Goal: Task Accomplishment & Management: Manage account settings

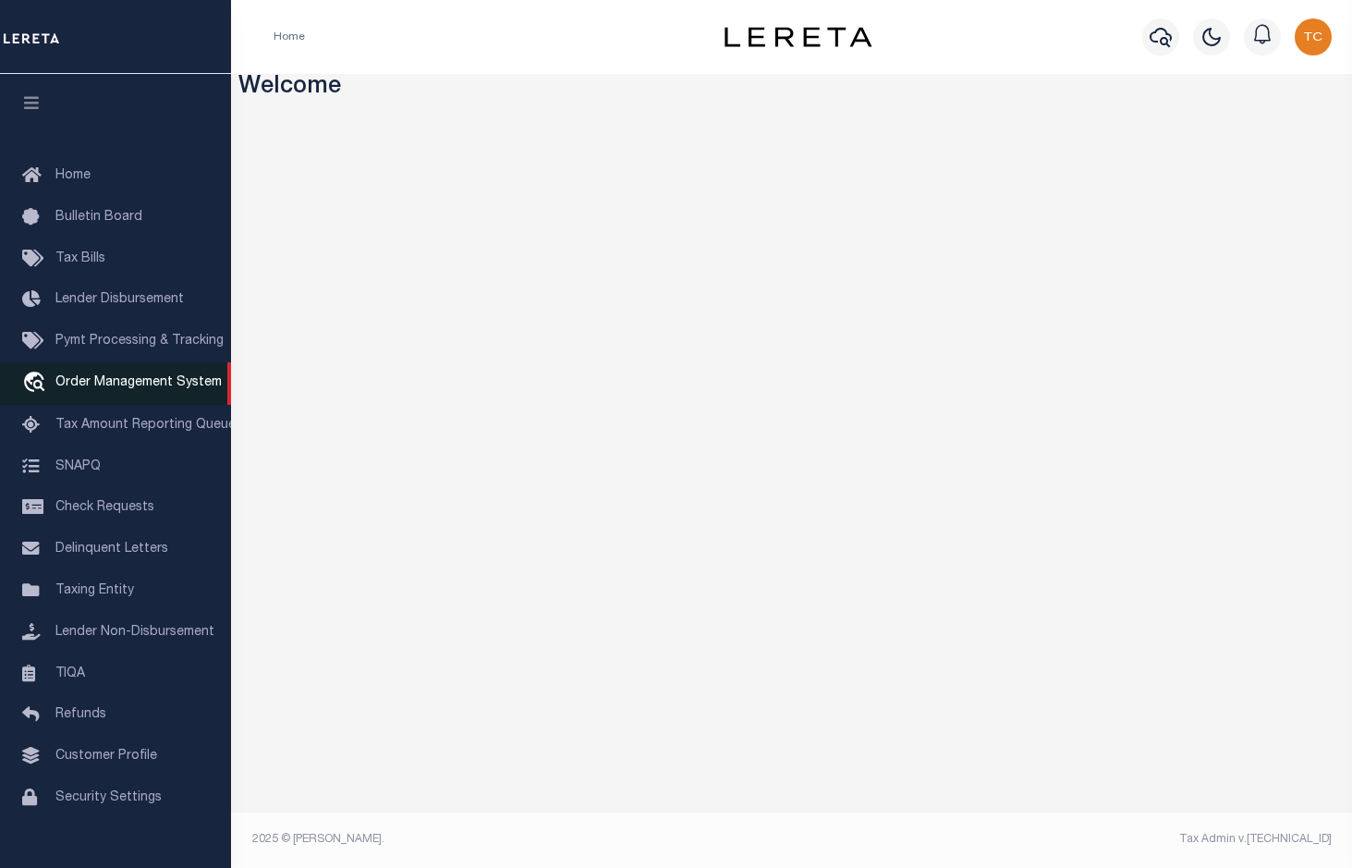
click at [180, 397] on link "travel_explore Order Management System" at bounding box center [115, 383] width 231 height 43
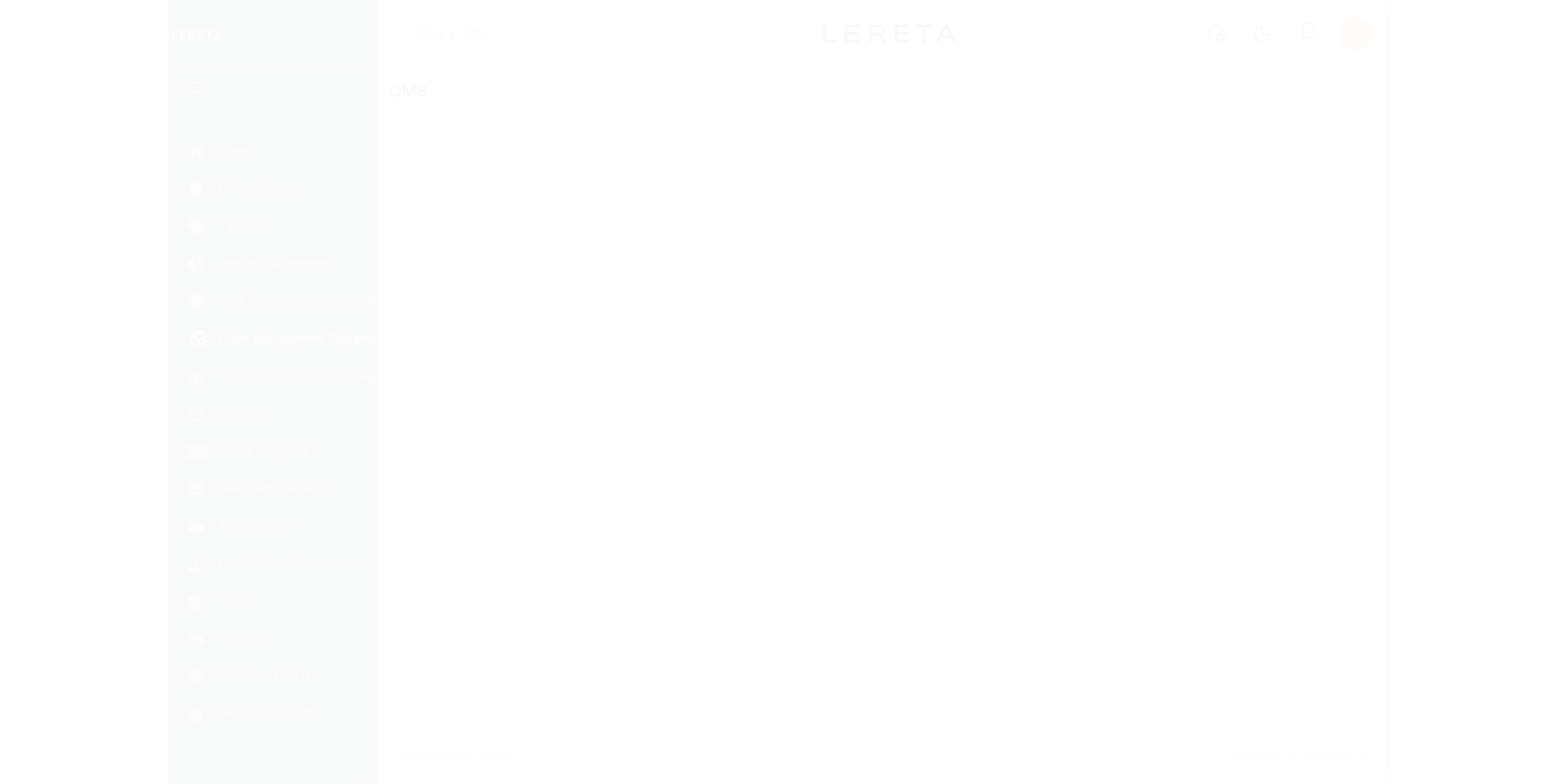
scroll to position [28, 0]
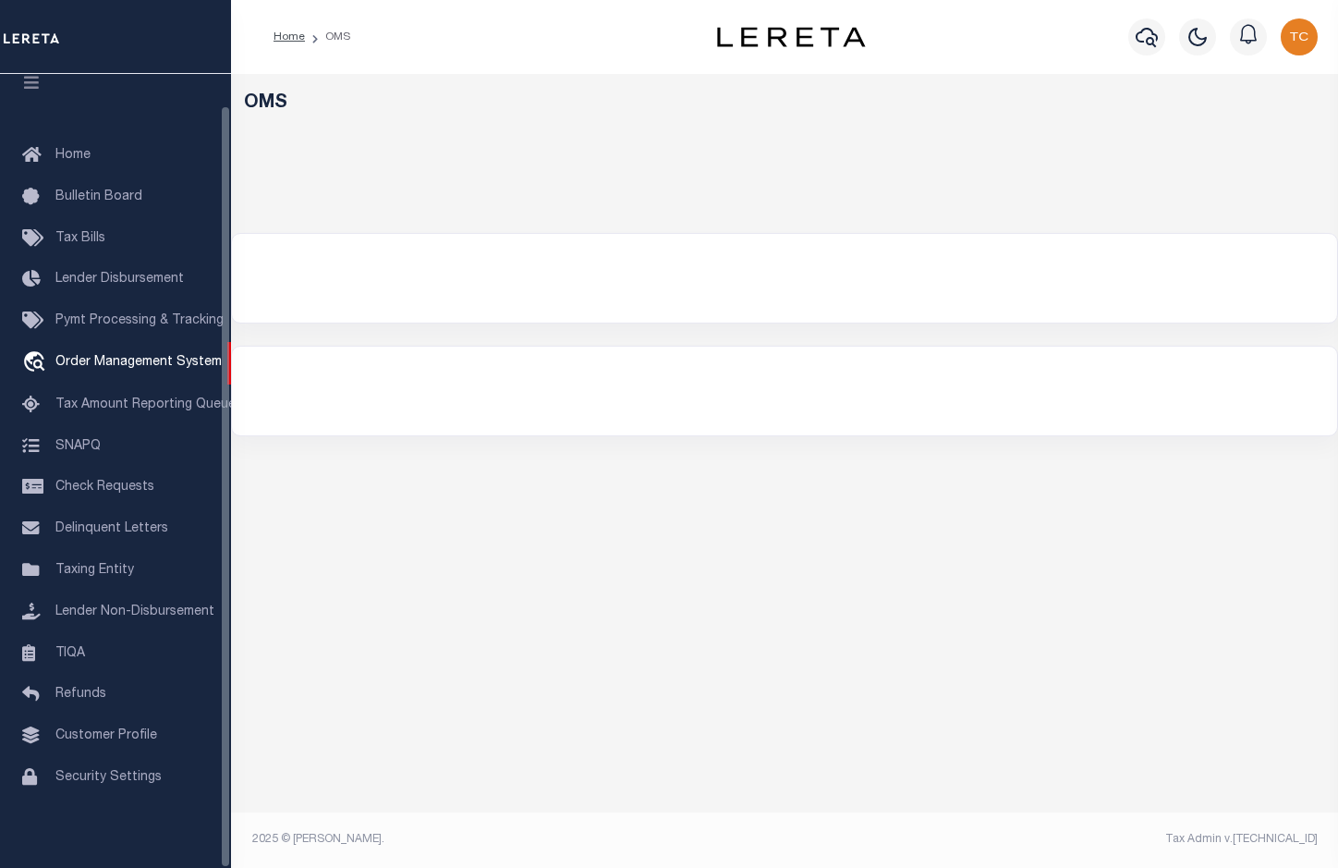
select select "200"
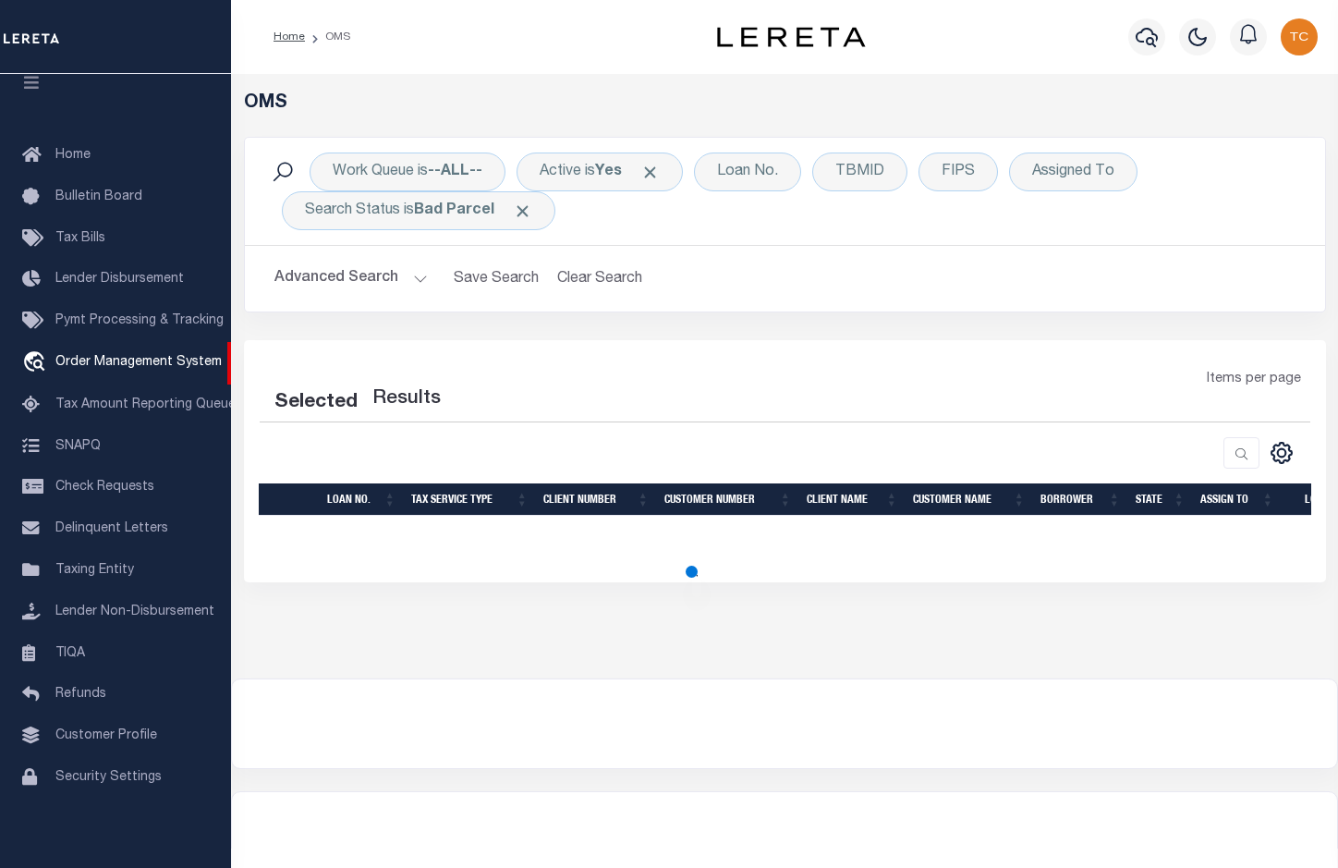
select select "200"
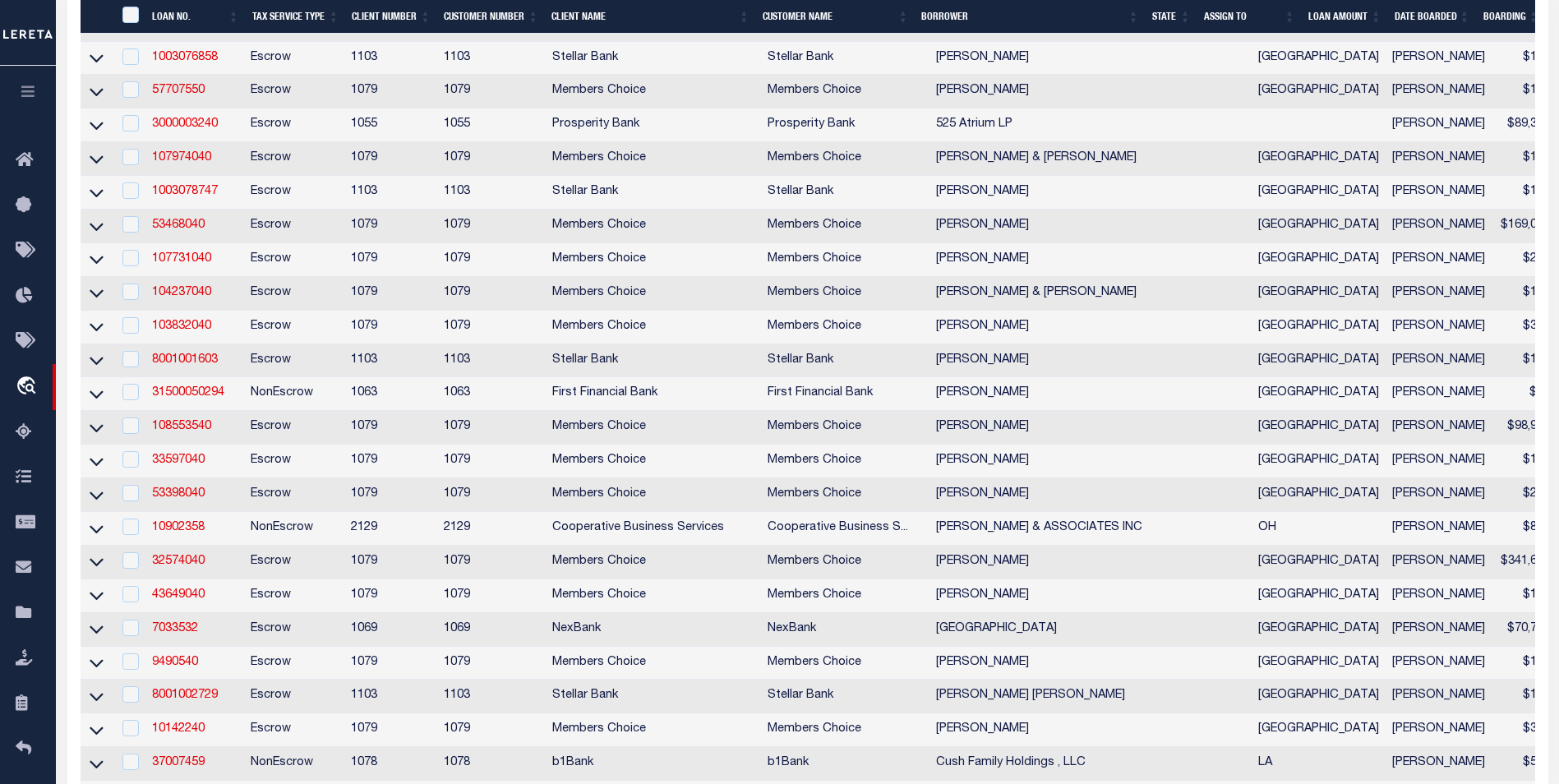
scroll to position [2793, 0]
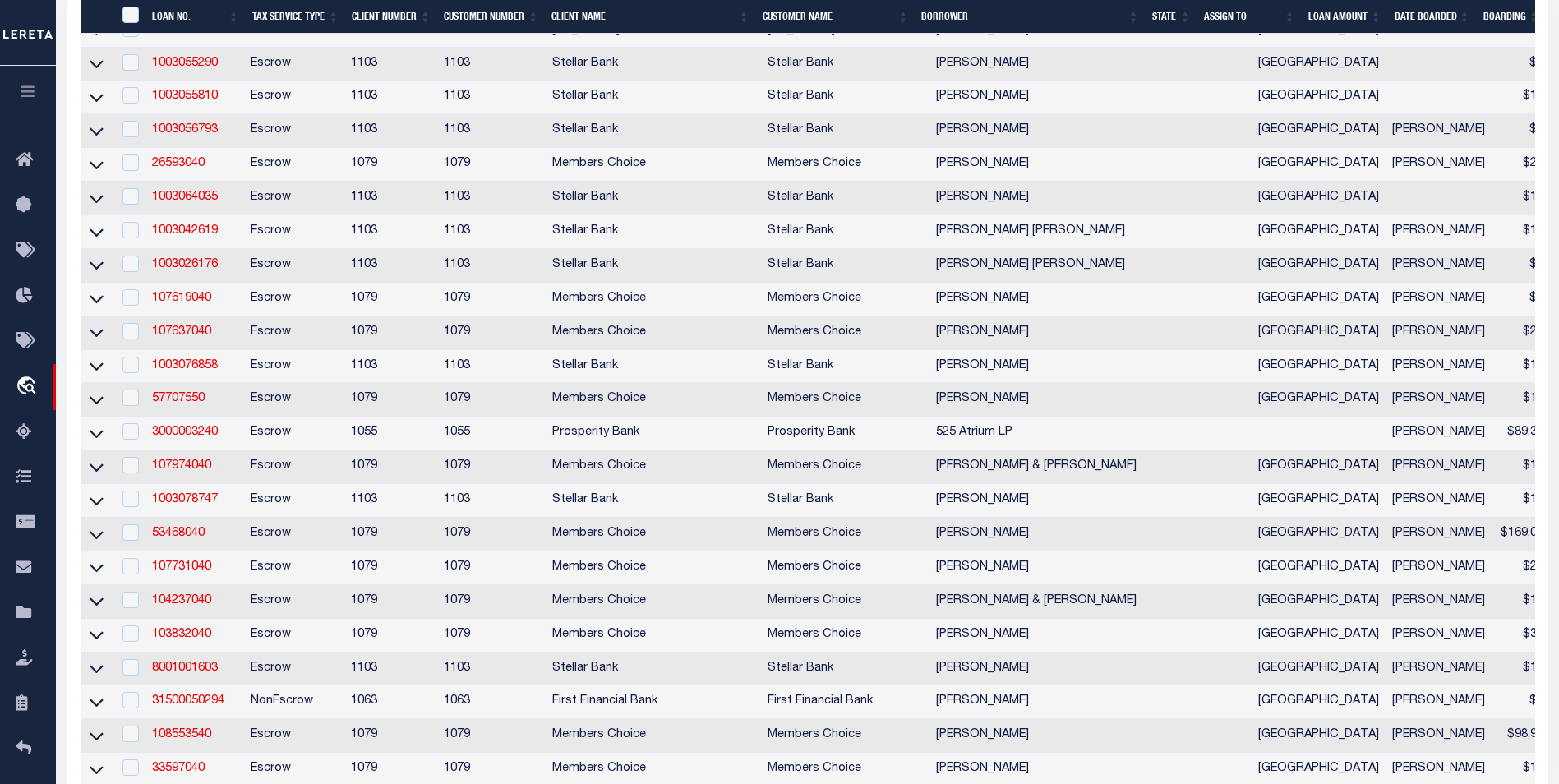
click at [1167, 21] on th "State" at bounding box center [1171, 17] width 52 height 34
click at [1163, 15] on th "State" at bounding box center [1171, 17] width 52 height 34
click at [1169, 17] on th "State" at bounding box center [1171, 17] width 52 height 34
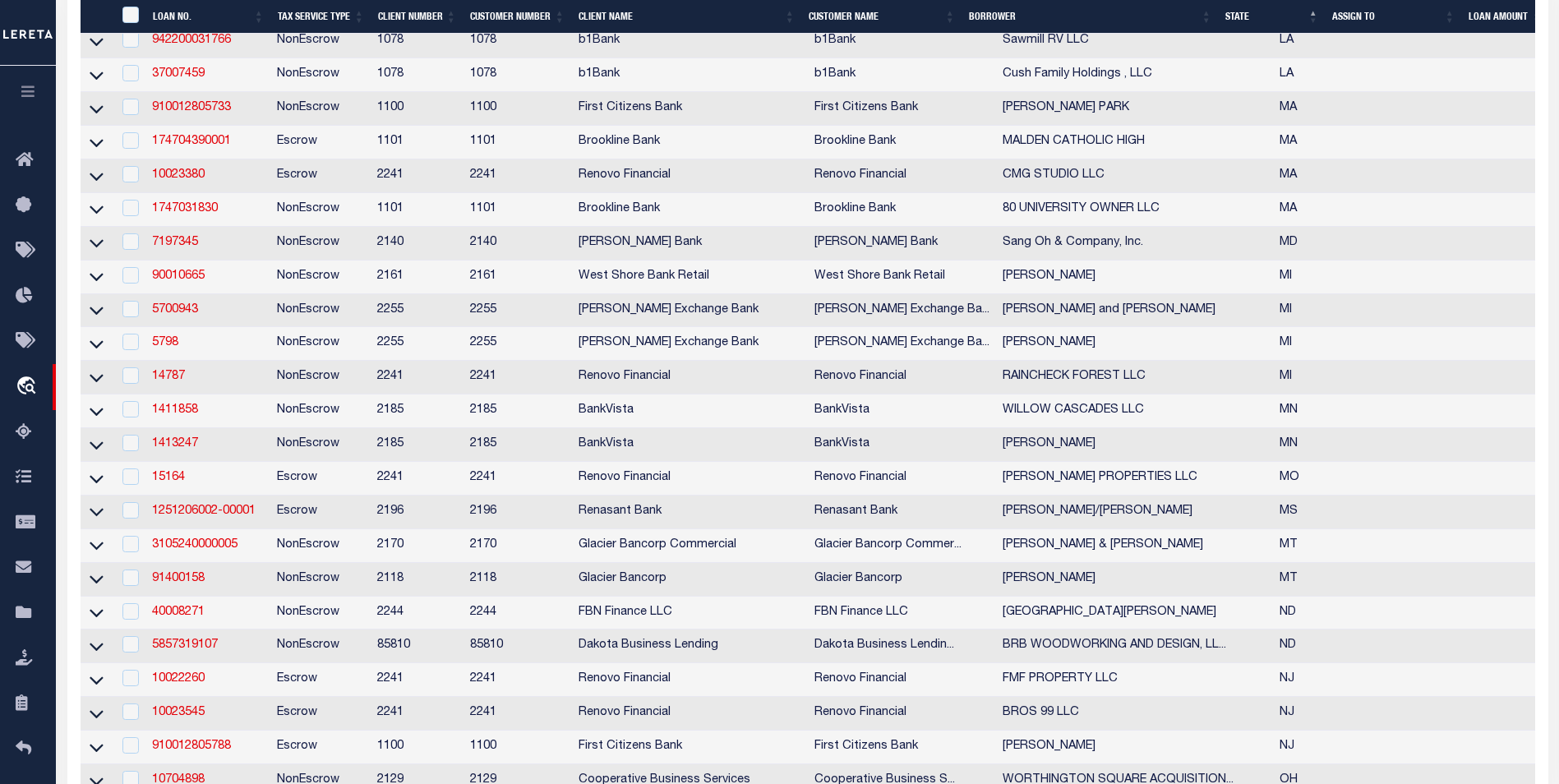
scroll to position [1064, 0]
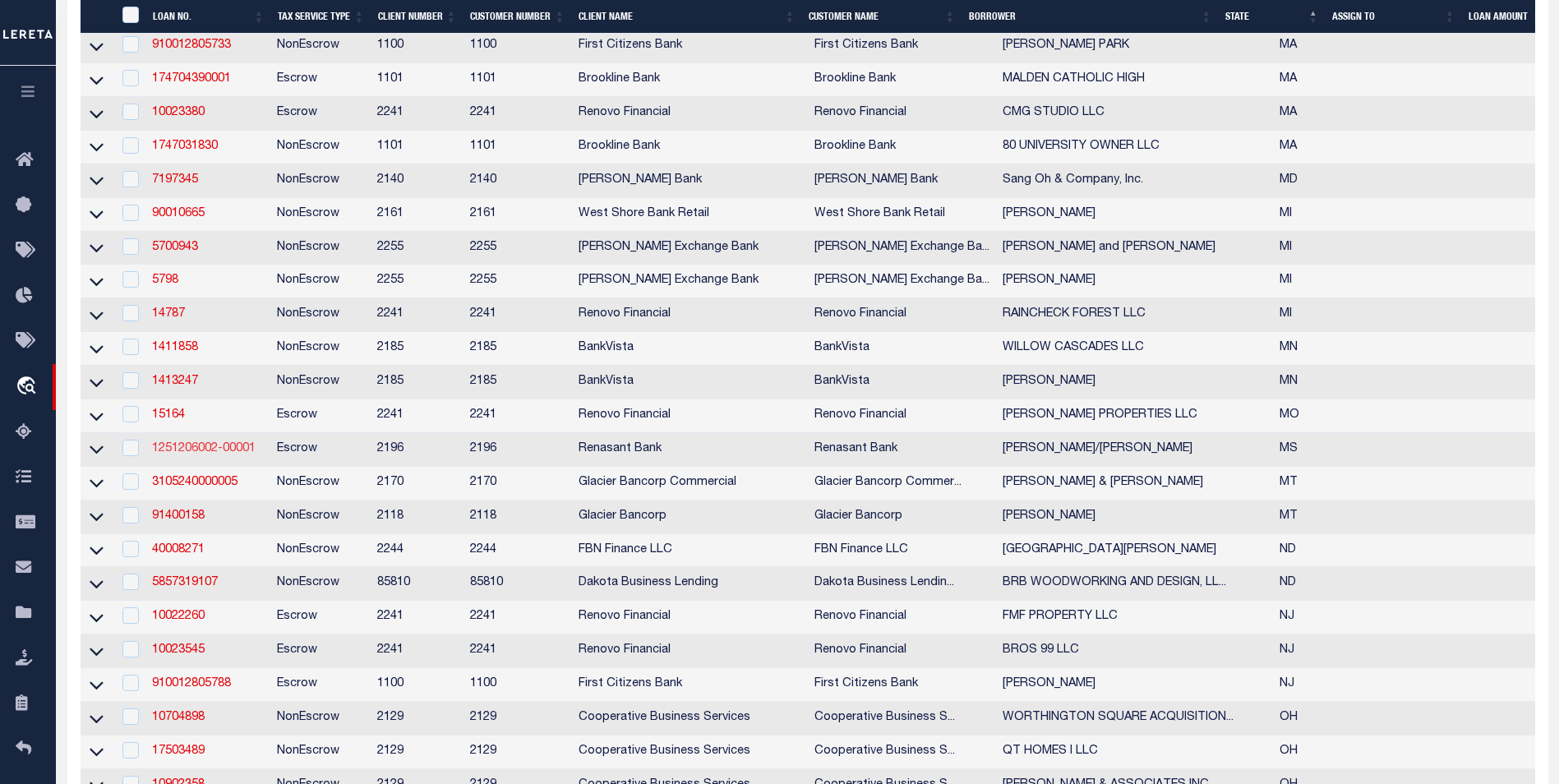
click at [217, 454] on link "1251206002-00001" at bounding box center [204, 448] width 103 height 12
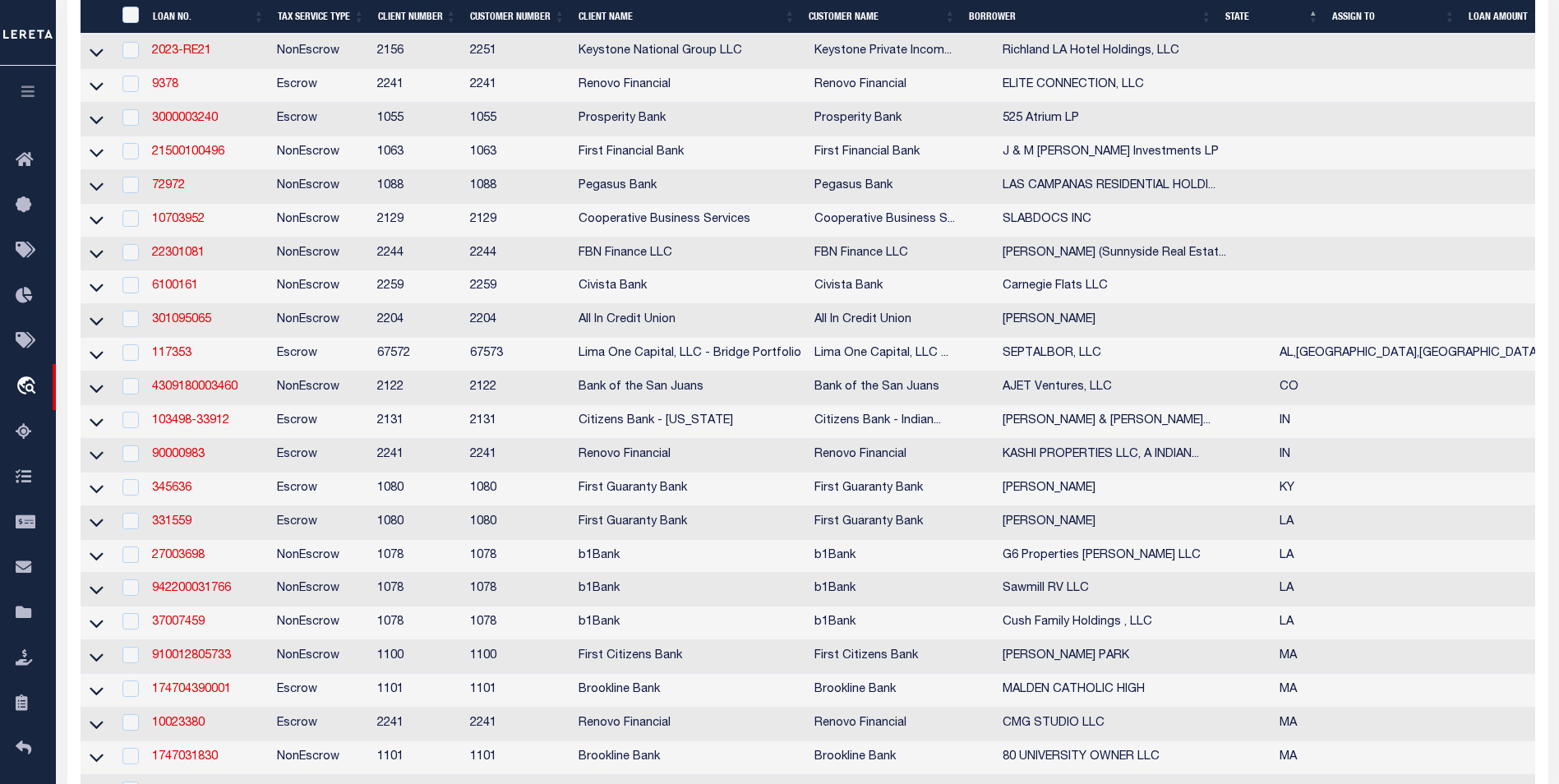
type input "1251206002-00001"
type input "[PERSON_NAME]/[PERSON_NAME]"
select select
select select "10"
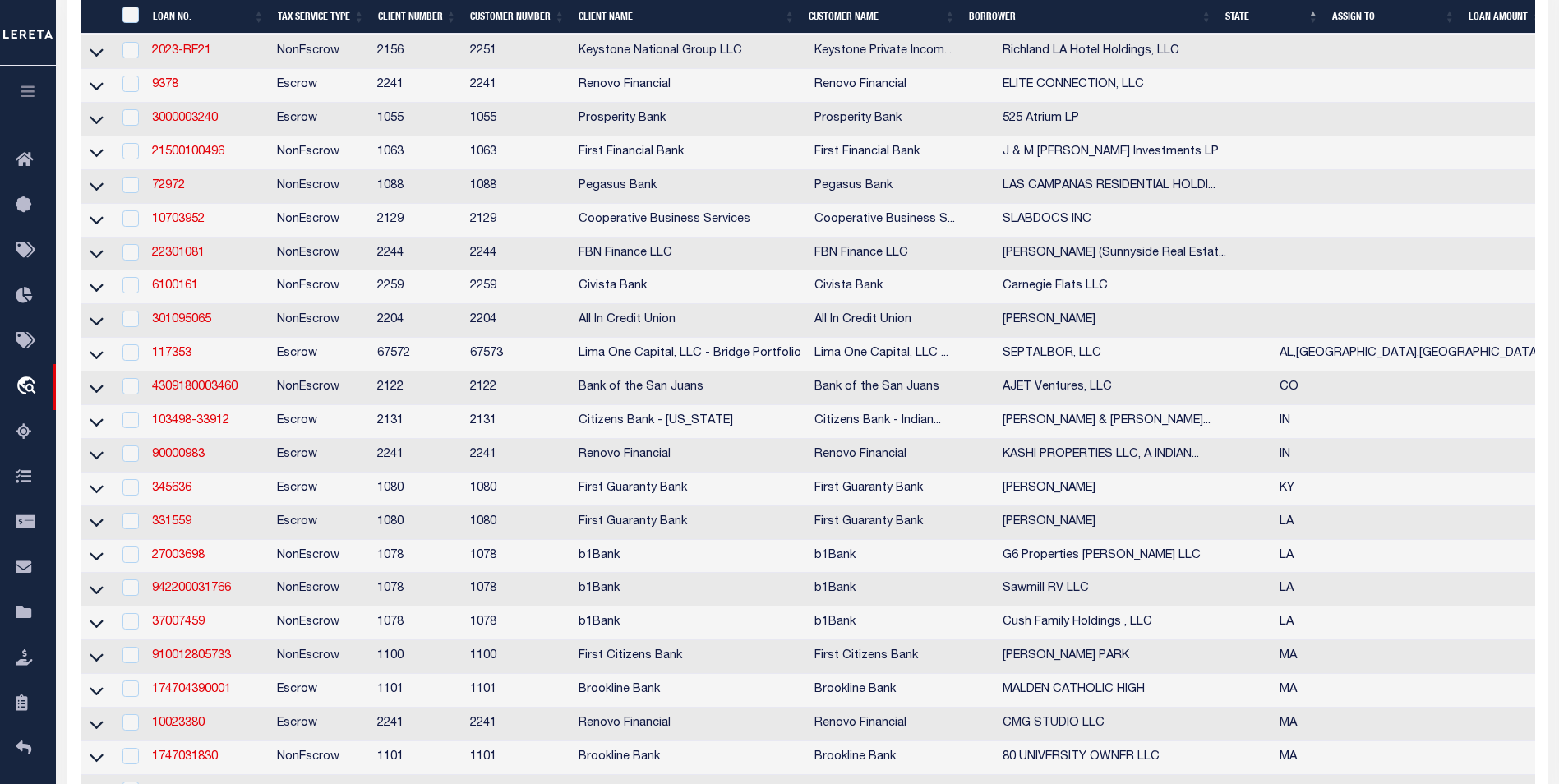
select select "Escrow"
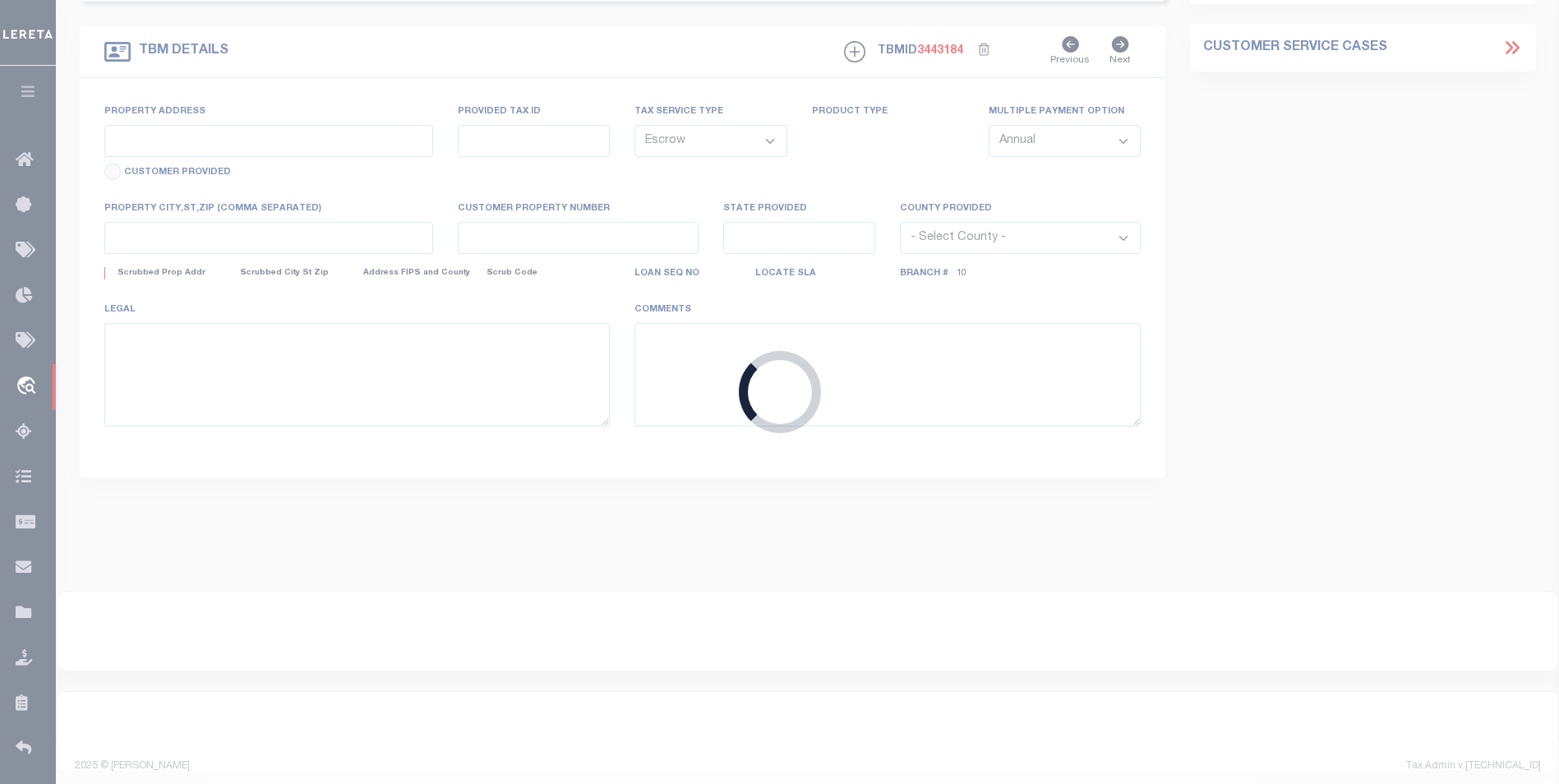
type input "[STREET_ADDRESS]"
select select
type input "AMORY MS 38821"
type input "MS"
select select
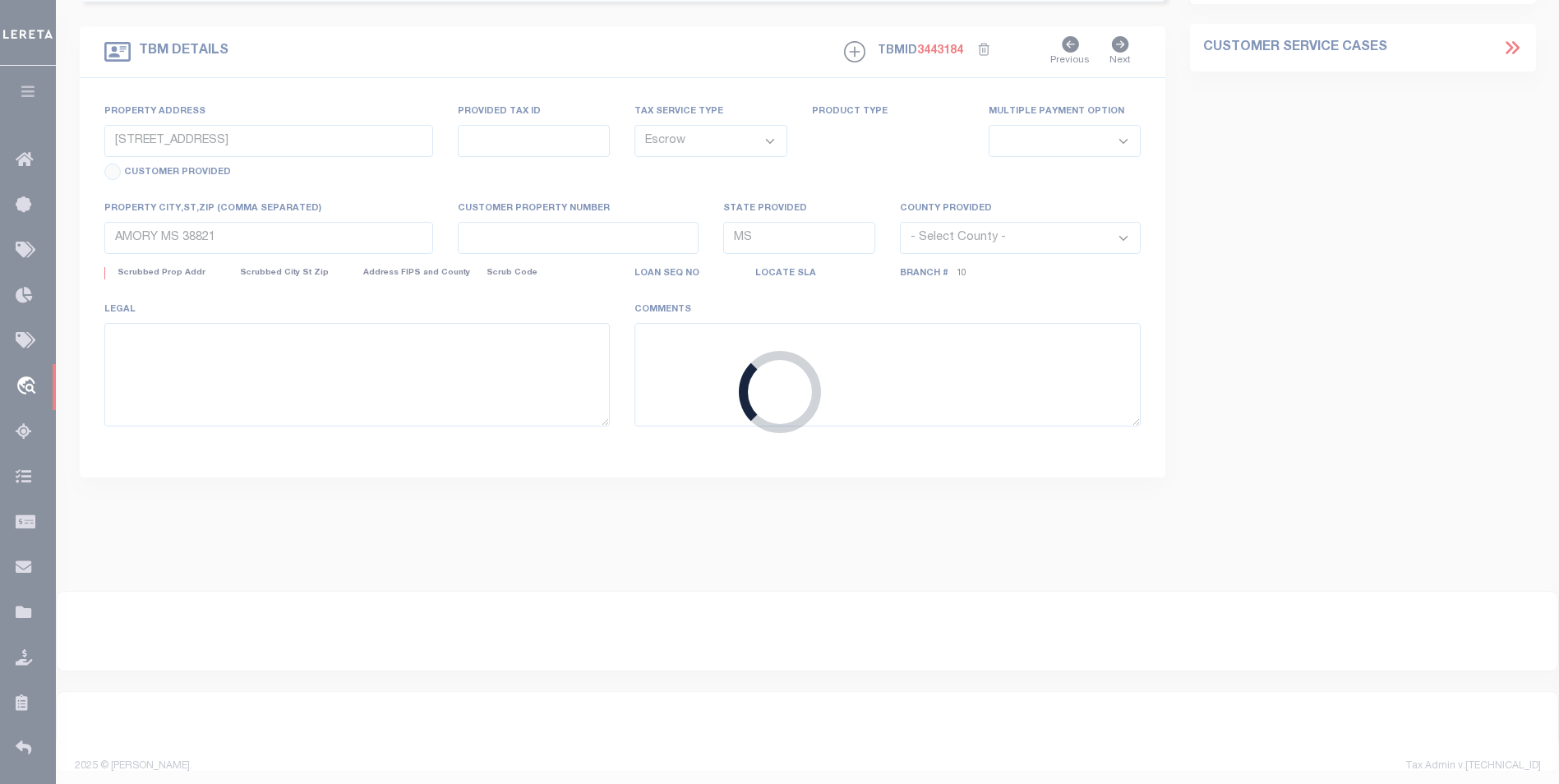
select select "5065"
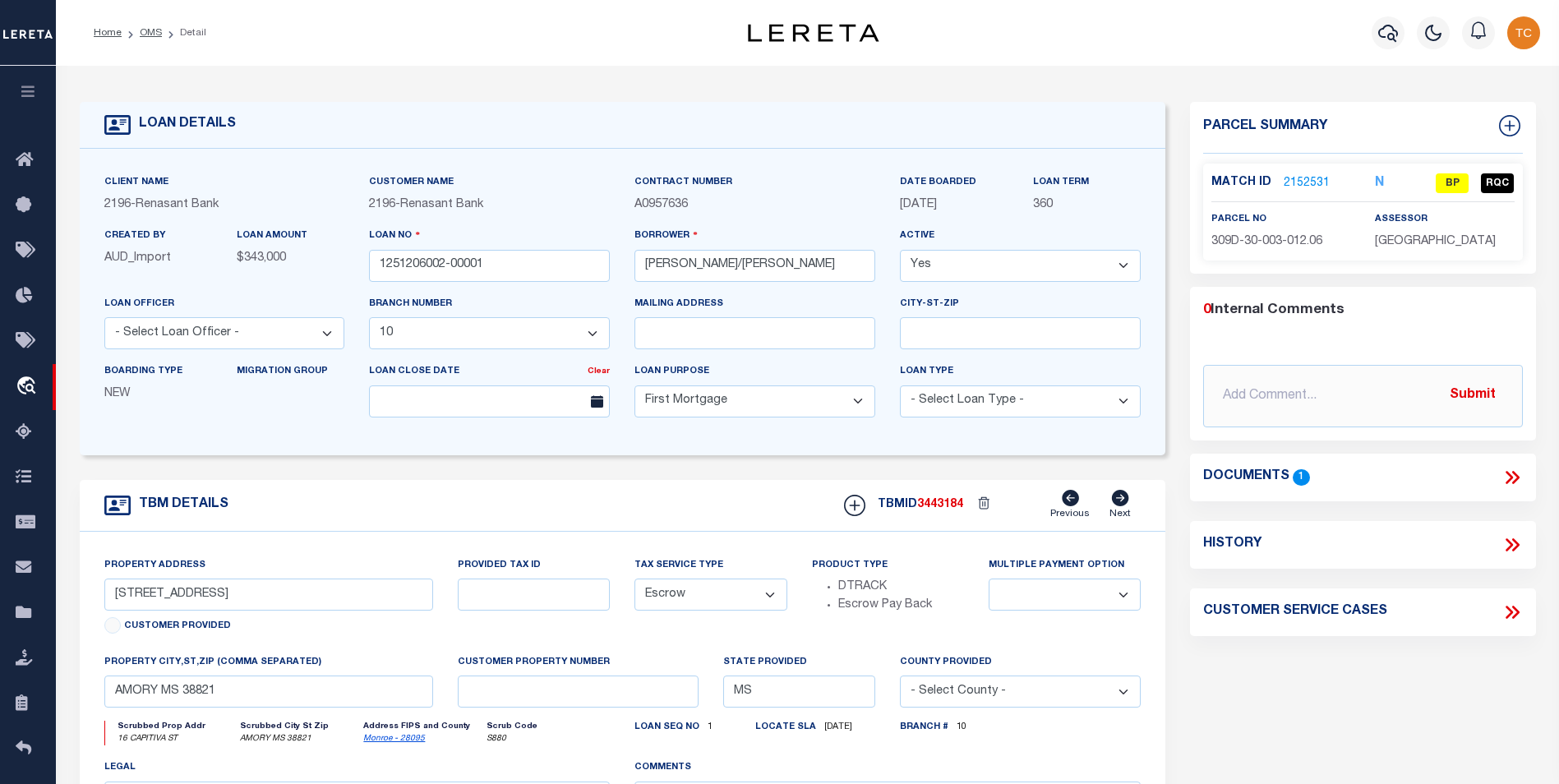
click at [1189, 186] on link "2152531" at bounding box center [1306, 183] width 46 height 17
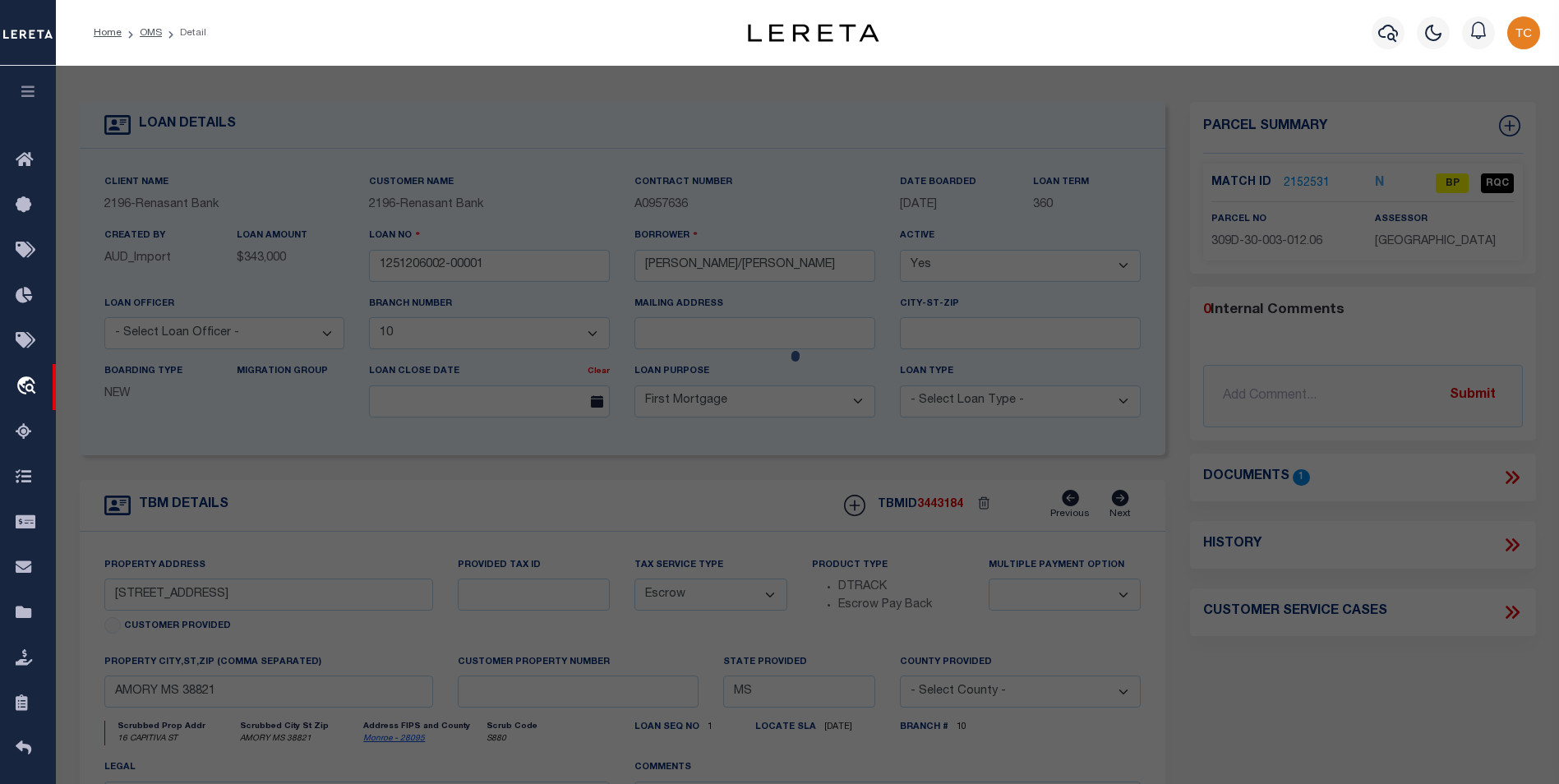
checkbox input "false"
select select "BP"
select select "AGW"
select select "ADD"
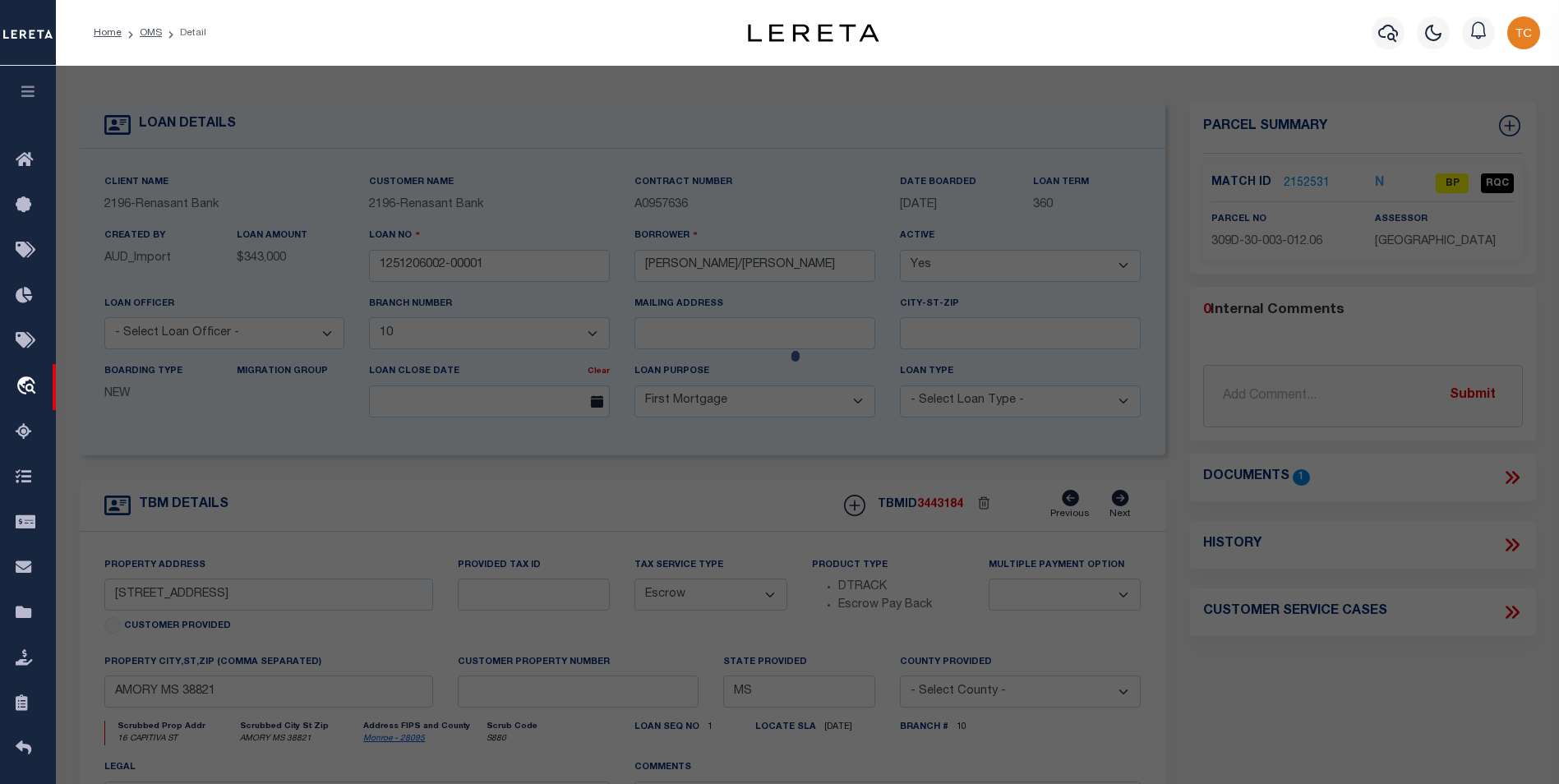
type input "[STREET_ADDRESS]"
type input "AMORY MS 38821"
type textarea "LOT 13 PANTHER POINTE .3 ACC 80' X 183.7' IRR"
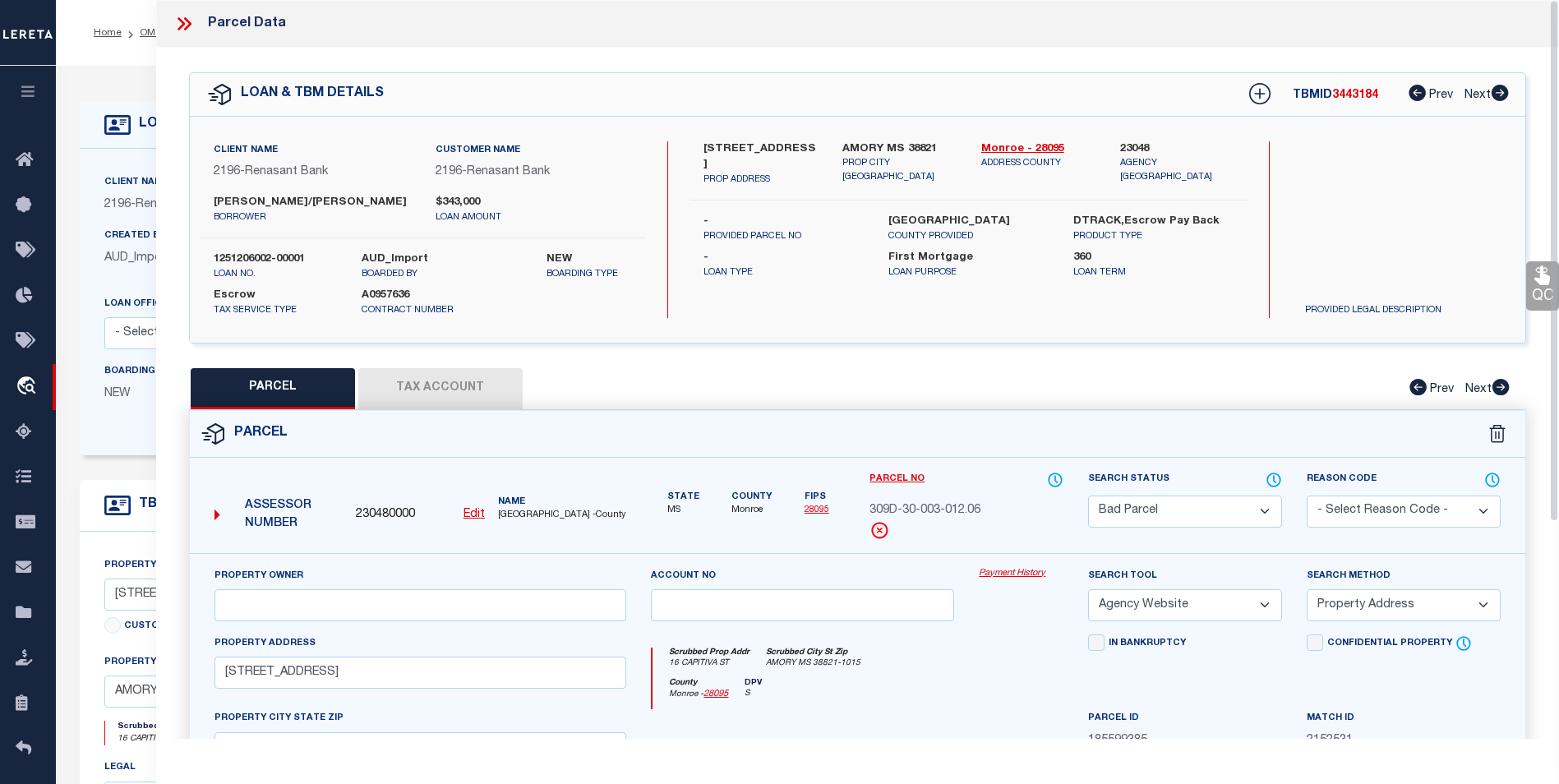
click at [177, 27] on icon at bounding box center [184, 24] width 21 height 21
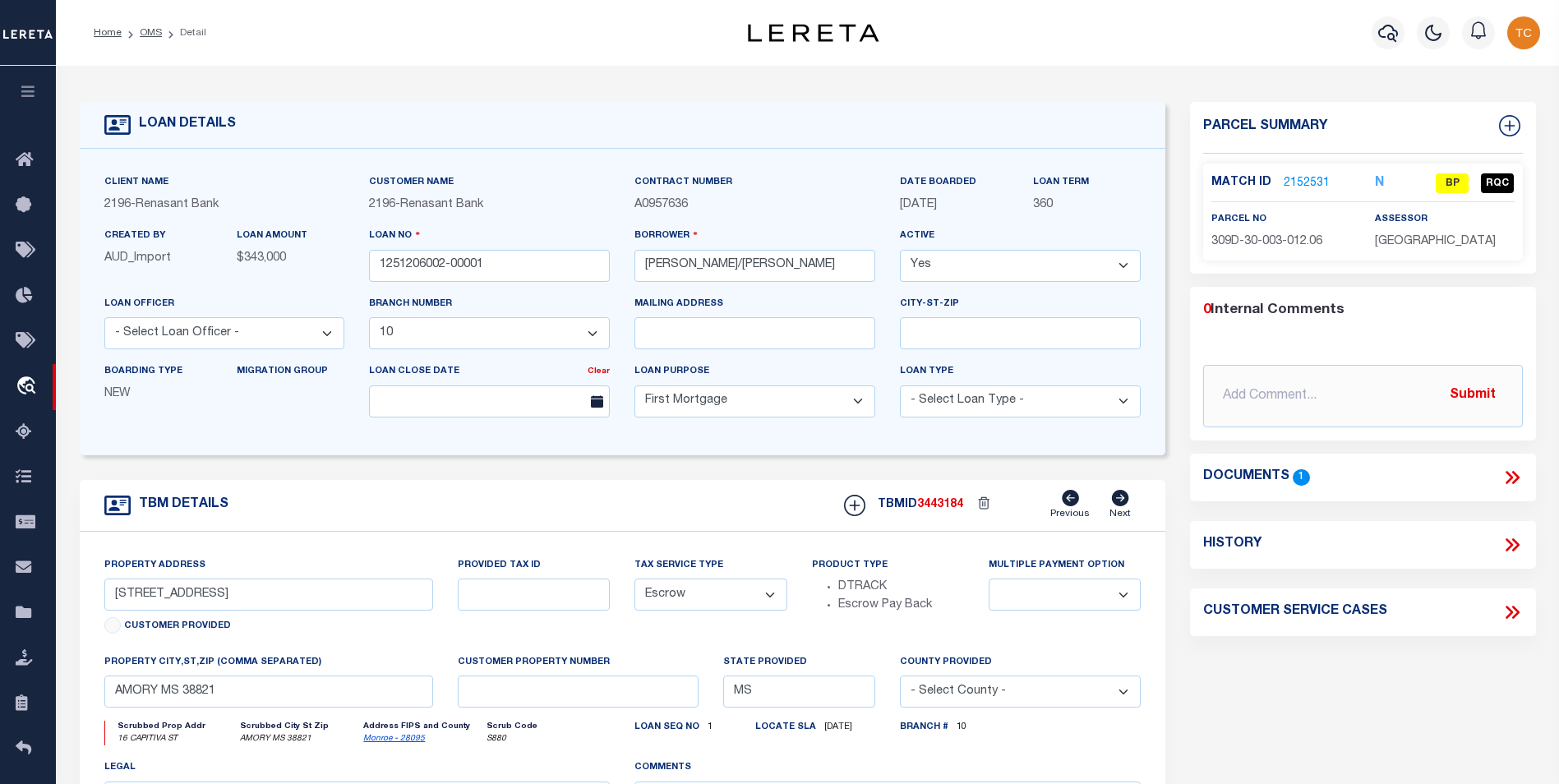
click at [1189, 182] on link "2152531" at bounding box center [1306, 183] width 46 height 17
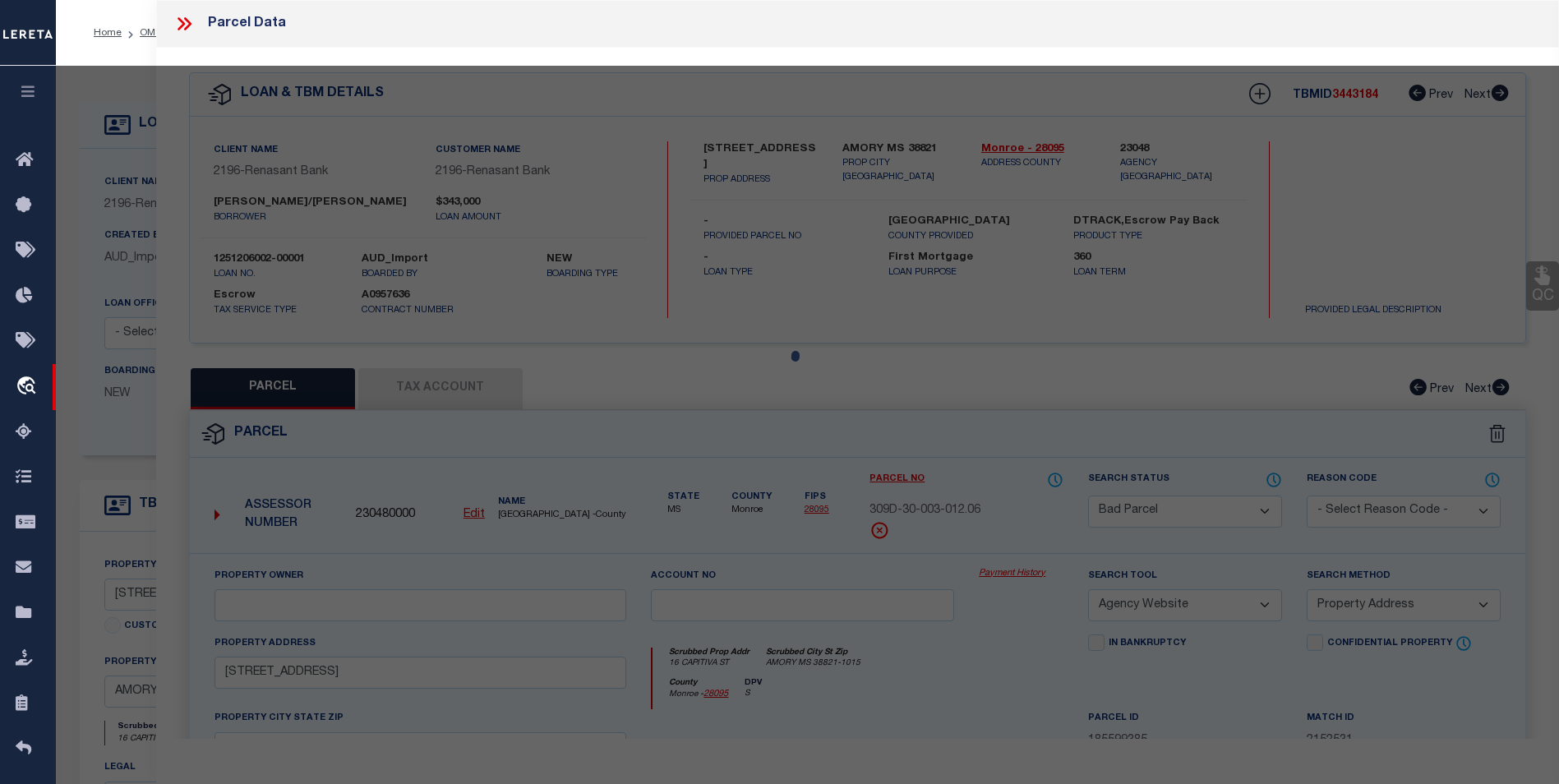
select select "AS"
select select
checkbox input "false"
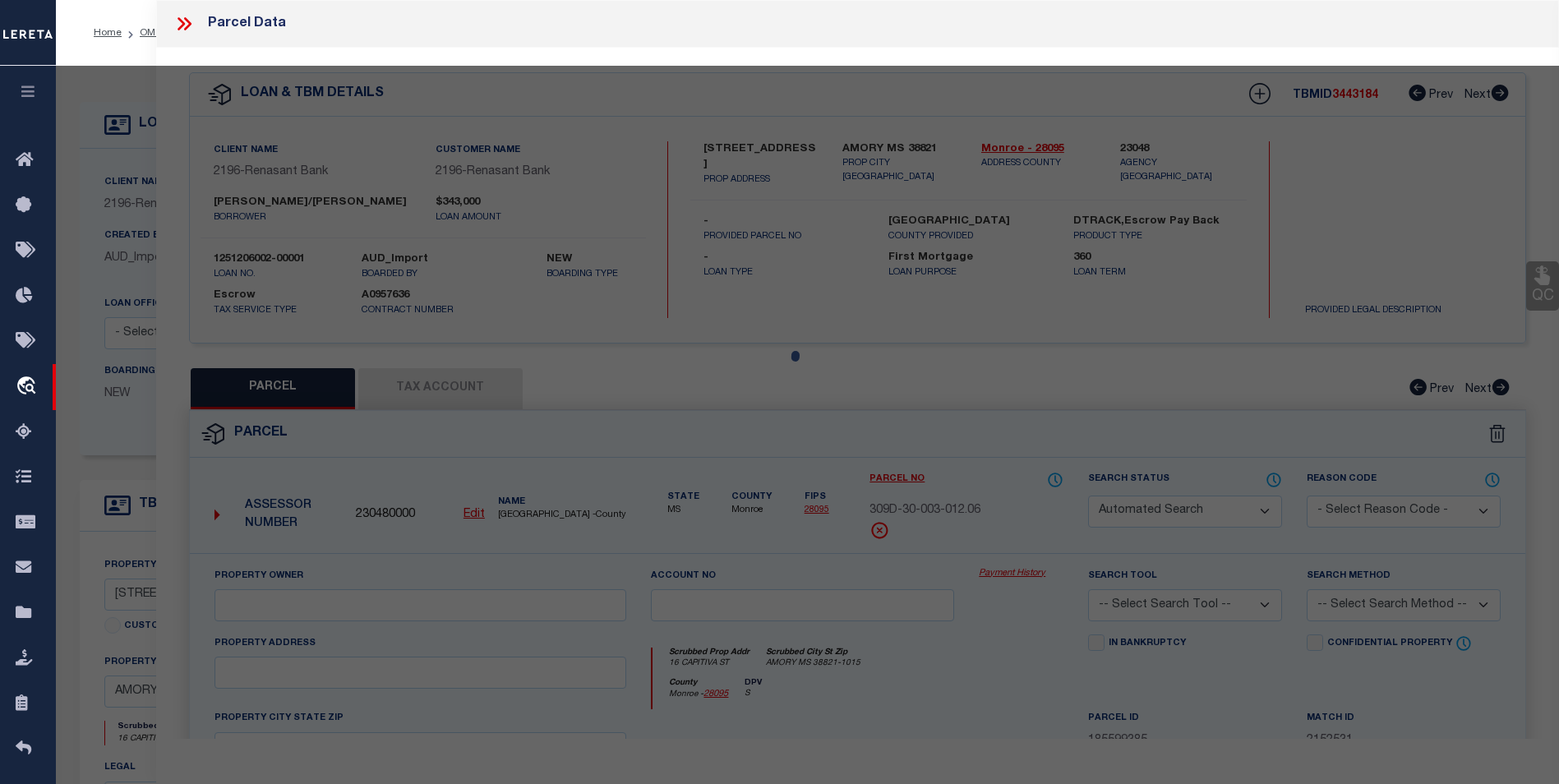
select select "BP"
select select "AGW"
select select "ADD"
type input "[STREET_ADDRESS]"
type input "AMORY MS 38821"
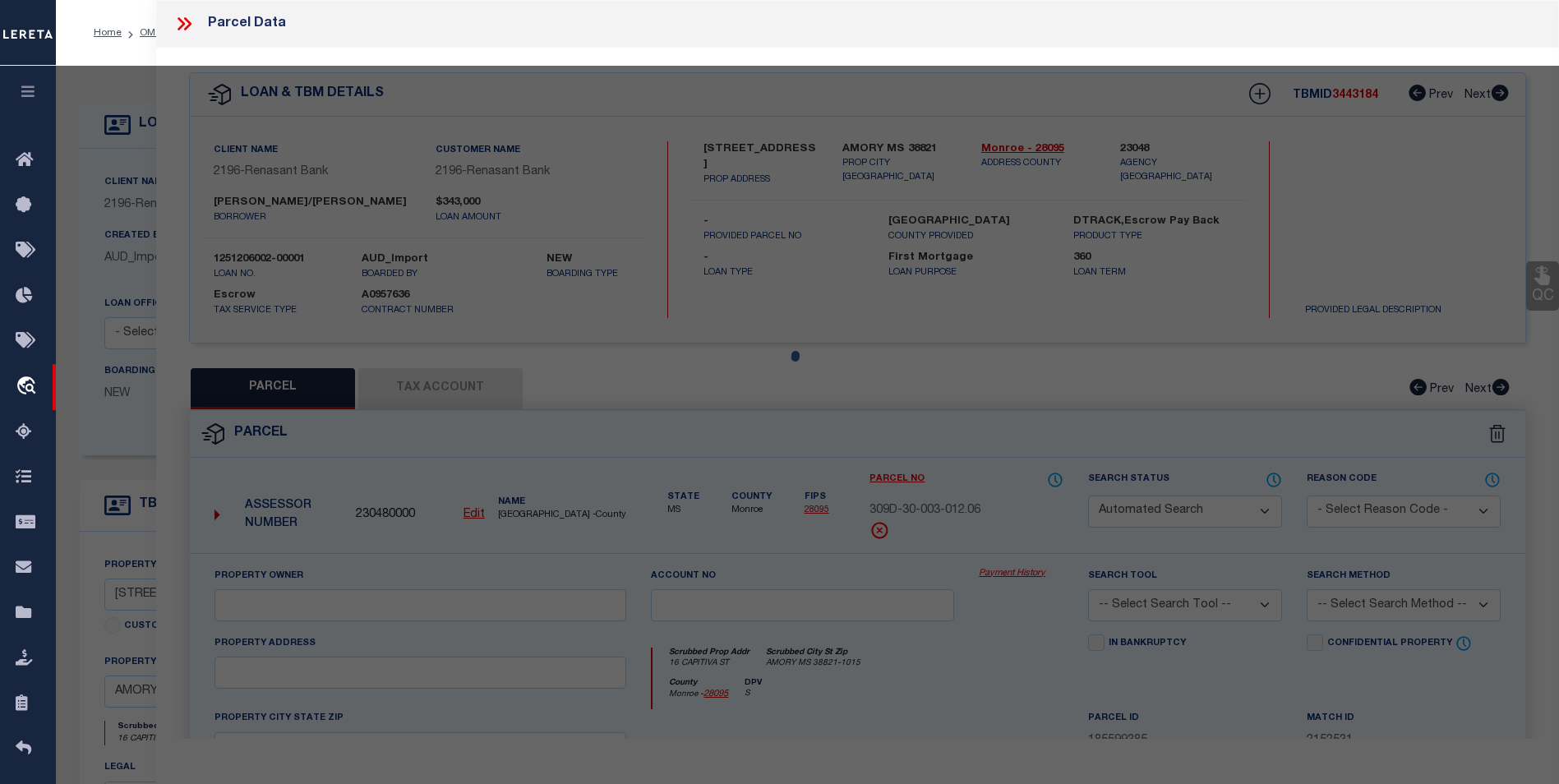
type textarea "LOT 13 PANTHER POINTE .3 ACC 80' X 183.7' IRR"
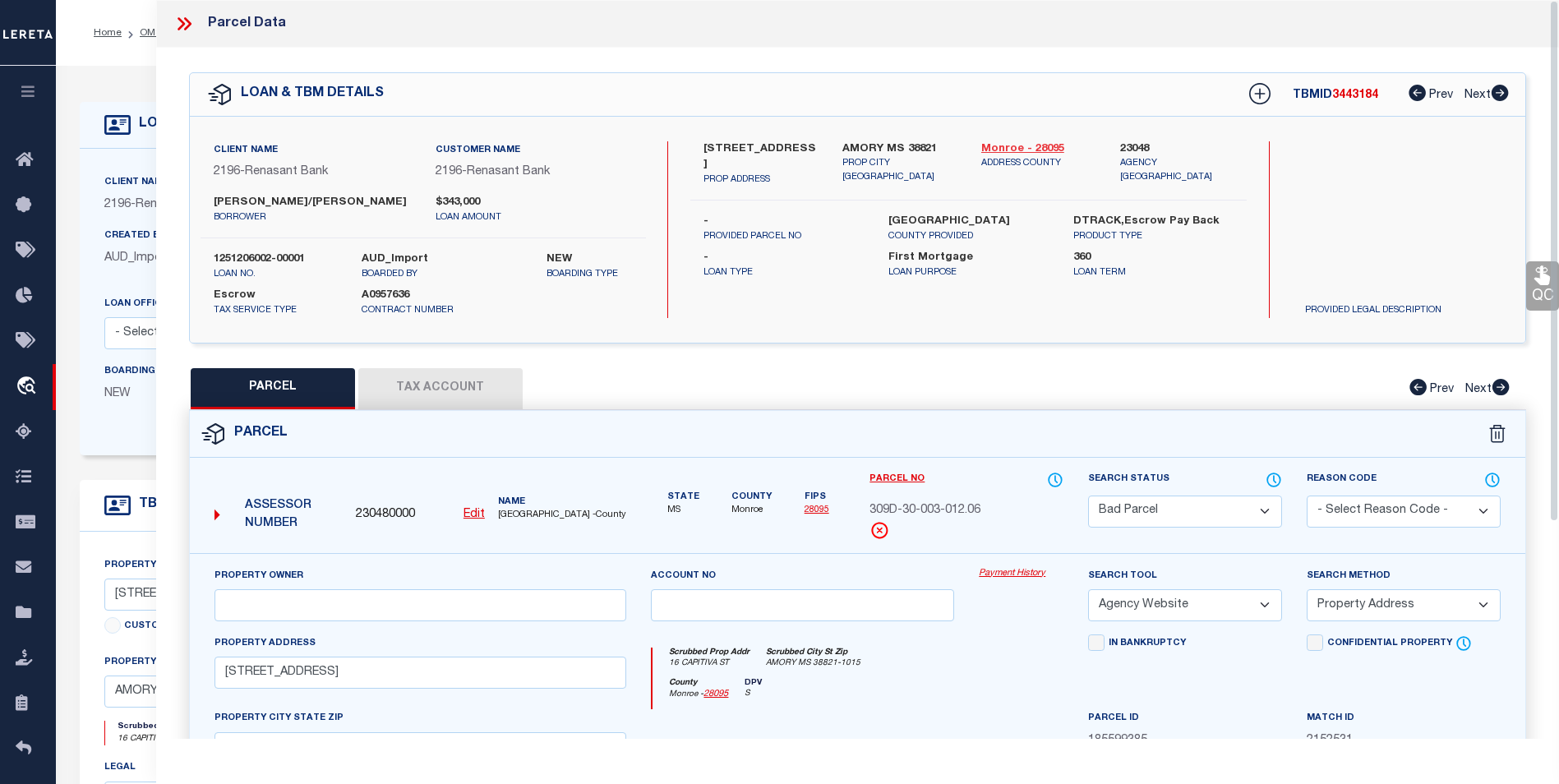
click at [1017, 149] on link "Monroe - 28095" at bounding box center [1038, 149] width 114 height 16
click at [454, 377] on button "Tax Account" at bounding box center [440, 388] width 165 height 41
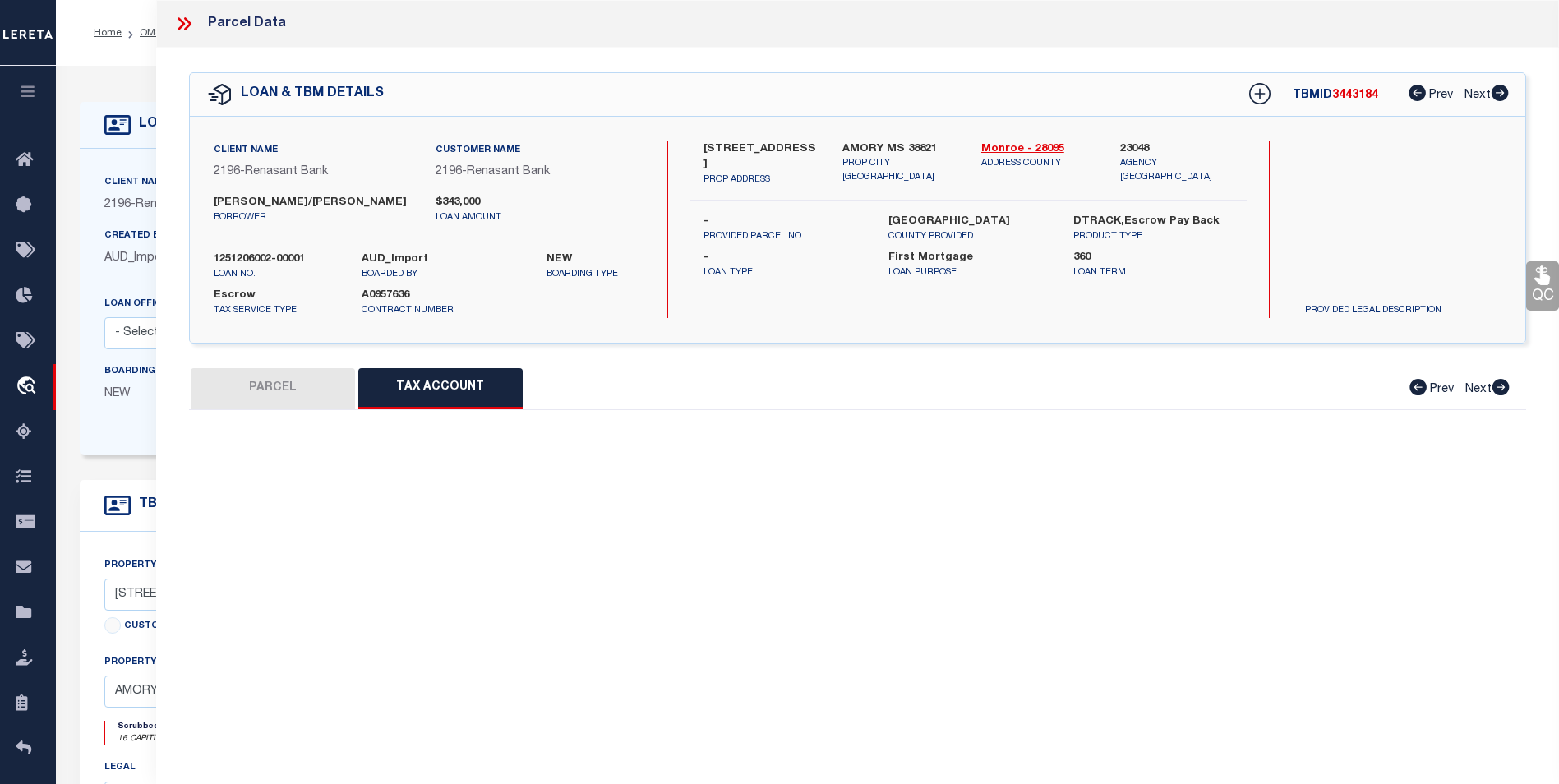
select select "100"
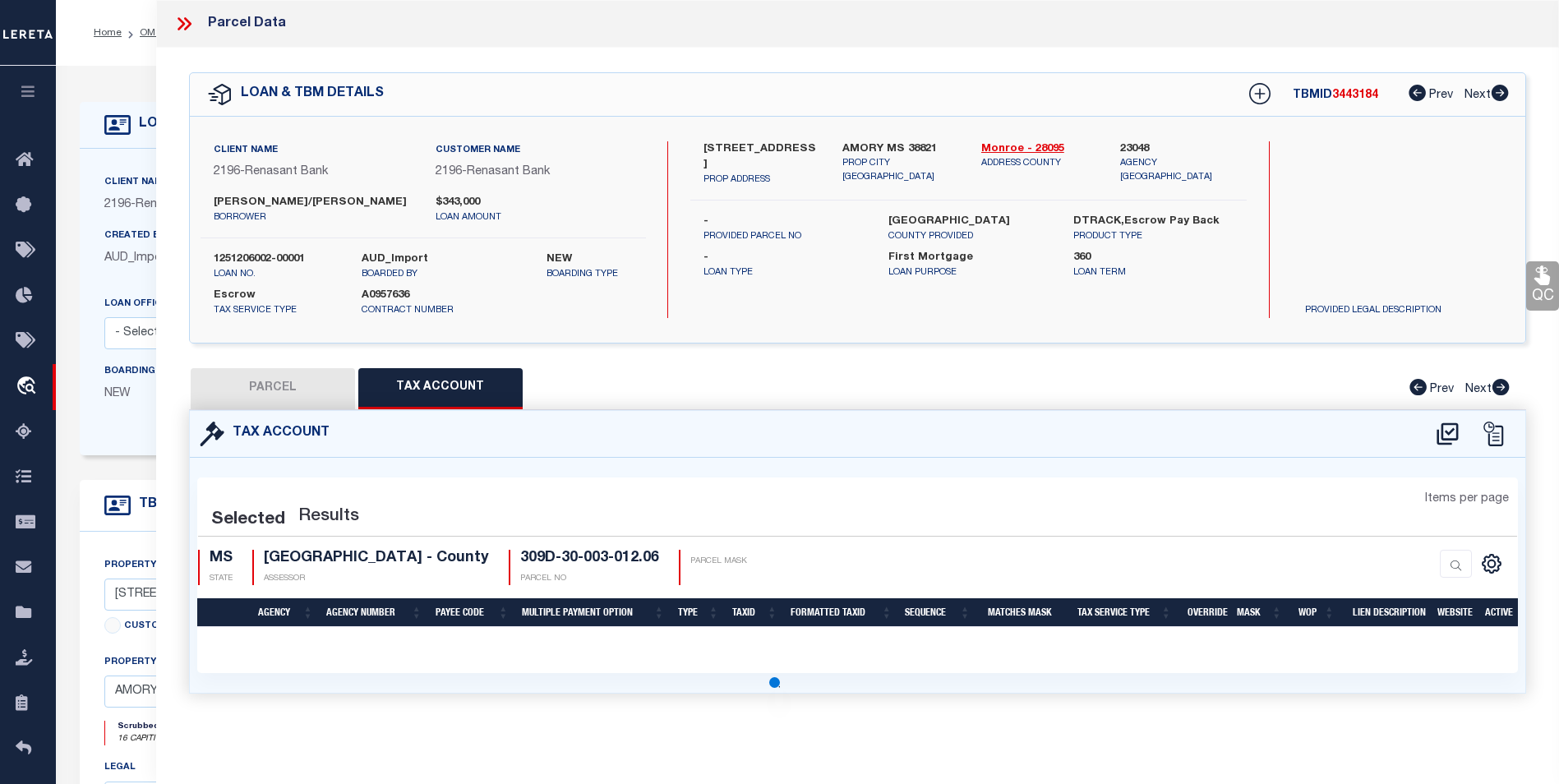
select select "100"
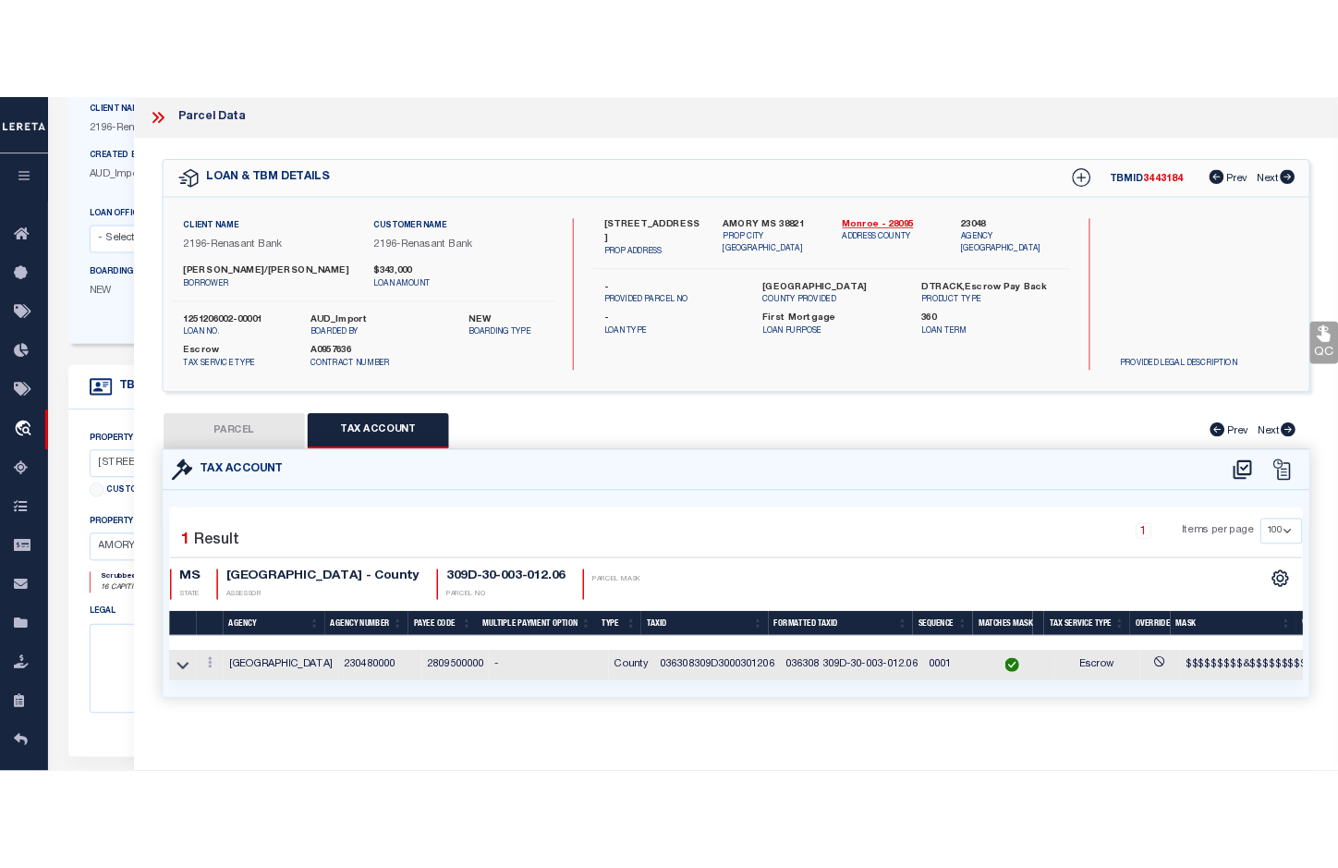
scroll to position [277, 0]
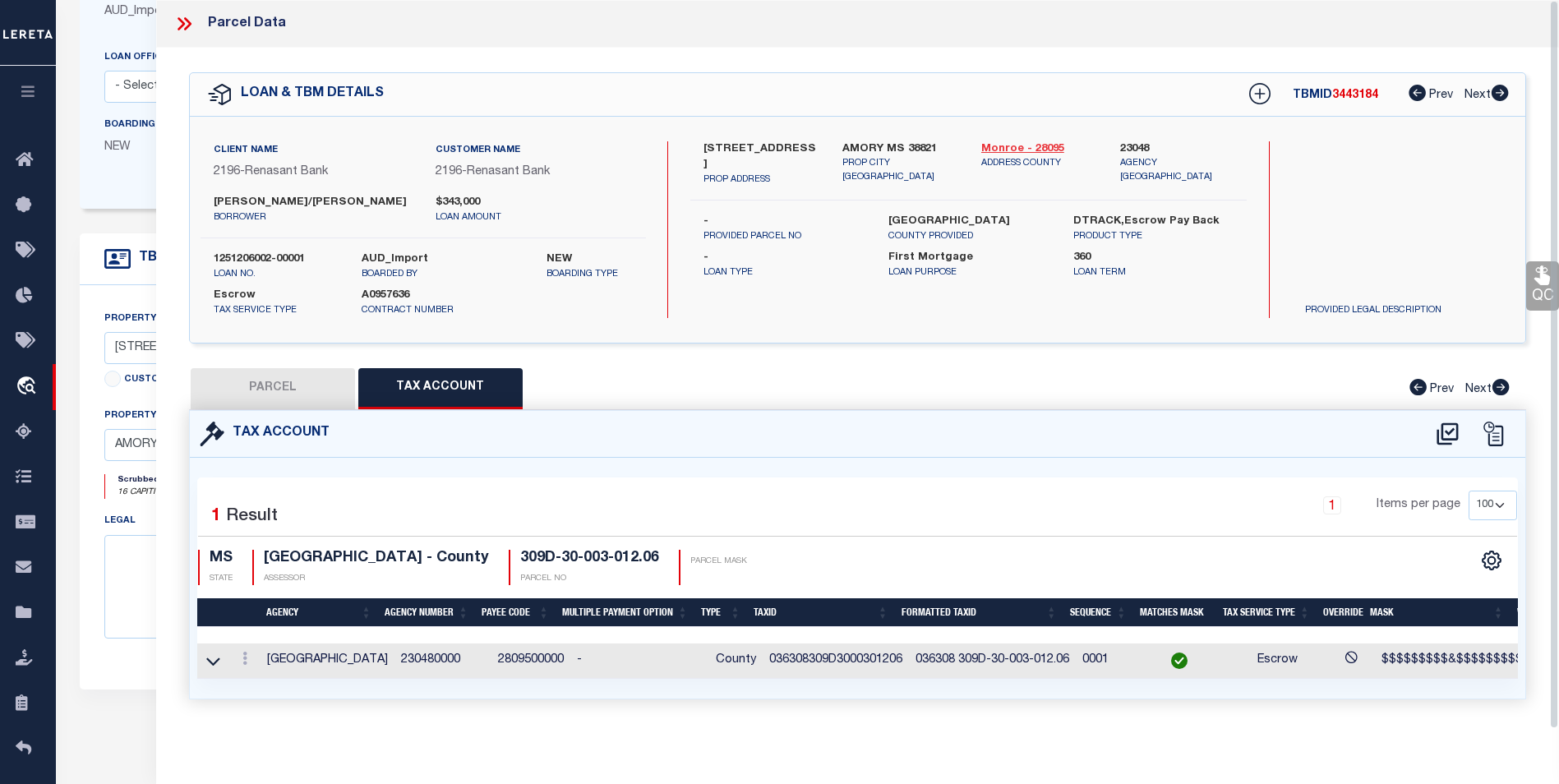
click at [1037, 146] on link "Monroe - 28095" at bounding box center [1038, 149] width 114 height 16
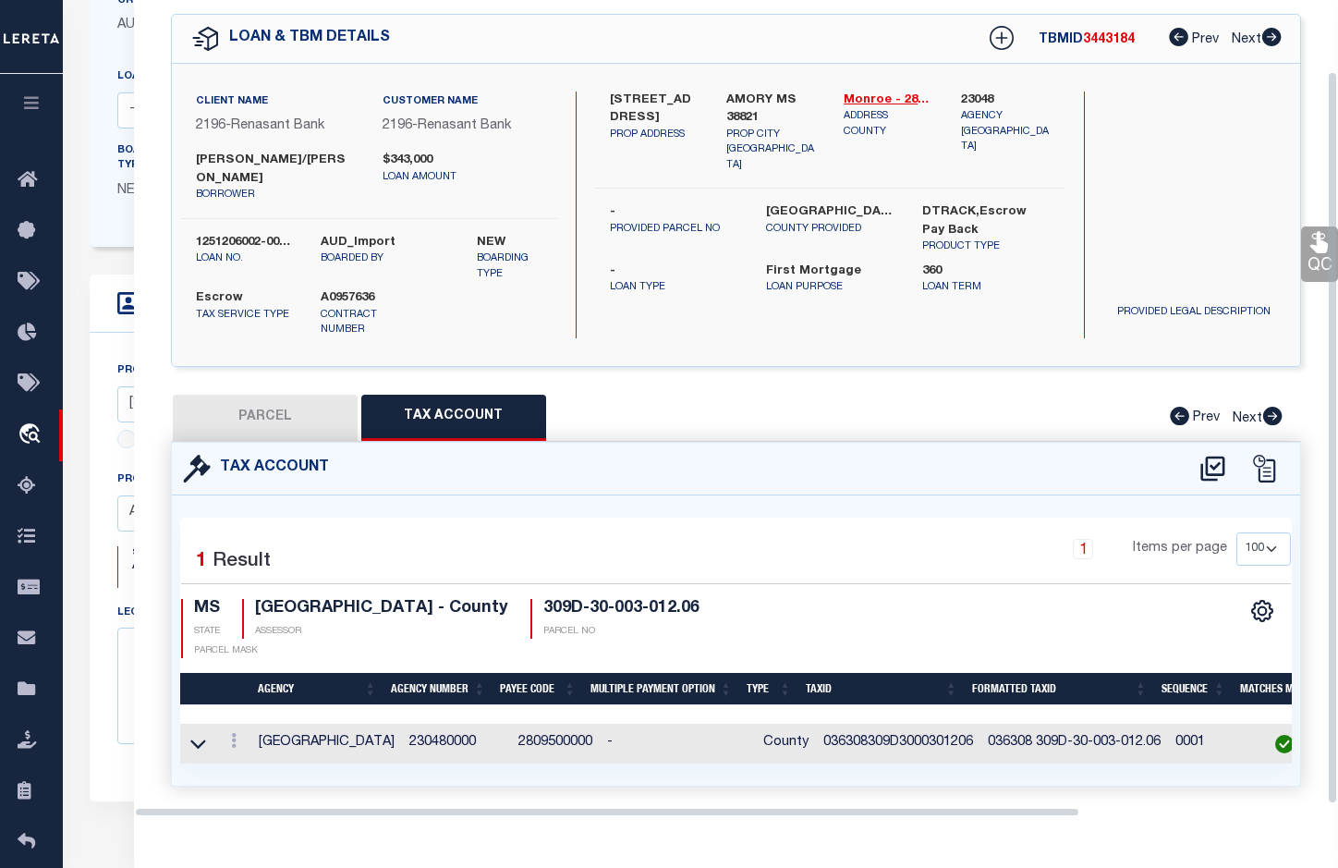
scroll to position [79, 0]
click at [768, 414] on div "PARCEL Tax Account Prev Next" at bounding box center [736, 418] width 1130 height 46
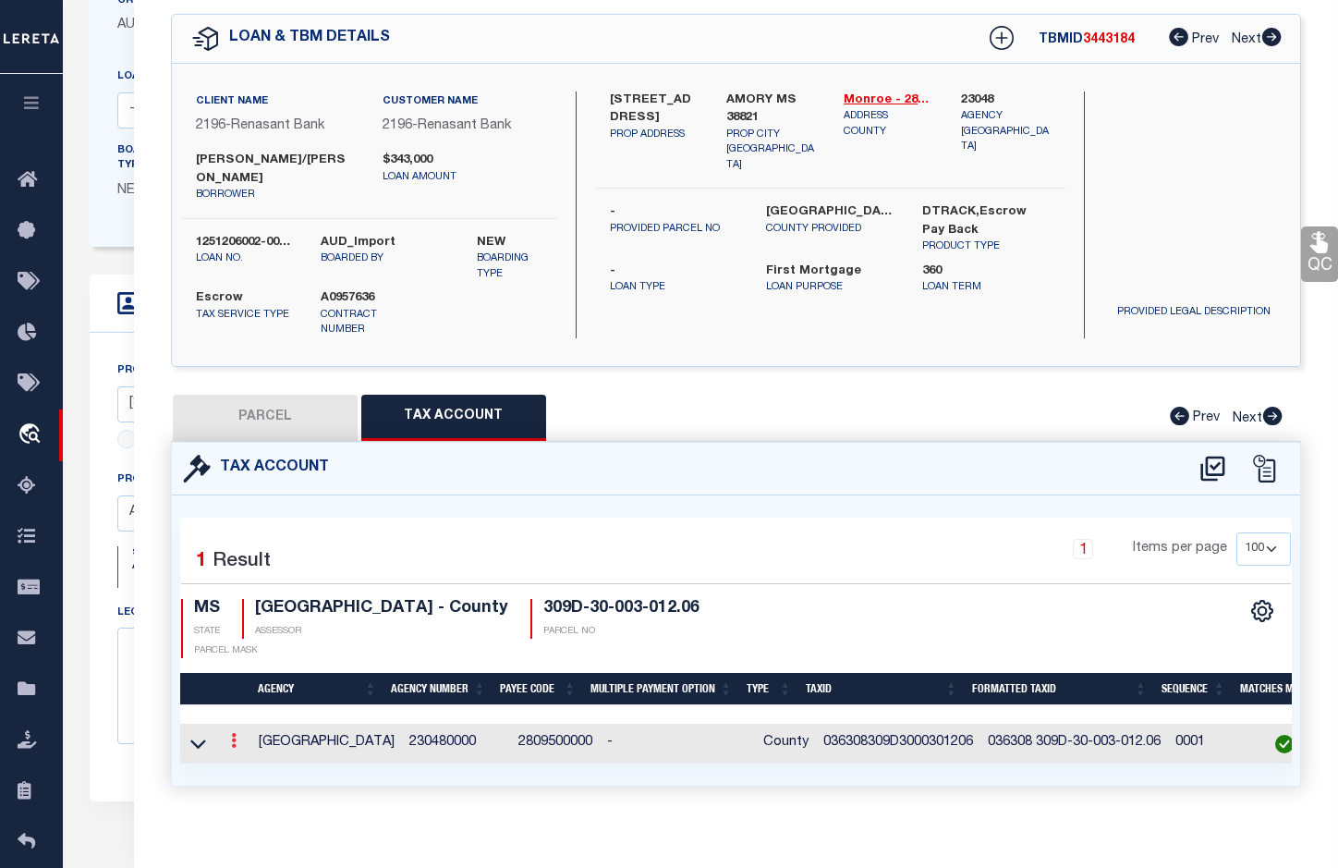
click at [233, 733] on icon at bounding box center [234, 740] width 6 height 15
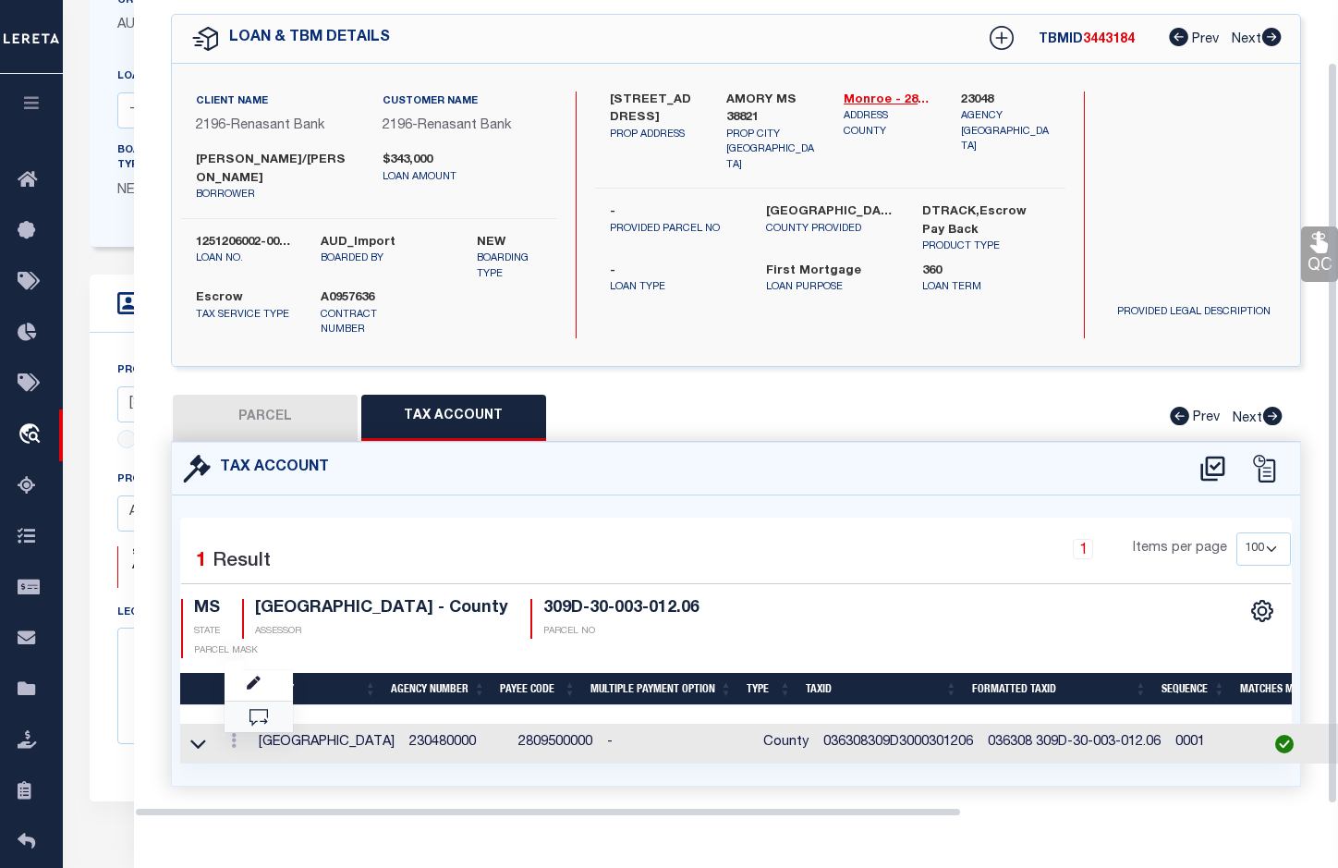
scroll to position [67, 0]
click at [263, 679] on link at bounding box center [259, 685] width 68 height 30
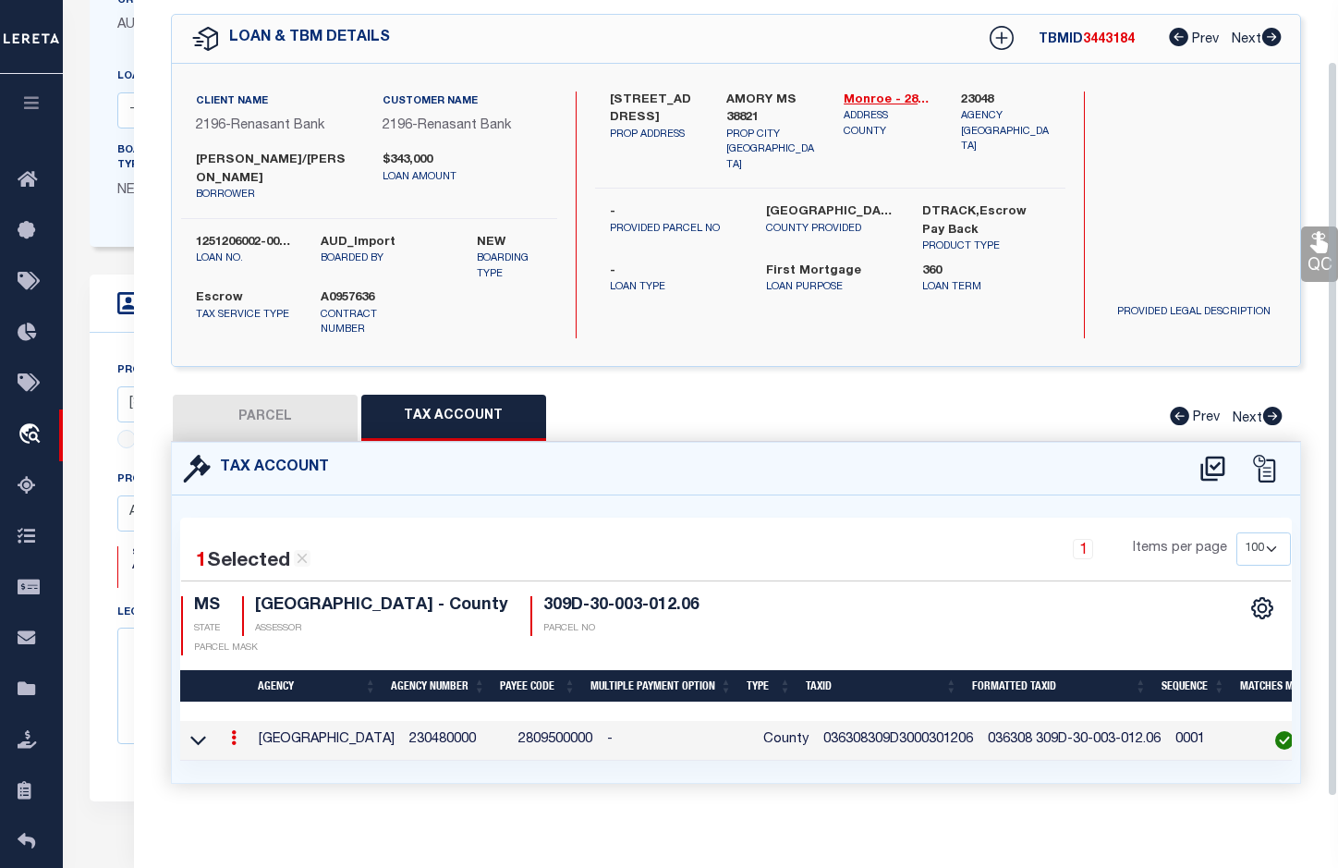
type input "036308309D3000301206"
type textarea "$$$$$$$$$&$$$$$$$$$$"
checkbox input "true"
type input "XXXXXX XXXX-XX-XXX-XXX.XX*"
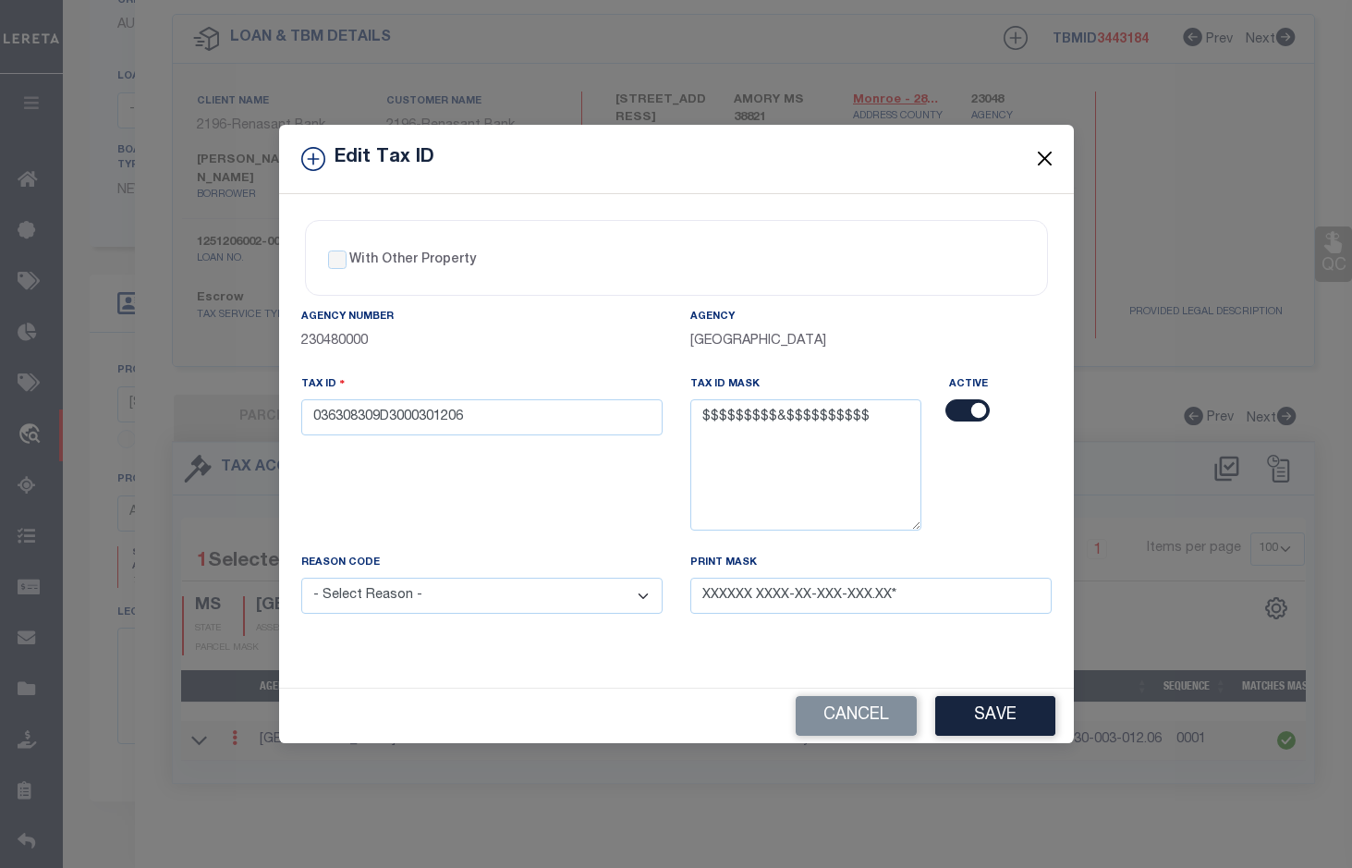
click at [1041, 163] on button "Close" at bounding box center [1044, 159] width 24 height 24
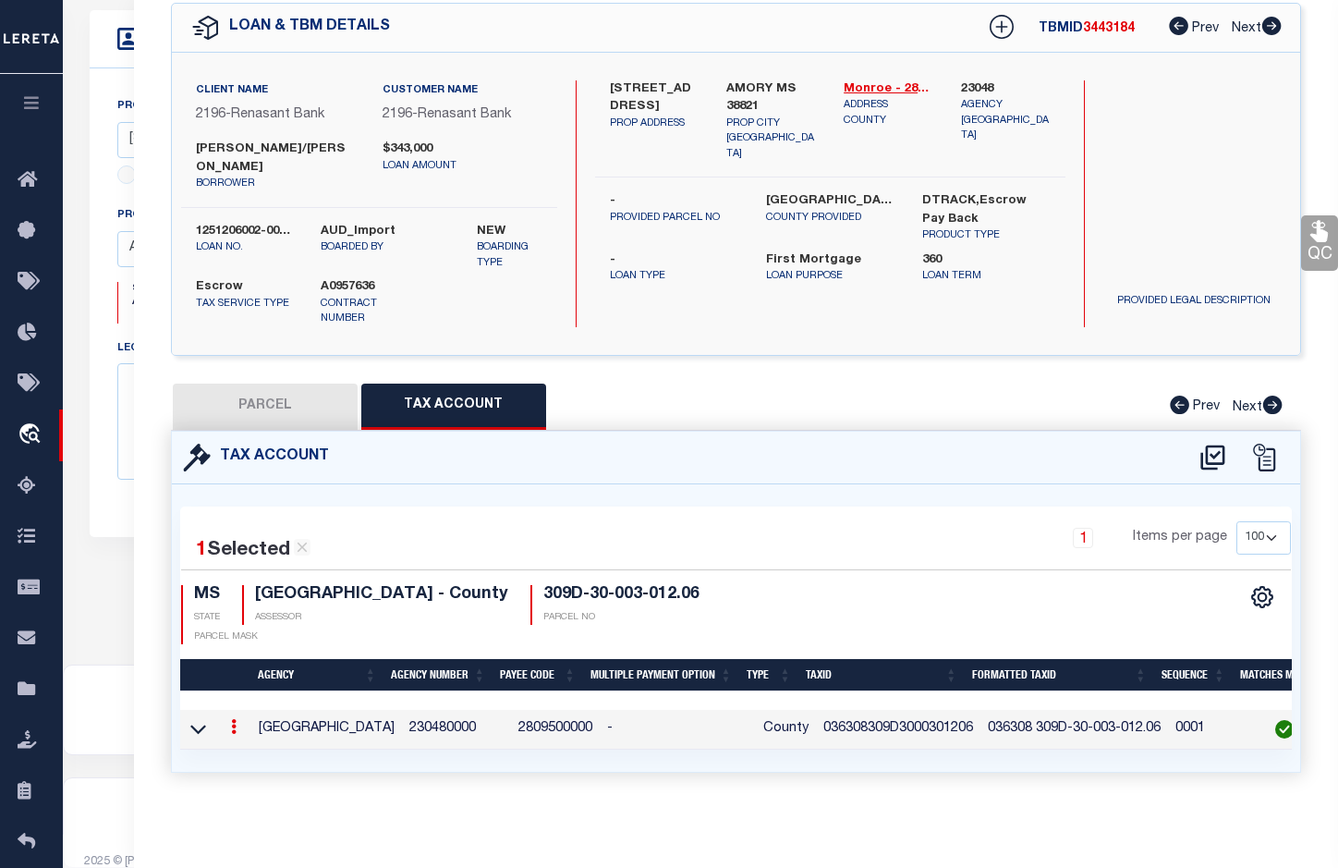
scroll to position [559, 0]
click at [307, 432] on div "Tax Account" at bounding box center [736, 458] width 1128 height 53
click at [319, 404] on button "PARCEL" at bounding box center [265, 406] width 185 height 46
select select "AS"
select select
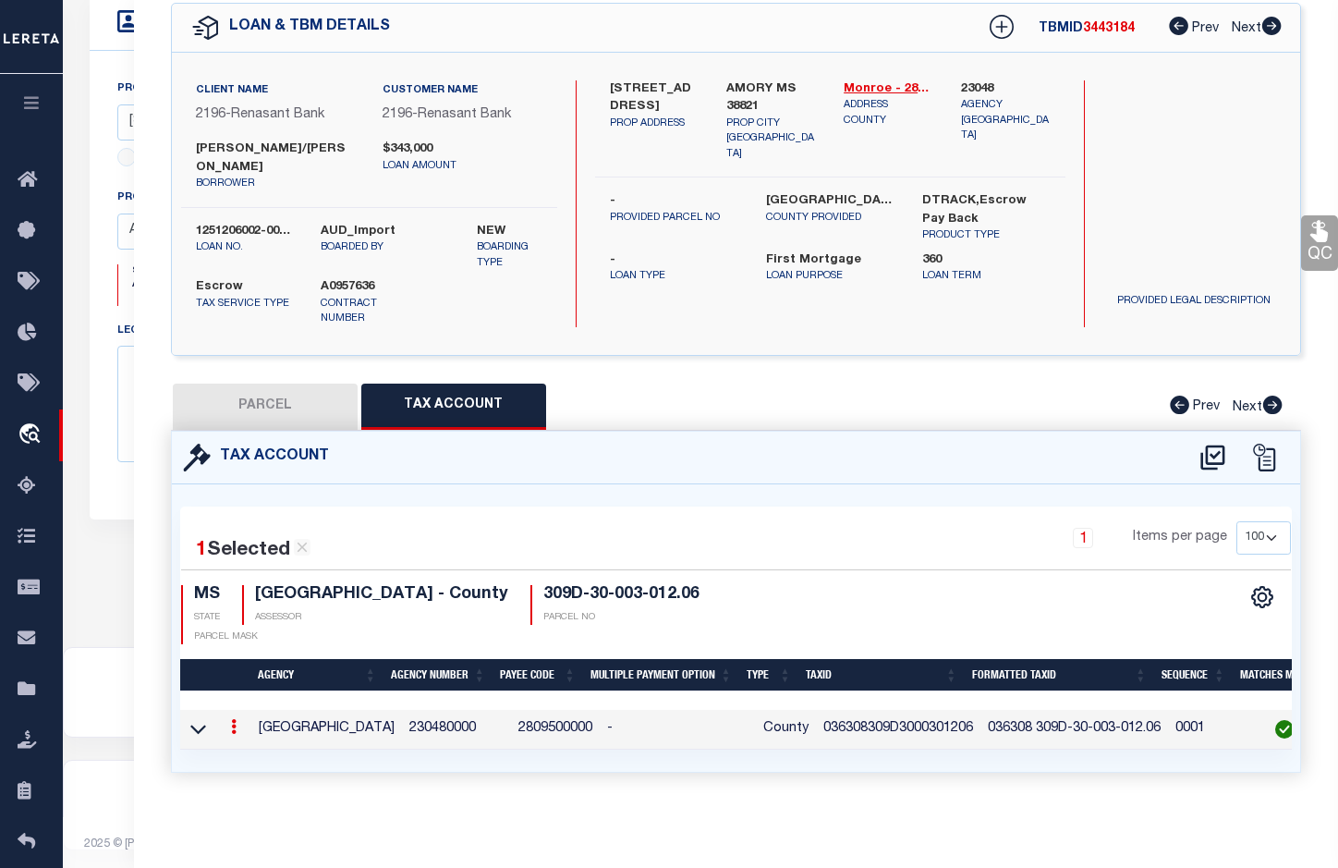
select select
checkbox input "false"
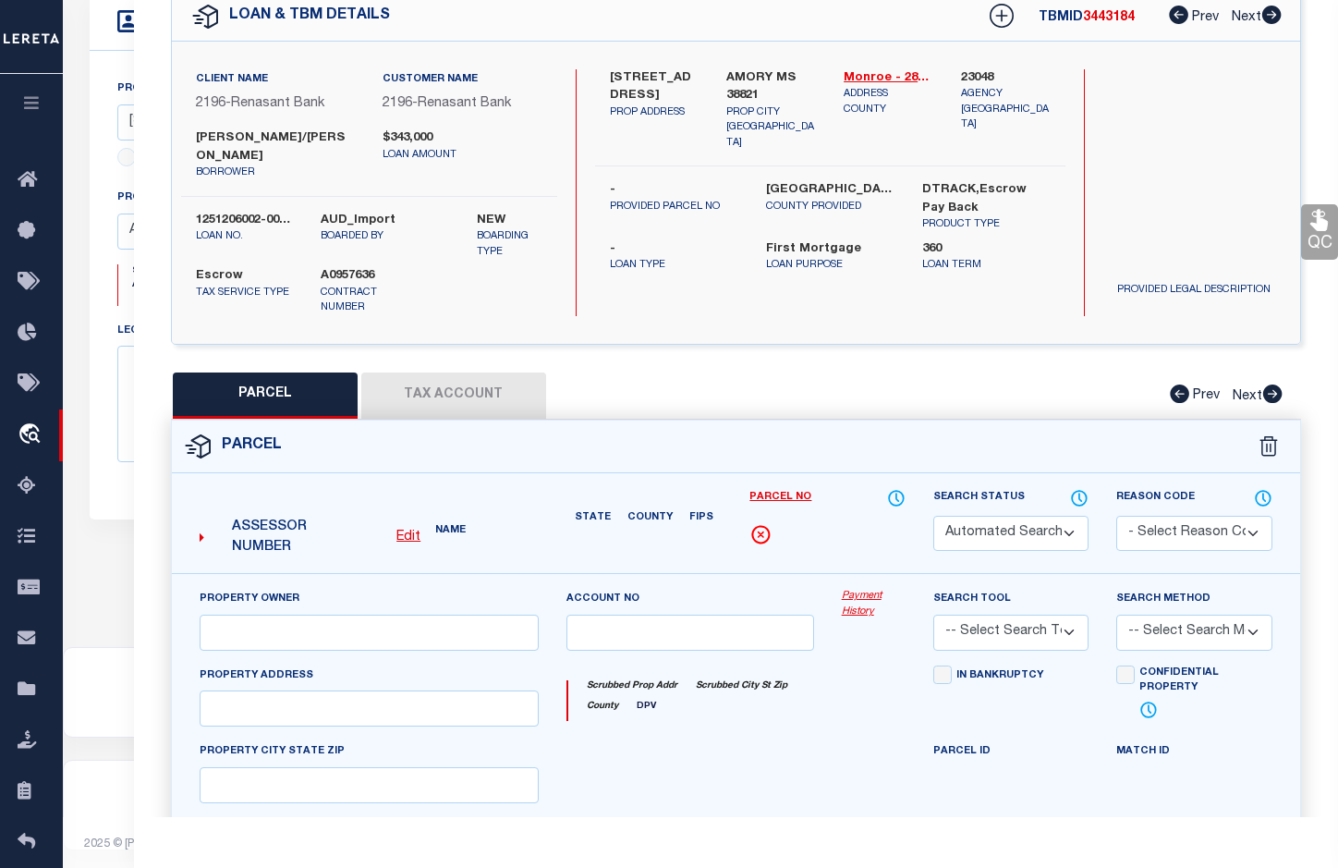
select select "BP"
select select "AGW"
select select "ADD"
type input "[STREET_ADDRESS]"
type input "AMORY MS 38821"
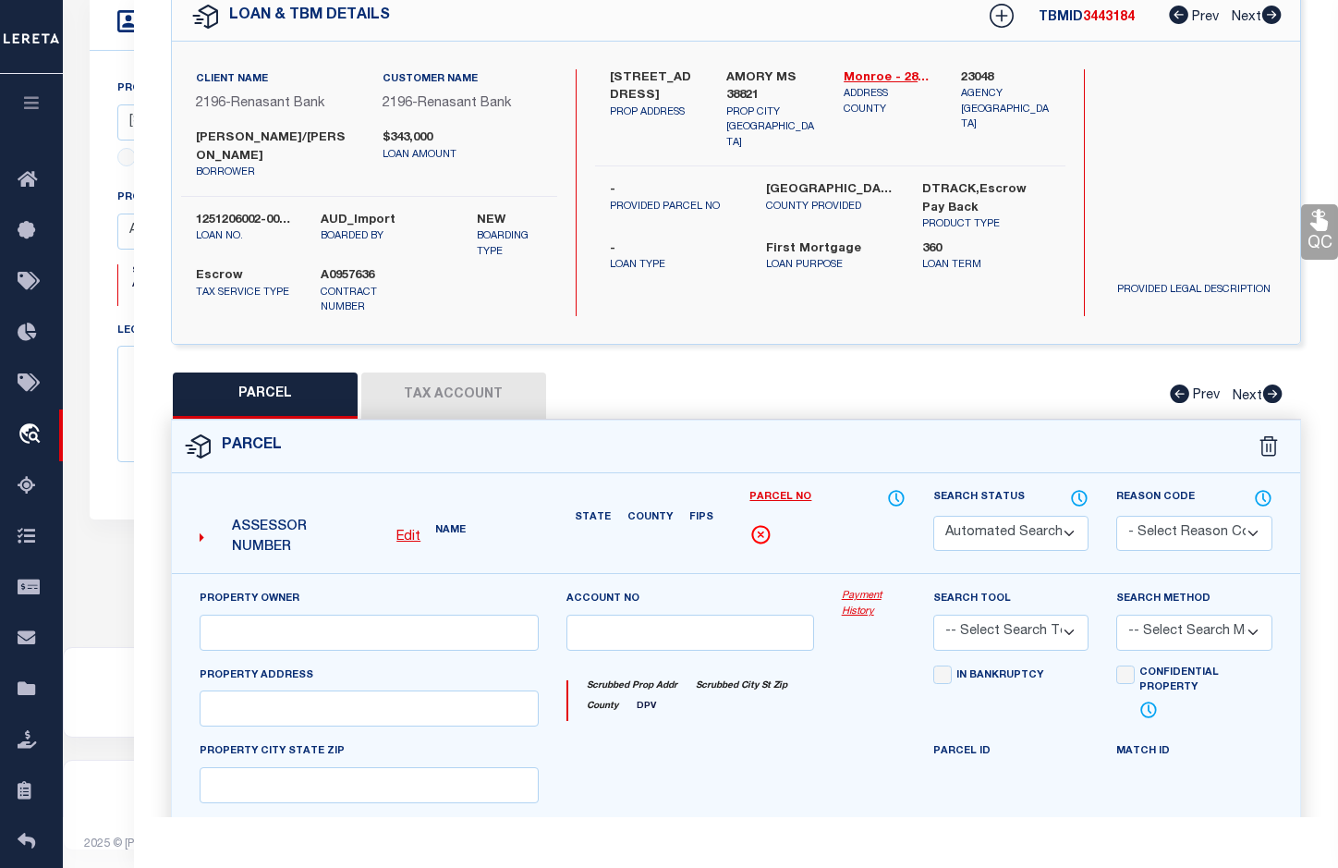
type textarea "LOT 13 PANTHER POINTE .3 ACC 80' X 183.7' IRR"
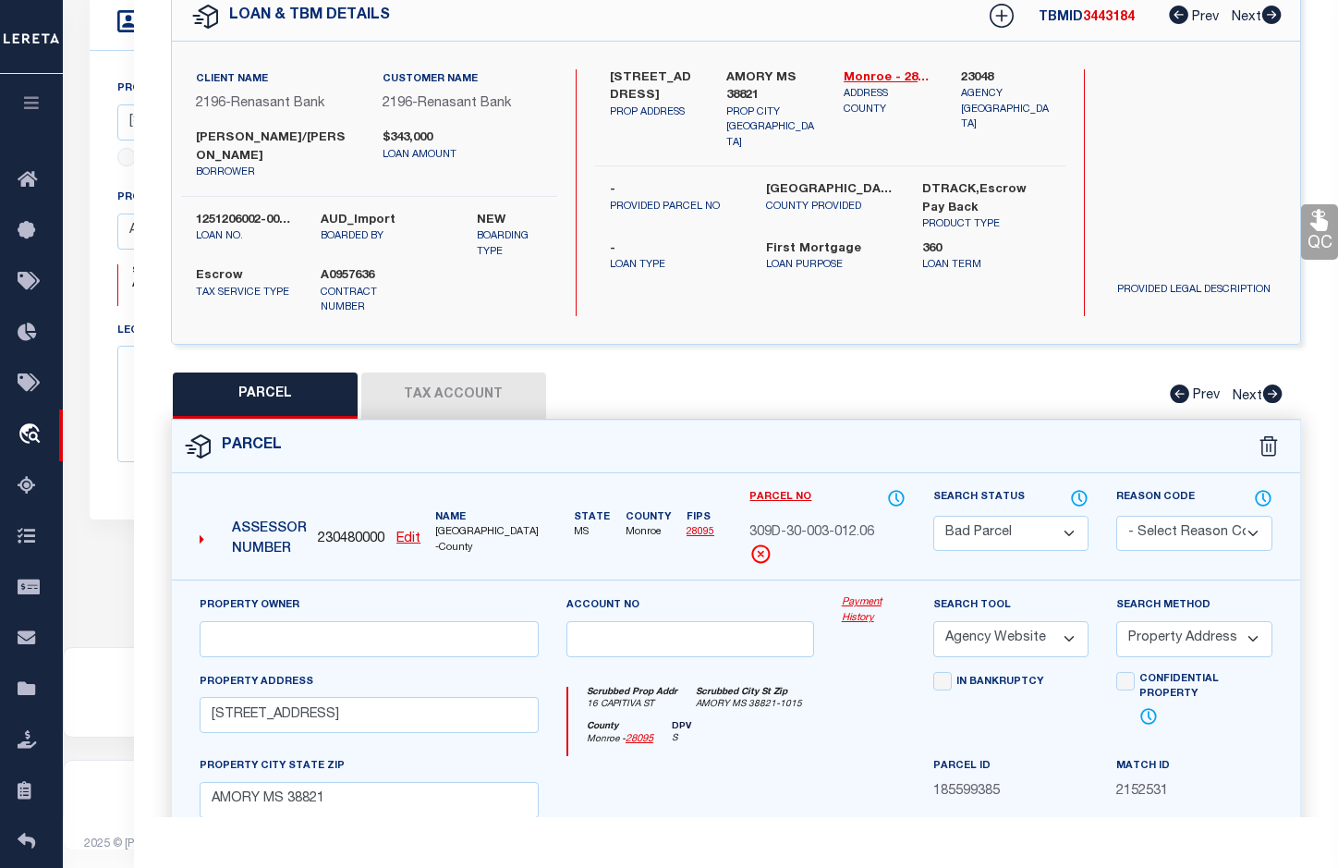
click at [406, 541] on u "Edit" at bounding box center [408, 538] width 24 height 13
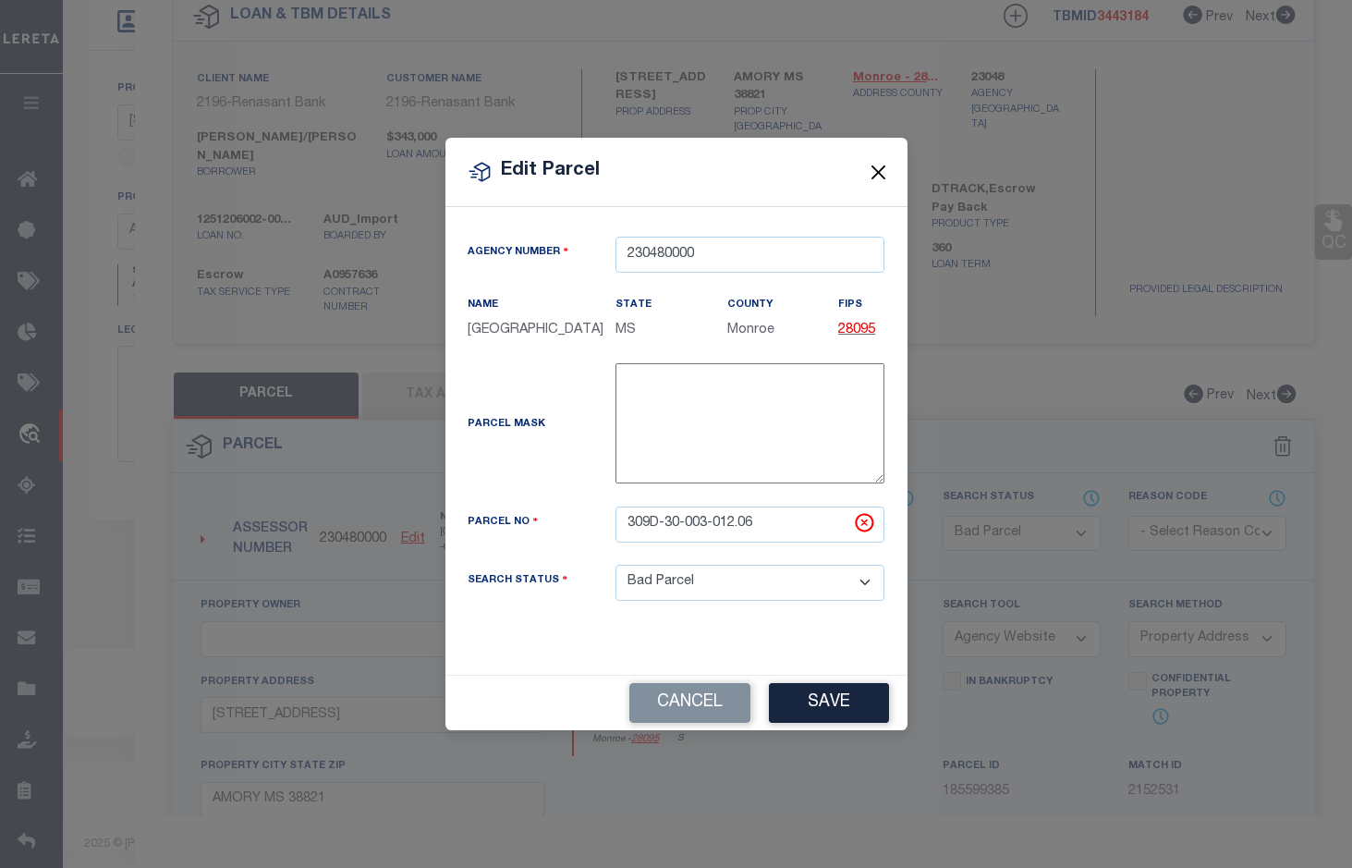
click at [881, 169] on button "Close" at bounding box center [878, 172] width 24 height 24
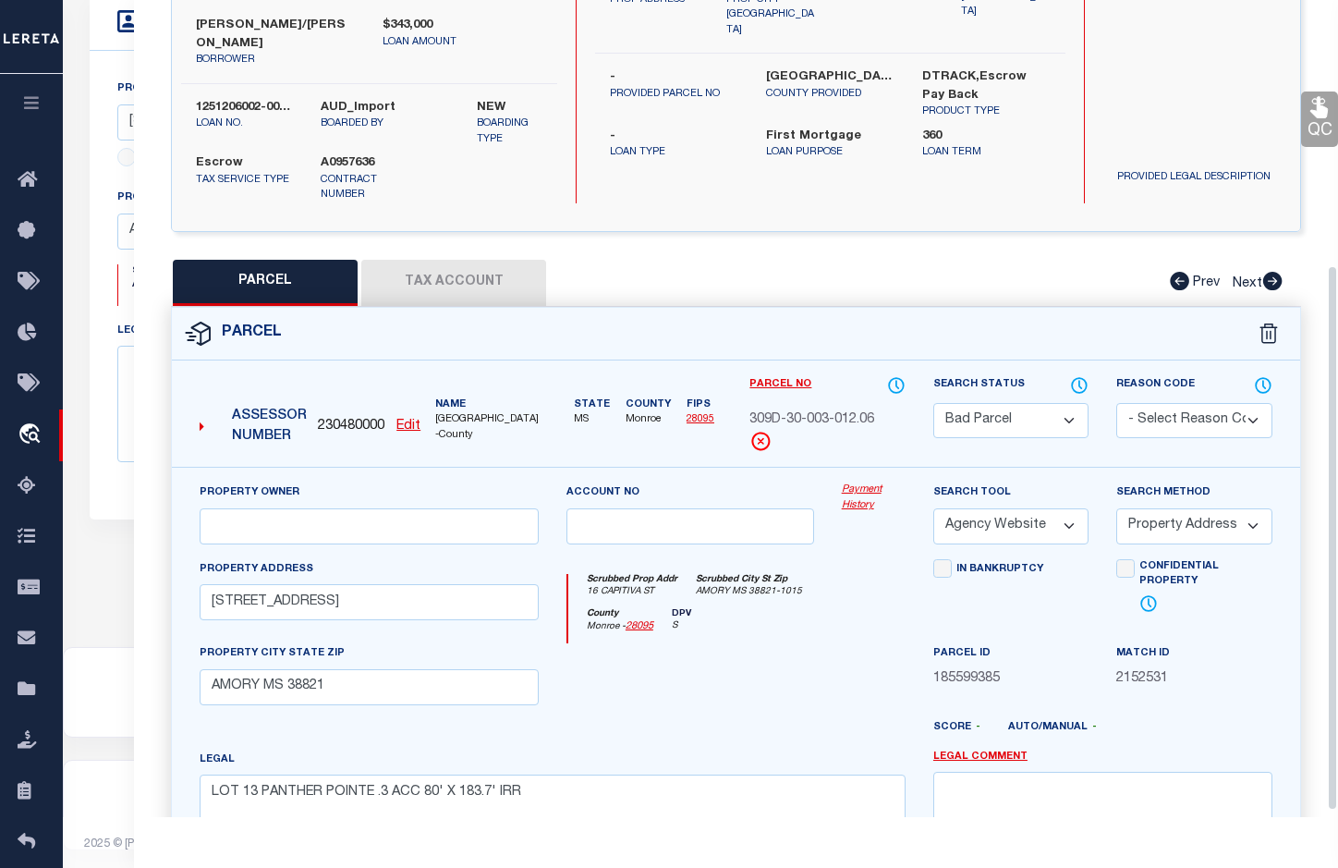
scroll to position [407, 0]
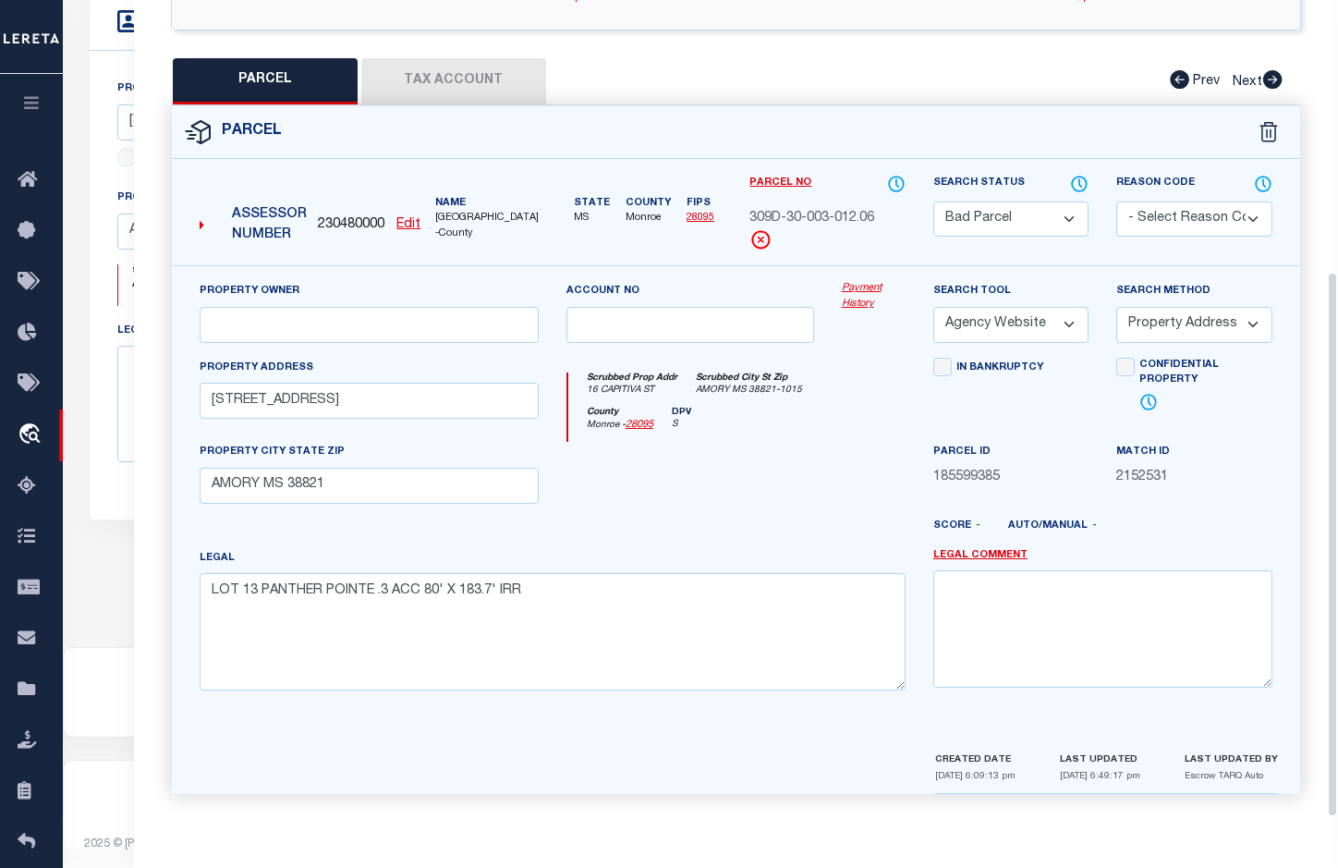
click at [465, 79] on button "Tax Account" at bounding box center [453, 81] width 185 height 46
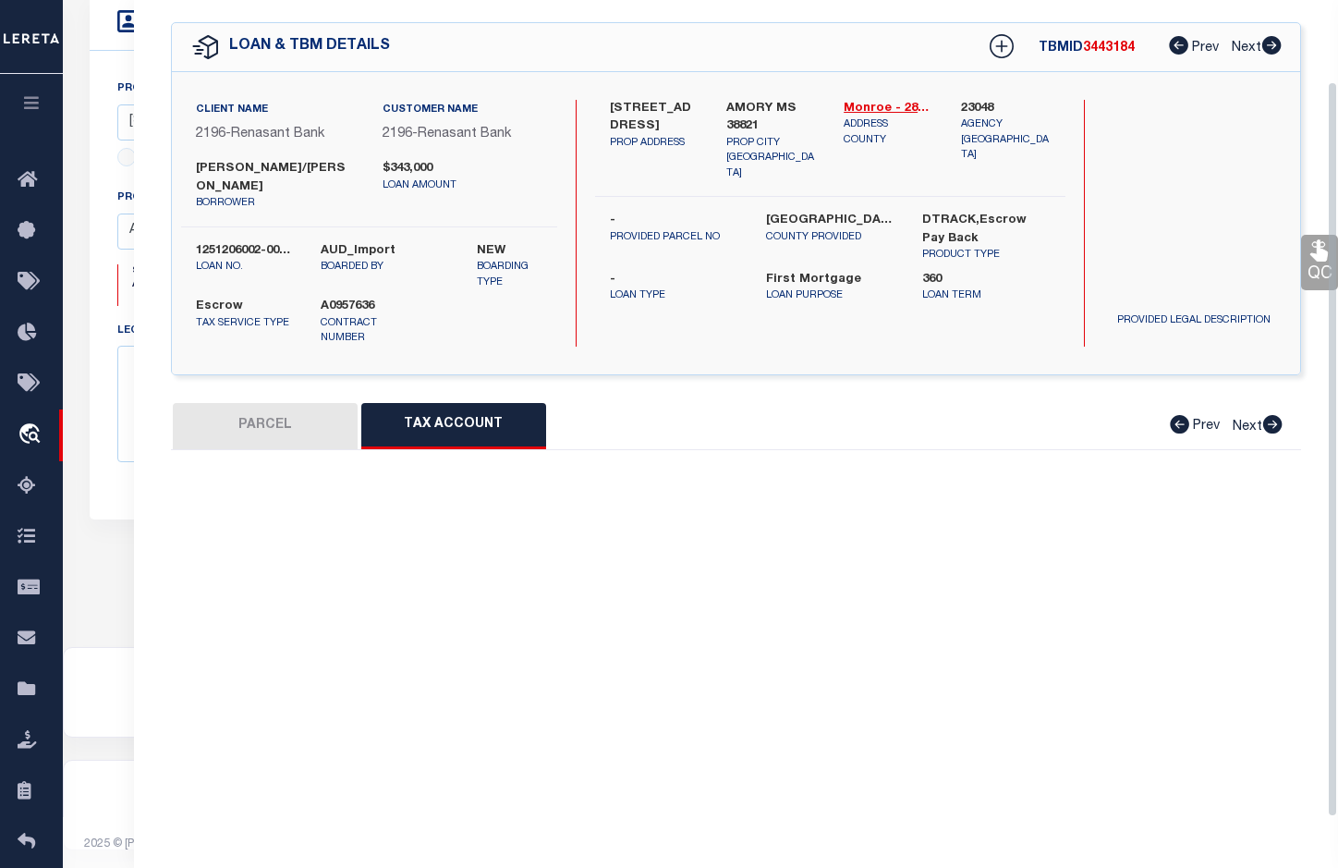
select select "100"
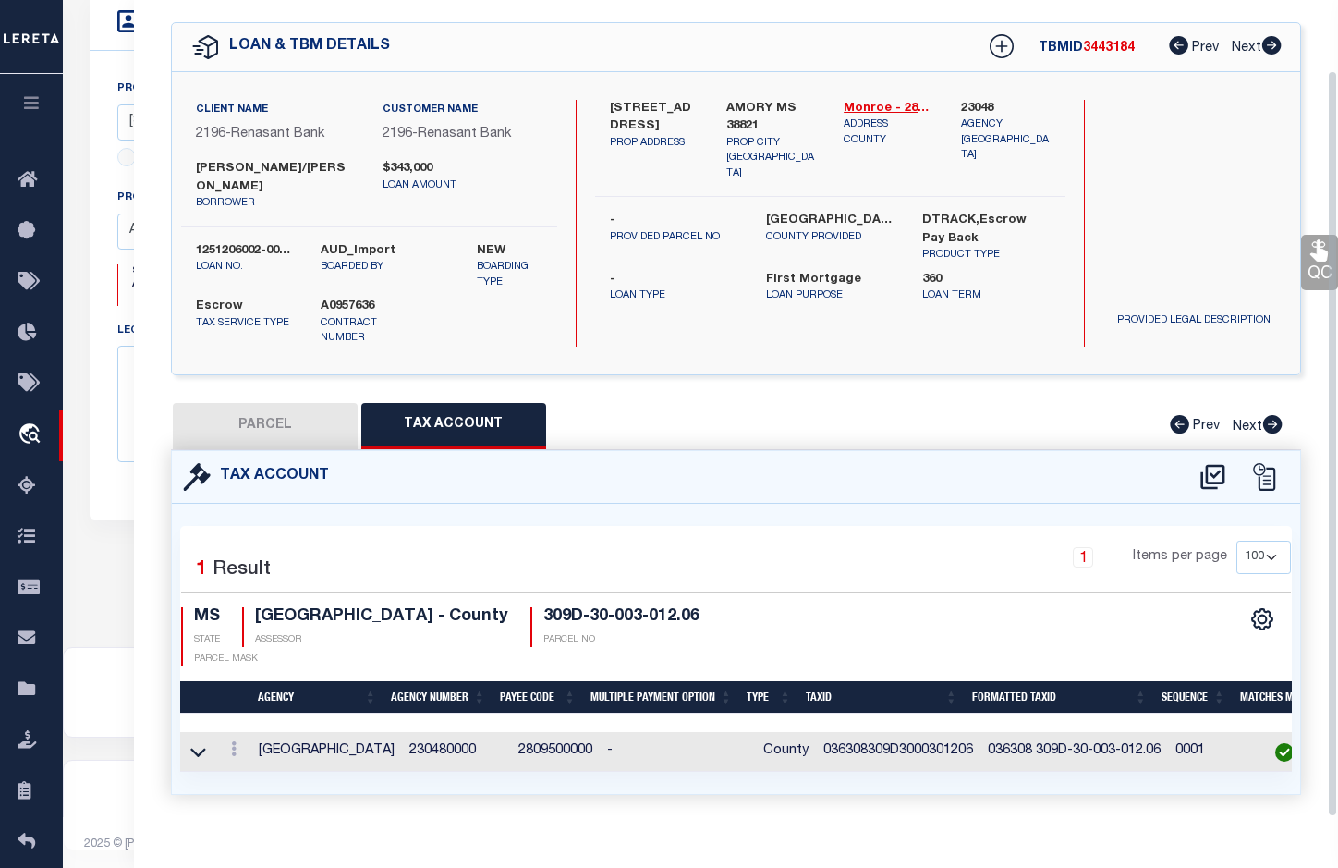
scroll to position [93, 0]
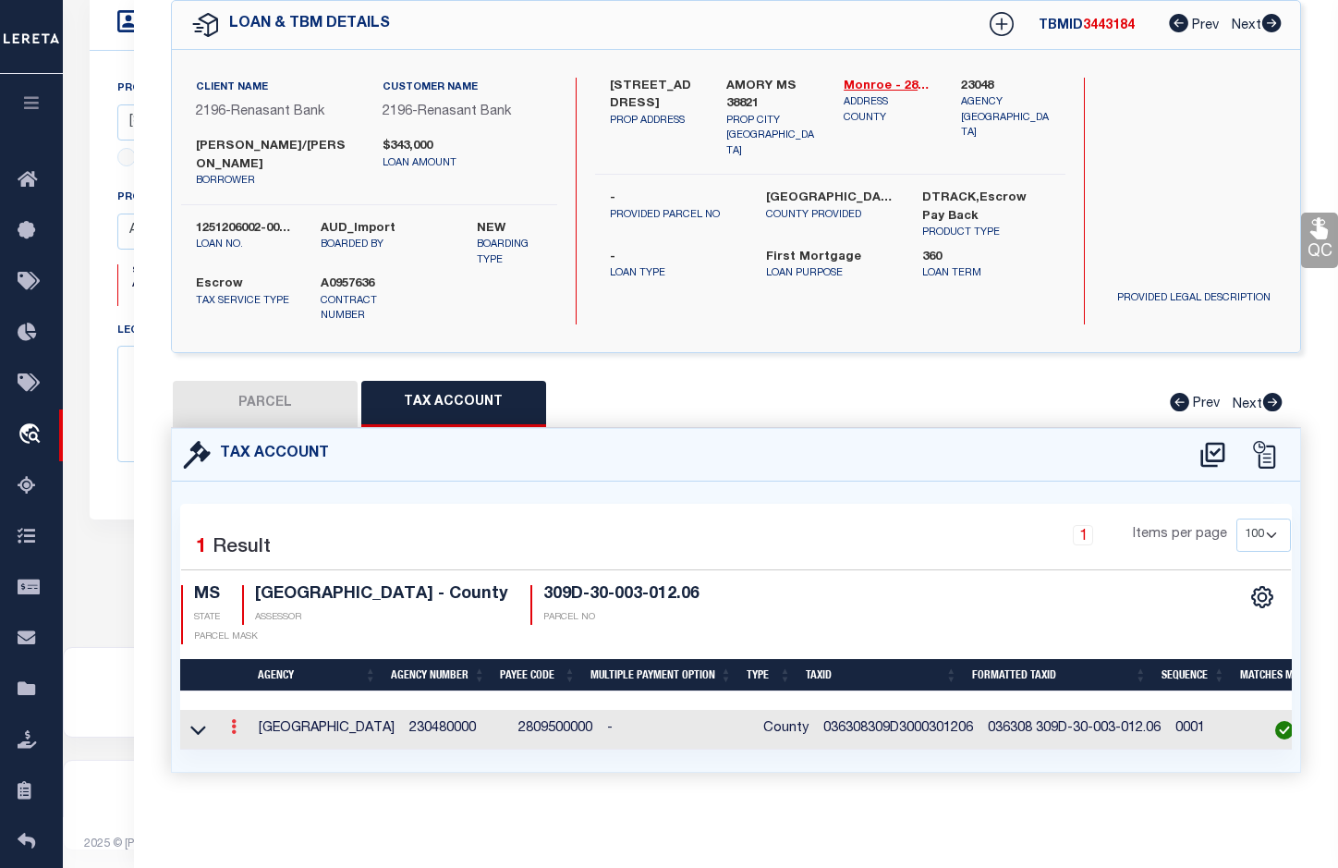
click at [234, 719] on icon at bounding box center [234, 726] width 6 height 15
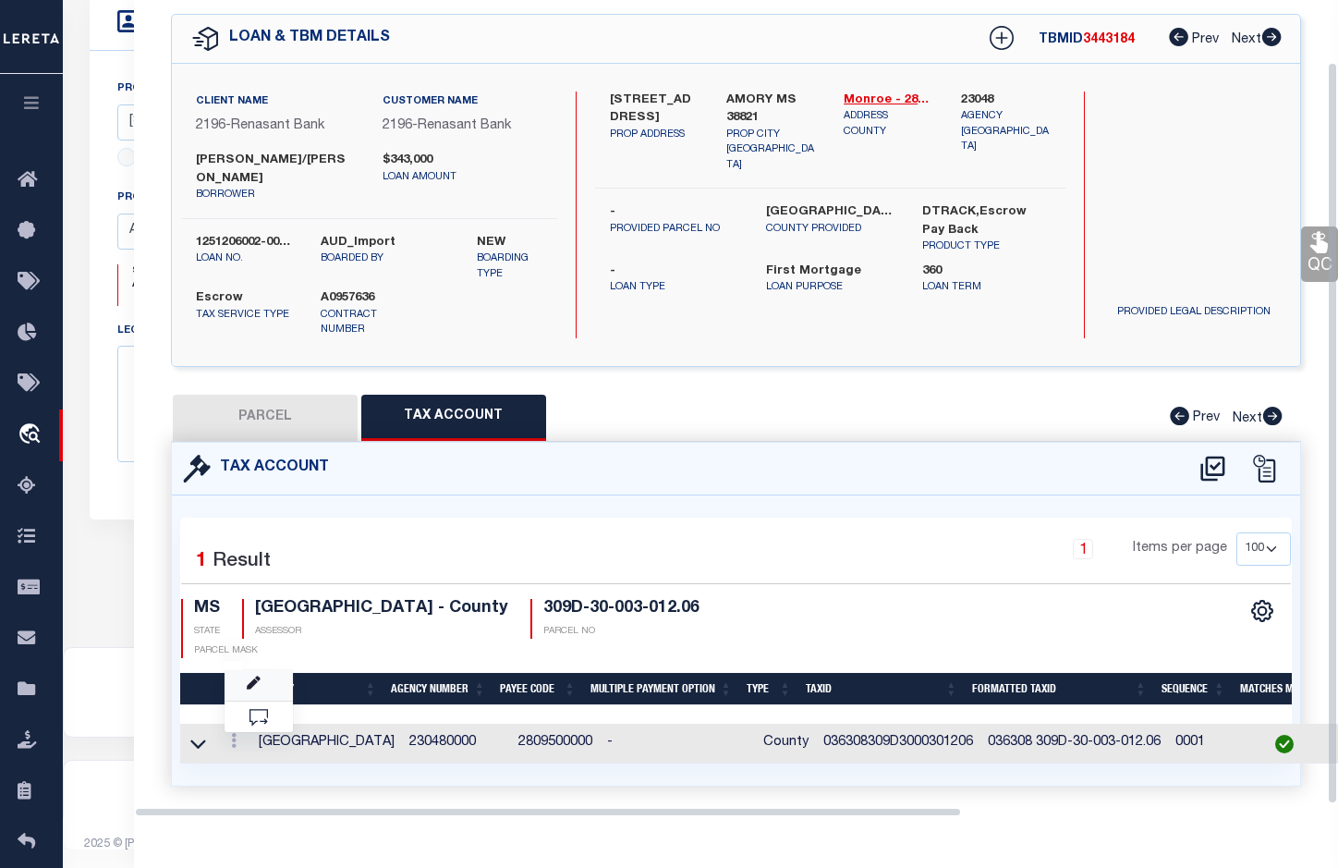
click at [261, 682] on link at bounding box center [259, 685] width 68 height 30
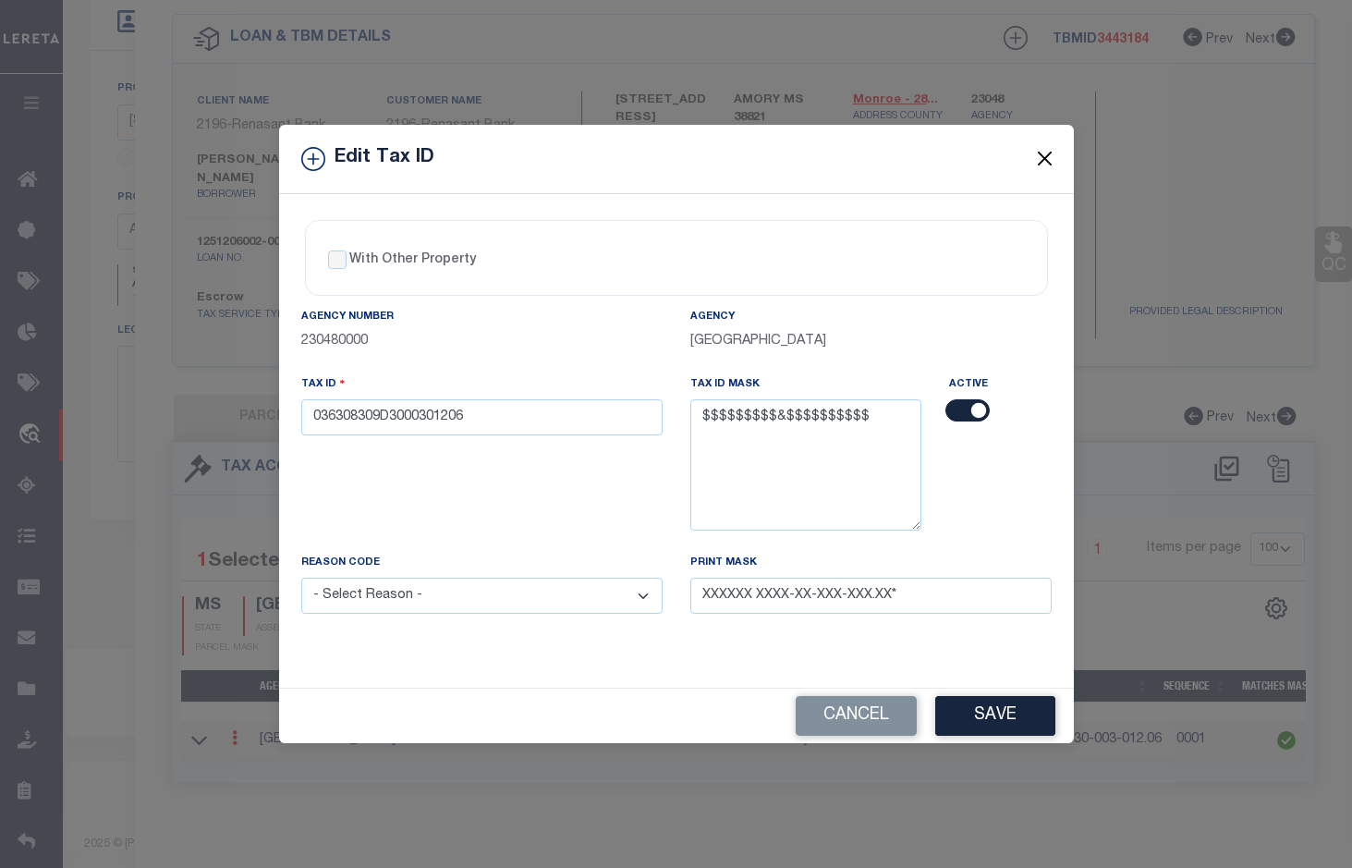
click at [1047, 161] on button "Close" at bounding box center [1044, 159] width 24 height 24
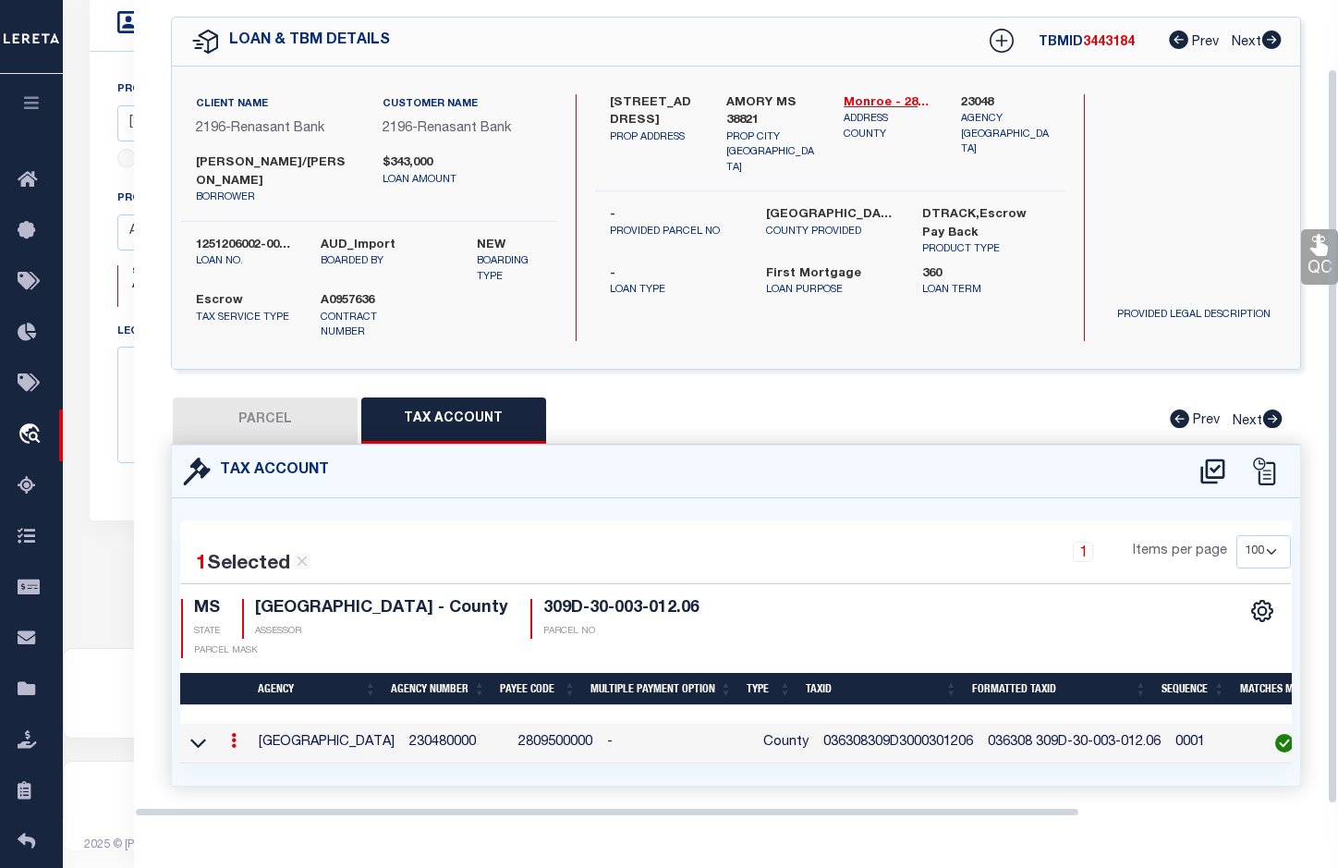
scroll to position [559, 0]
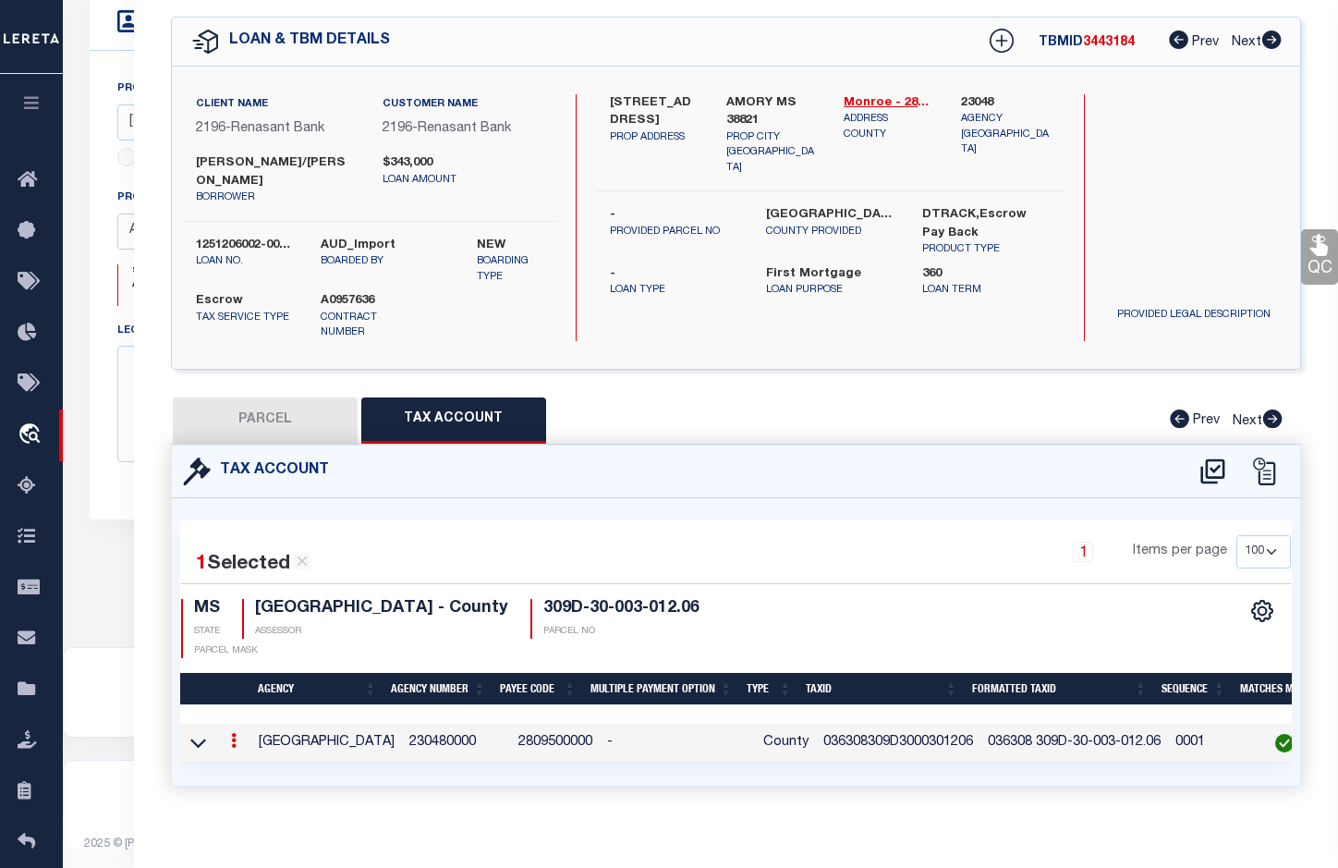
click at [277, 397] on button "PARCEL" at bounding box center [265, 420] width 185 height 46
select select "AS"
select select
checkbox input "false"
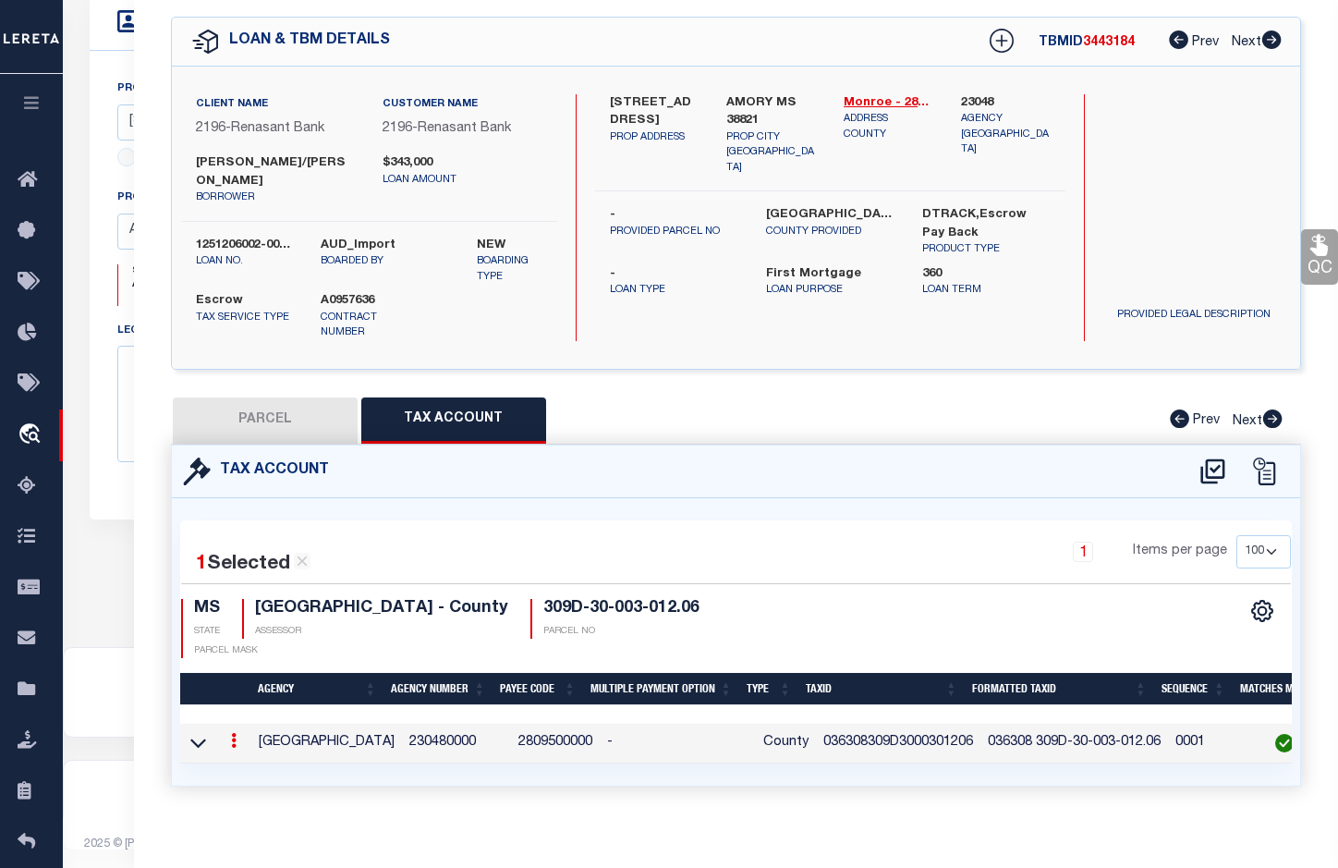
checkbox input "false"
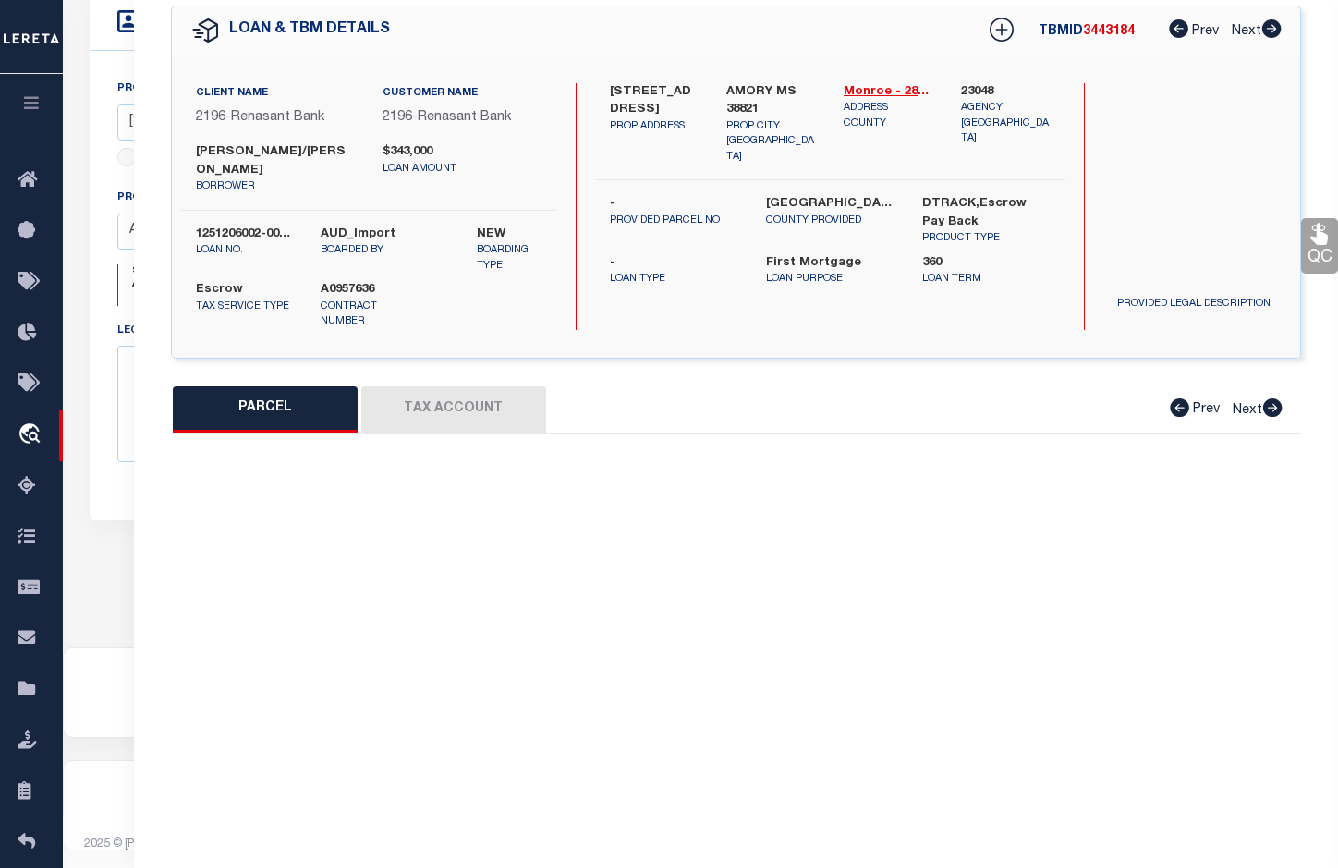
select select "BP"
select select "AGW"
select select "ADD"
type input "[STREET_ADDRESS]"
type input "AMORY MS 38821"
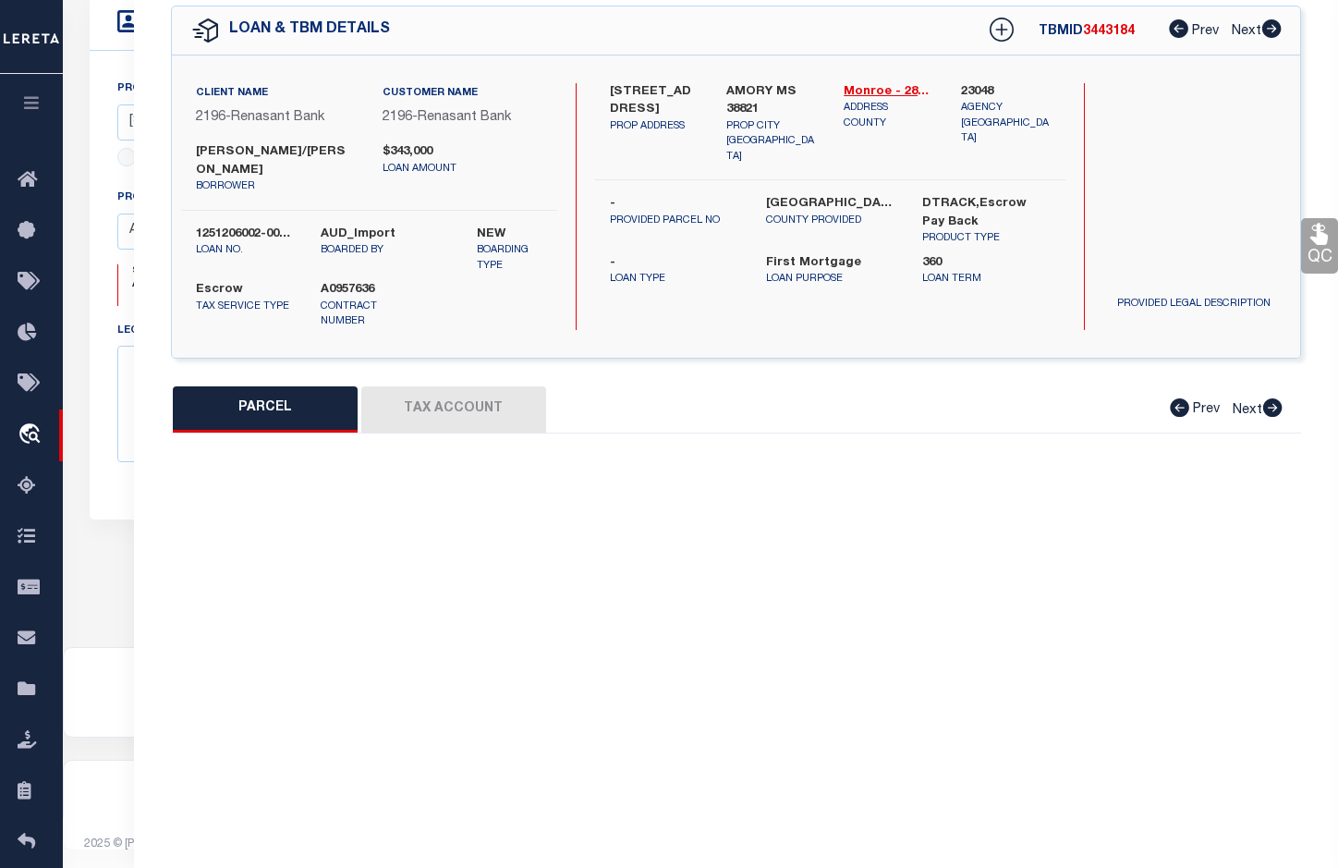
type textarea "LOT 13 PANTHER POINTE .3 ACC 80' X 183.7' IRR"
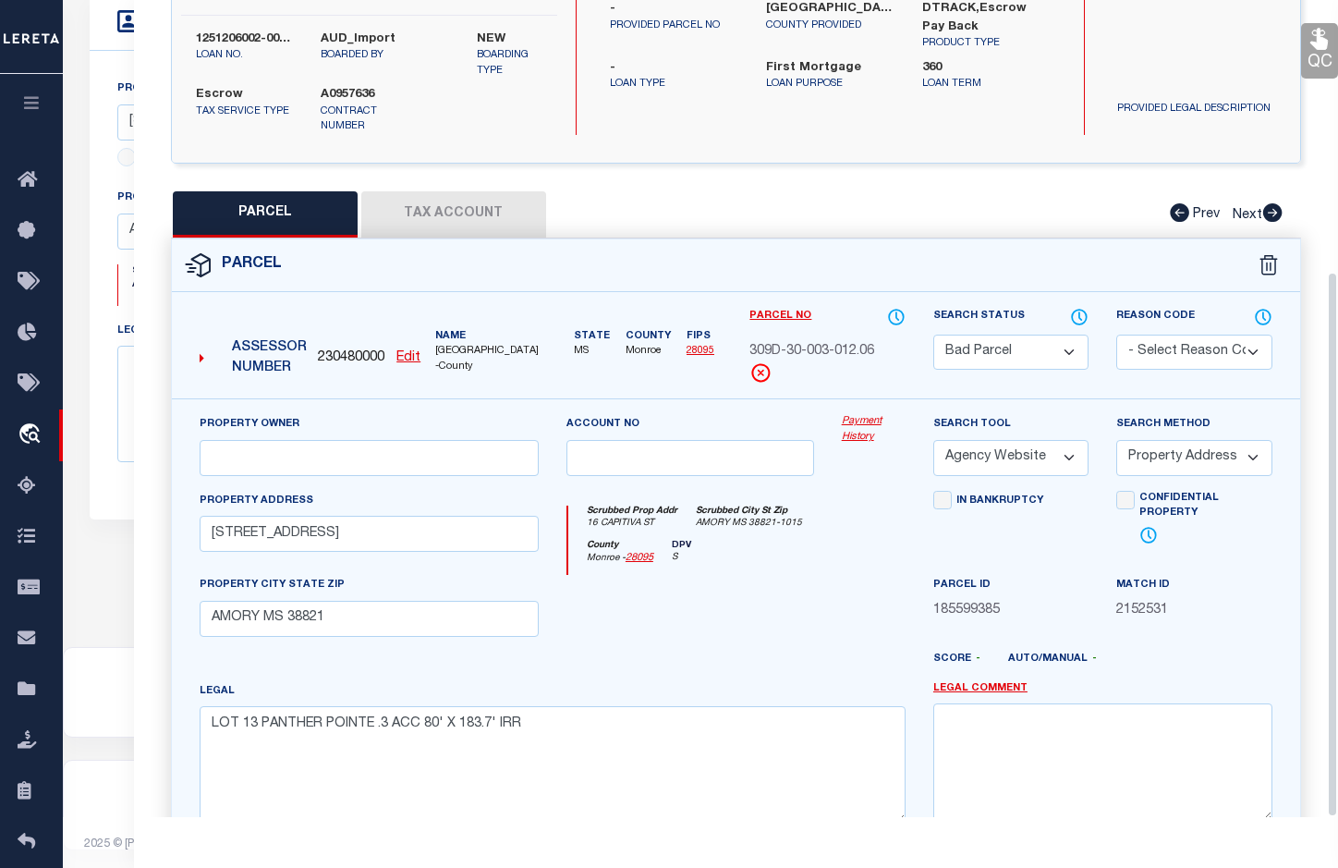
scroll to position [407, 0]
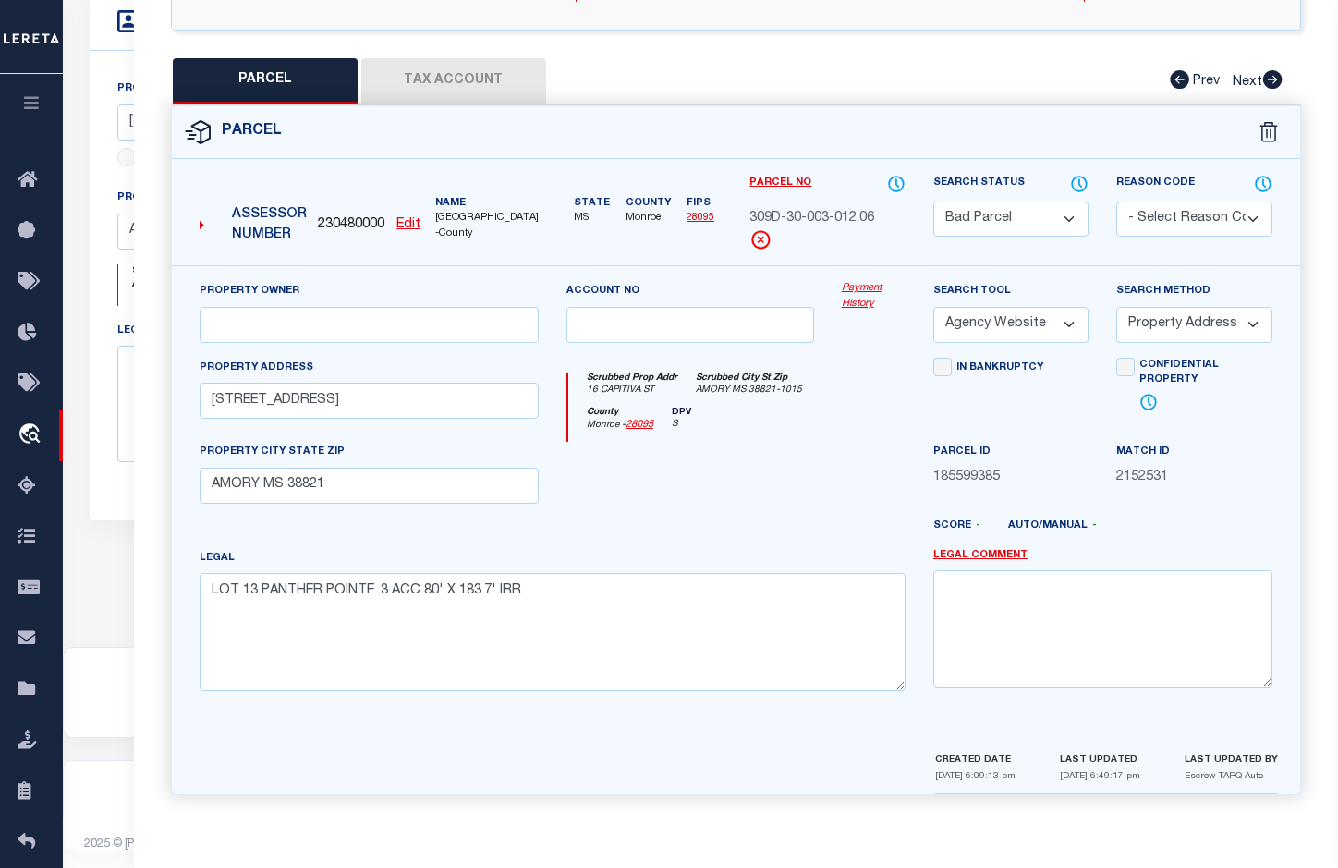
click at [444, 77] on button "Tax Account" at bounding box center [453, 81] width 185 height 46
select select "100"
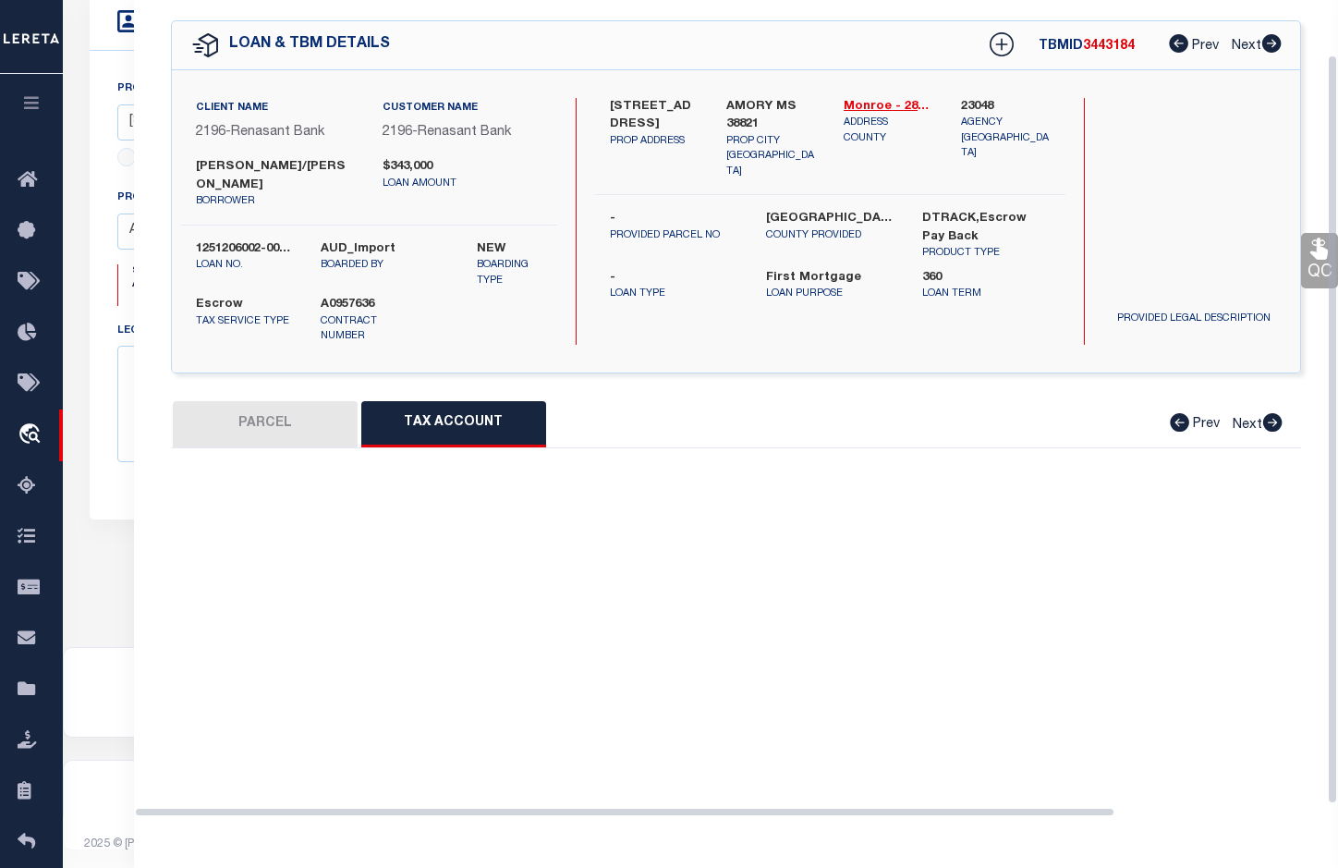
select select "100"
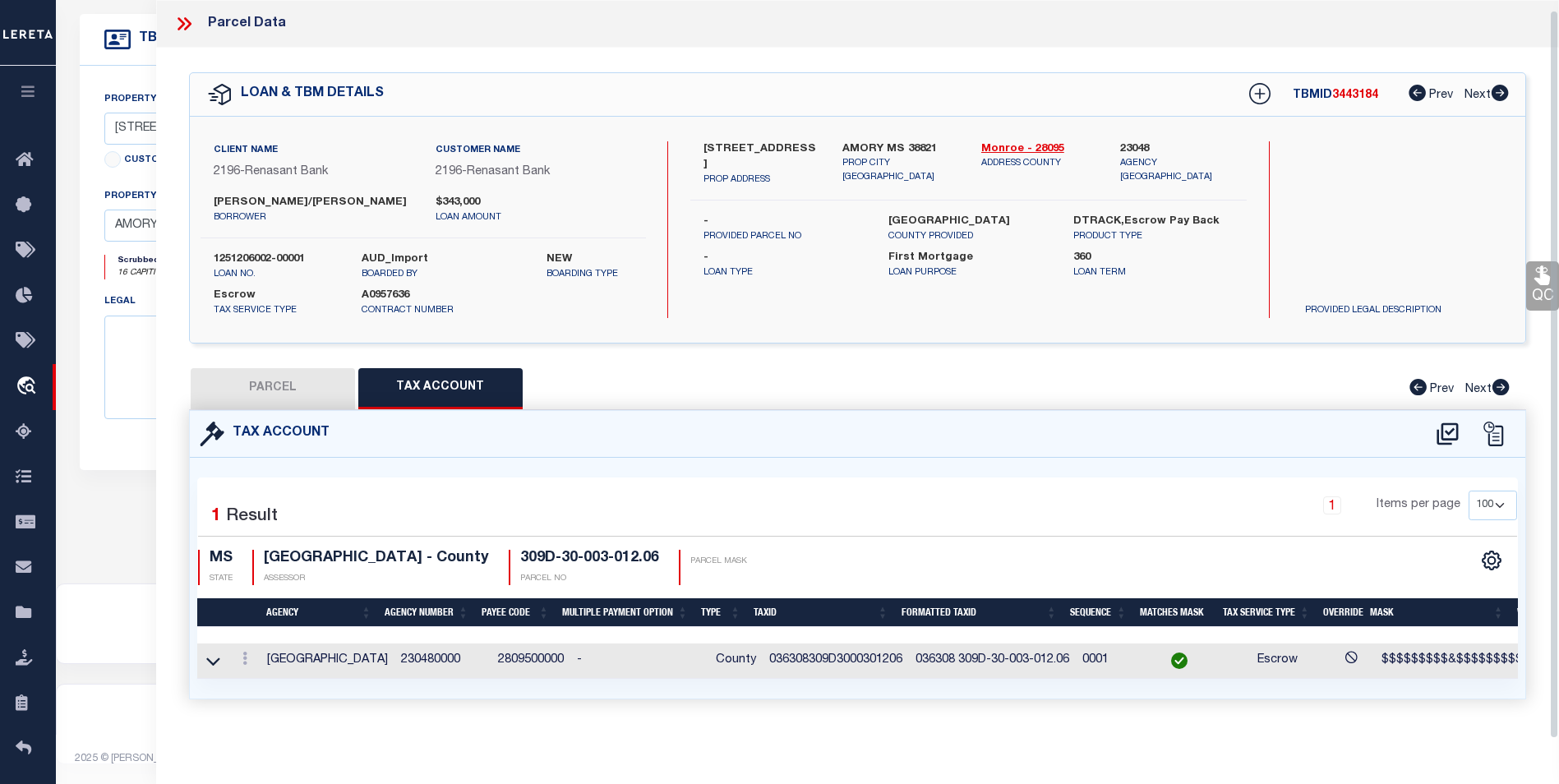
scroll to position [10, 0]
click at [246, 652] on icon at bounding box center [245, 658] width 5 height 13
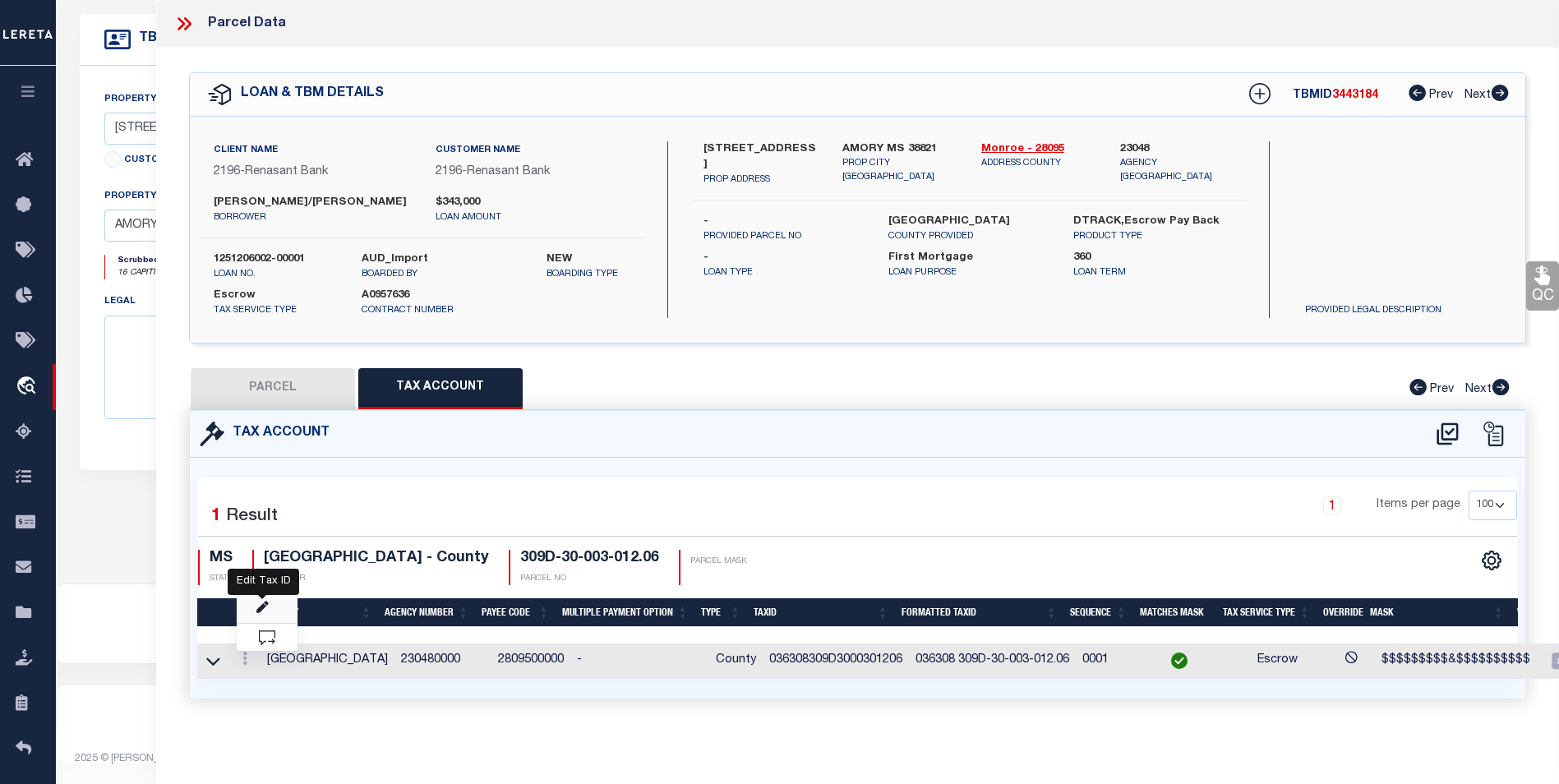
click at [265, 603] on icon "" at bounding box center [262, 607] width 12 height 12
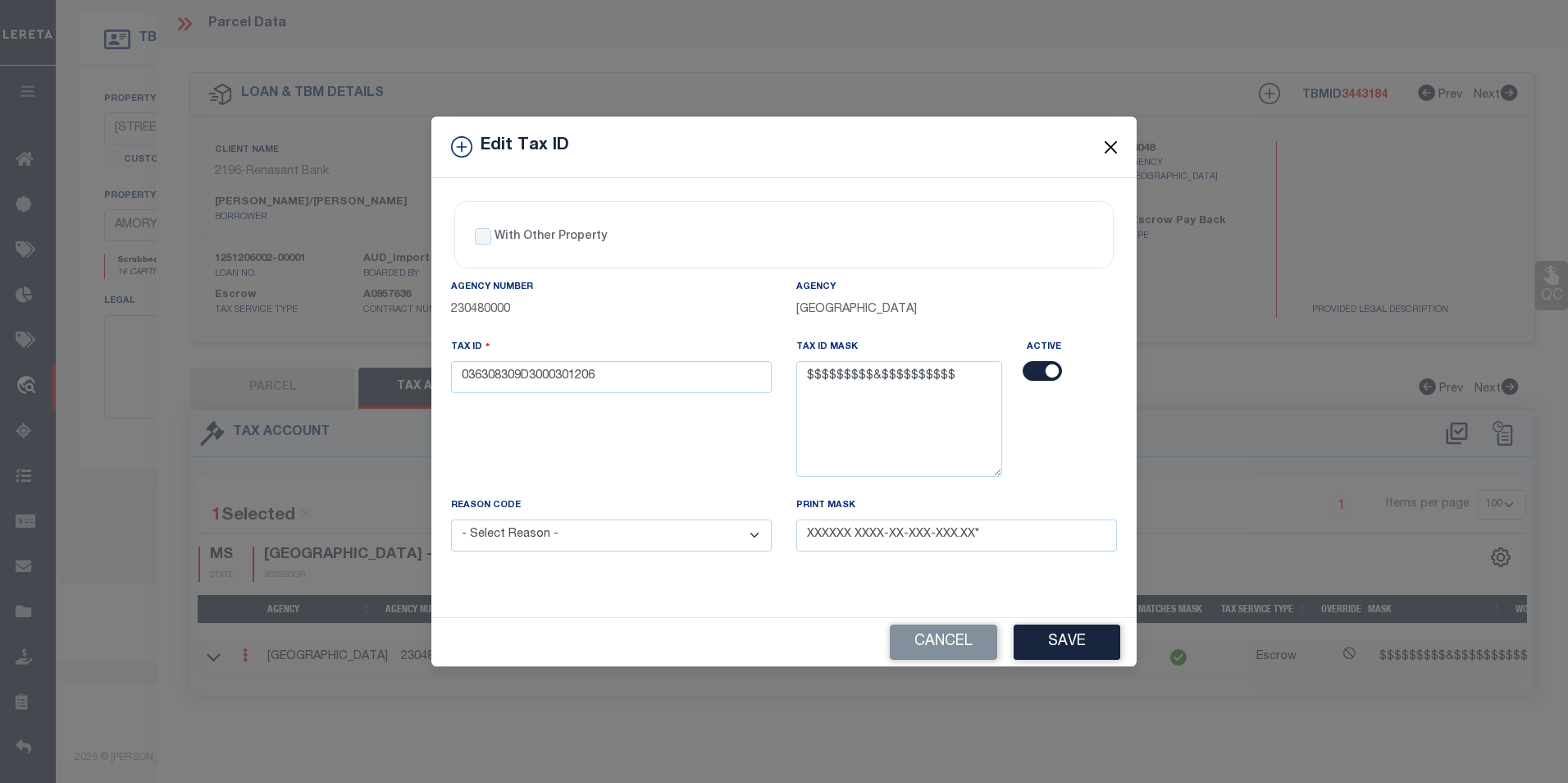
click at [1114, 140] on button "Close" at bounding box center [1111, 146] width 21 height 21
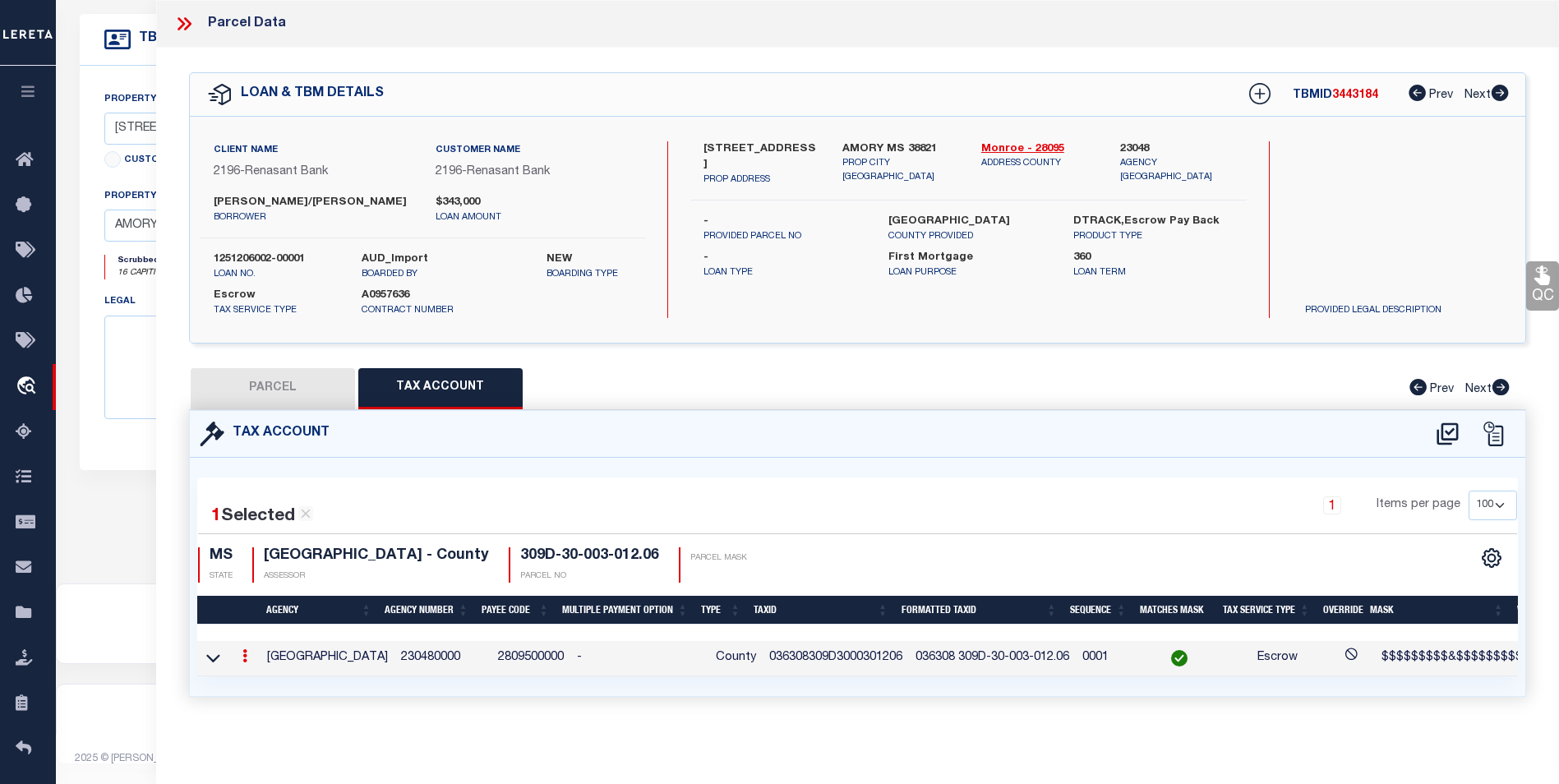
click at [247, 658] on link at bounding box center [245, 658] width 18 height 13
click at [258, 679] on icon "" at bounding box center [262, 680] width 12 height 12
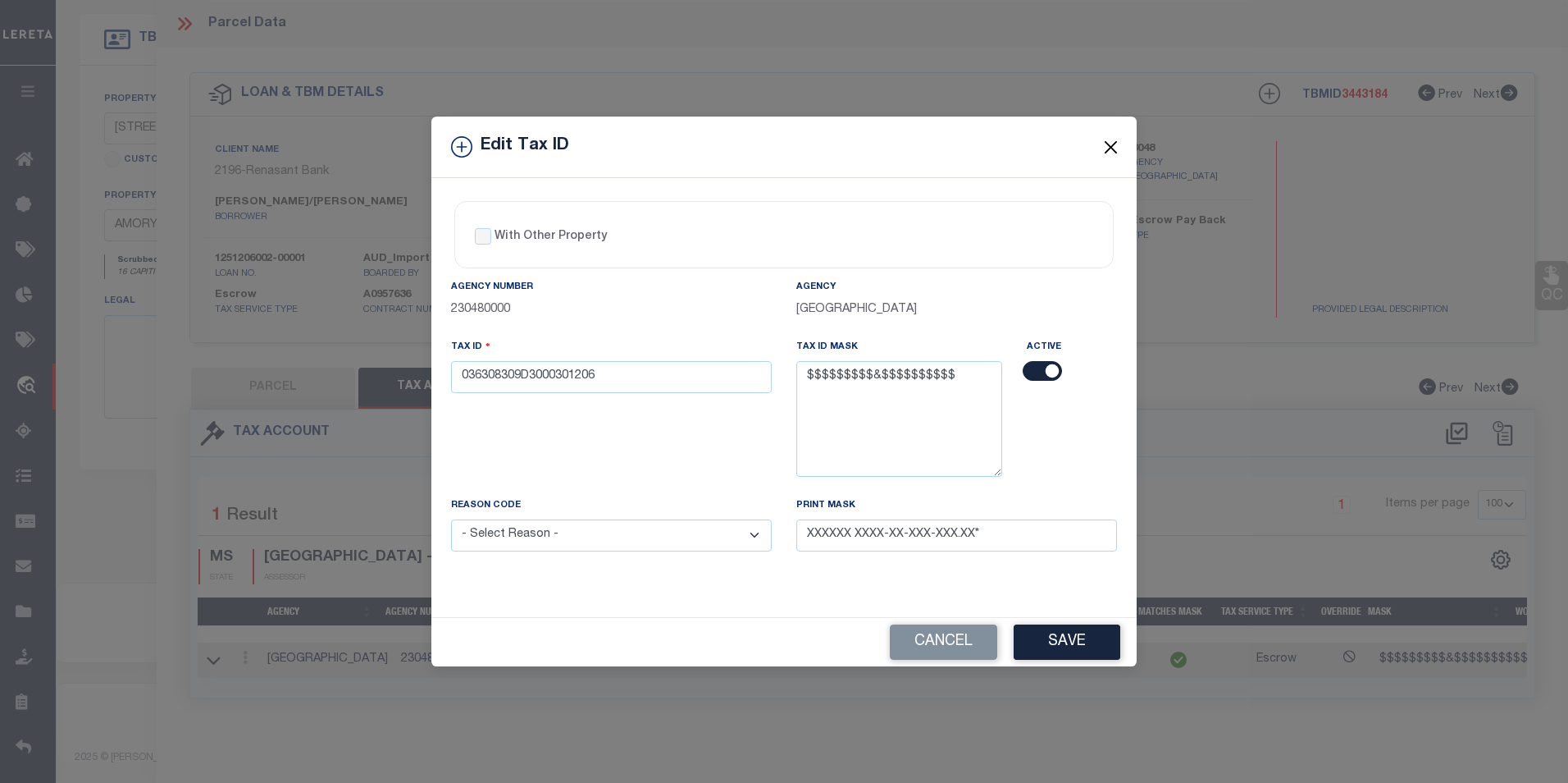
click at [1109, 151] on button "Close" at bounding box center [1111, 146] width 21 height 21
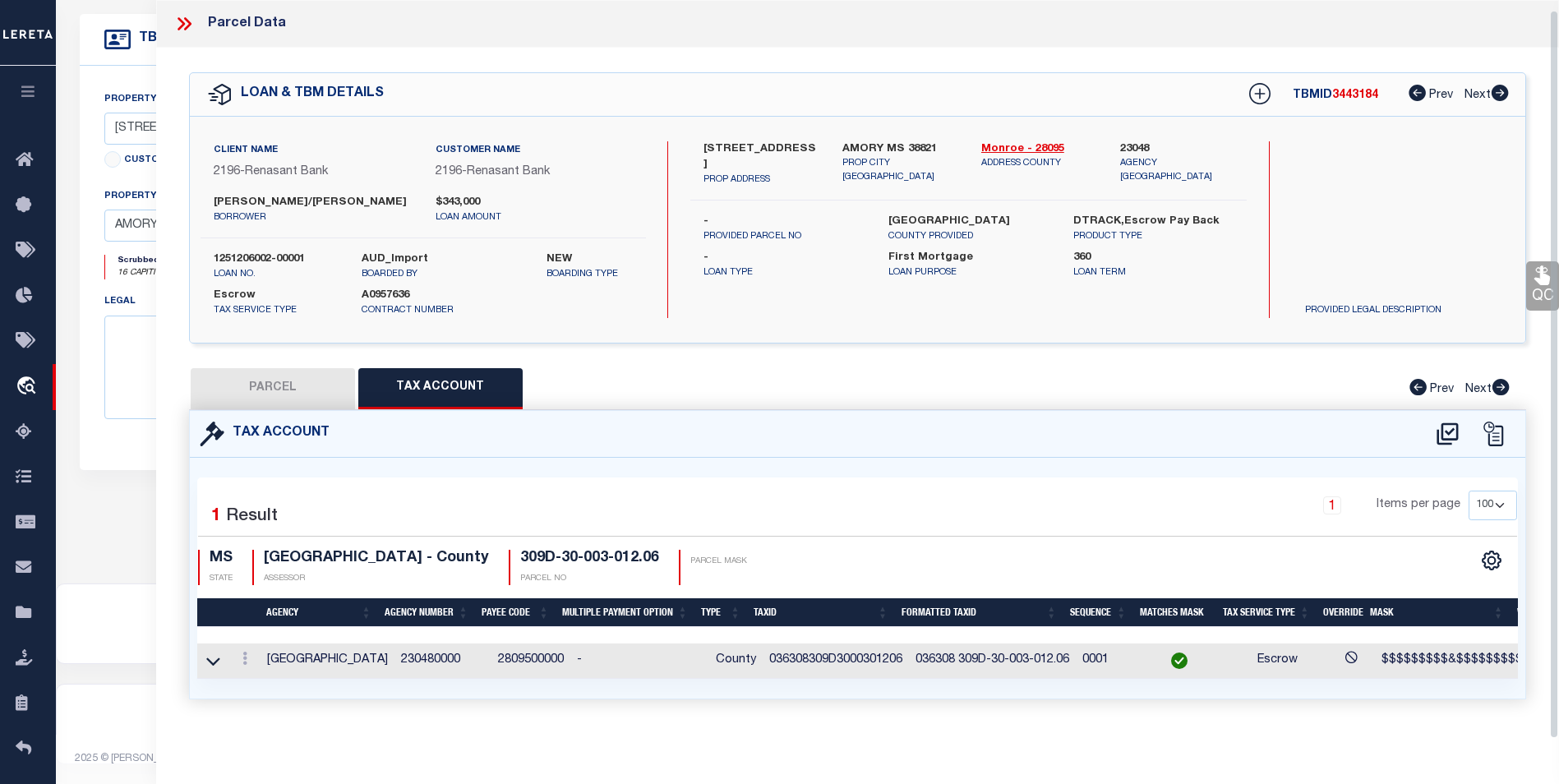
scroll to position [10, 0]
click at [289, 391] on button "PARCEL" at bounding box center [272, 388] width 165 height 41
select select "AS"
select select
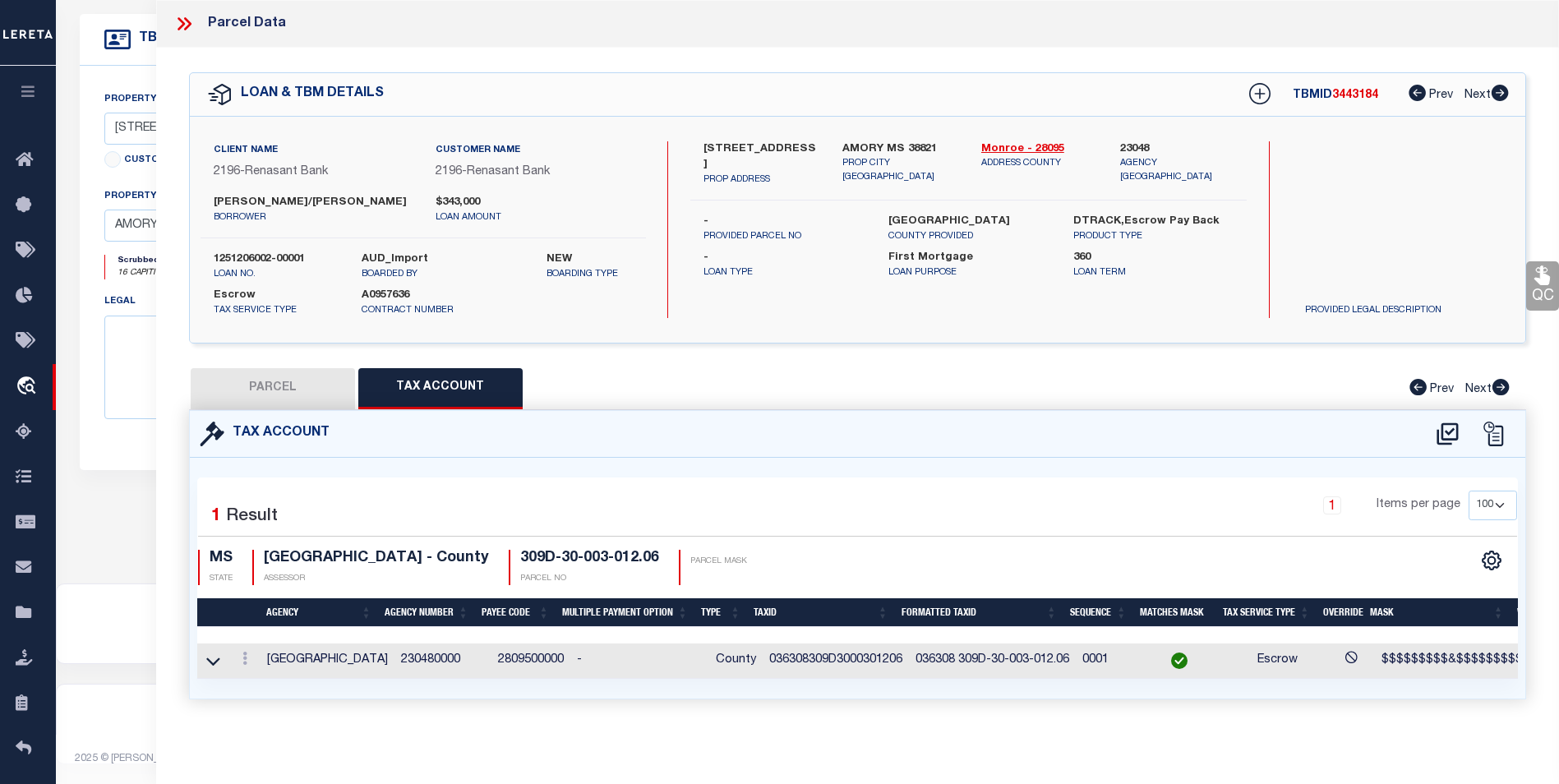
checkbox input "false"
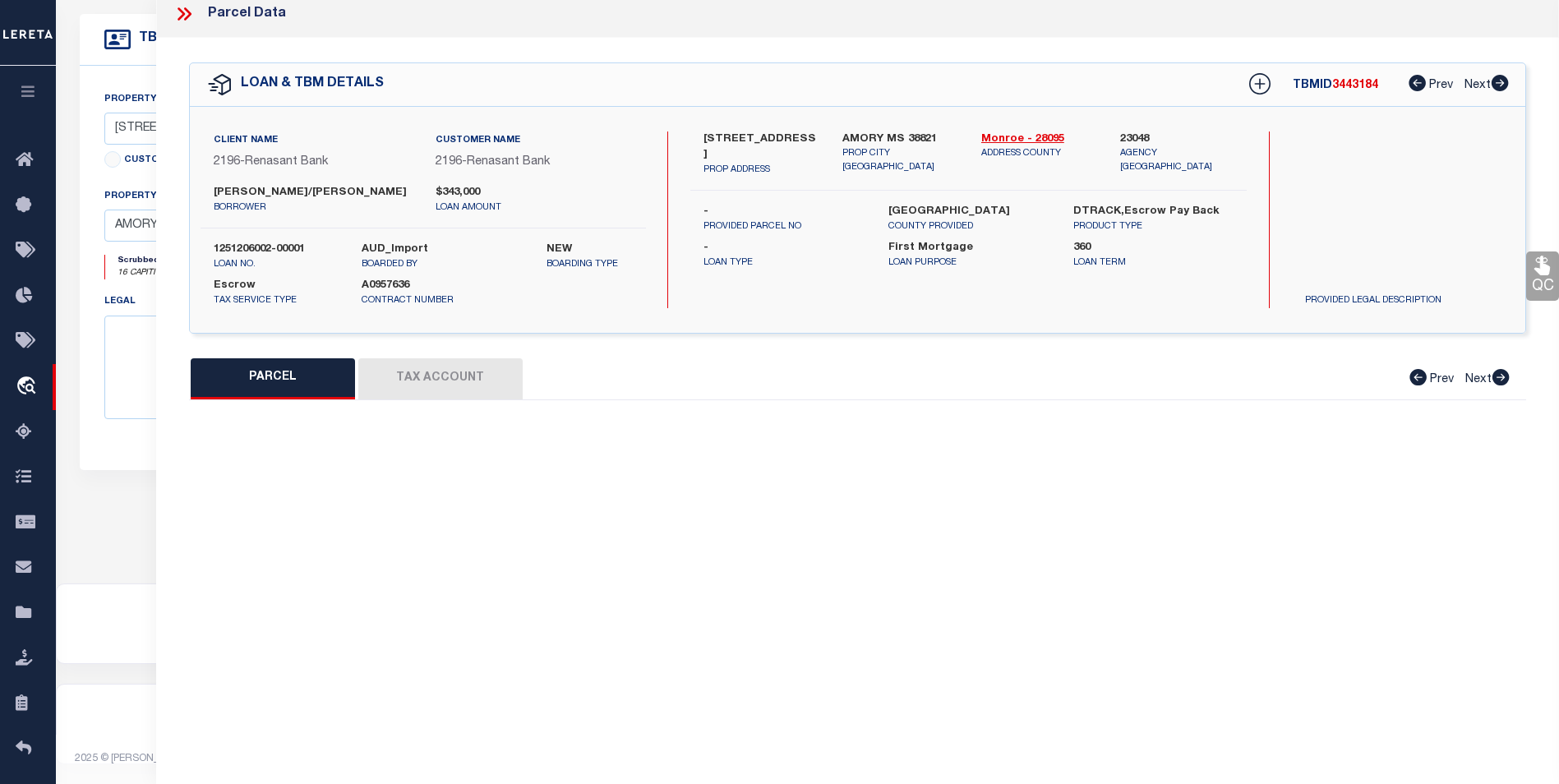
select select "BP"
select select "AGW"
select select "ADD"
type input "[STREET_ADDRESS]"
type input "AMORY MS 38821"
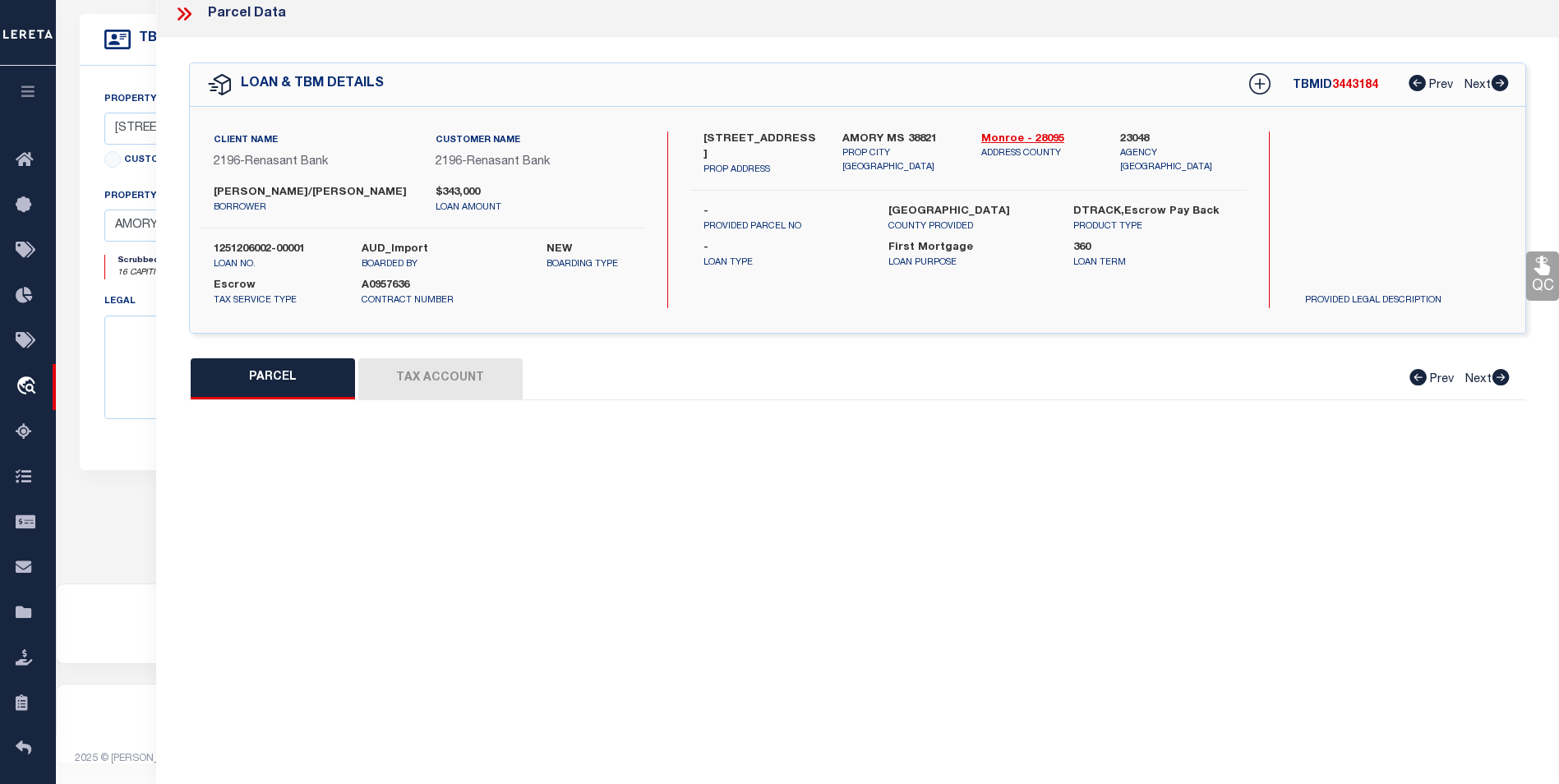
type textarea "LOT 13 PANTHER POINTE .3 ACC 80' X 183.7' IRR"
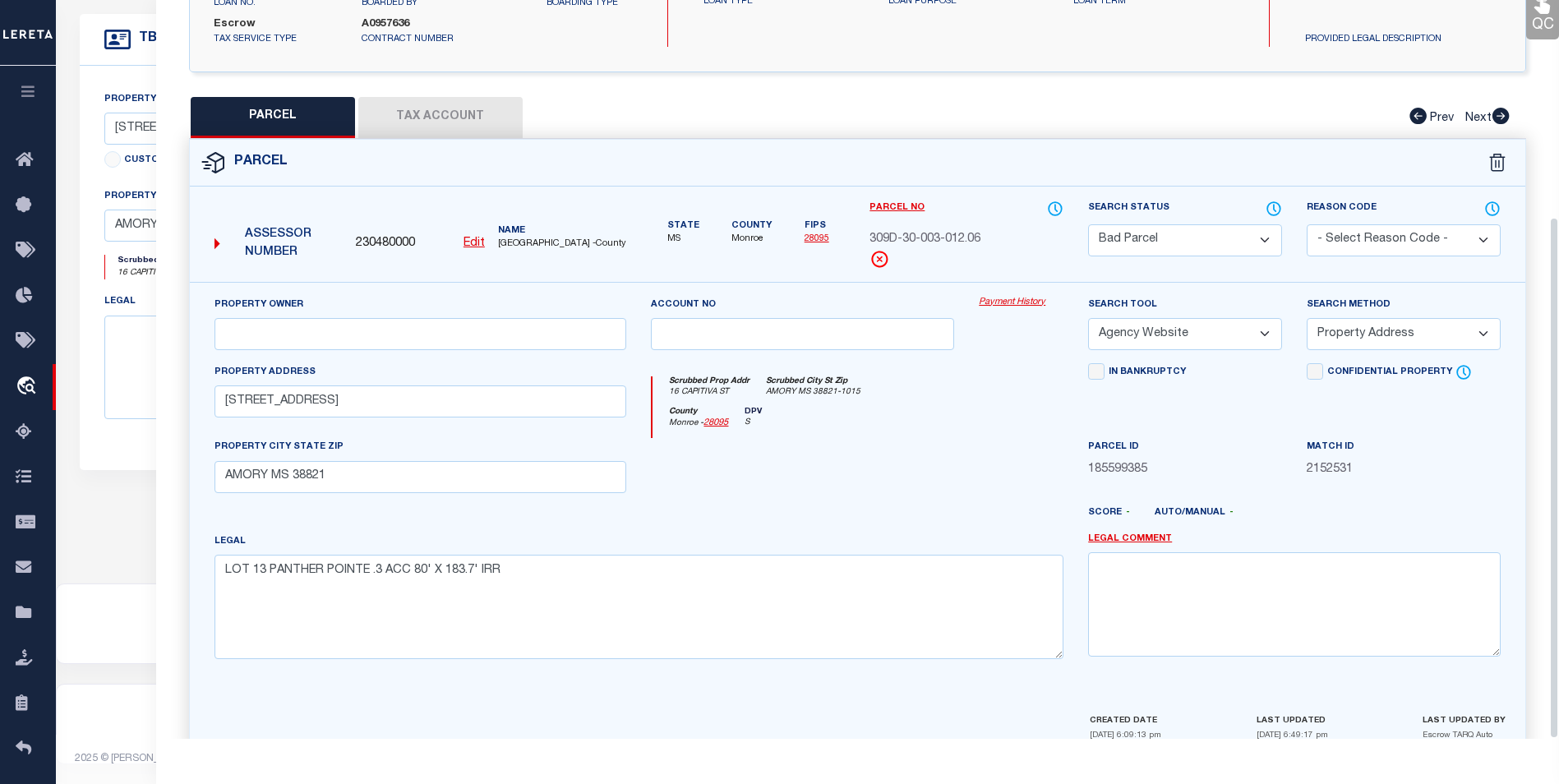
scroll to position [306, 0]
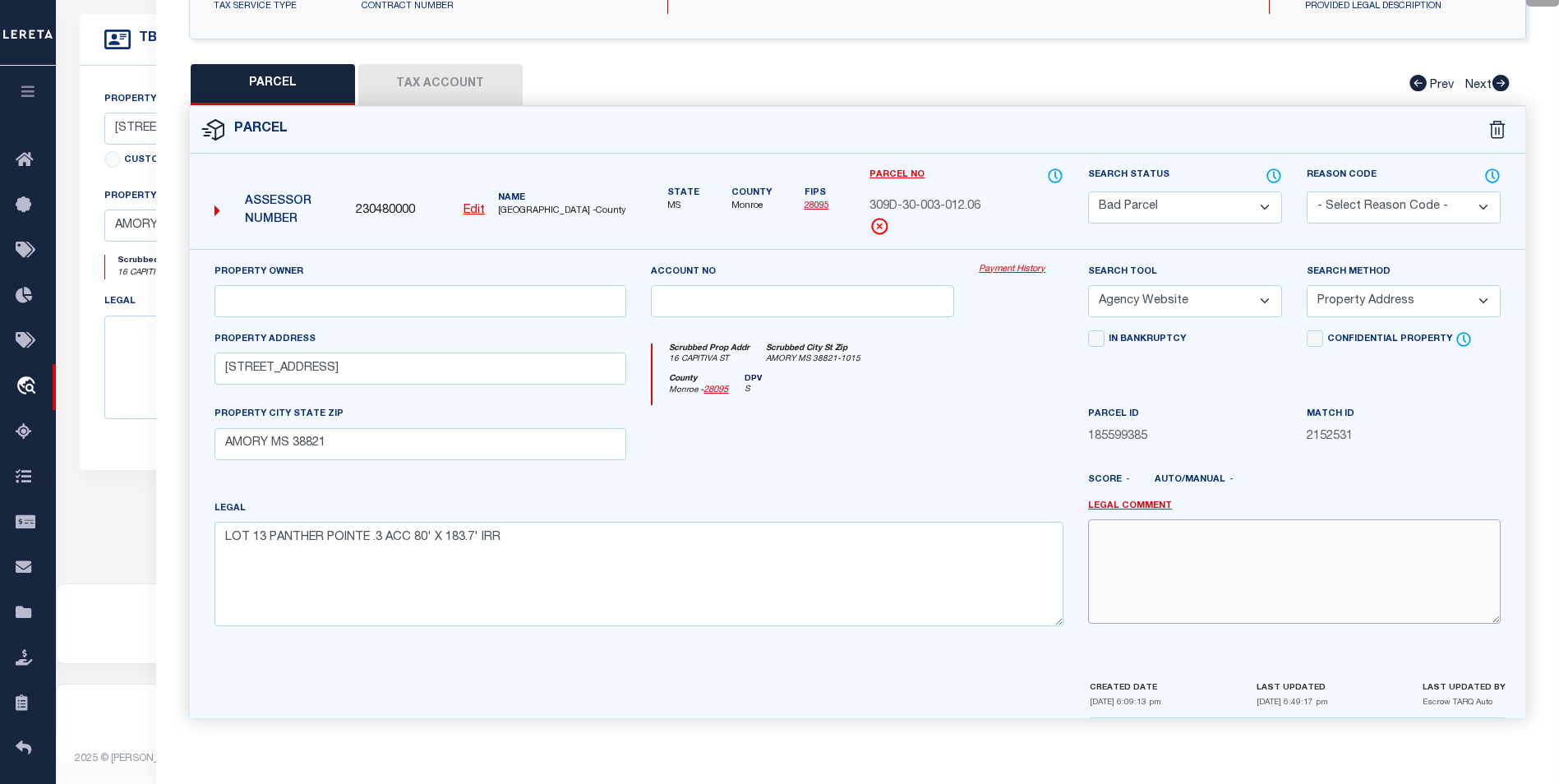
click at [1183, 540] on textarea at bounding box center [1295, 571] width 413 height 103
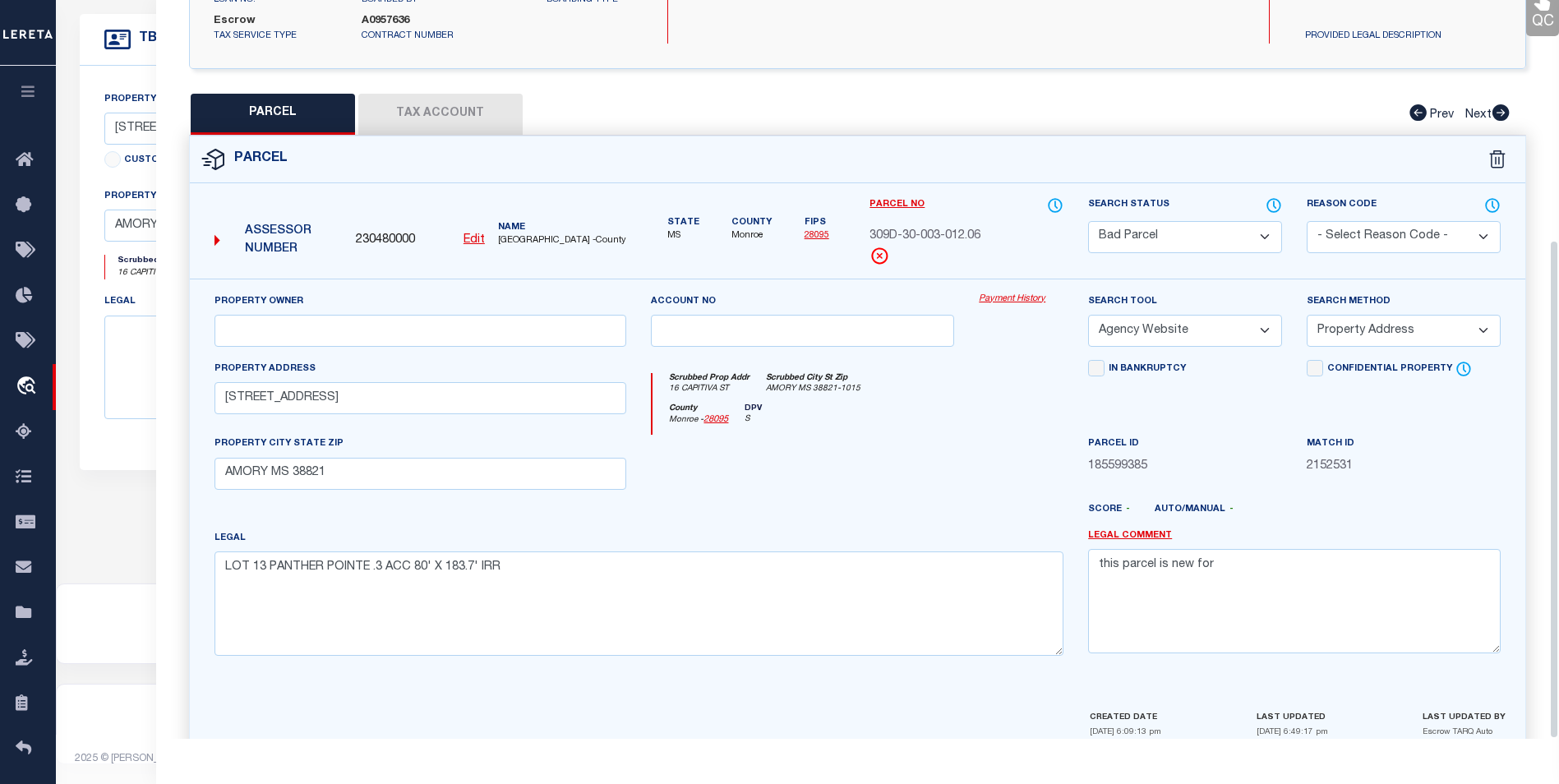
scroll to position [354, 0]
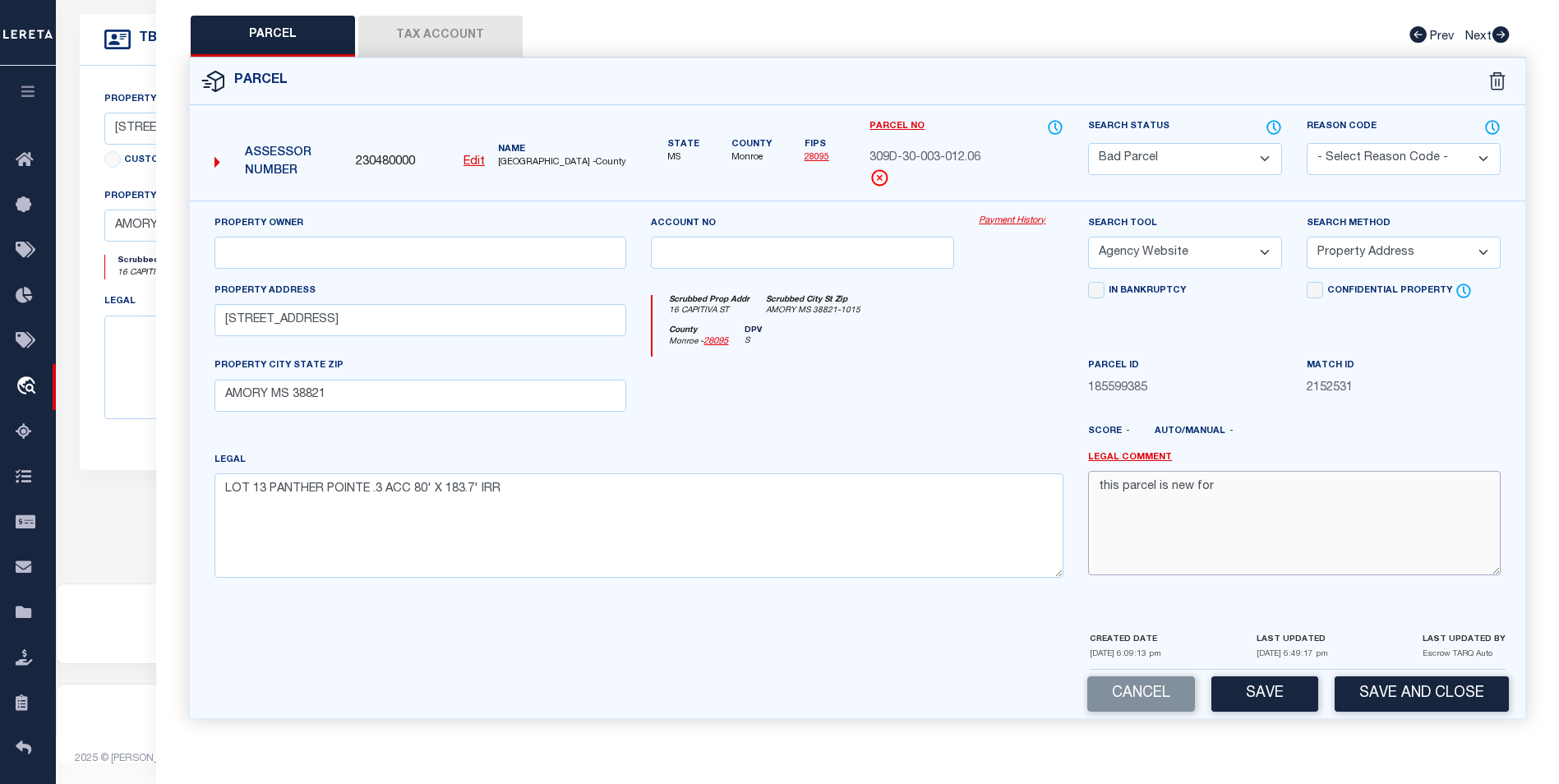
click at [1189, 497] on textarea "this parcel is new for" at bounding box center [1295, 523] width 413 height 103
type textarea "this parcel is new for 2025"
click at [1189, 685] on button "Save" at bounding box center [1265, 694] width 107 height 36
select select "AS"
select select
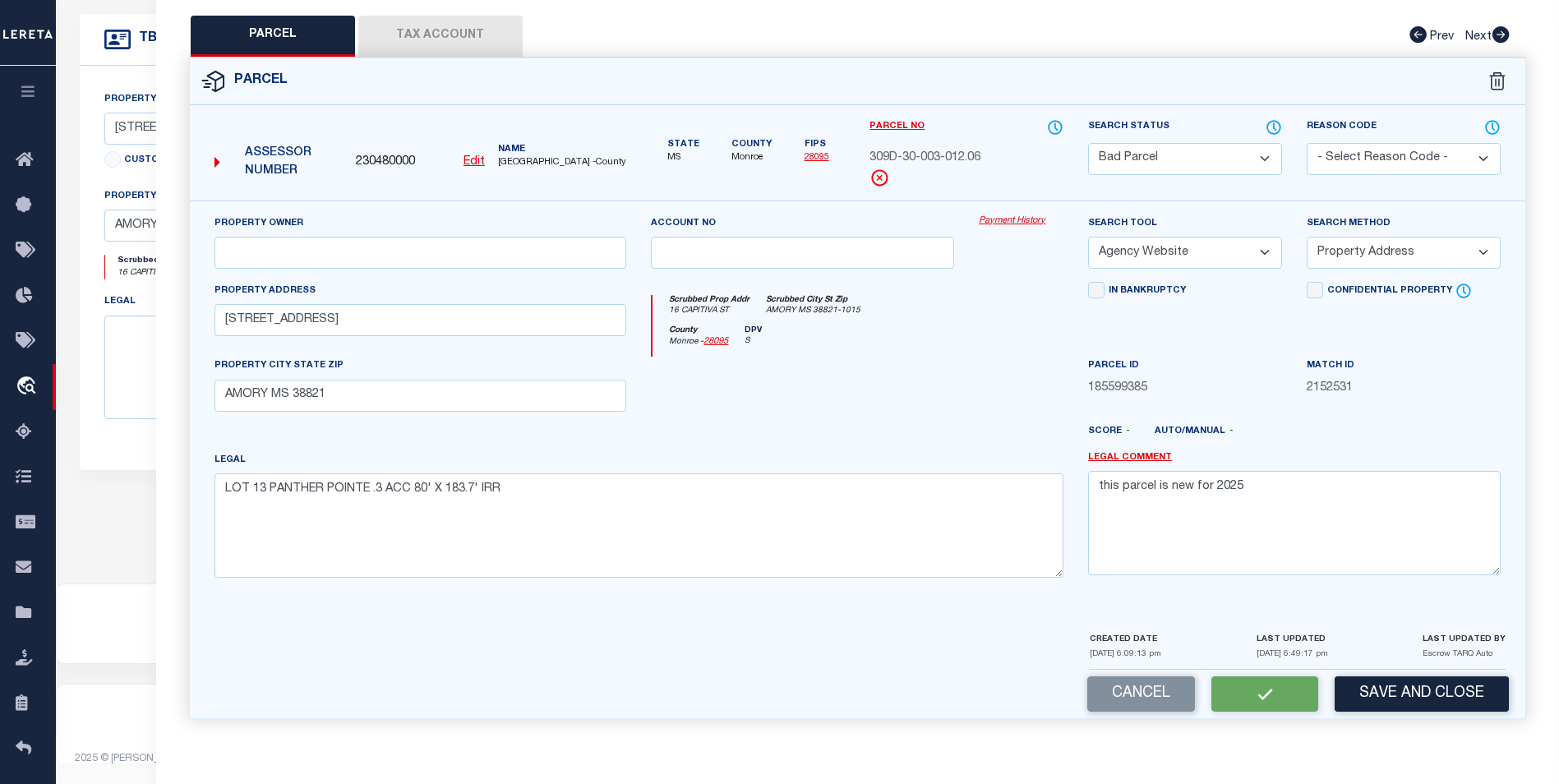
select select
checkbox input "false"
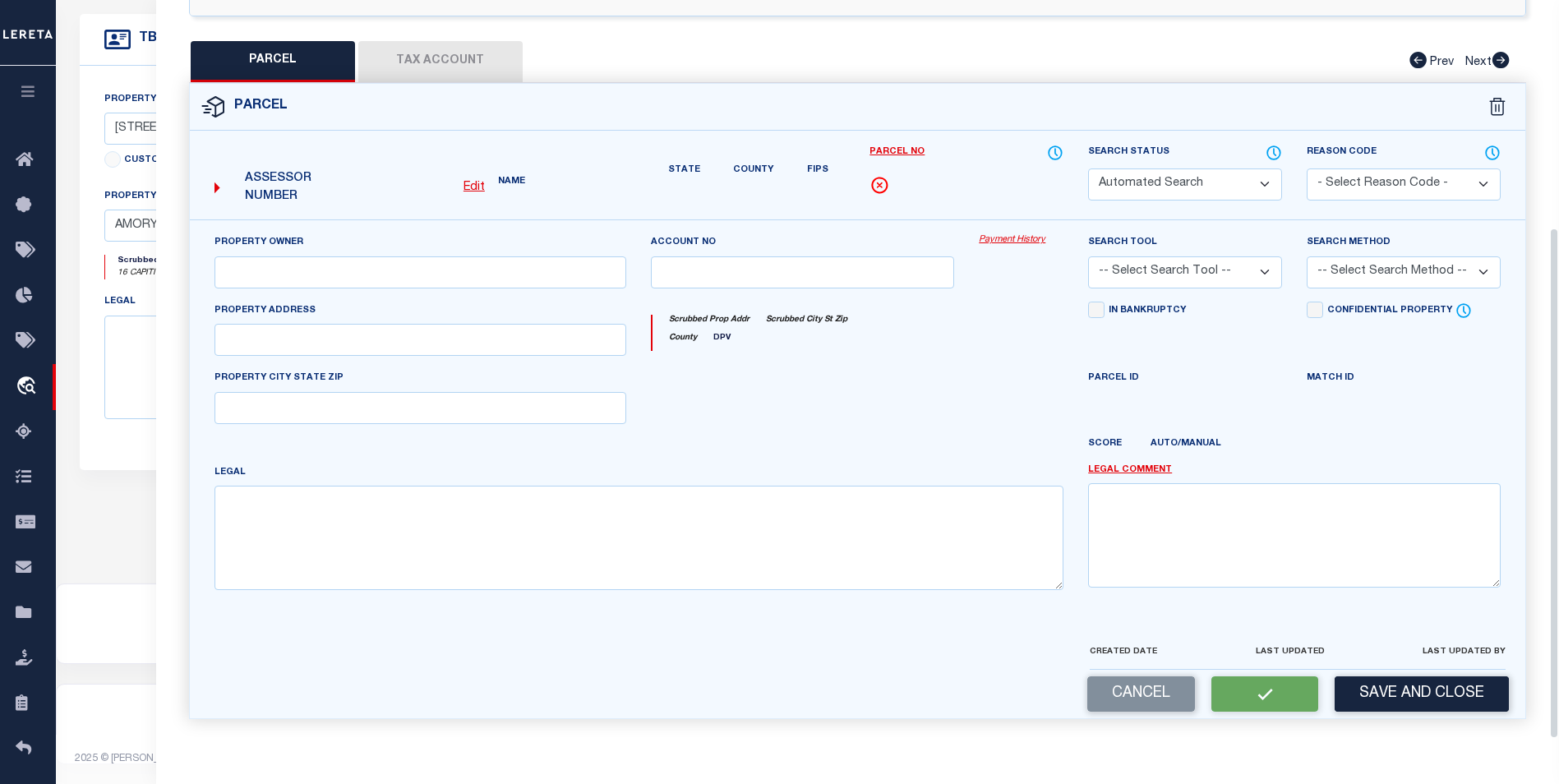
select select "BP"
select select "AGW"
select select "ADD"
type input "[STREET_ADDRESS]"
type input "AMORY MS 38821"
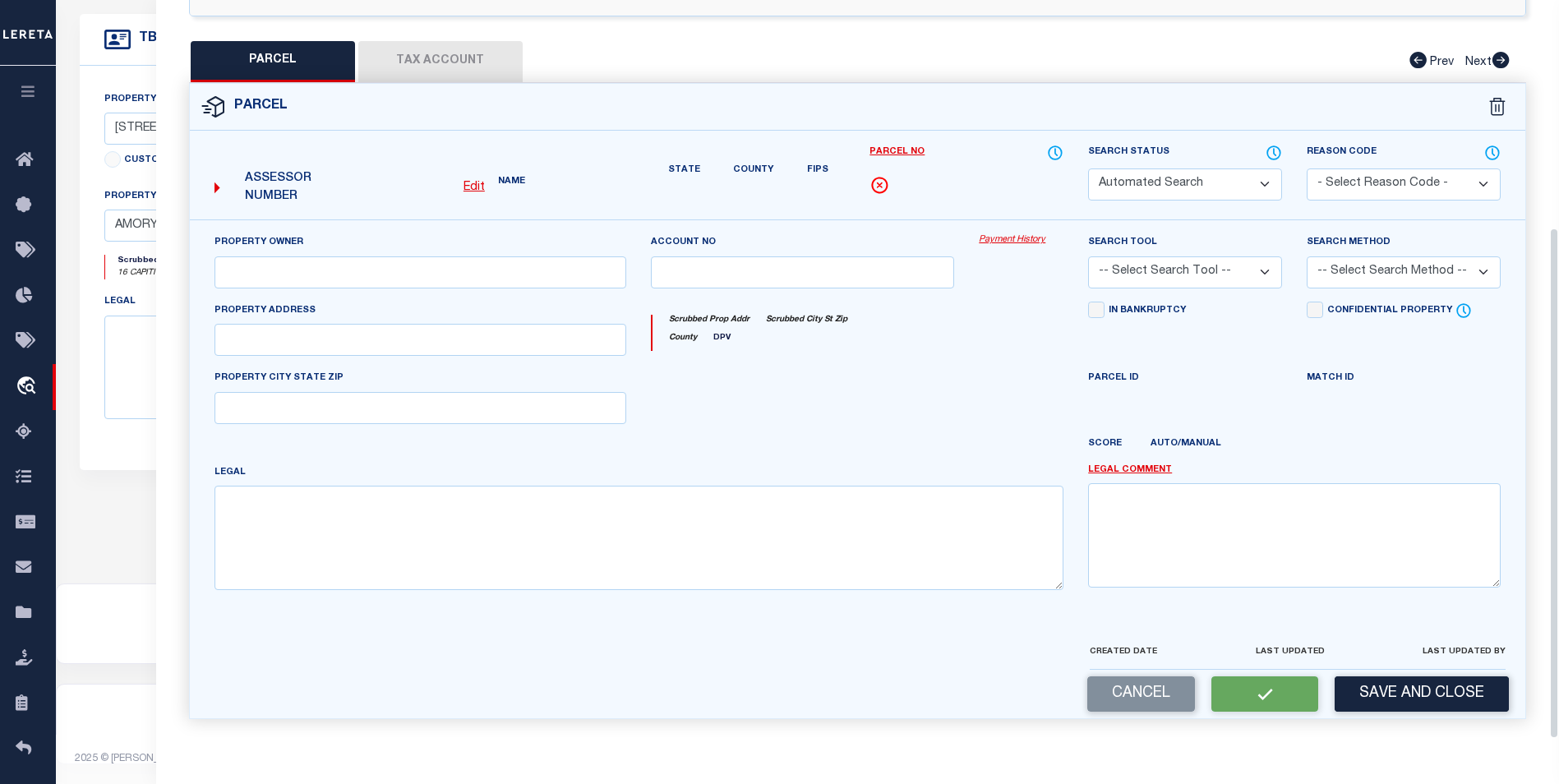
type textarea "LOT 13 PANTHER POINTE .3 ACC 80' X 183.7' IRR"
type textarea "this parcel is new for 2025"
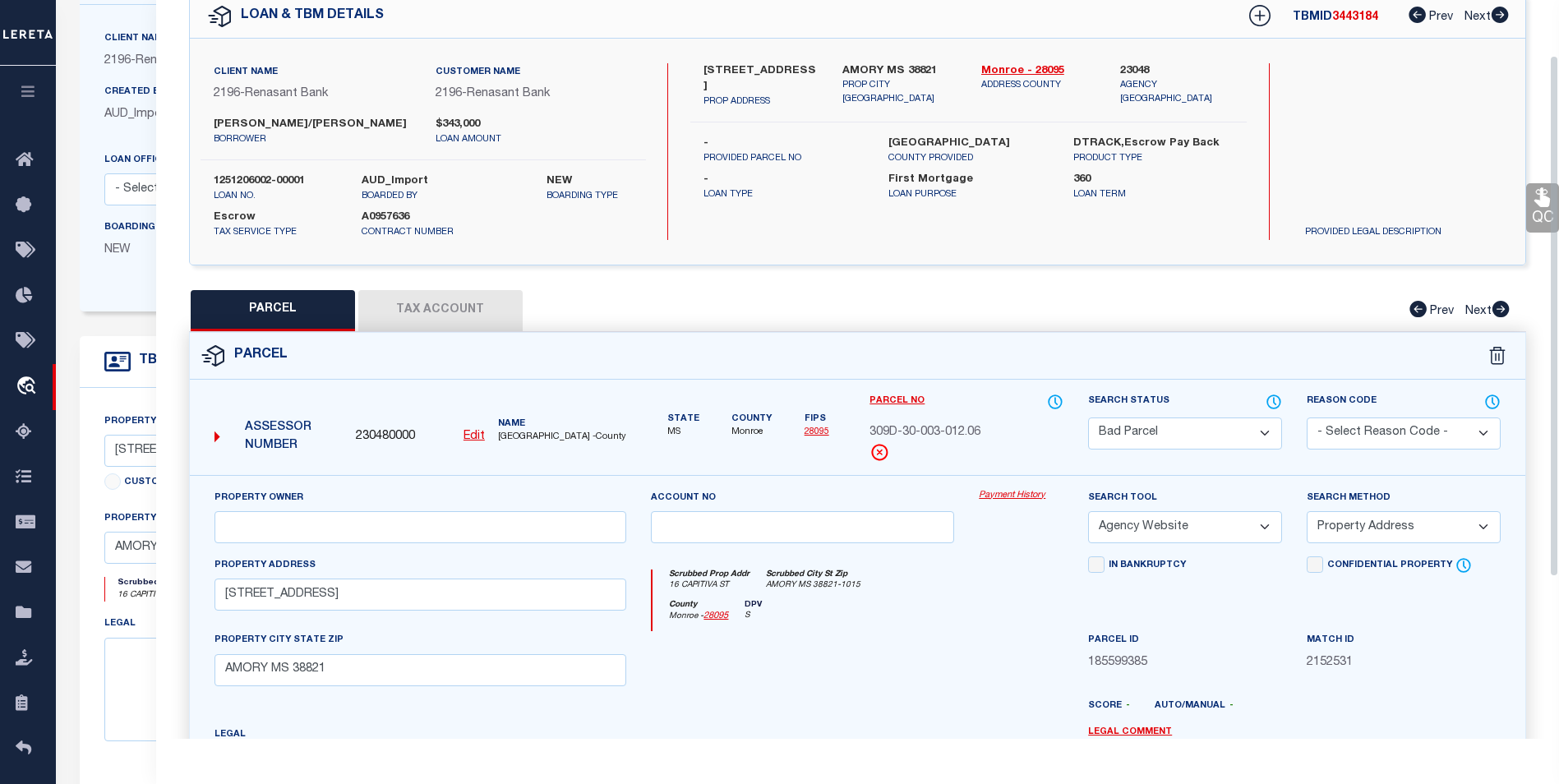
scroll to position [82, 0]
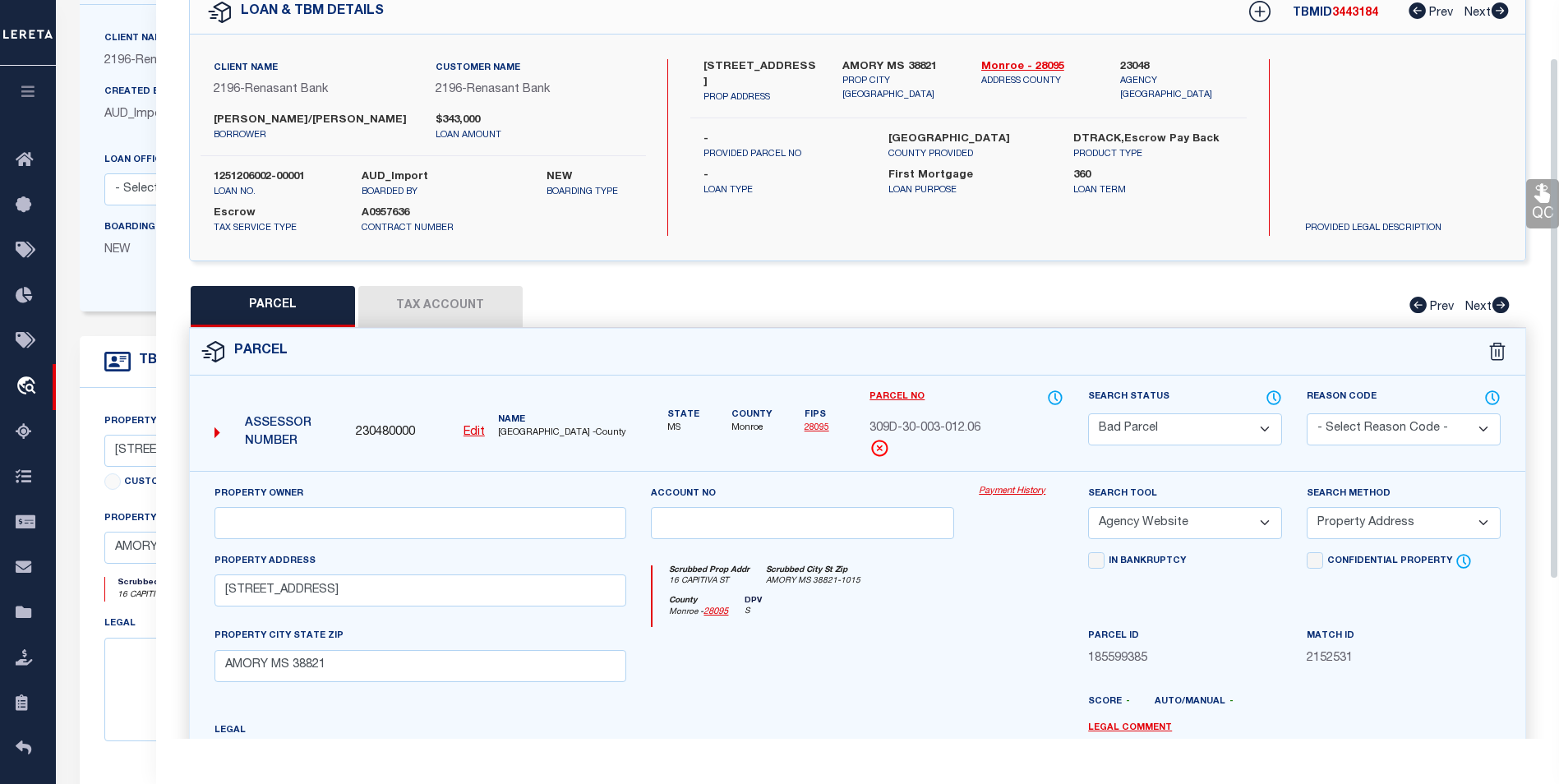
click at [1189, 492] on div "Search Tool -- Select Search Tool -- 3rd Party Website Agency File Agency Websi…" at bounding box center [1185, 511] width 194 height 54
click at [1189, 425] on select "Automated Search Bad Parcel Complete Duplicate Parcel High Dollar Reporting In …" at bounding box center [1185, 429] width 194 height 32
select select "PC"
click at [1089, 413] on select "Automated Search Bad Parcel Complete Duplicate Parcel High Dollar Reporting In …" at bounding box center [1185, 429] width 194 height 32
click at [1189, 529] on select "-- Select Search Tool -- 3rd Party Website Agency File Agency Website ATLS CNV-…" at bounding box center [1185, 523] width 194 height 32
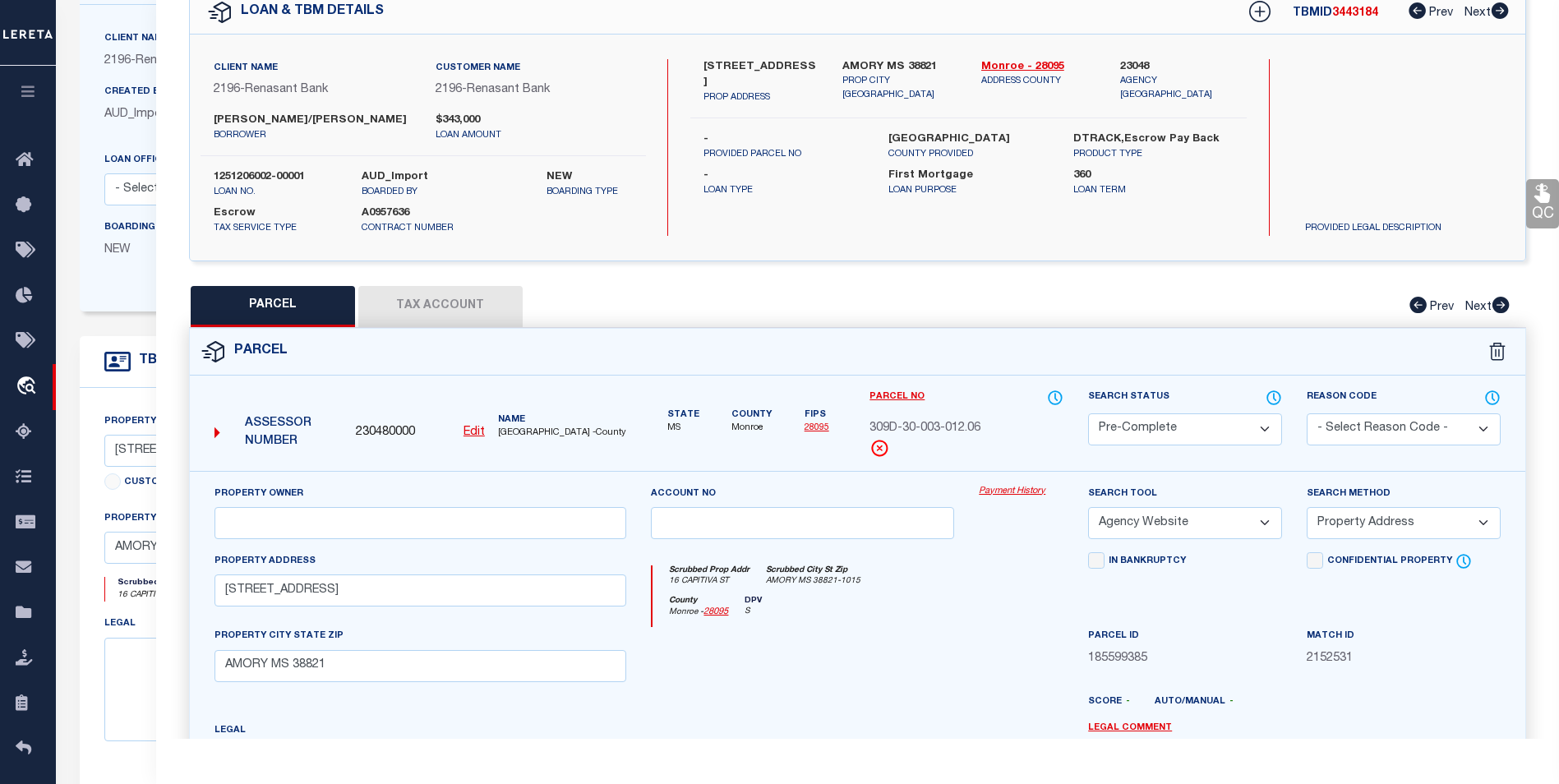
select select "AGF"
click at [1089, 507] on select "-- Select Search Tool -- 3rd Party Website Agency File Agency Website ATLS CNV-…" at bounding box center [1185, 523] width 194 height 32
drag, startPoint x: 1362, startPoint y: 524, endPoint x: 1371, endPoint y: 522, distance: 9.2
click at [1189, 524] on select "-- Select Search Method -- Property Address Legal Liability Info Provided" at bounding box center [1403, 523] width 194 height 32
click at [1189, 507] on select "-- Select Search Method -- Property Address Legal Liability Info Provided" at bounding box center [1403, 523] width 194 height 32
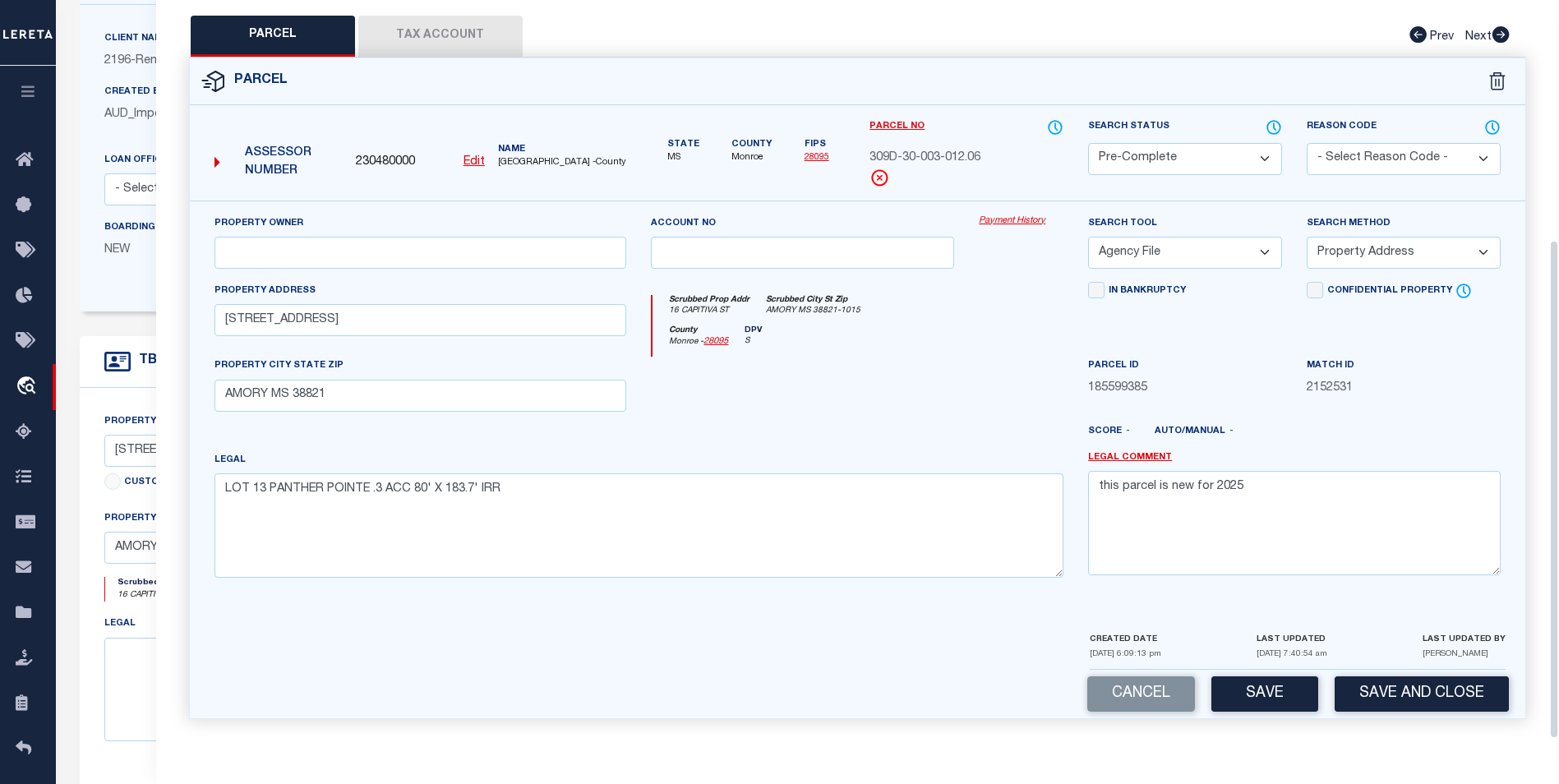
scroll to position [226, 0]
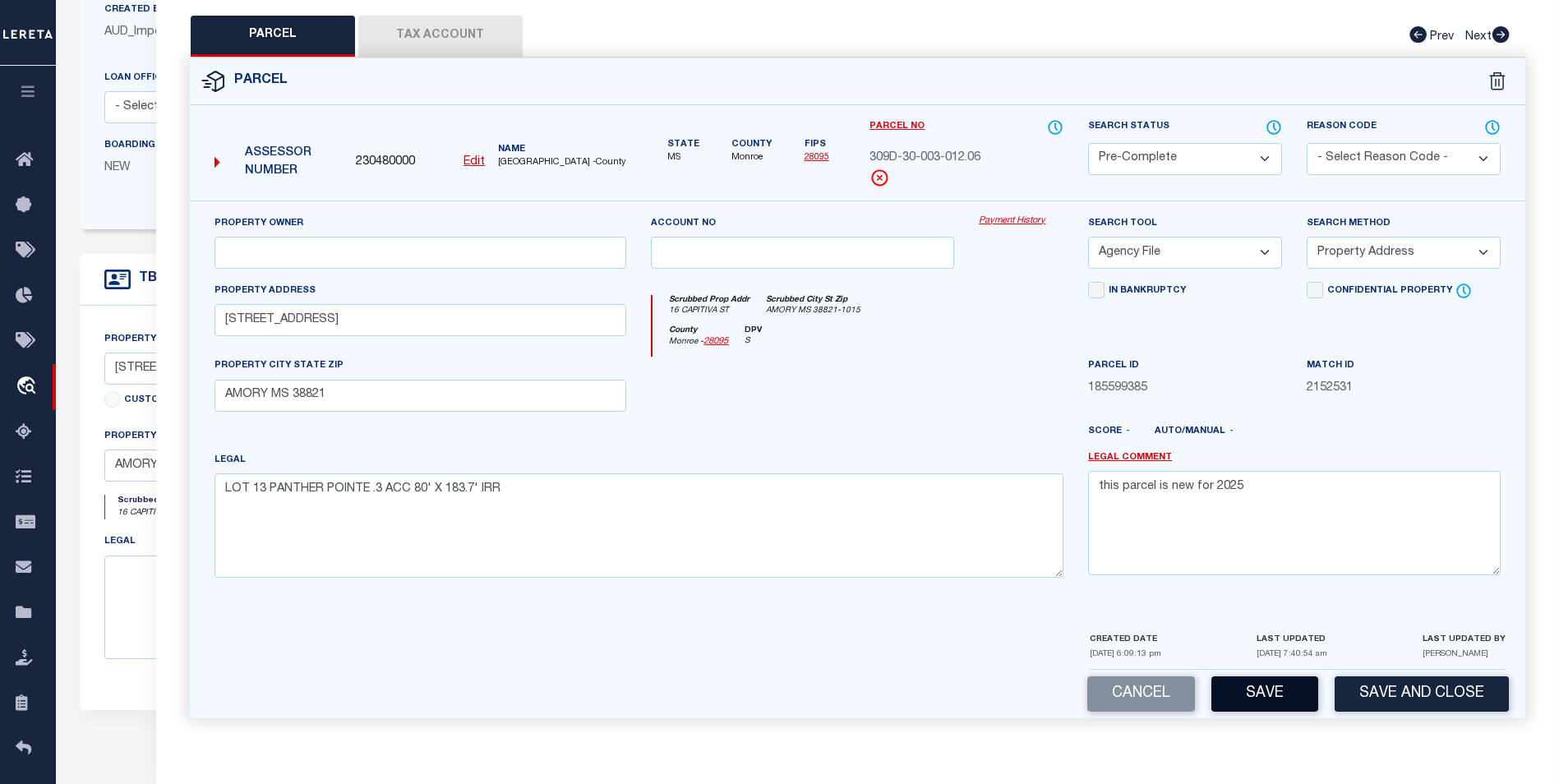
click at [1189, 685] on button "Save" at bounding box center [1265, 694] width 107 height 36
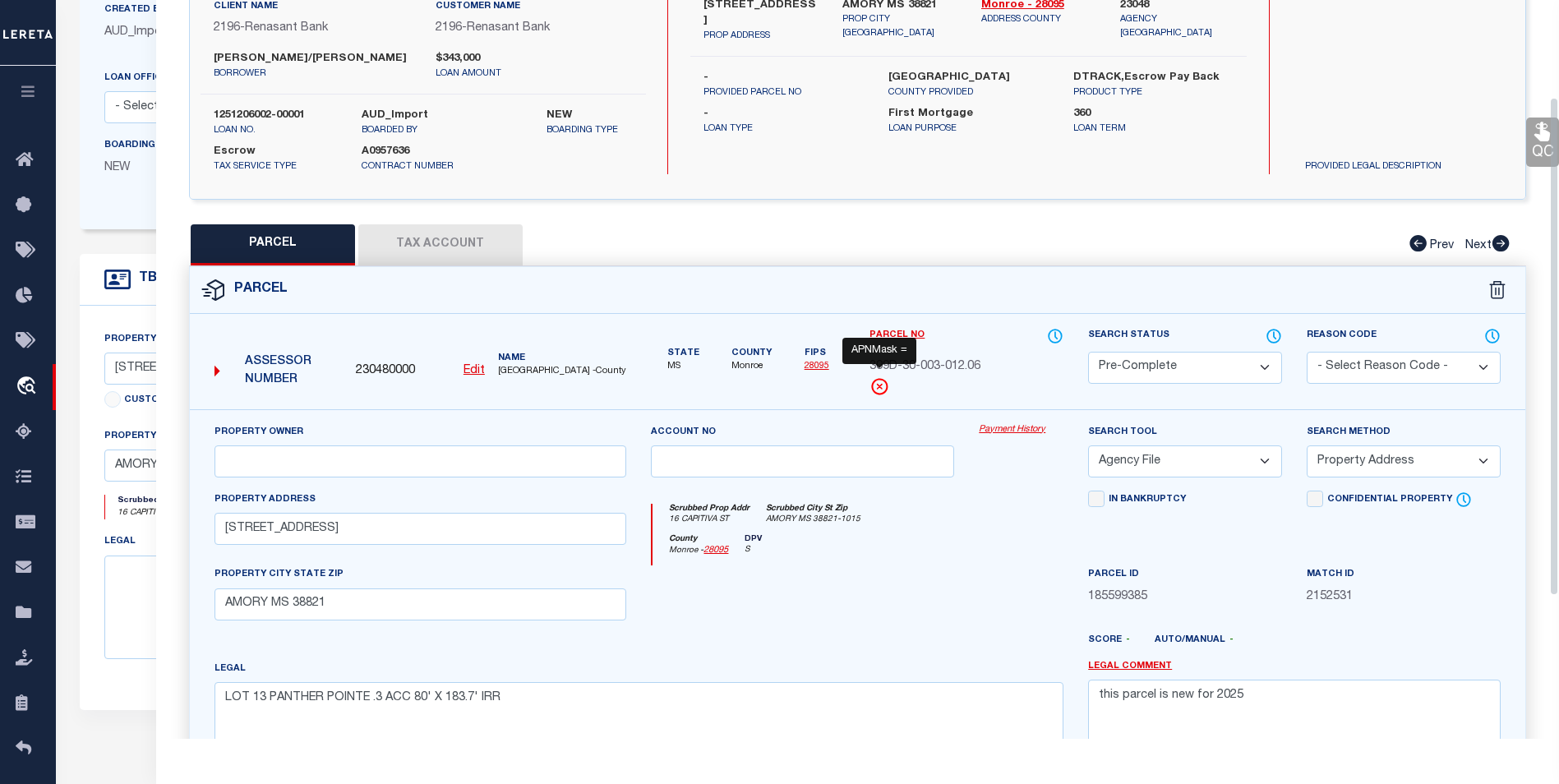
select select "AS"
select select
checkbox input "false"
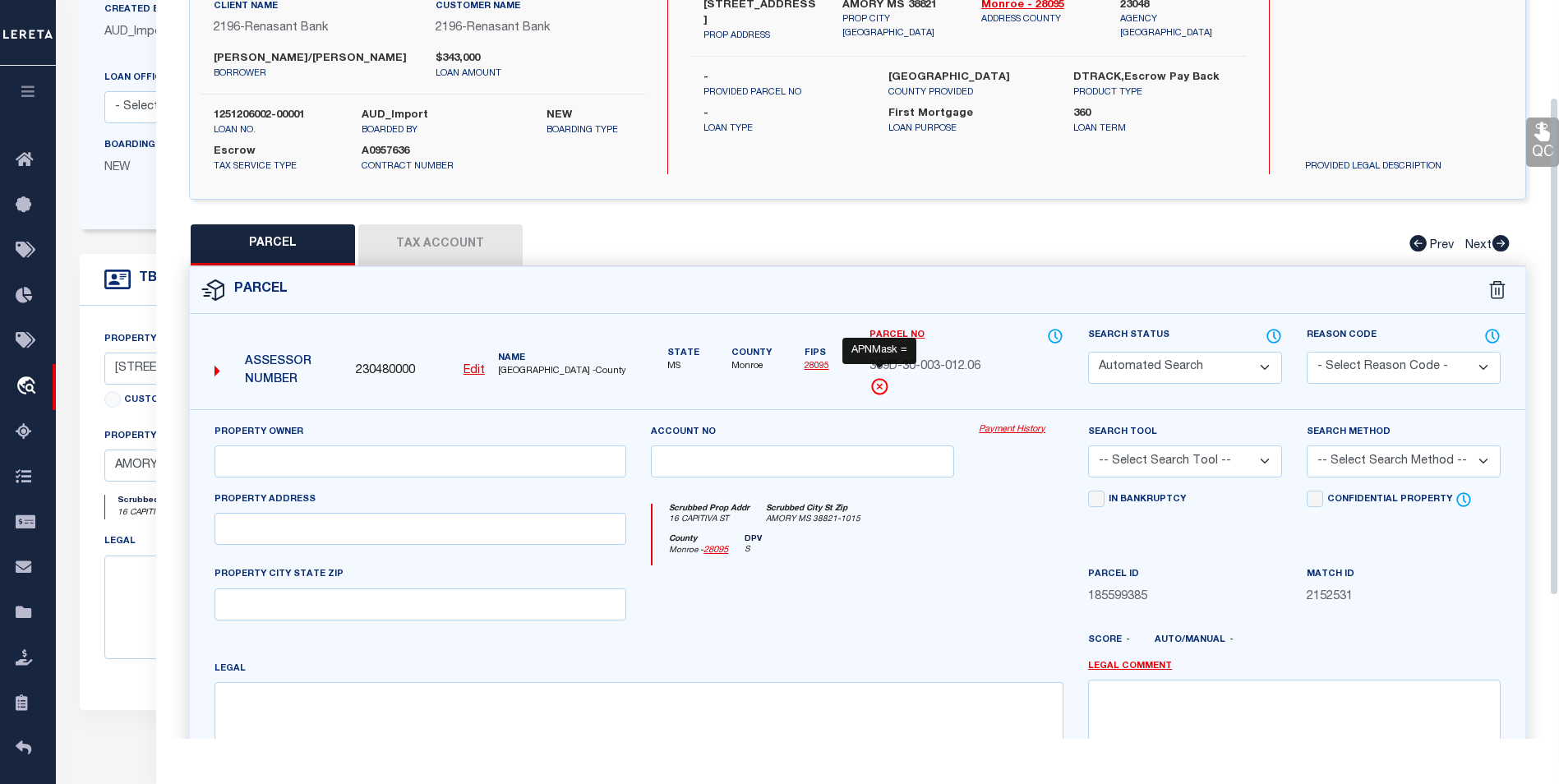
scroll to position [43, 0]
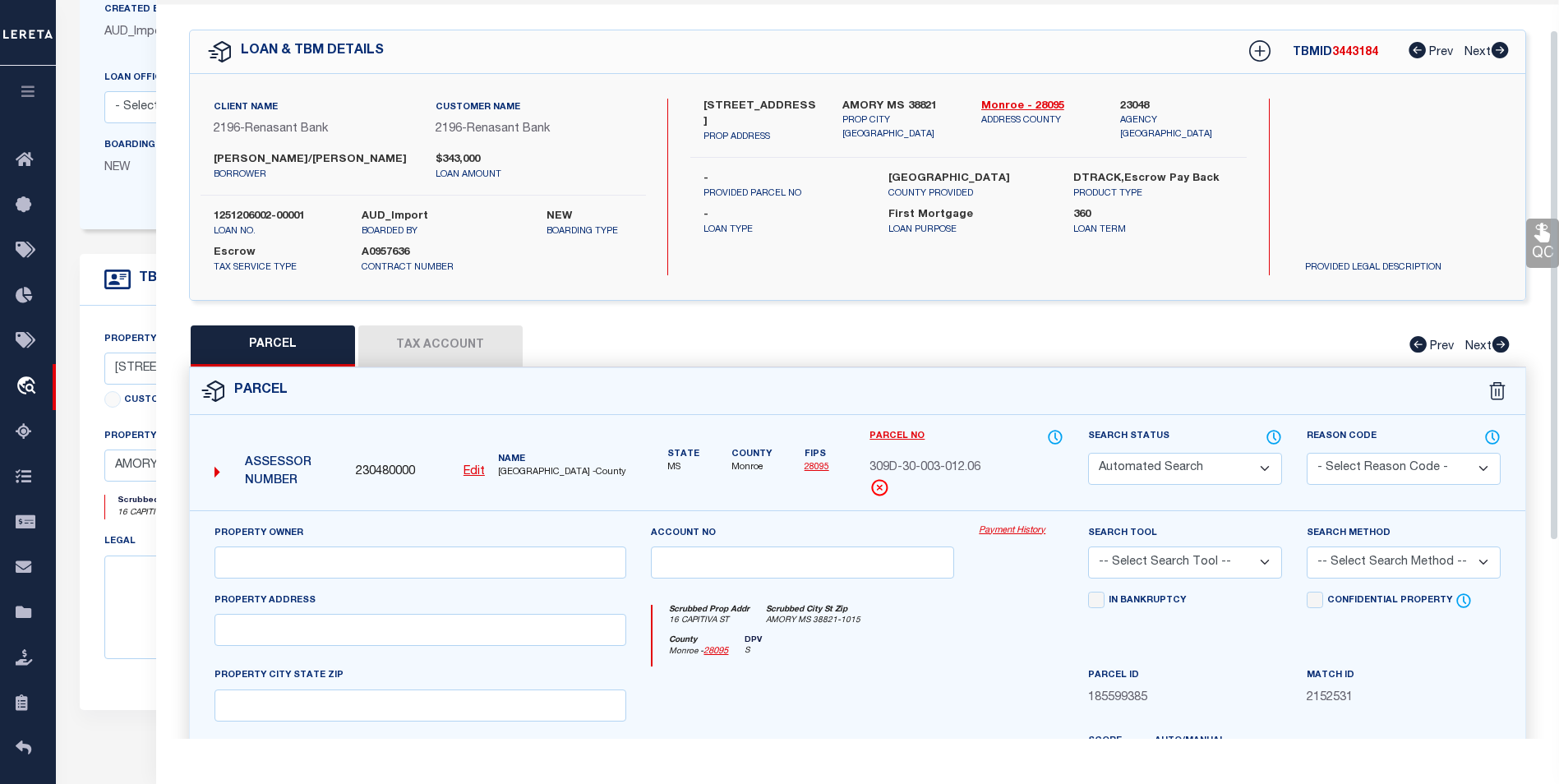
select select "PC"
select select "AGF"
select select "ADD"
type input "[STREET_ADDRESS]"
type input "AMORY MS 38821"
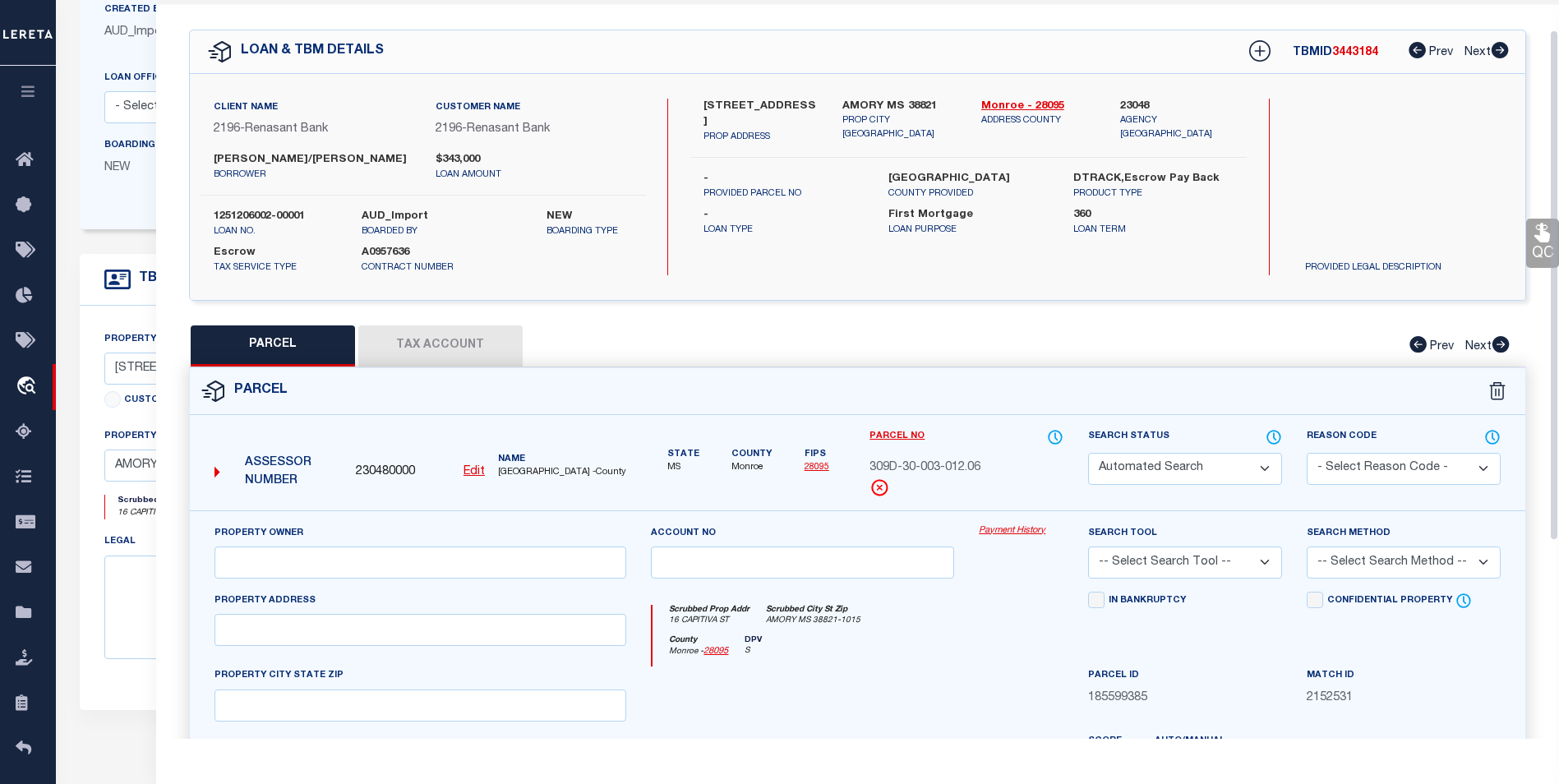
type textarea "LOT 13 PANTHER POINTE .3 ACC 80' X 183.7' IRR"
type textarea "this parcel is new for 2025"
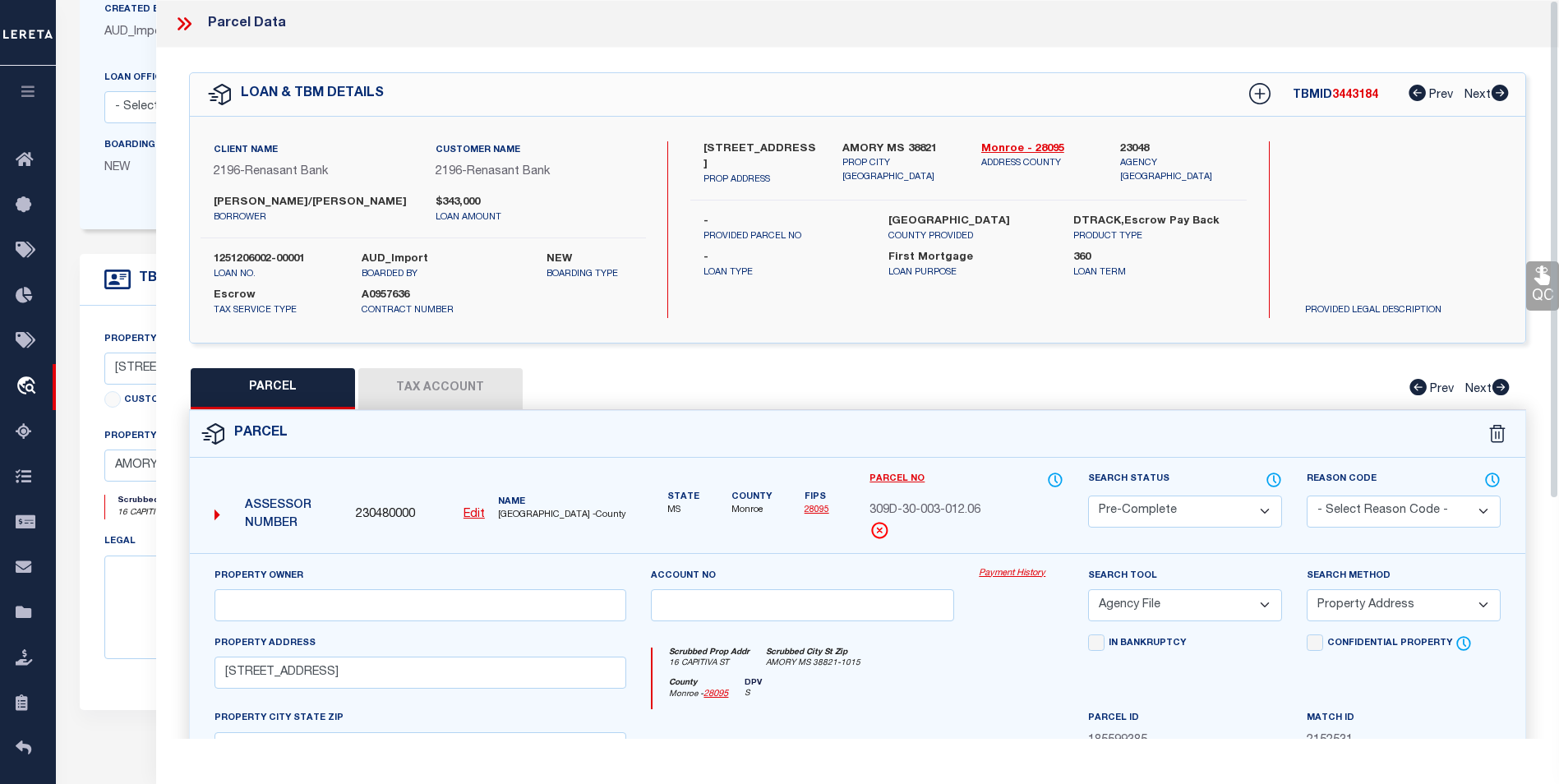
click at [176, 24] on icon at bounding box center [184, 24] width 21 height 21
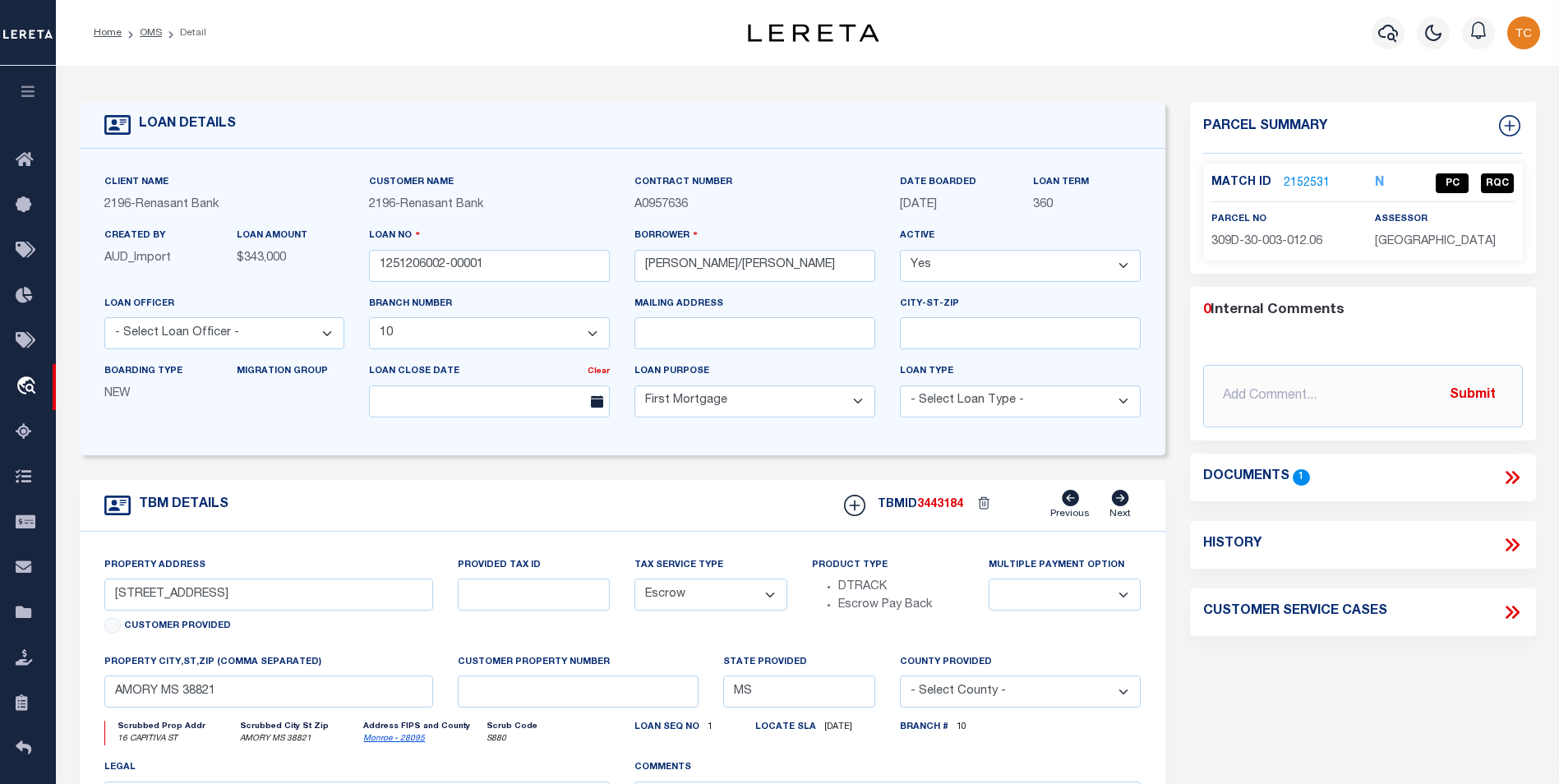
drag, startPoint x: 143, startPoint y: 36, endPoint x: 489, endPoint y: 103, distance: 352.4
click at [143, 36] on link "OMS" at bounding box center [150, 32] width 22 height 10
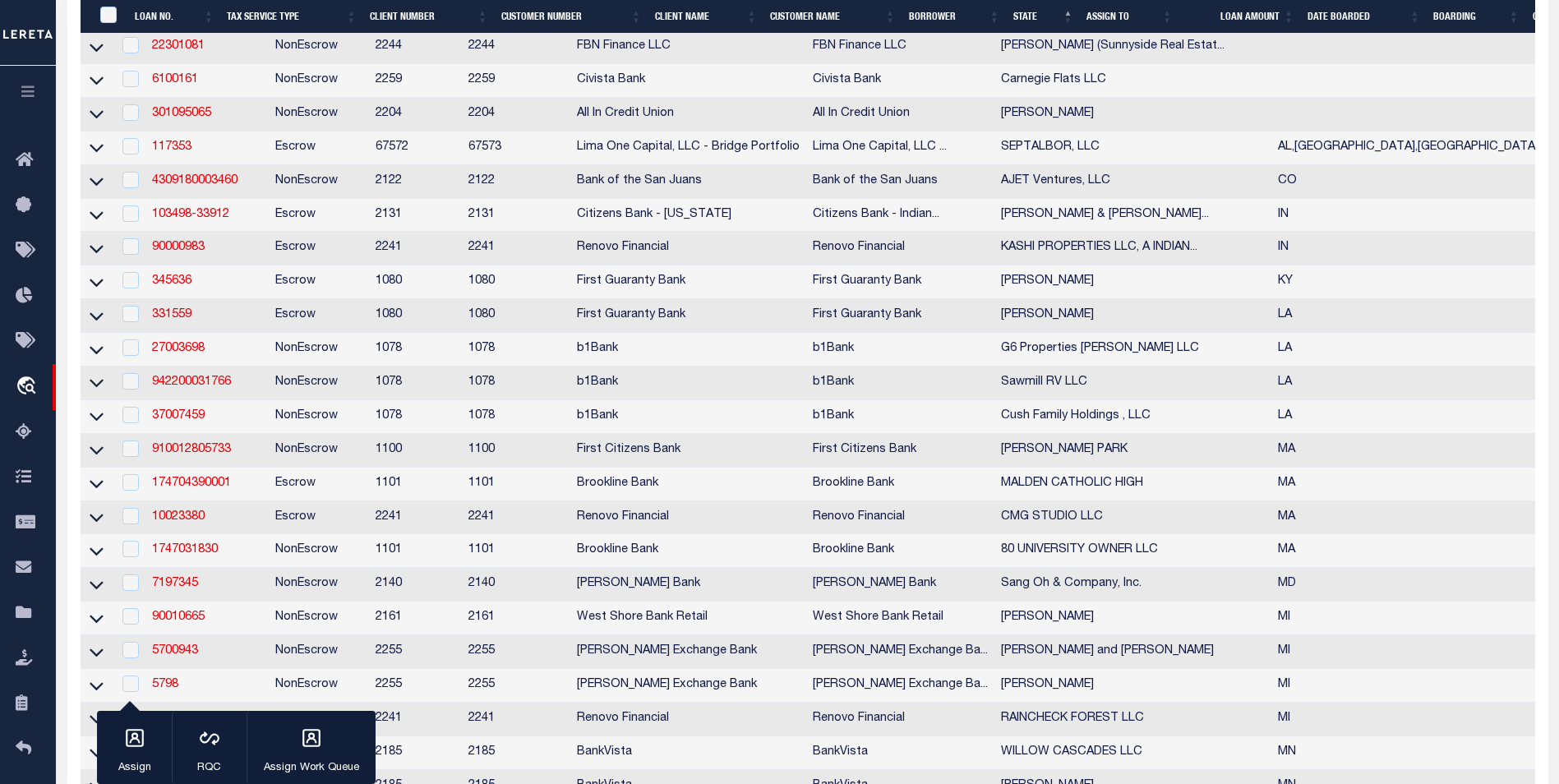
scroll to position [986, 0]
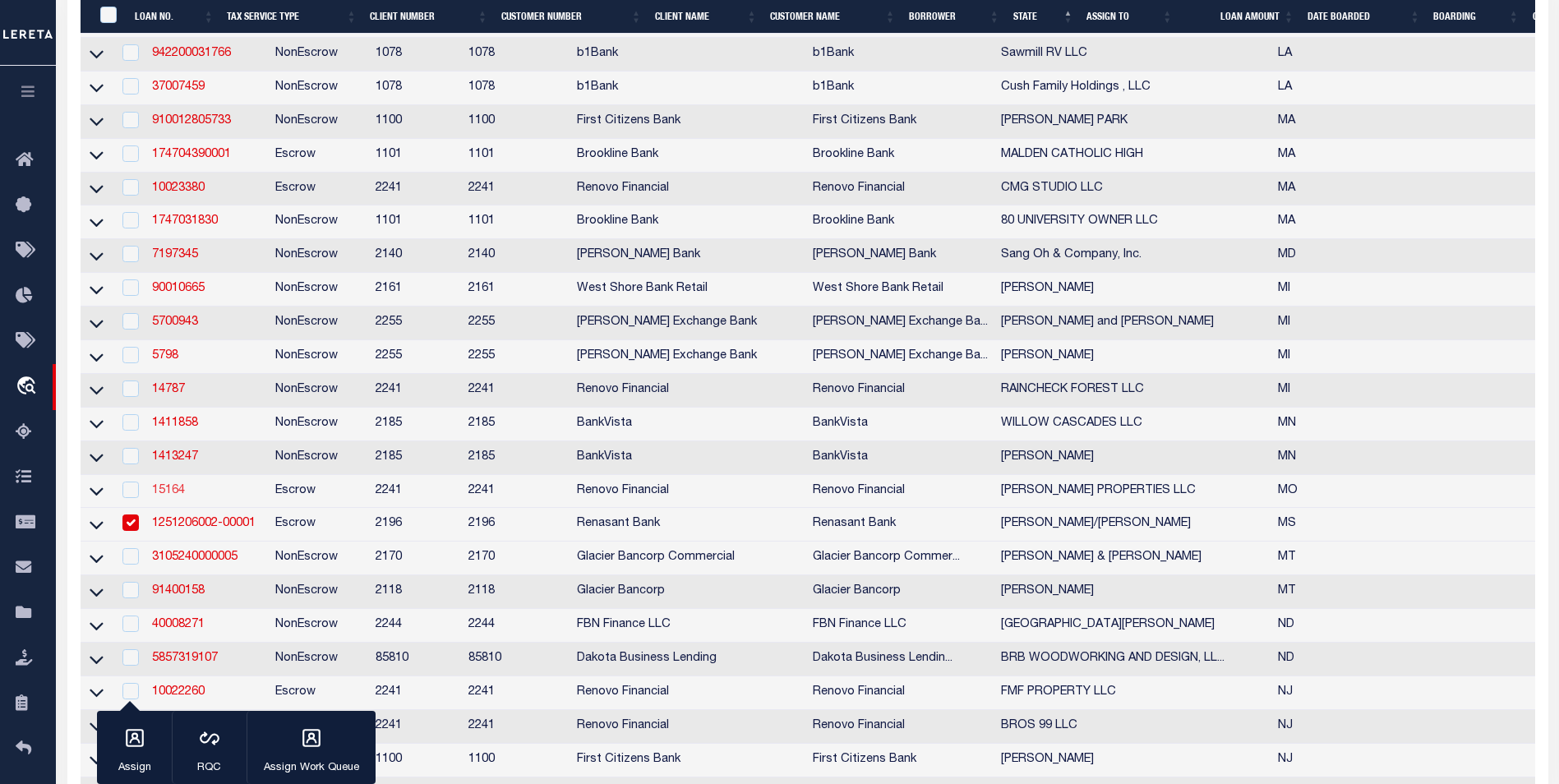
click at [165, 496] on link "15164" at bounding box center [168, 490] width 33 height 12
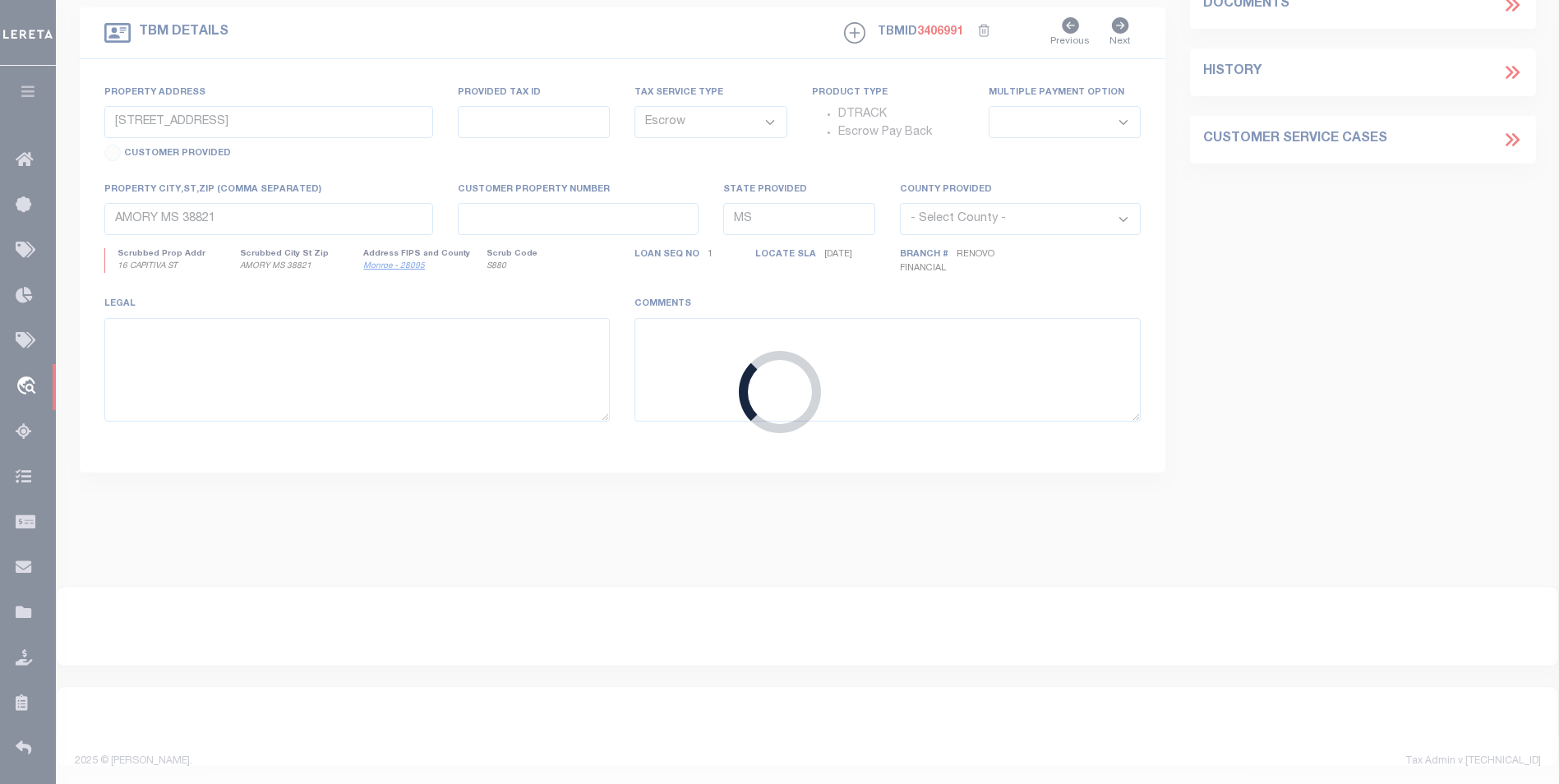
type input "15164"
type input "[PERSON_NAME] PROPERTIES LLC"
select select
type input "1077 [PERSON_NAME] Court"
type input "[PERSON_NAME] MO 63026"
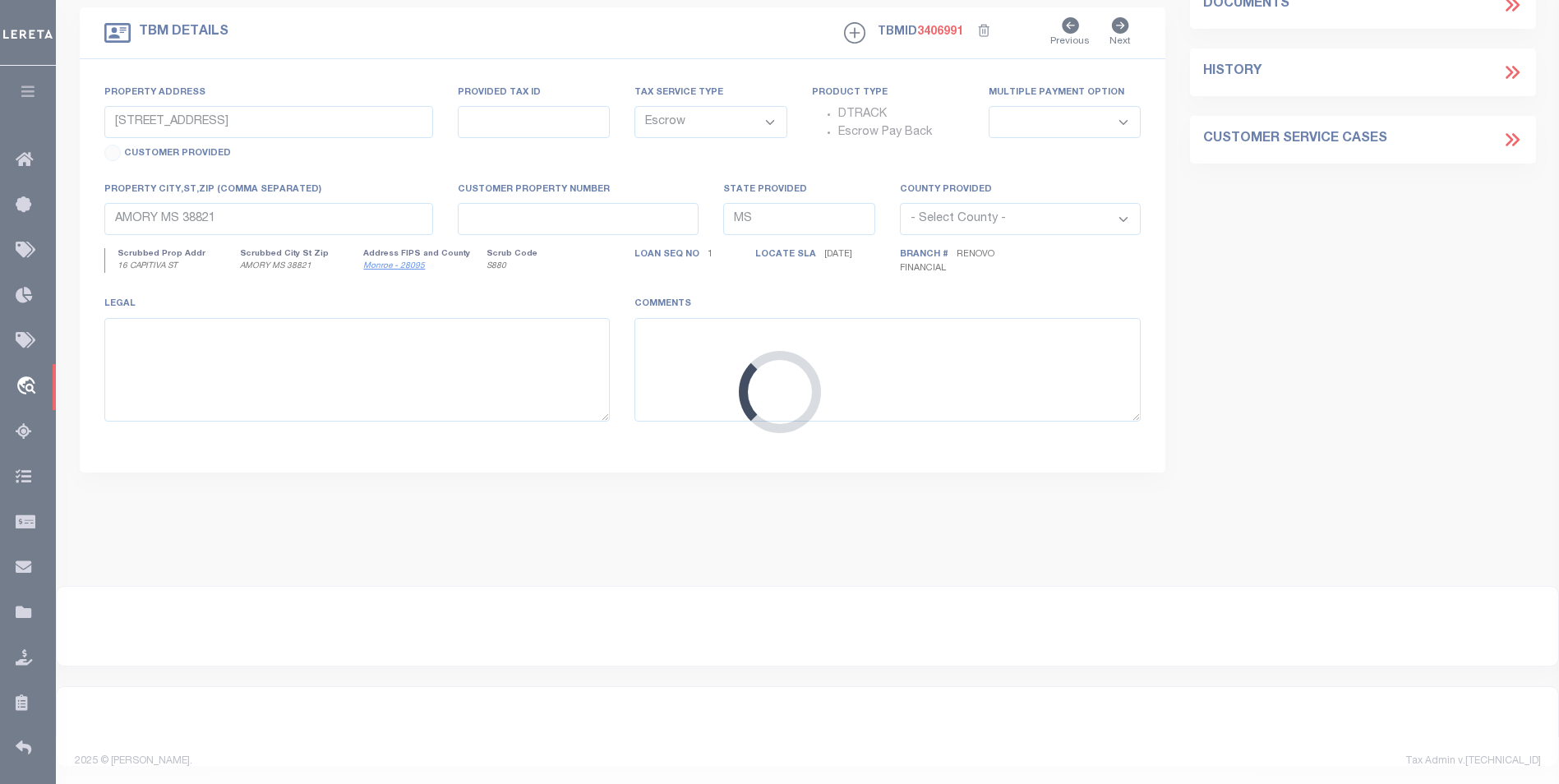
type input "[STREET_ADDRESS][US_STATE]"
select select
type input "[GEOGRAPHIC_DATA][PERSON_NAME]"
type input "a0kUS000006LuYP"
type input "MO"
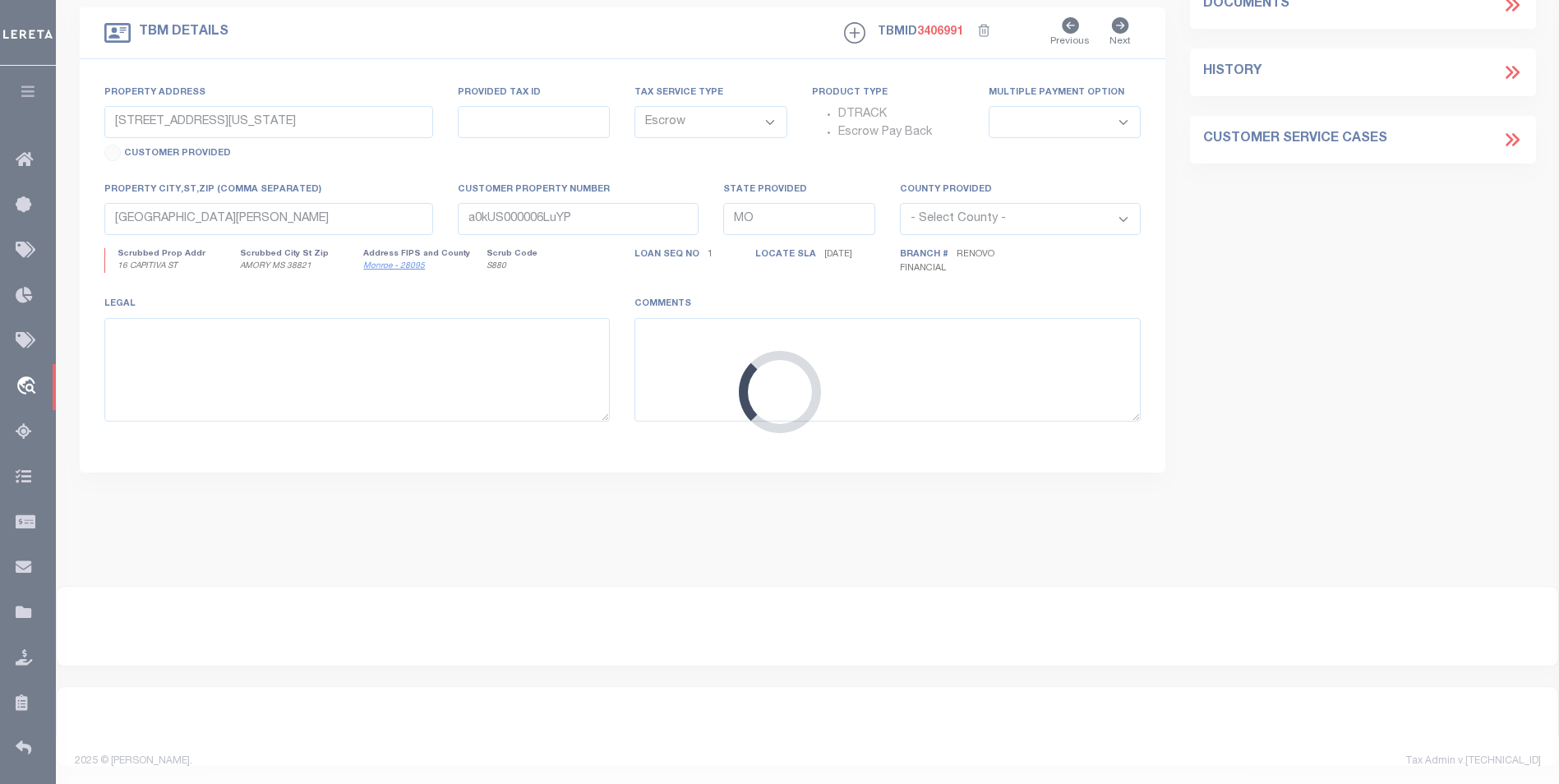
select select
type textarea "LEGAL REQUIRED"
type textarea "TAX ID Update last comment: collector account number"
select select "25066"
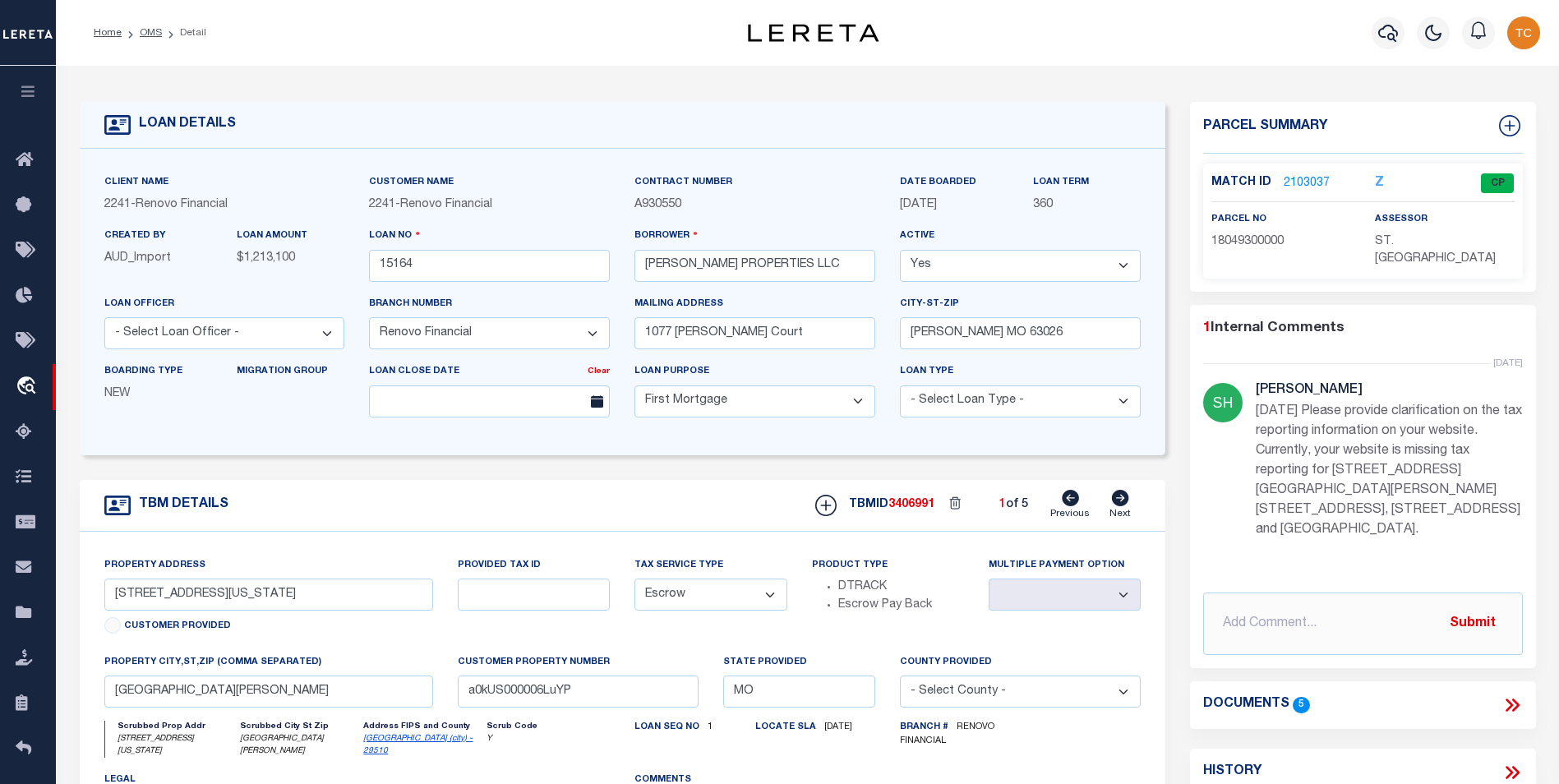
click at [1189, 179] on link "2103037" at bounding box center [1306, 183] width 46 height 17
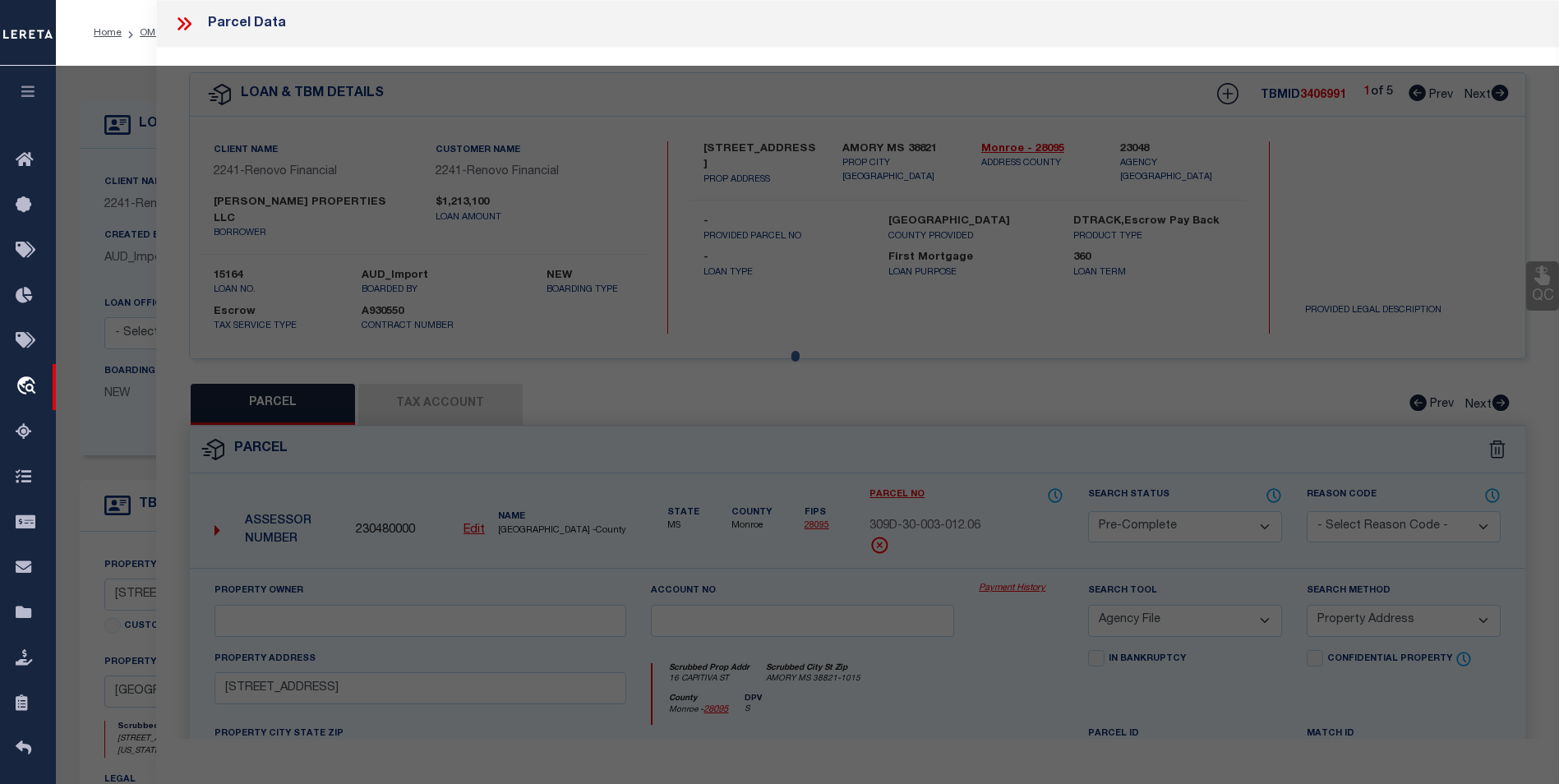
select select "AS"
select select
checkbox input "false"
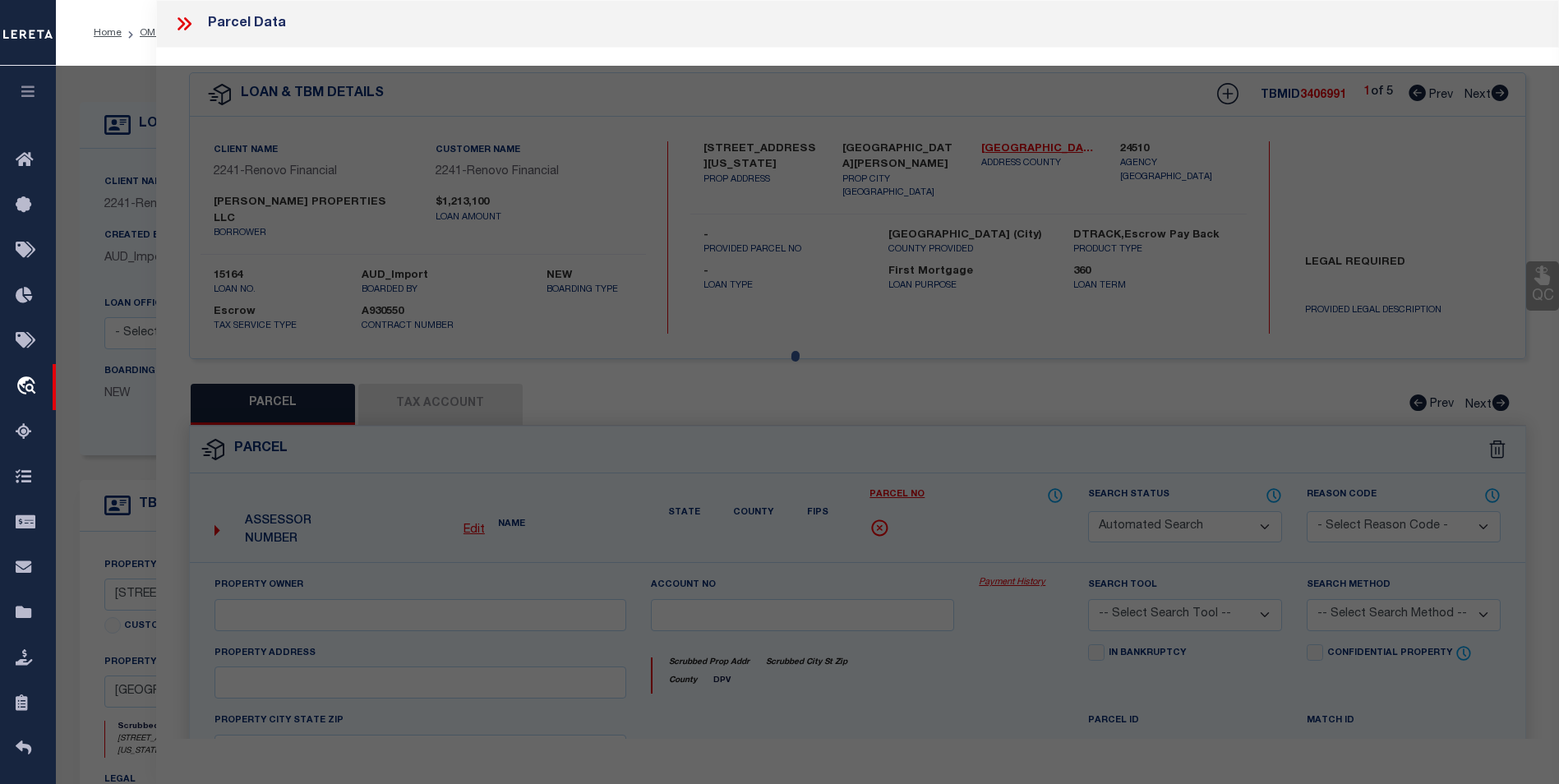
select select "CP"
type input "[PERSON_NAME] PROPERTIES"
type input "[STREET_ADDRESS][US_STATE]"
checkbox input "false"
type input "MO"
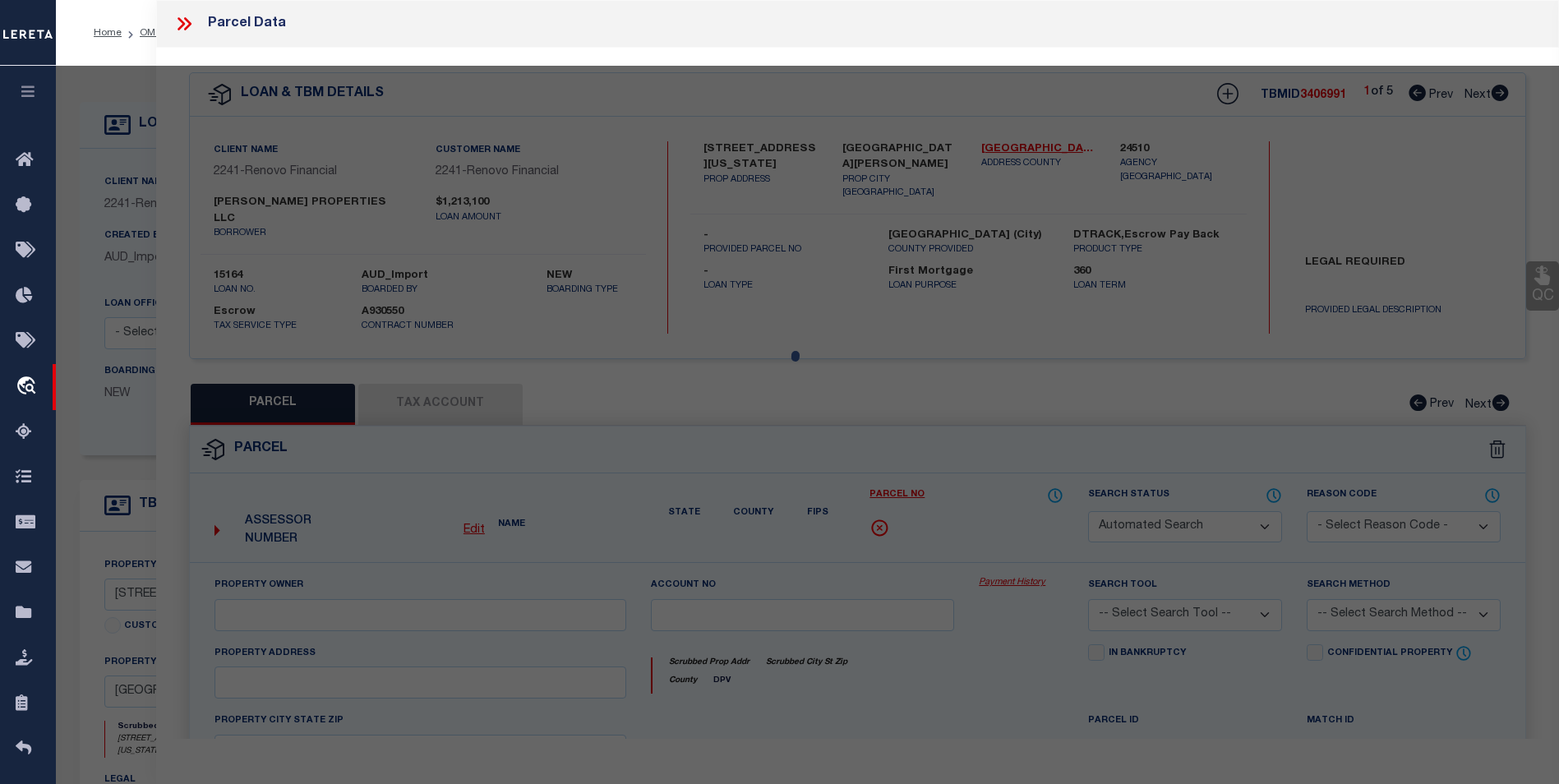
type textarea "C. B. [STREET_ADDRESS][US_STATE]"
type textarea "collector account number"
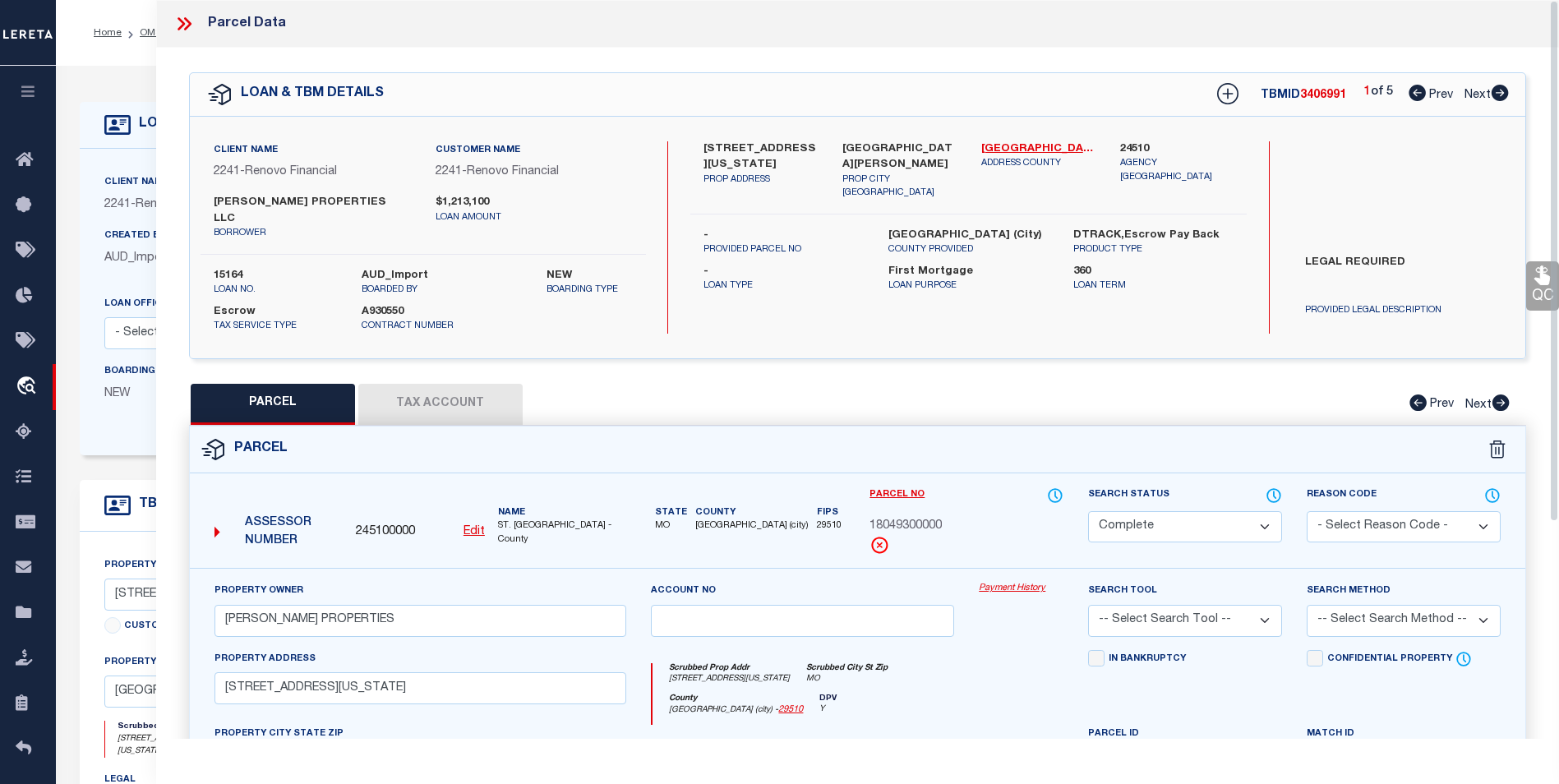
click at [1189, 90] on icon at bounding box center [1499, 92] width 17 height 16
select select "AS"
checkbox input "false"
select select "PR"
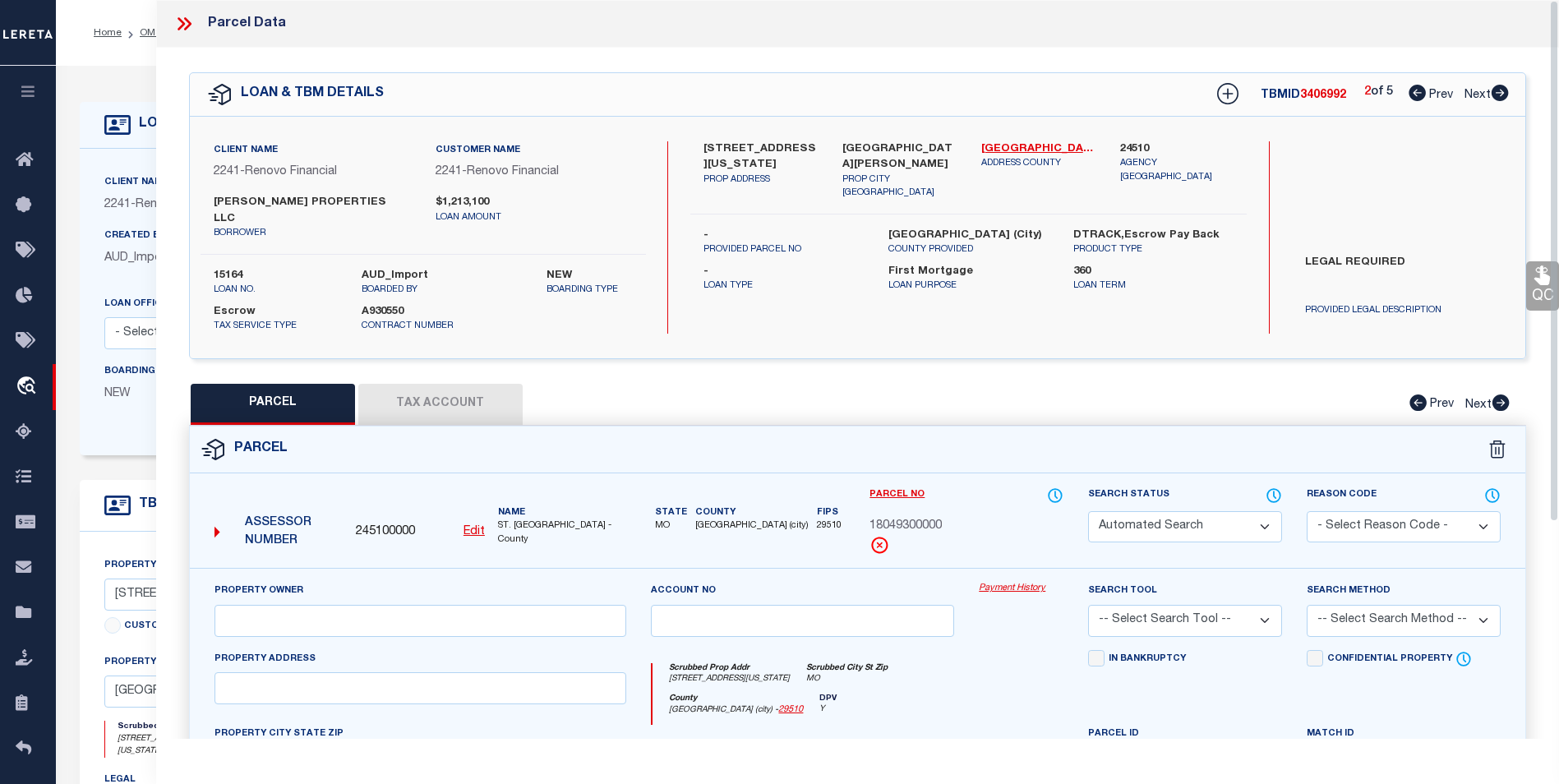
select select "099"
type input "[PERSON_NAME] PROPERTIES"
type input "[STREET_ADDRESS][PERSON_NAME]"
type input "MO"
type textarea "C. B. 6112 [PERSON_NAME] TRACT, 35 FT 3 IN X 112 FT 6 IN, [GEOGRAPHIC_DATA], LO…"
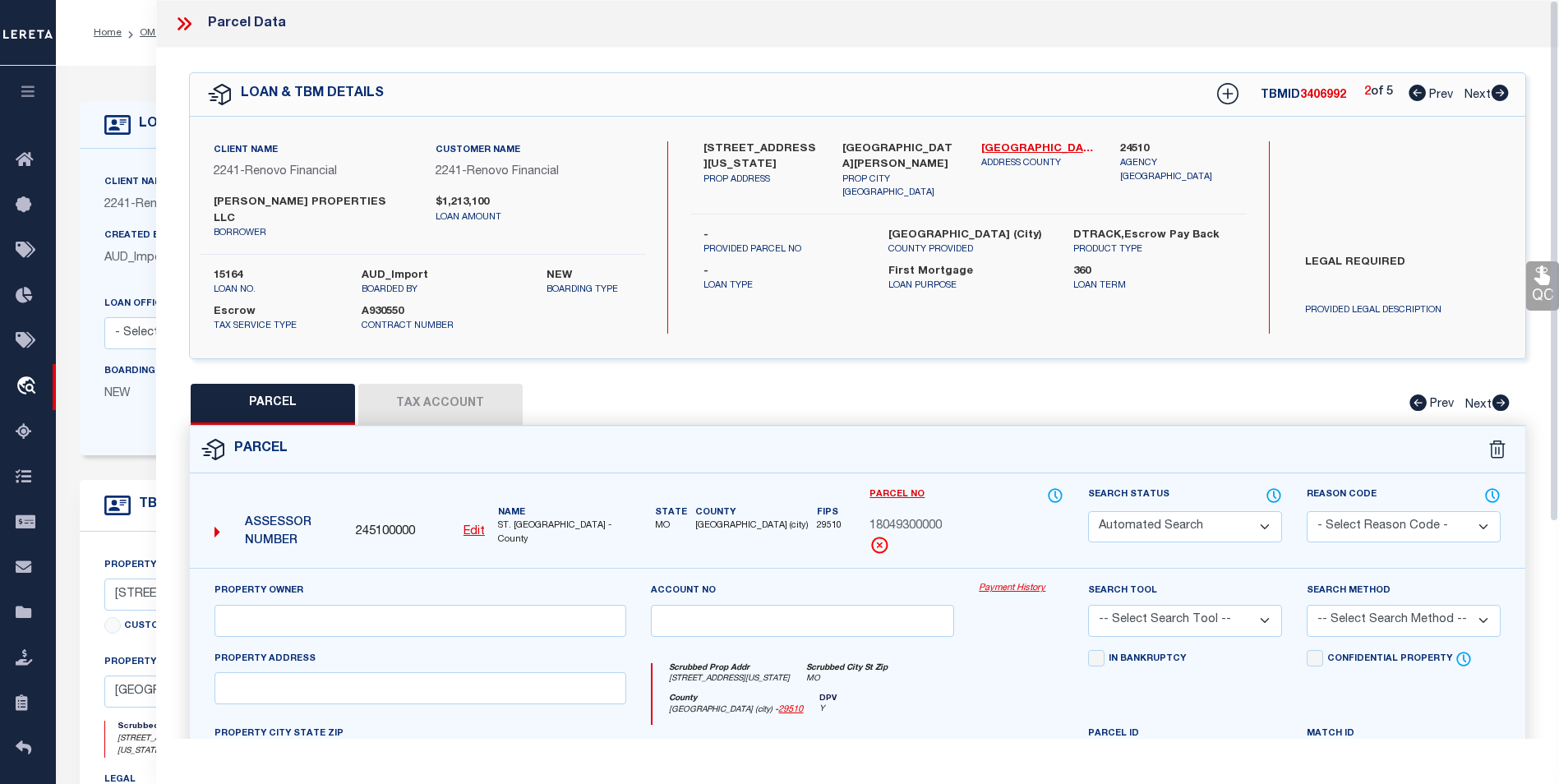
type textarea "incorrect pcl"
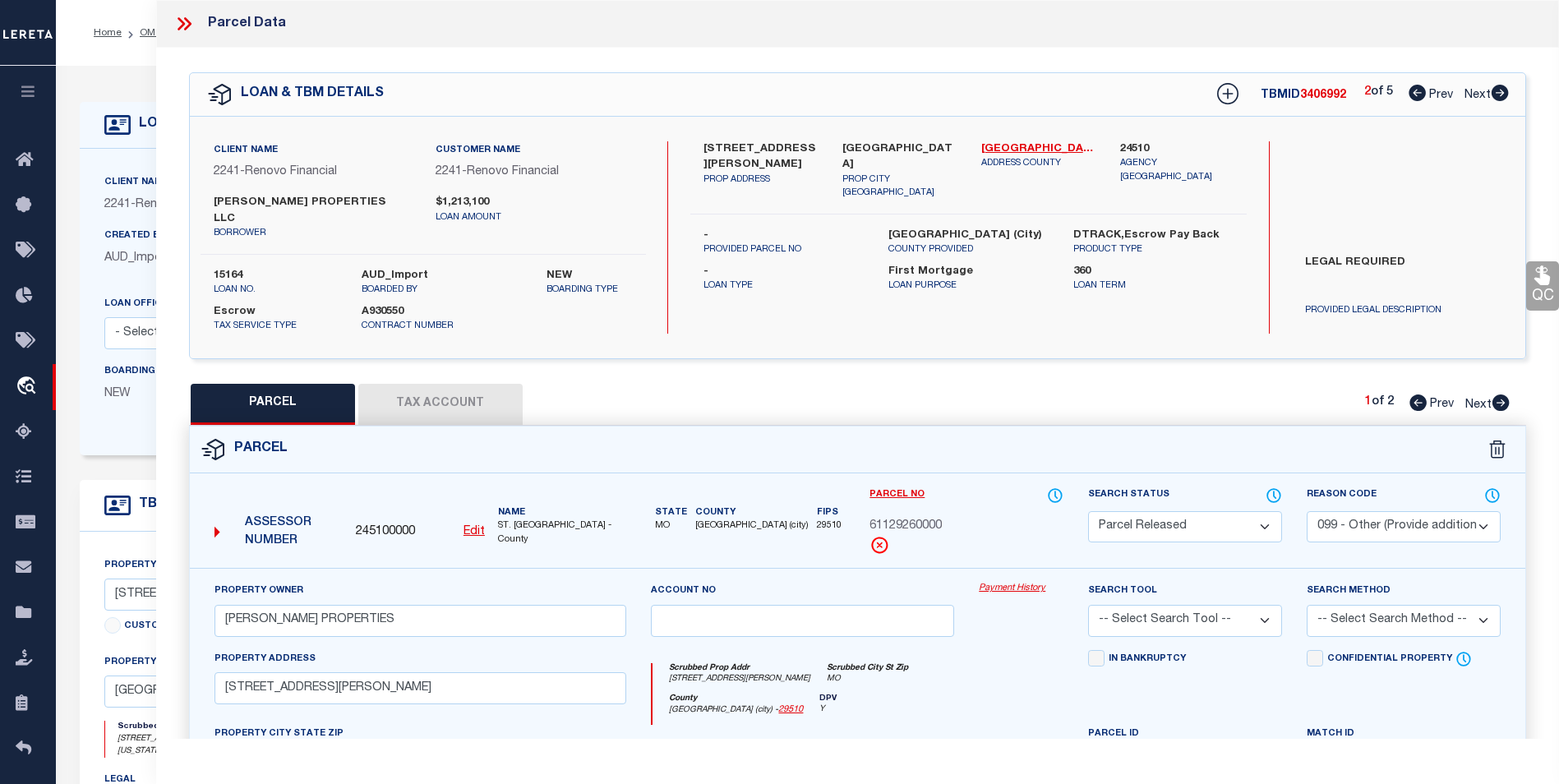
click at [1189, 90] on icon at bounding box center [1499, 92] width 17 height 16
select select "AS"
select select
checkbox input "false"
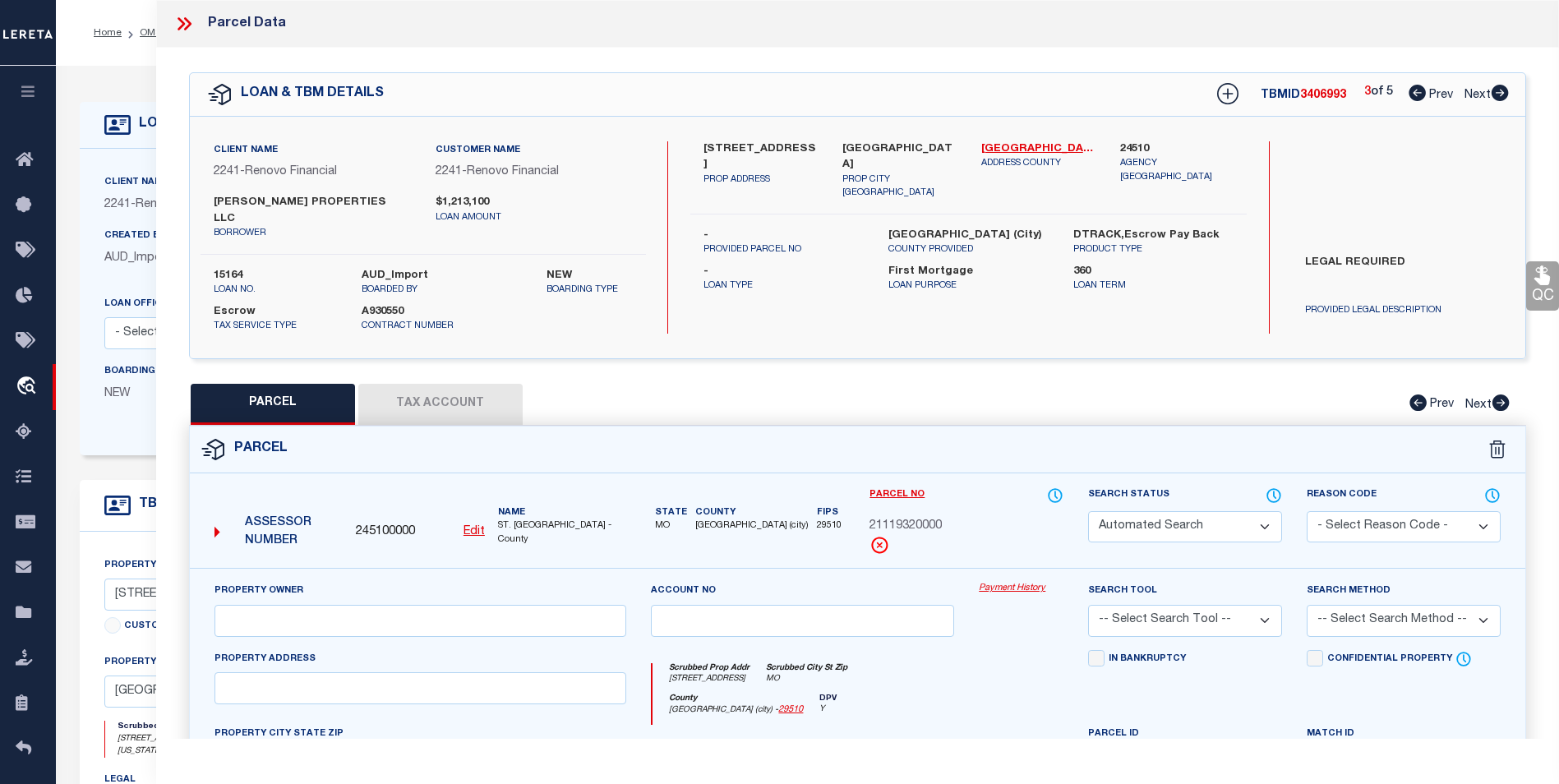
select select "BP"
type input "[PERSON_NAME] PROPERTIES"
type input "[STREET_ADDRESS]"
checkbox input "false"
type input "MO"
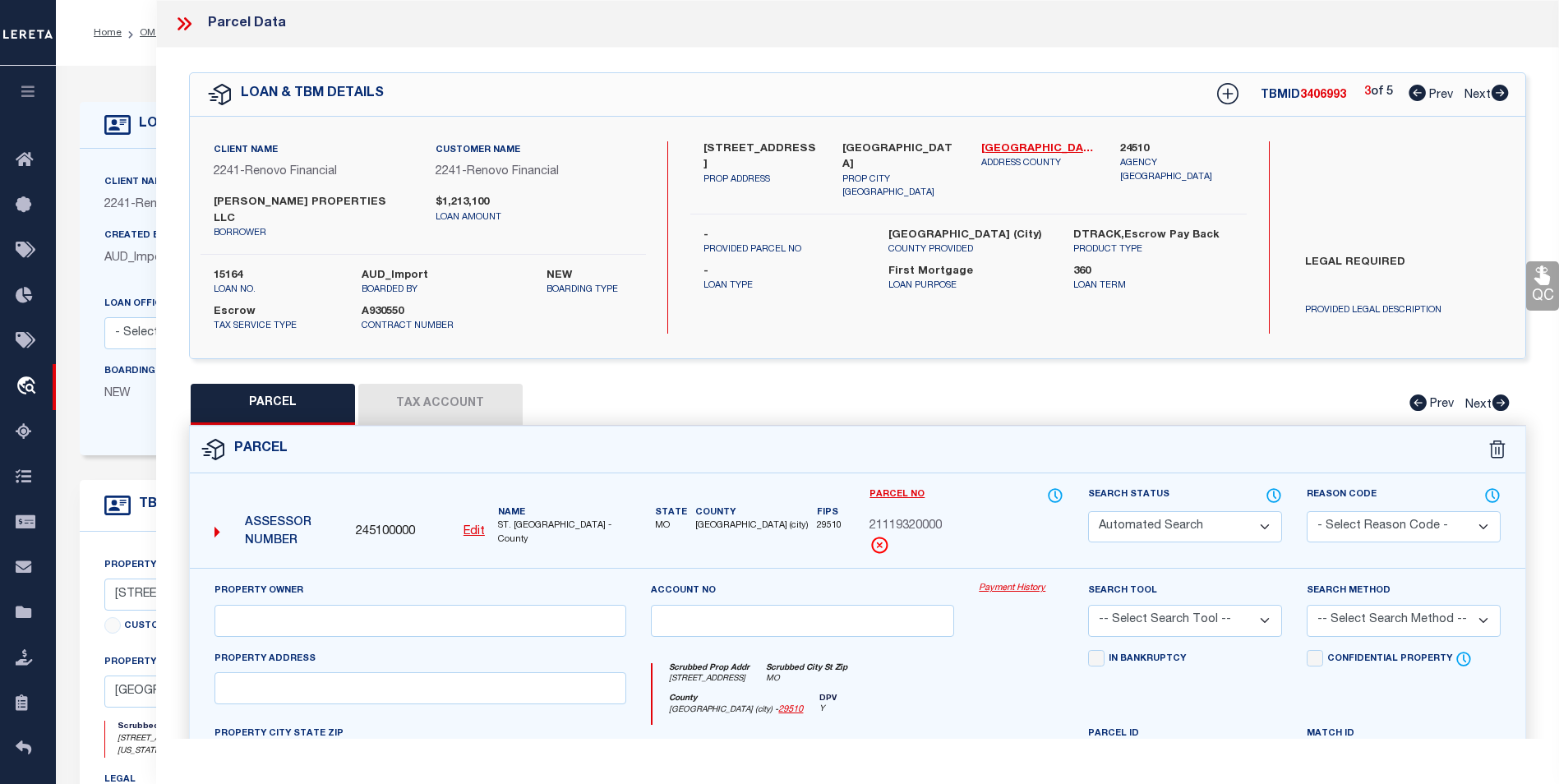
type textarea "C. B. 2111 BOTANICAL, 40 FT X 123 FT 4 IN, [GEOGRAPHIC_DATA], LOT W-13 E-14"
click at [1189, 90] on icon at bounding box center [1499, 92] width 17 height 16
select select "AS"
checkbox input "false"
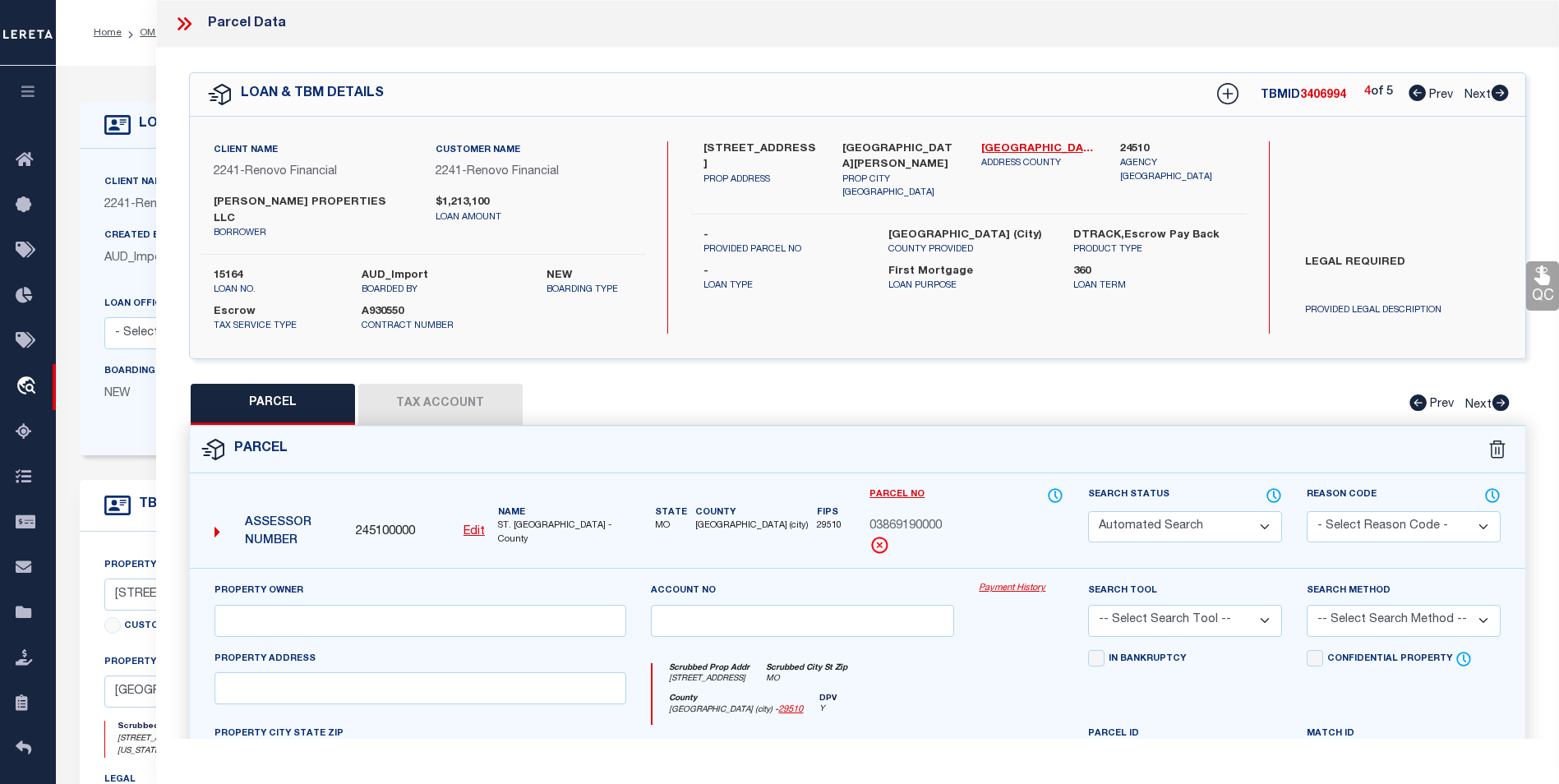
select select "BP"
type input "[PERSON_NAME] PROPERTIES"
type input "[STREET_ADDRESS]"
checkbox input "false"
type input "MO"
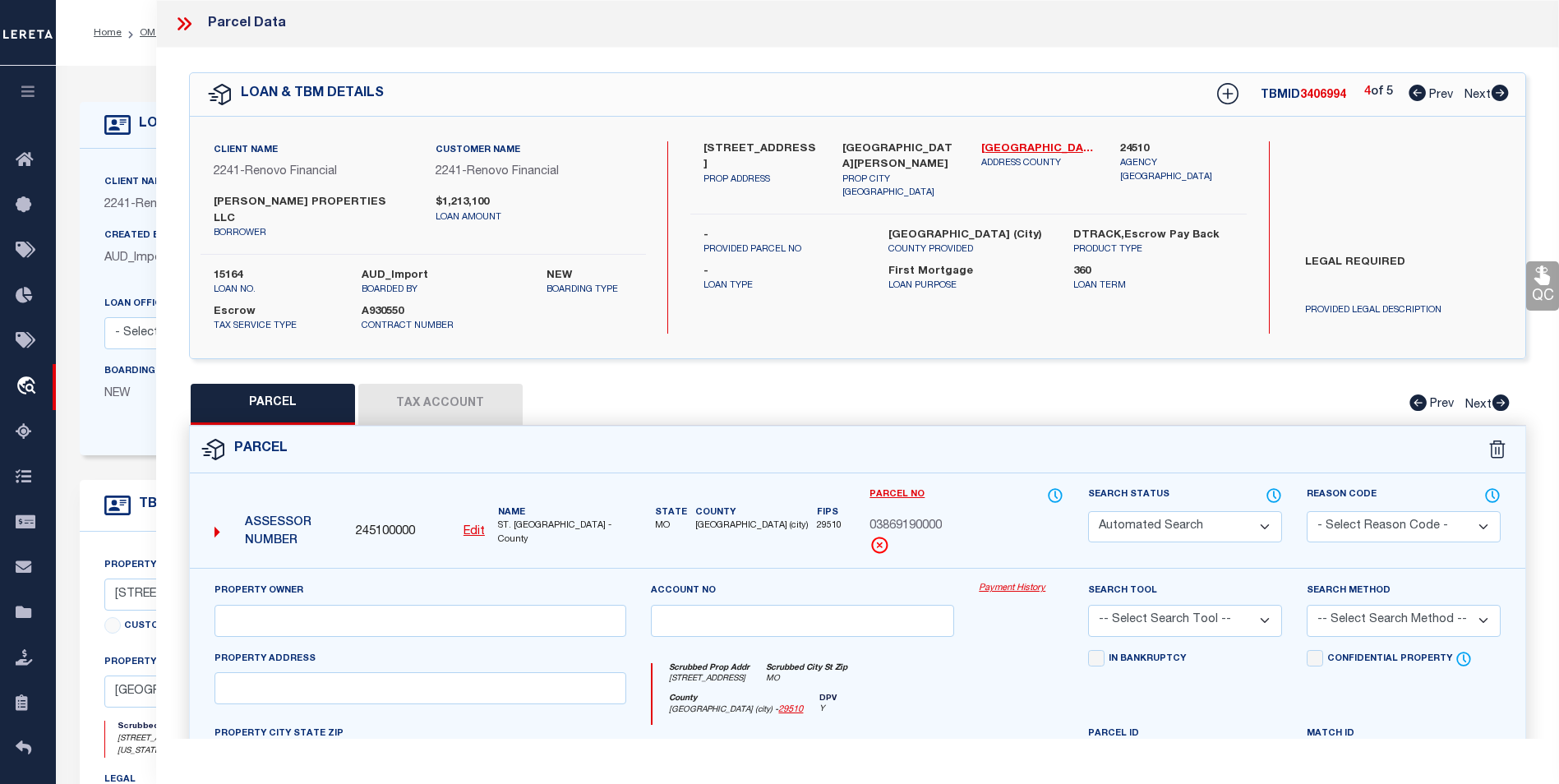
type textarea "C B [STREET_ADDRESS], 14.43 FT / 40 FT X 41.78 FT / , SOULARD ADDN BLK 110 PT O…"
click at [1189, 90] on icon at bounding box center [1499, 92] width 17 height 16
select select "AS"
checkbox input "false"
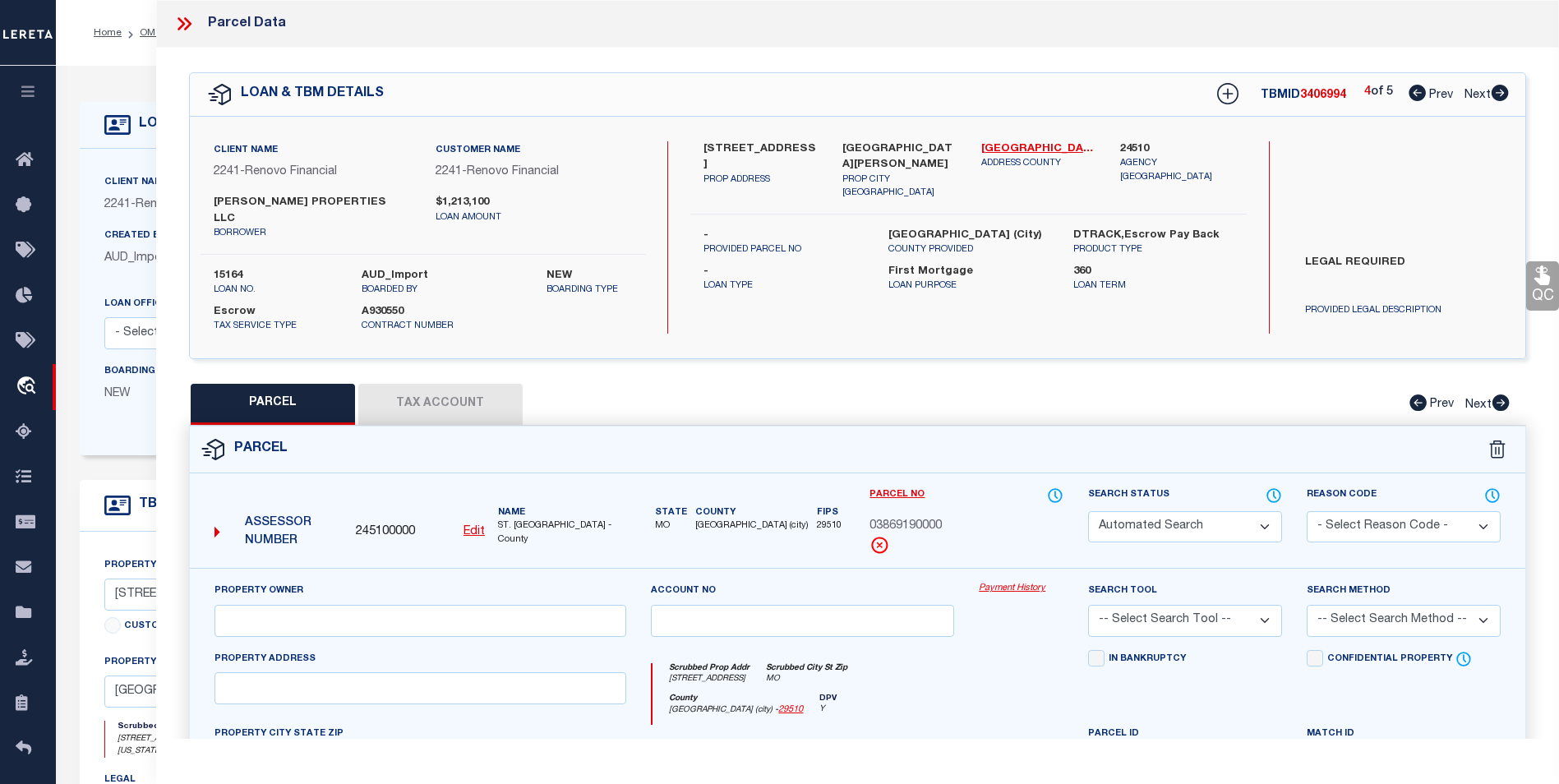
click at [1189, 90] on icon at bounding box center [1499, 92] width 17 height 16
click at [181, 22] on icon at bounding box center [181, 23] width 7 height 13
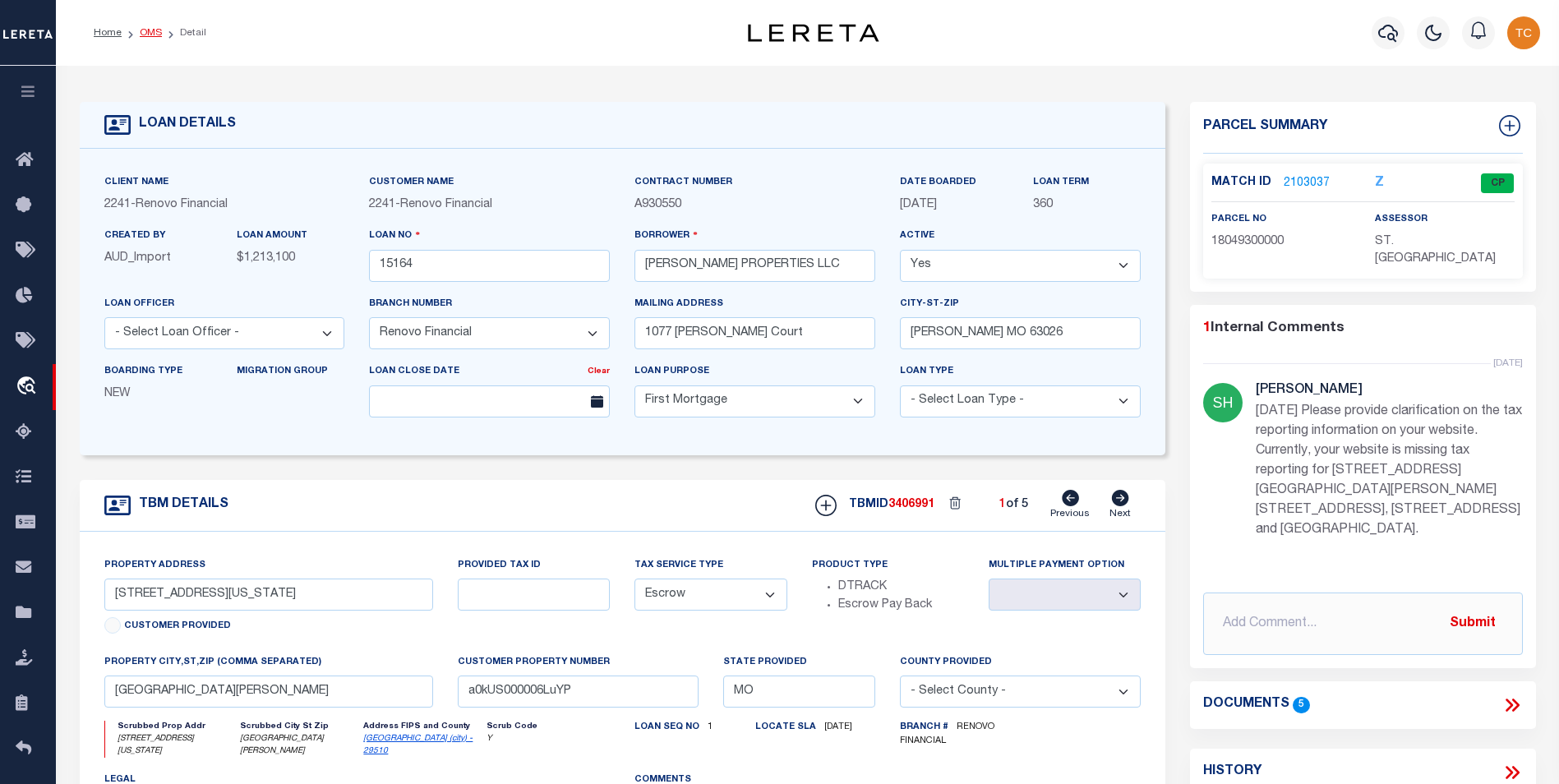
click at [157, 33] on link "OMS" at bounding box center [150, 32] width 22 height 10
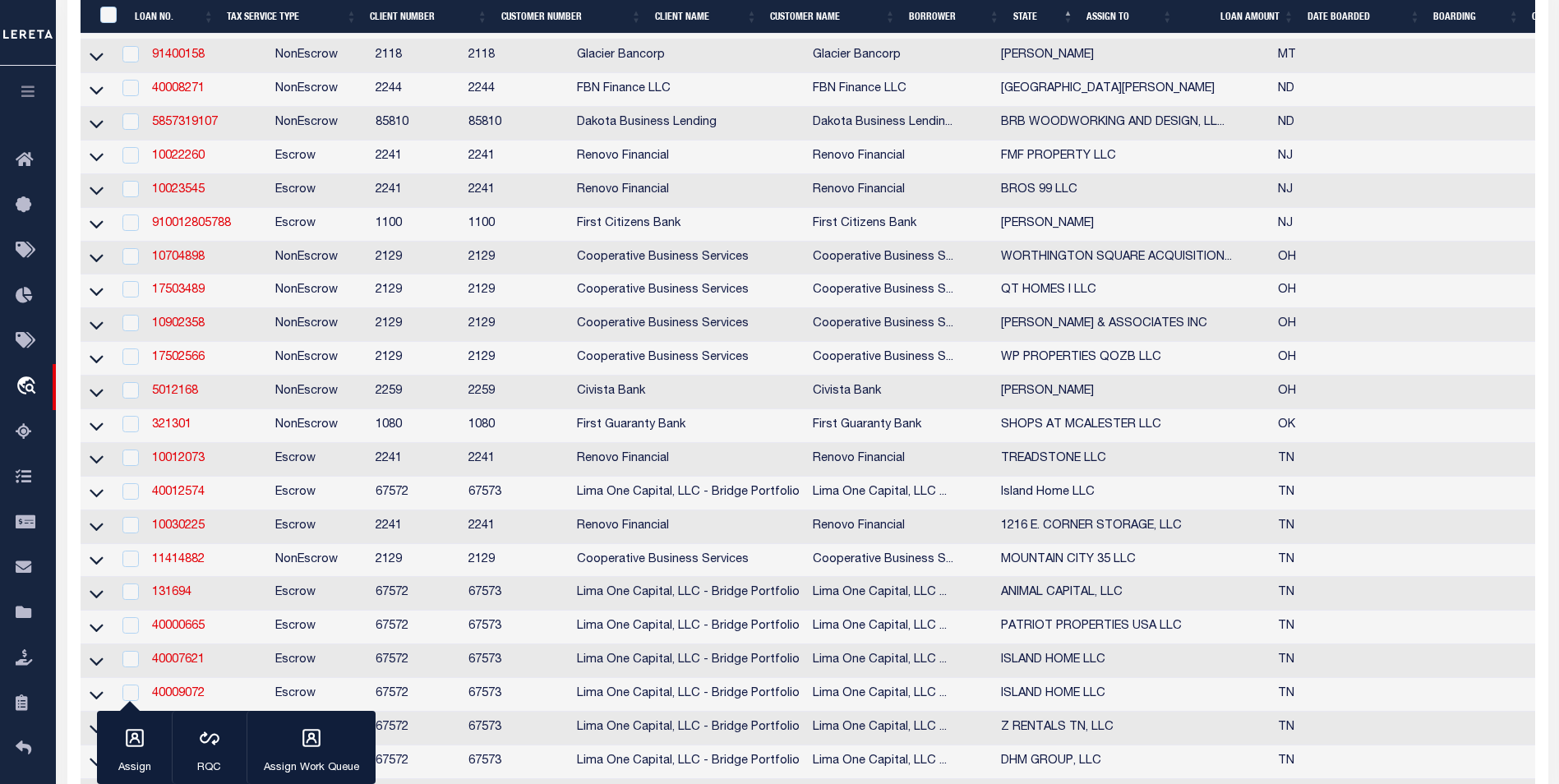
scroll to position [1643, 0]
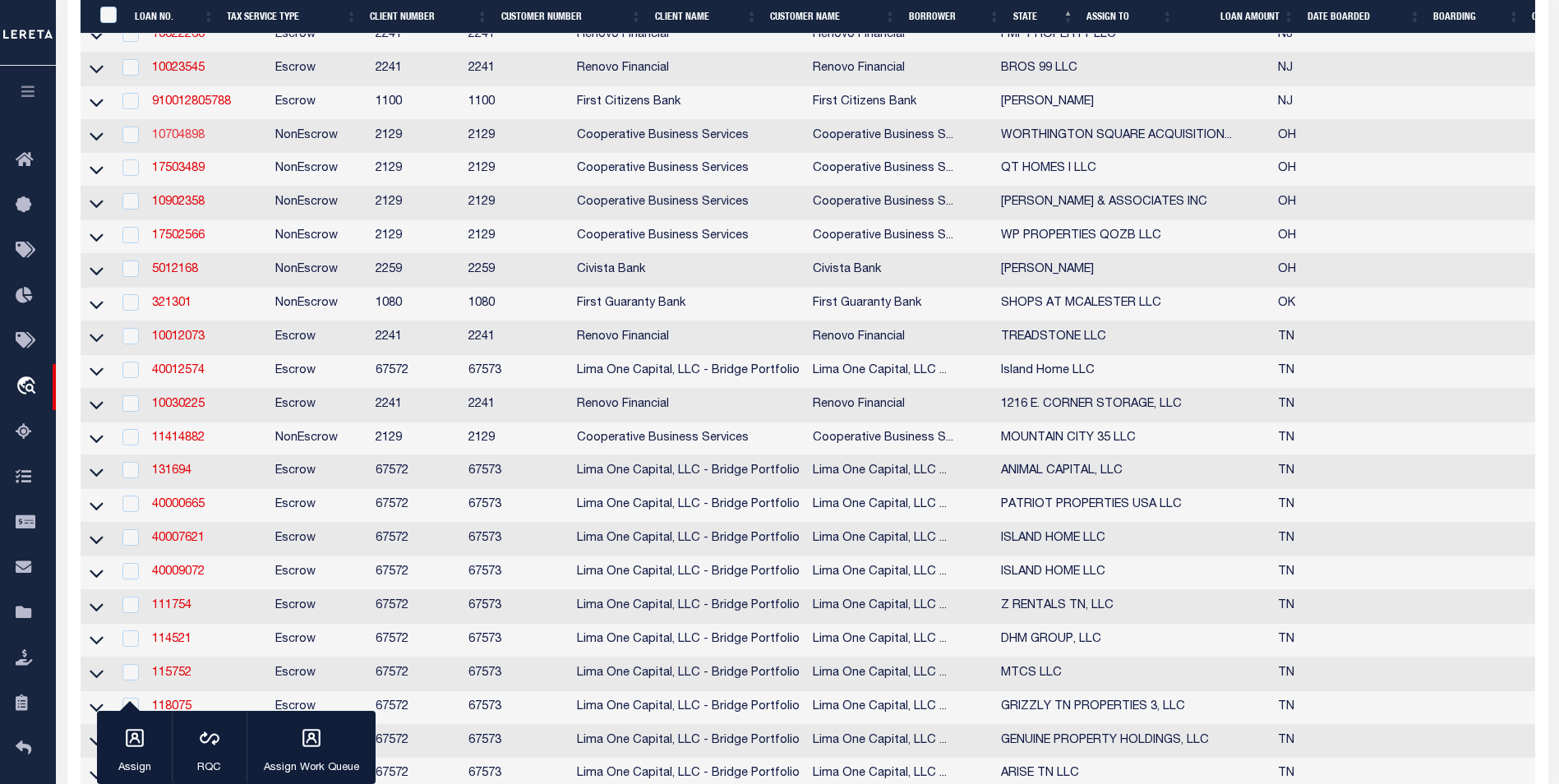
click at [193, 141] on link "10704898" at bounding box center [178, 135] width 52 height 12
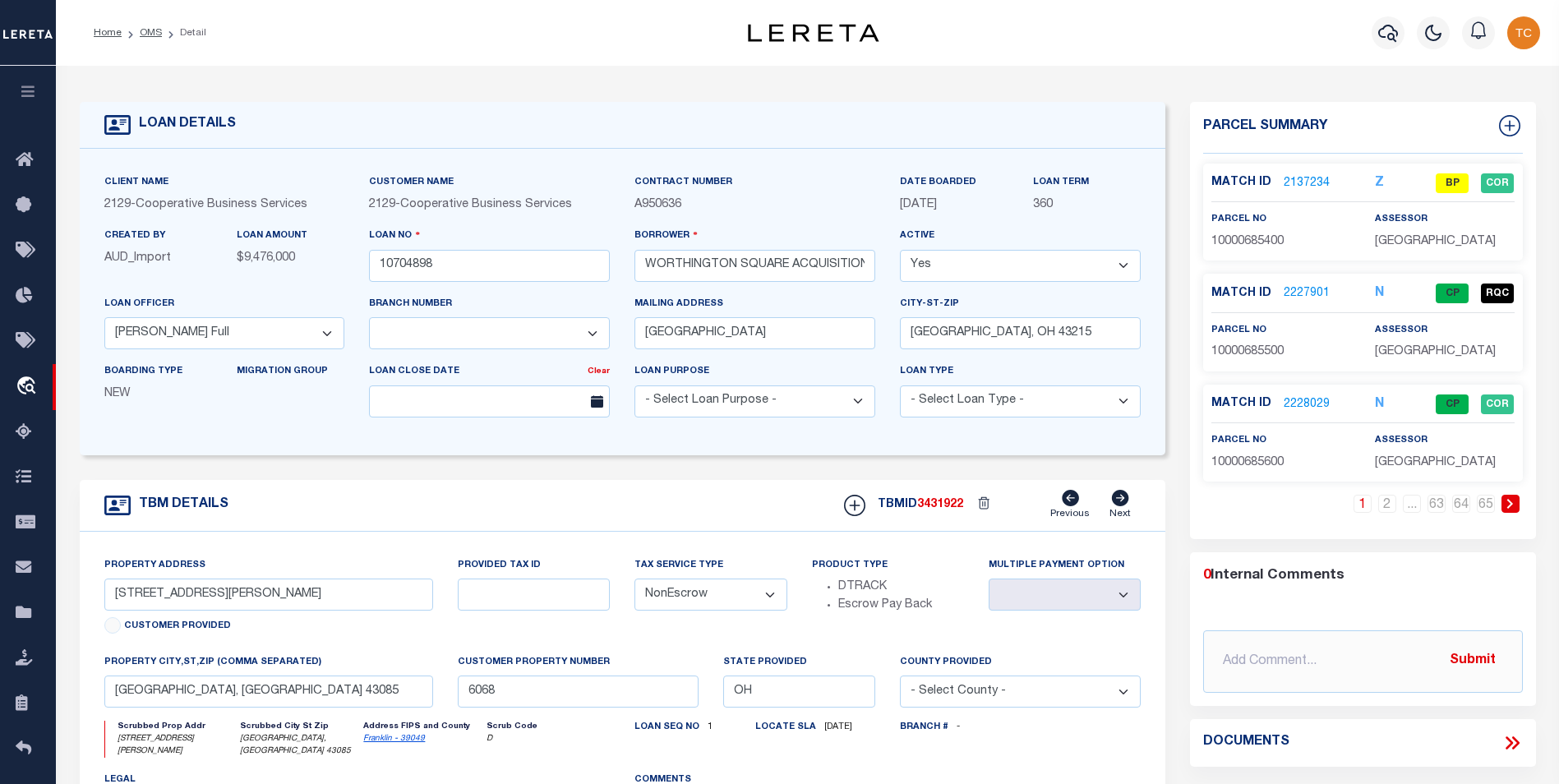
click at [1189, 183] on link "2137234" at bounding box center [1306, 183] width 46 height 17
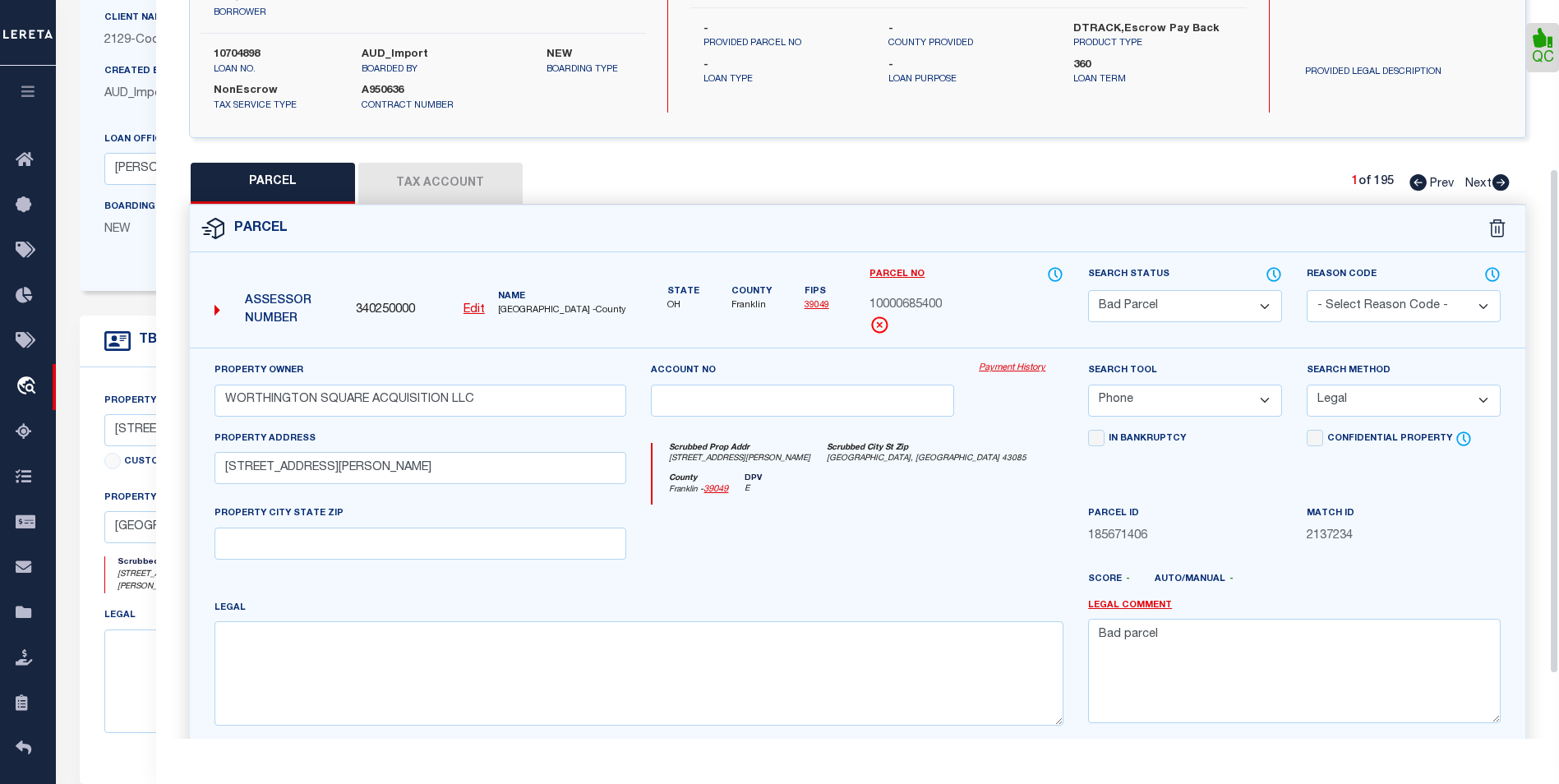
scroll to position [246, 0]
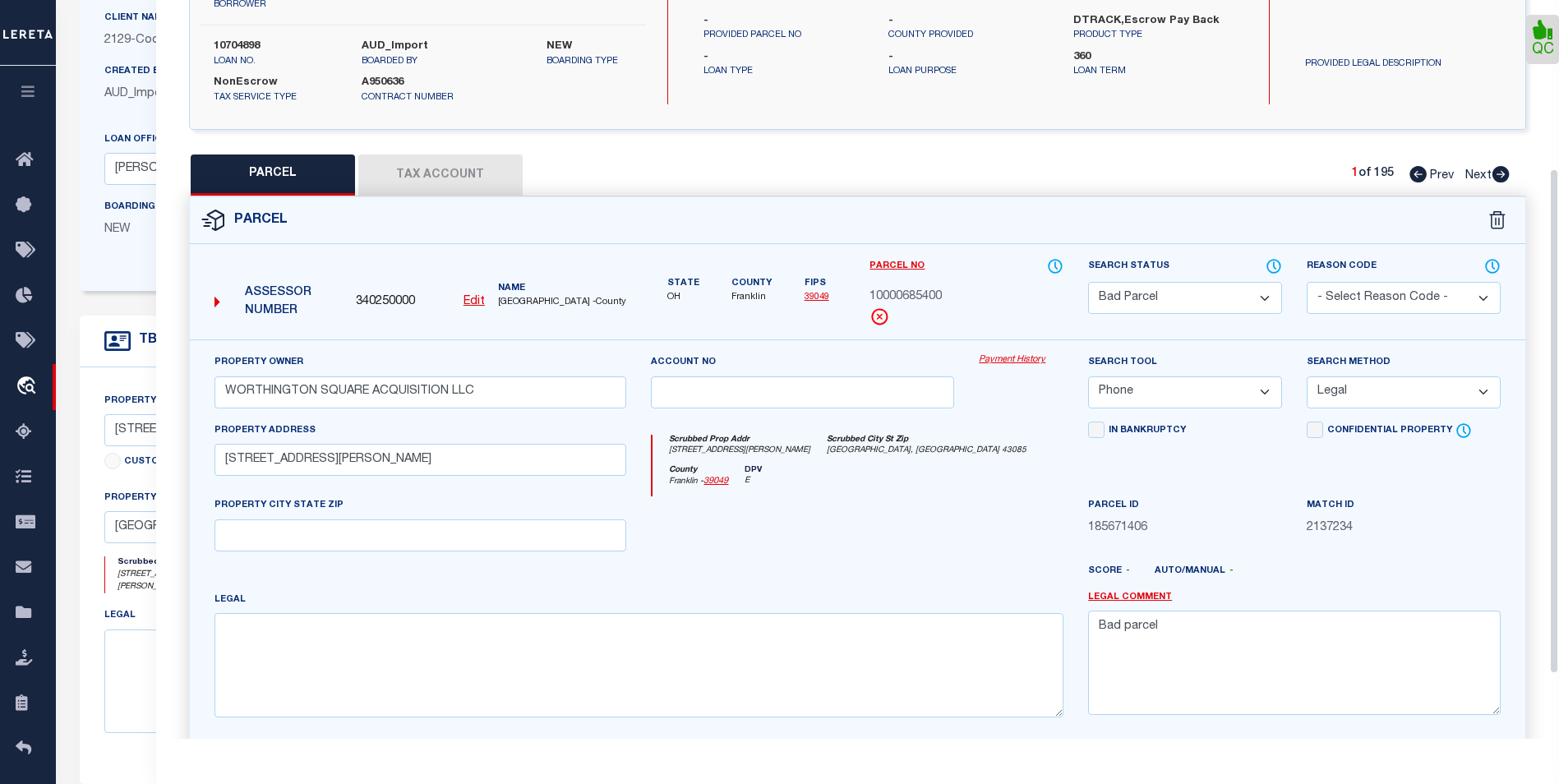
click at [1189, 179] on icon at bounding box center [1500, 174] width 17 height 16
click at [1189, 178] on icon at bounding box center [1418, 174] width 17 height 16
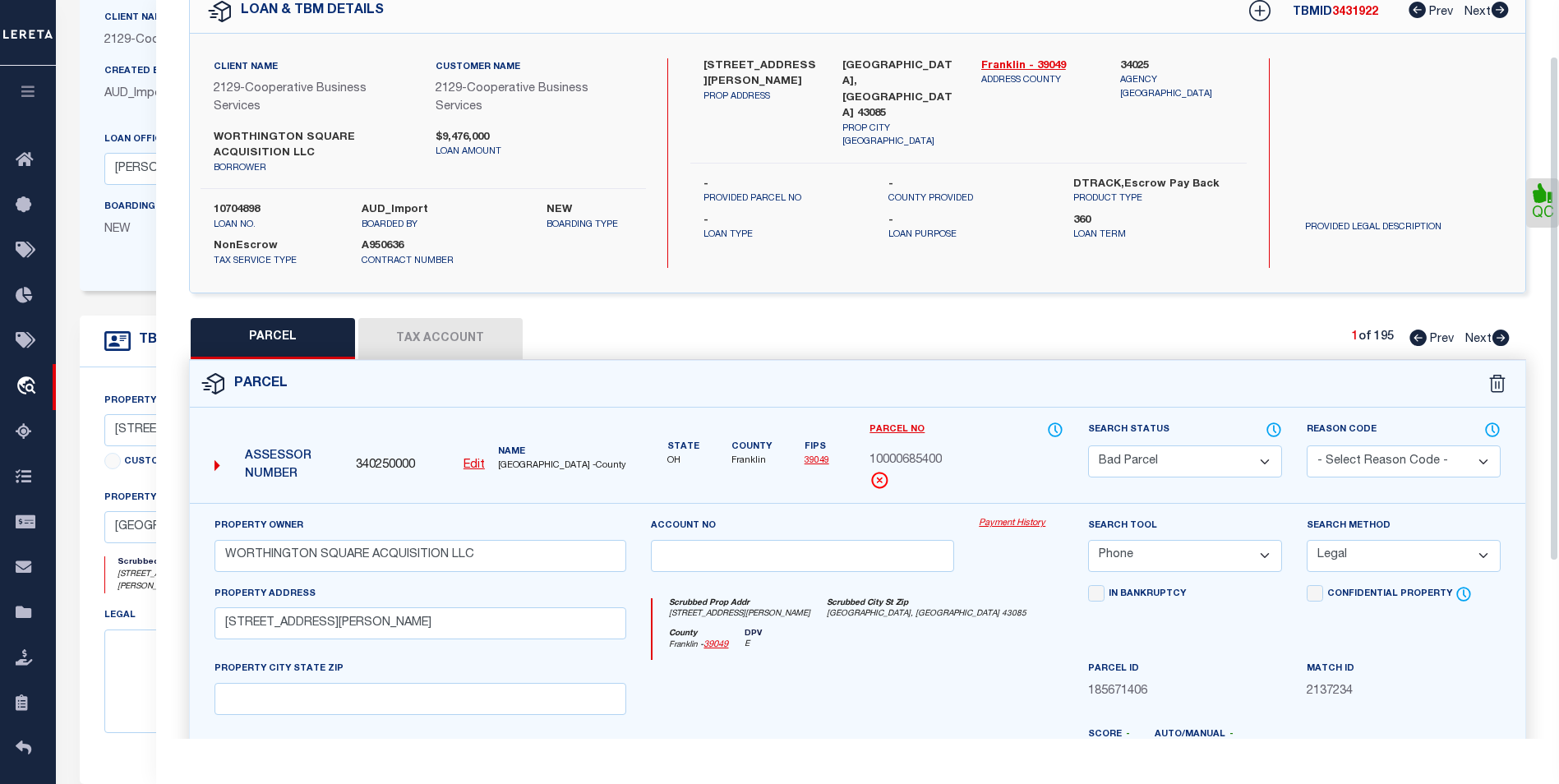
scroll to position [82, 0]
click at [486, 346] on button "Tax Account" at bounding box center [440, 340] width 165 height 41
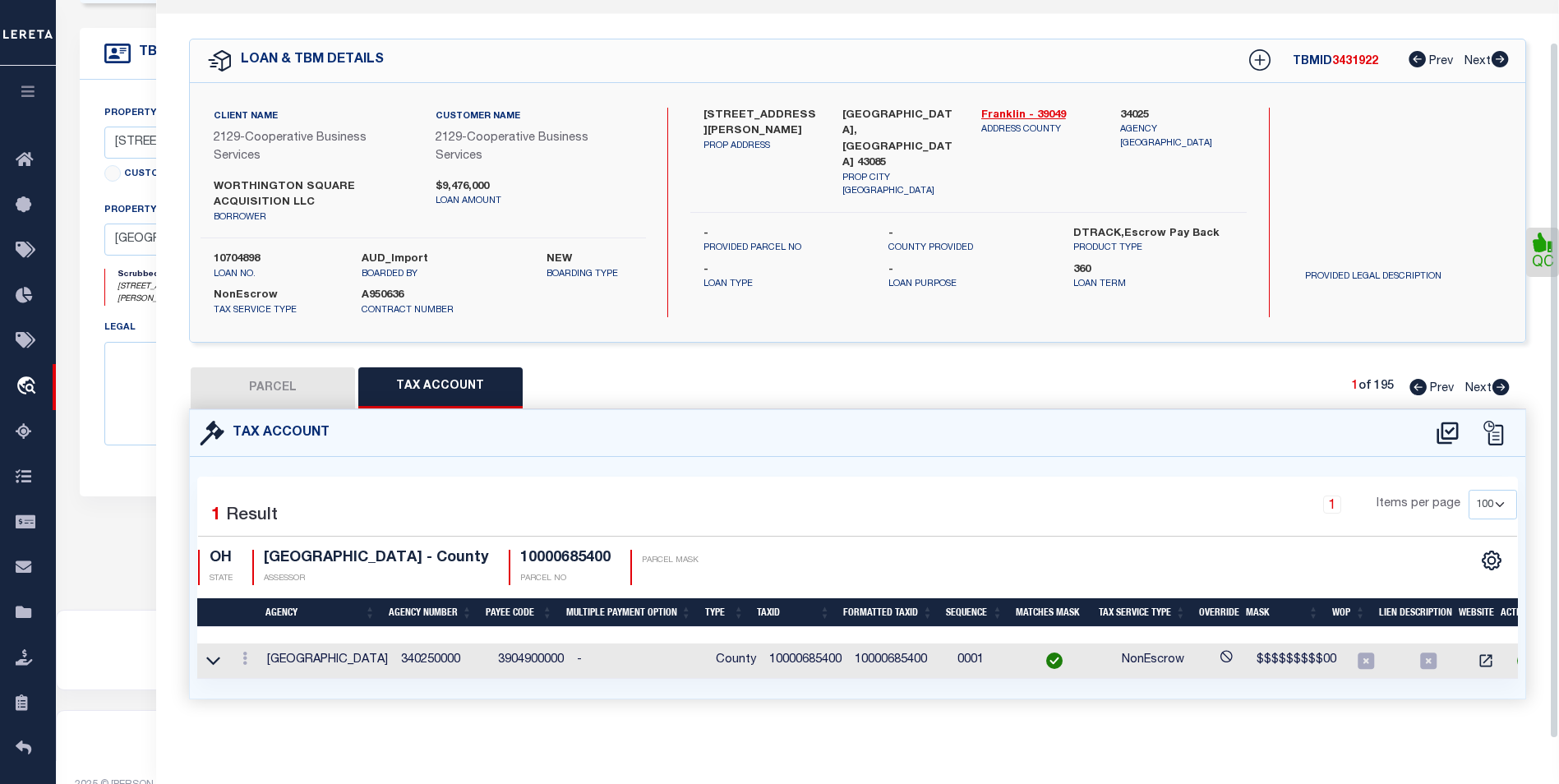
scroll to position [484, 0]
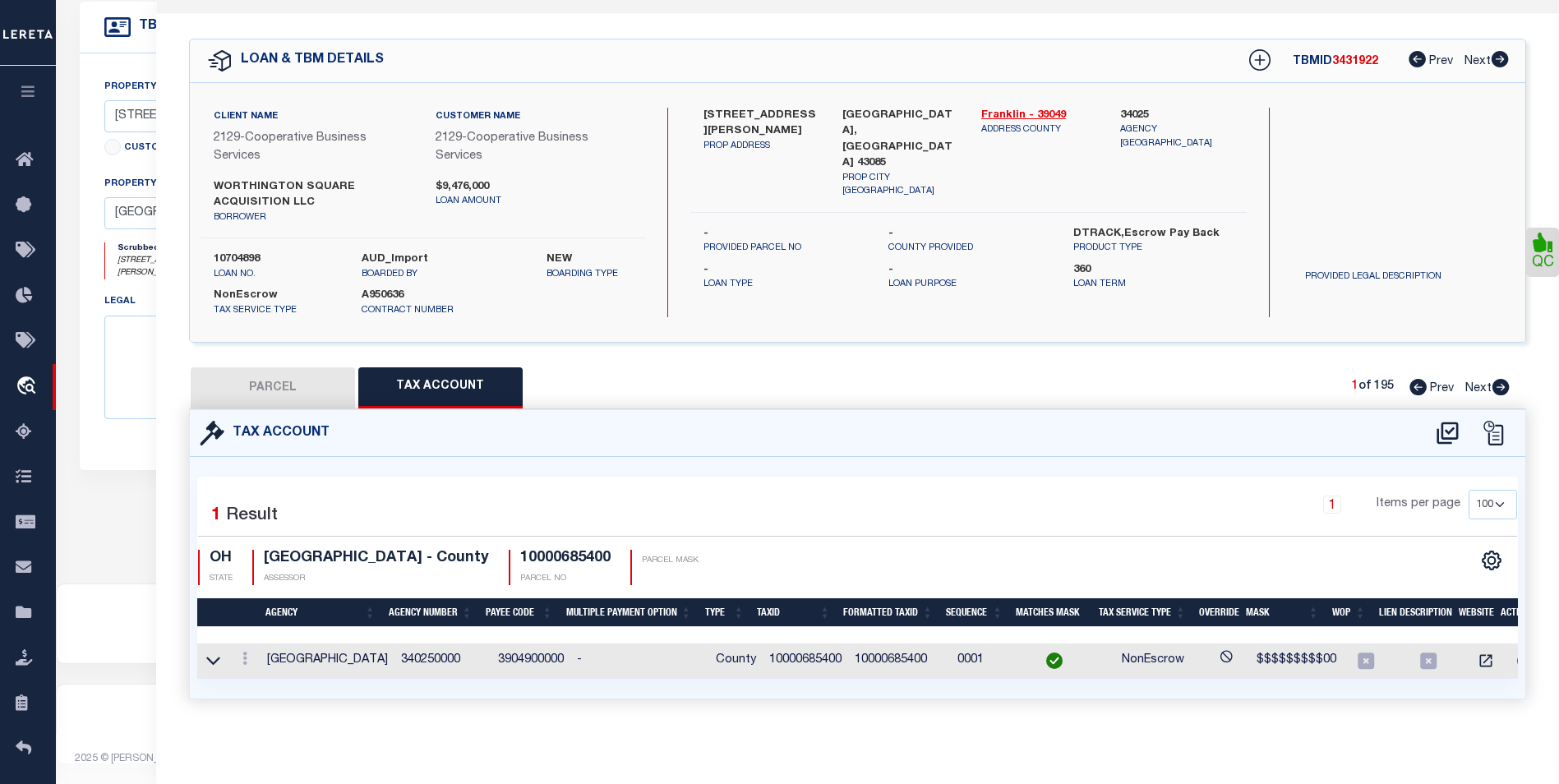
click at [301, 380] on button "PARCEL" at bounding box center [272, 388] width 165 height 41
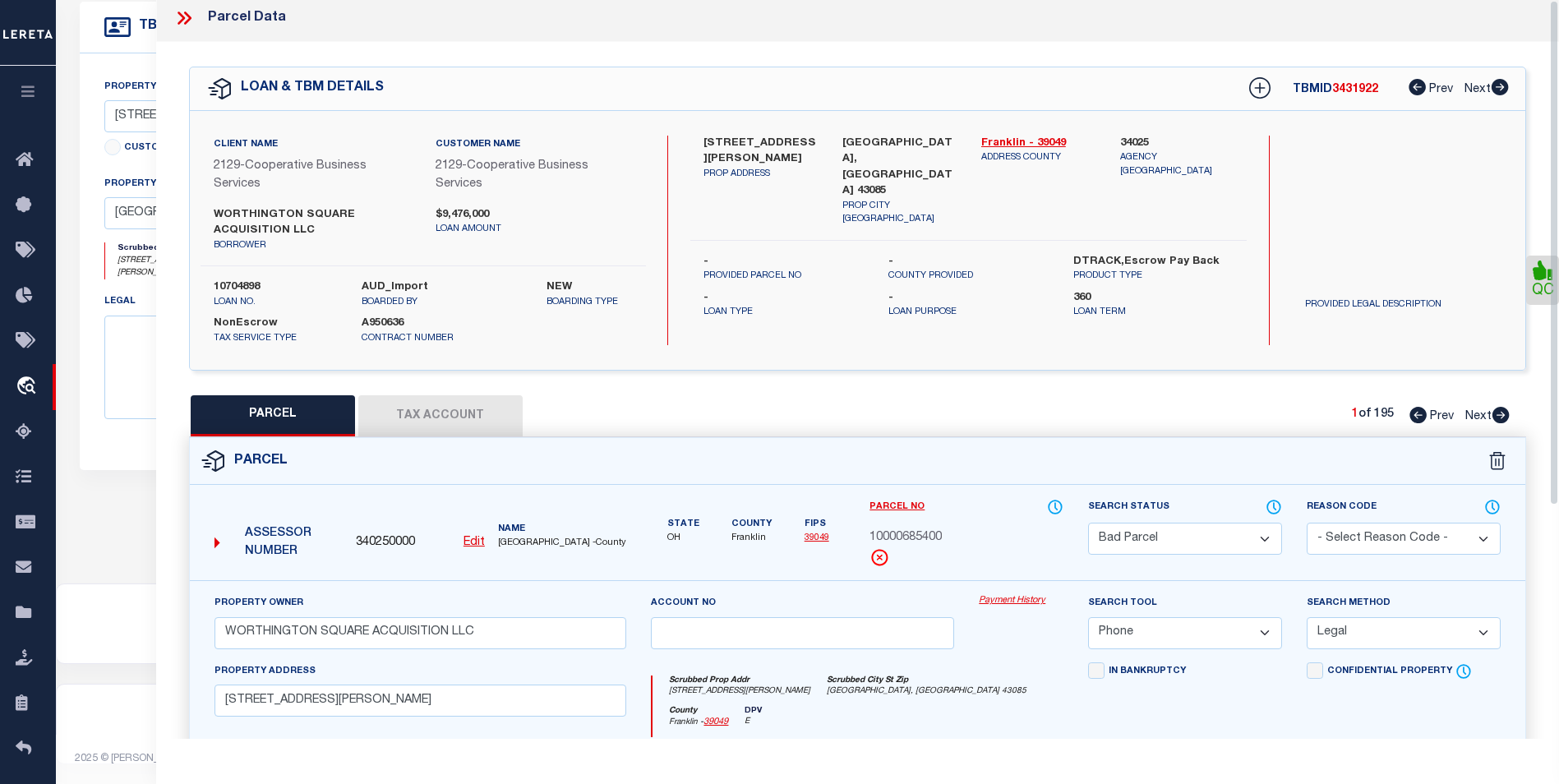
scroll to position [0, 0]
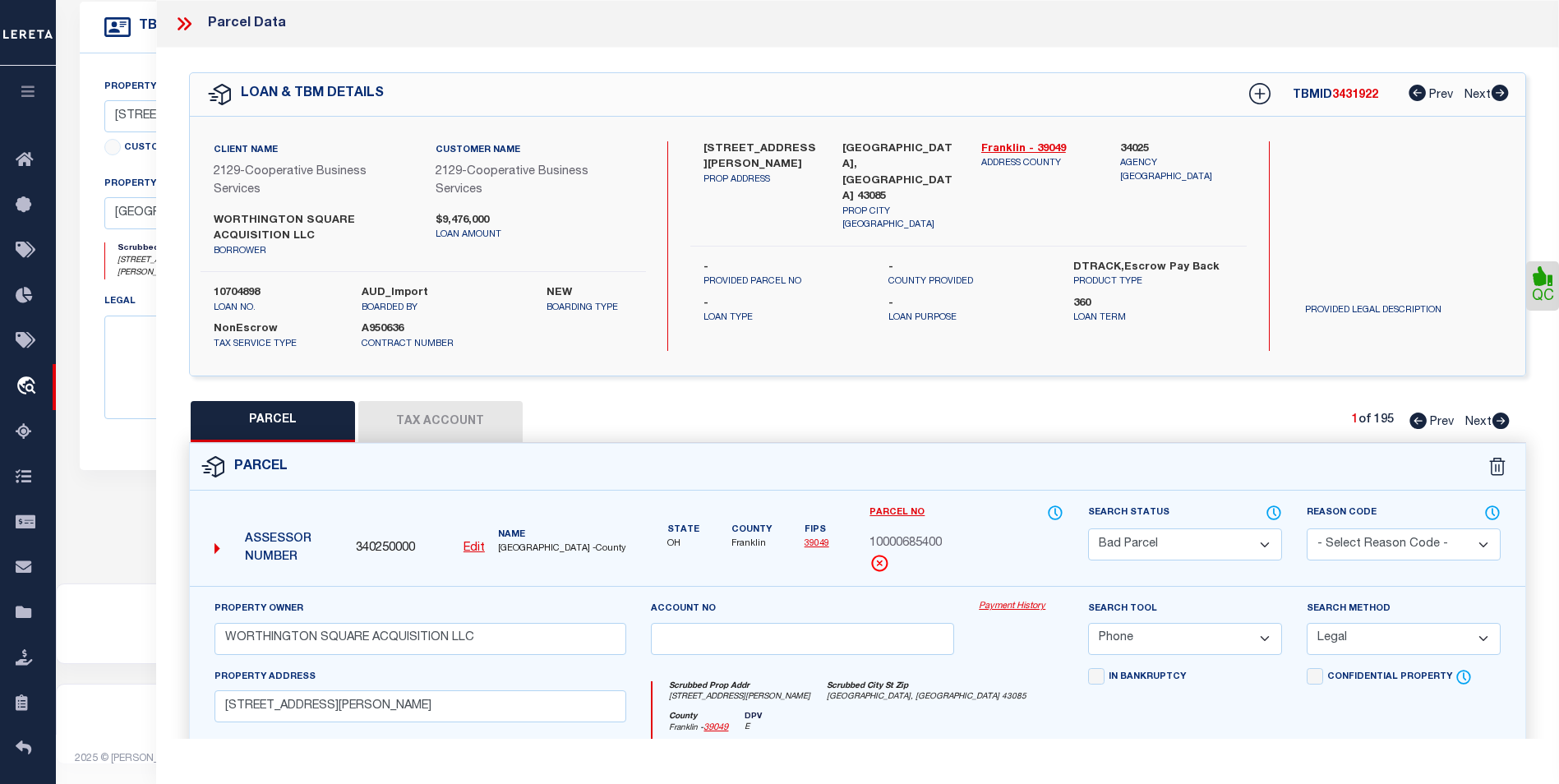
click at [462, 421] on button "Tax Account" at bounding box center [440, 421] width 165 height 41
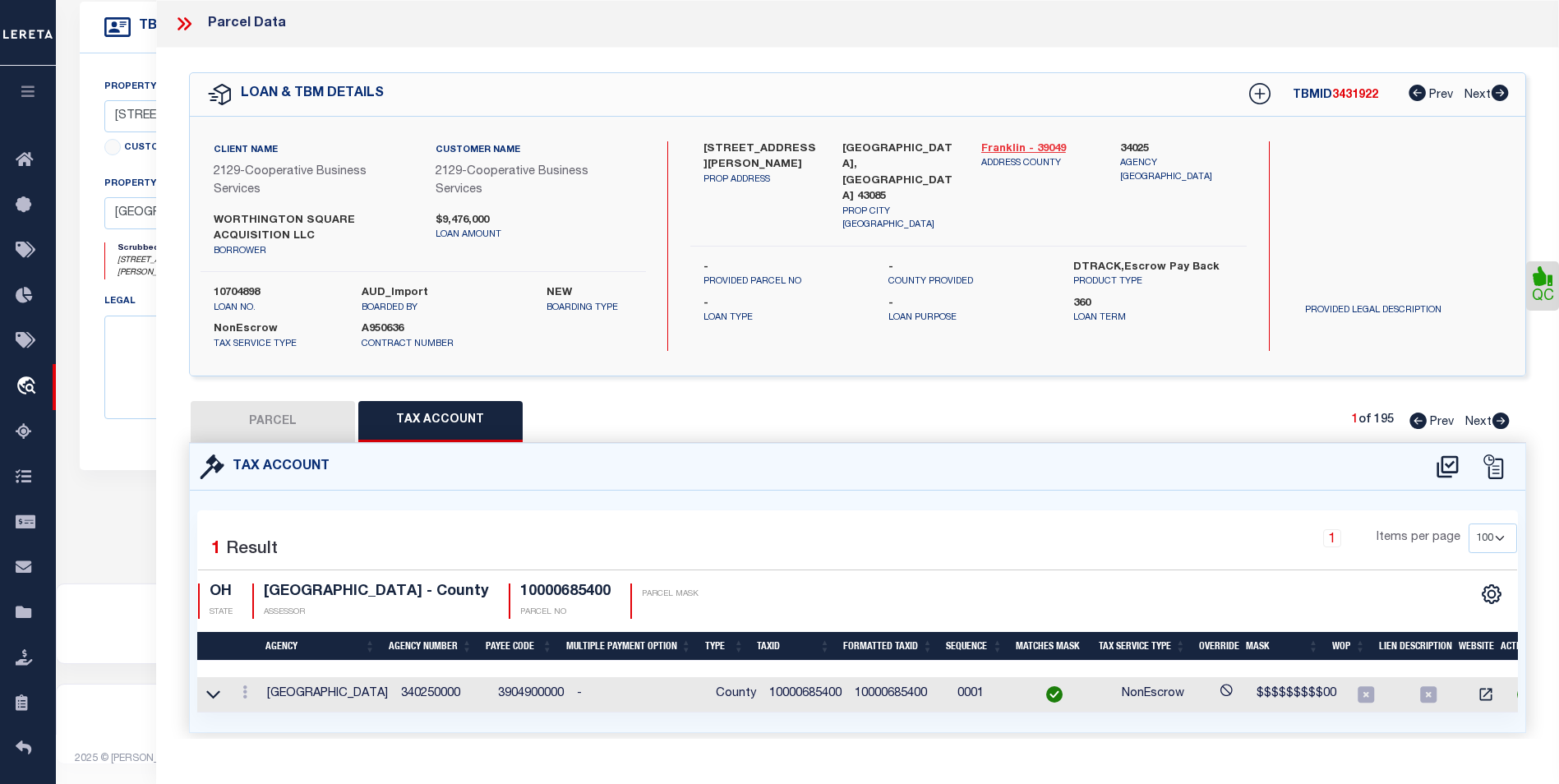
click at [1025, 154] on link "Franklin - 39049" at bounding box center [1038, 149] width 114 height 16
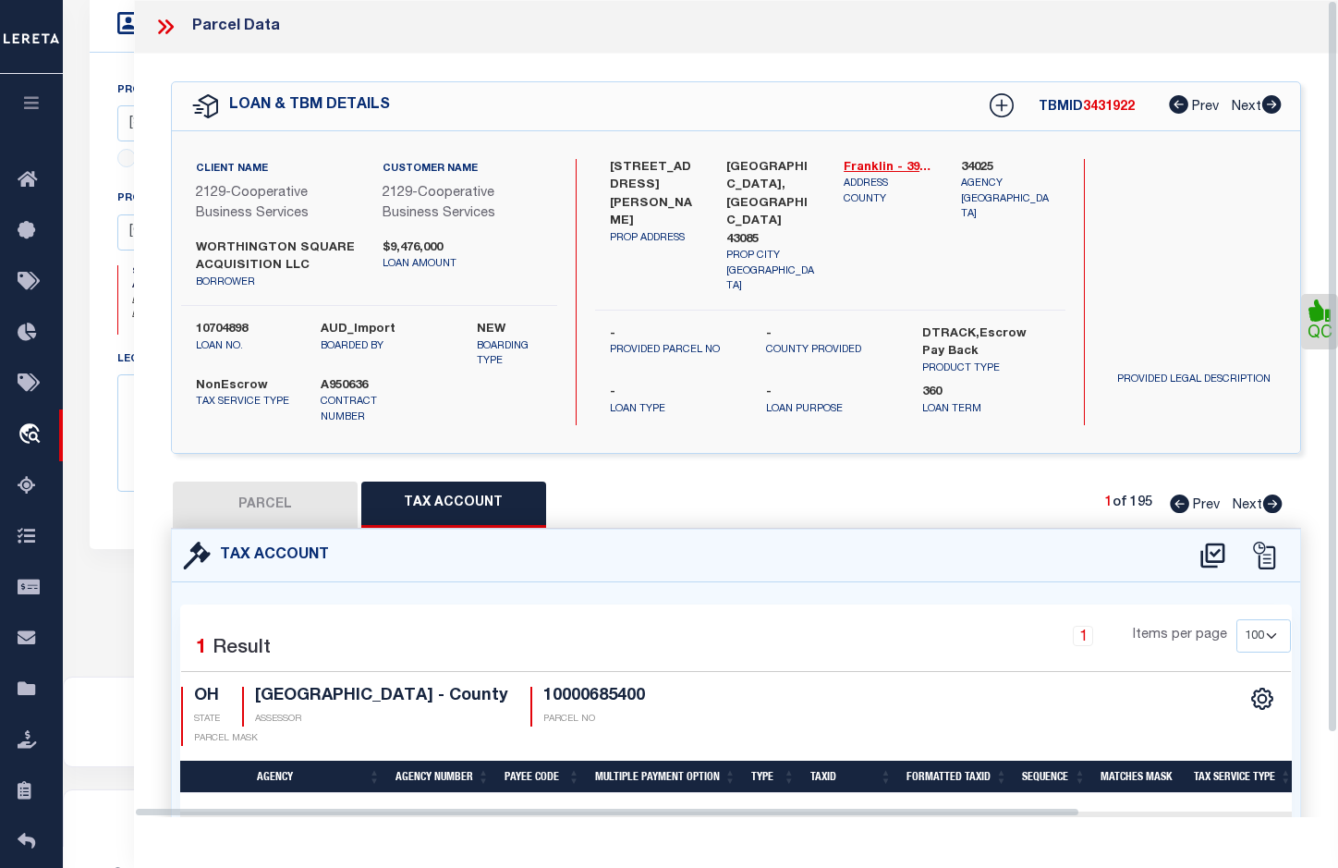
click at [164, 33] on icon at bounding box center [165, 27] width 24 height 24
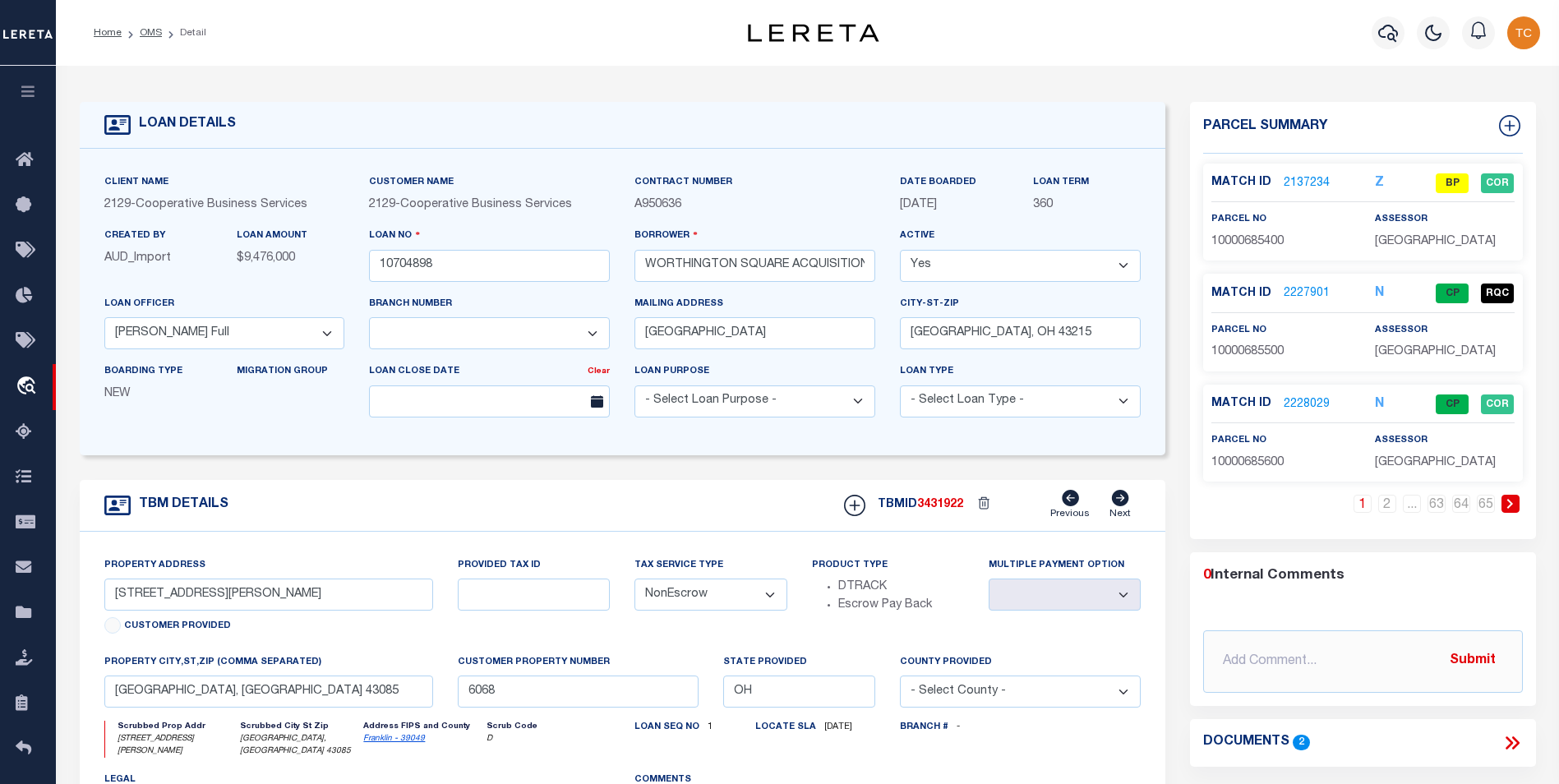
click at [1189, 178] on link "2137234" at bounding box center [1306, 183] width 46 height 17
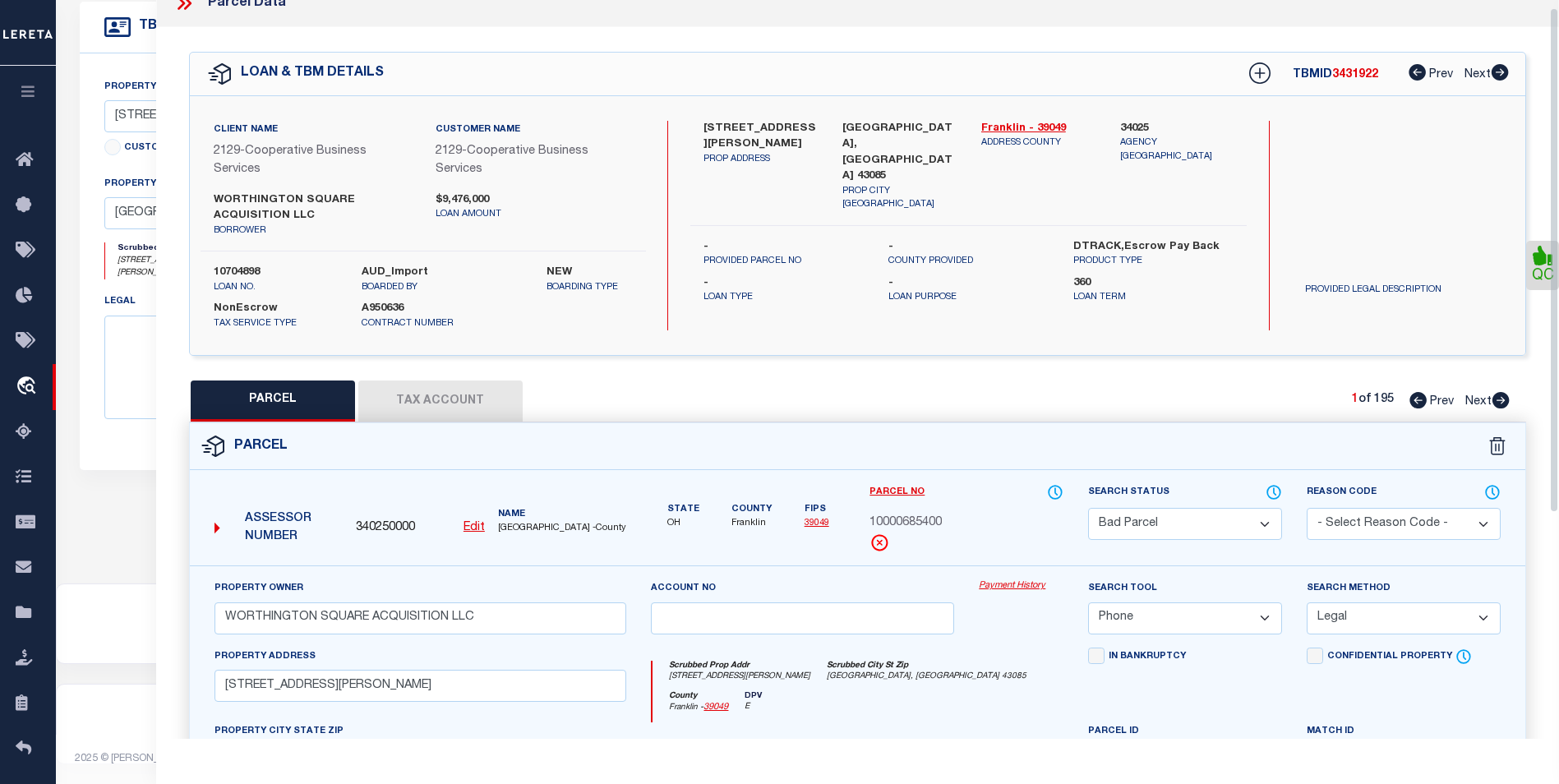
scroll to position [12, 0]
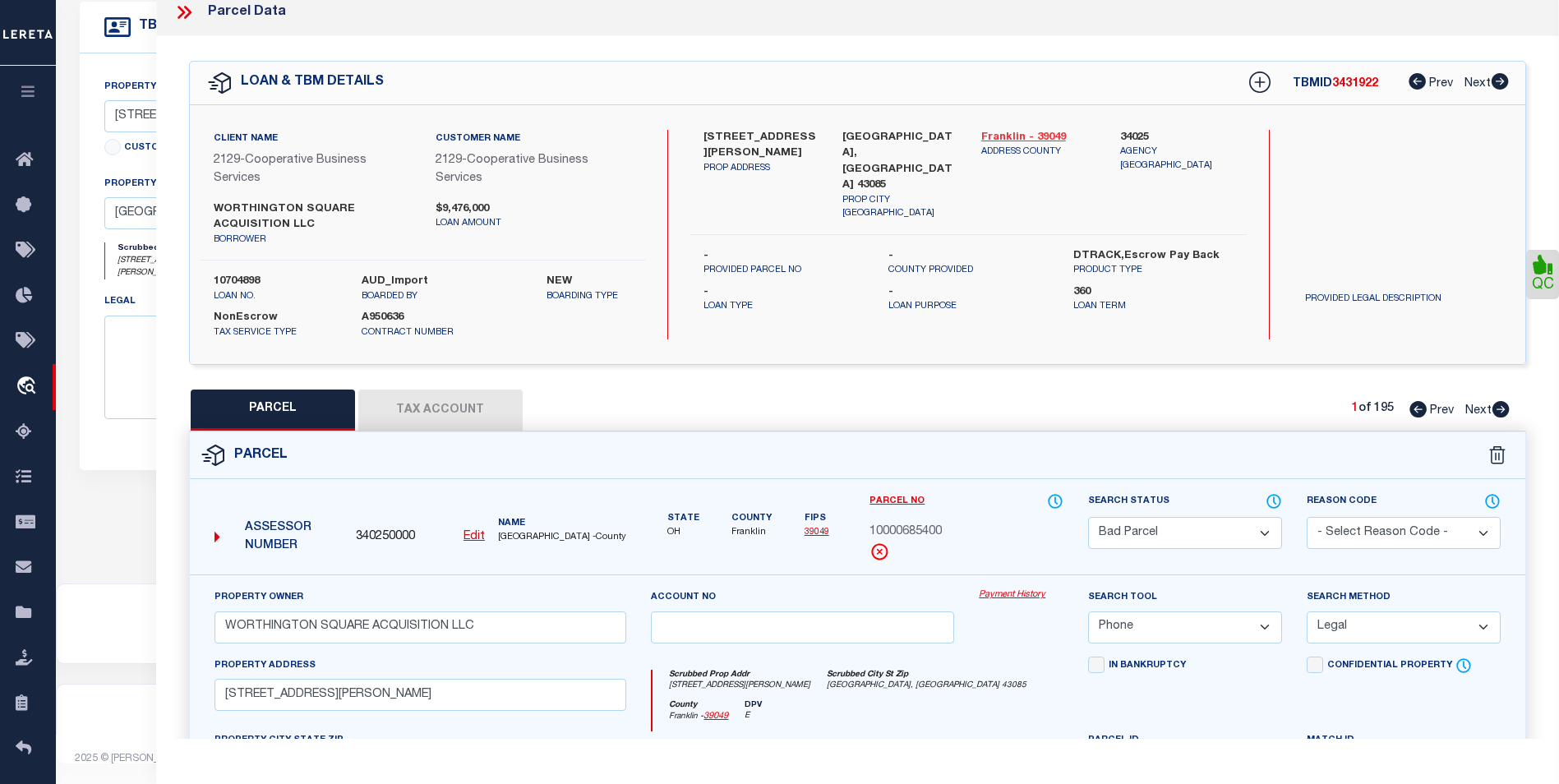
click at [1000, 132] on link "Franklin - 39049" at bounding box center [1038, 138] width 114 height 16
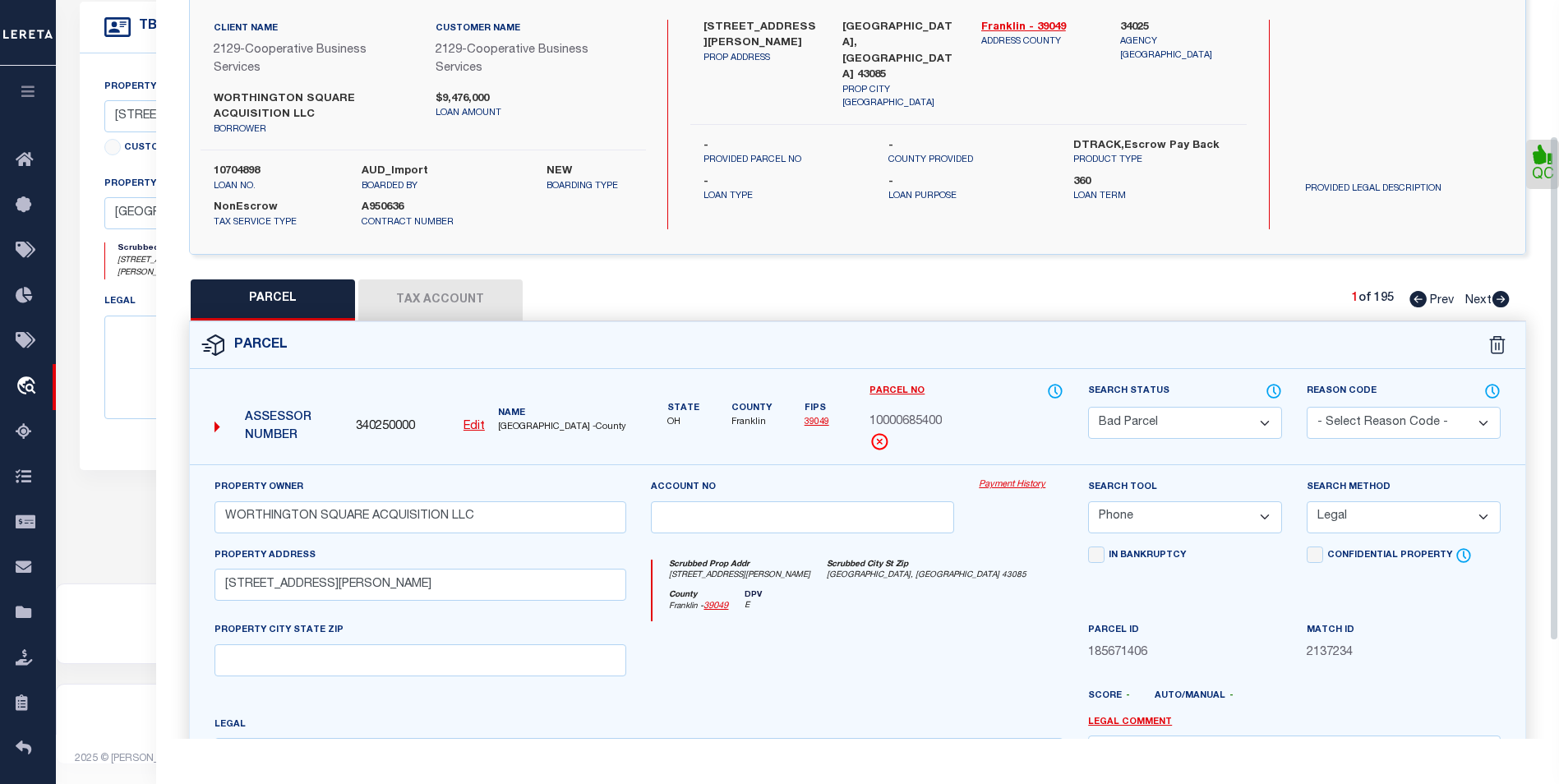
scroll to position [0, 0]
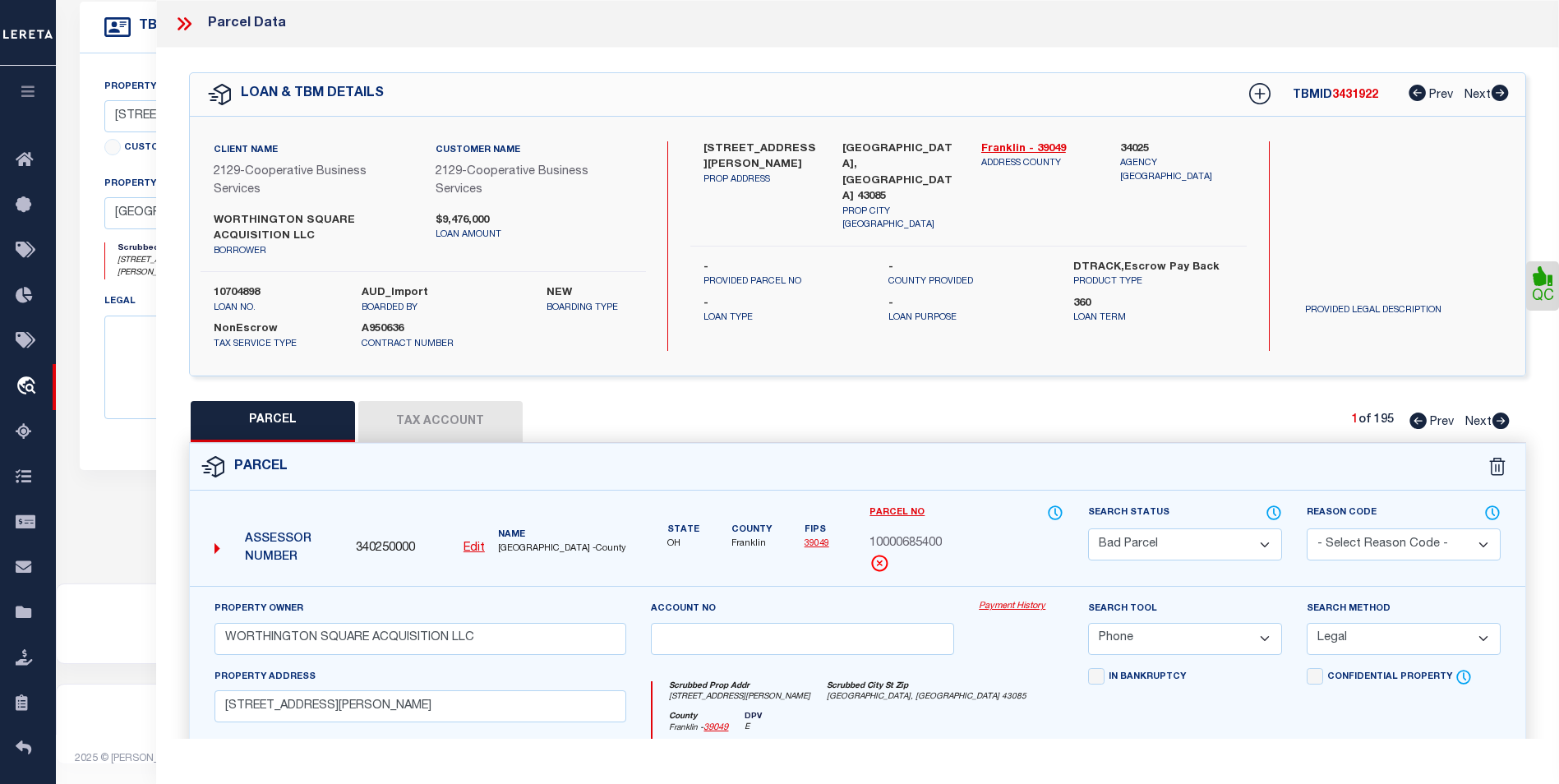
click at [1189, 422] on icon at bounding box center [1500, 420] width 17 height 16
click at [186, 32] on icon at bounding box center [184, 24] width 21 height 21
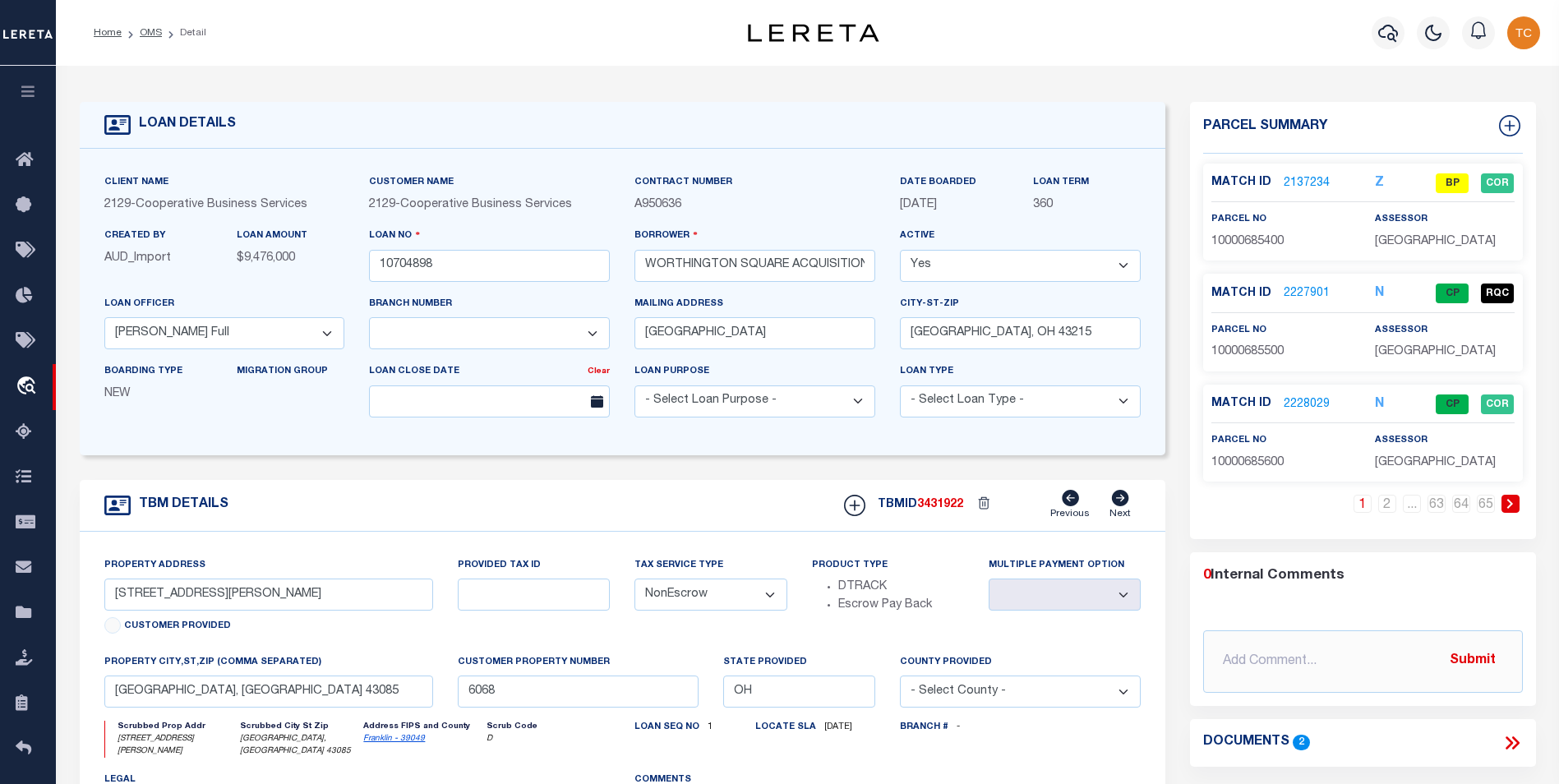
click at [1189, 174] on p "2137234" at bounding box center [1306, 183] width 46 height 18
click at [1189, 180] on link "2137234" at bounding box center [1306, 183] width 46 height 17
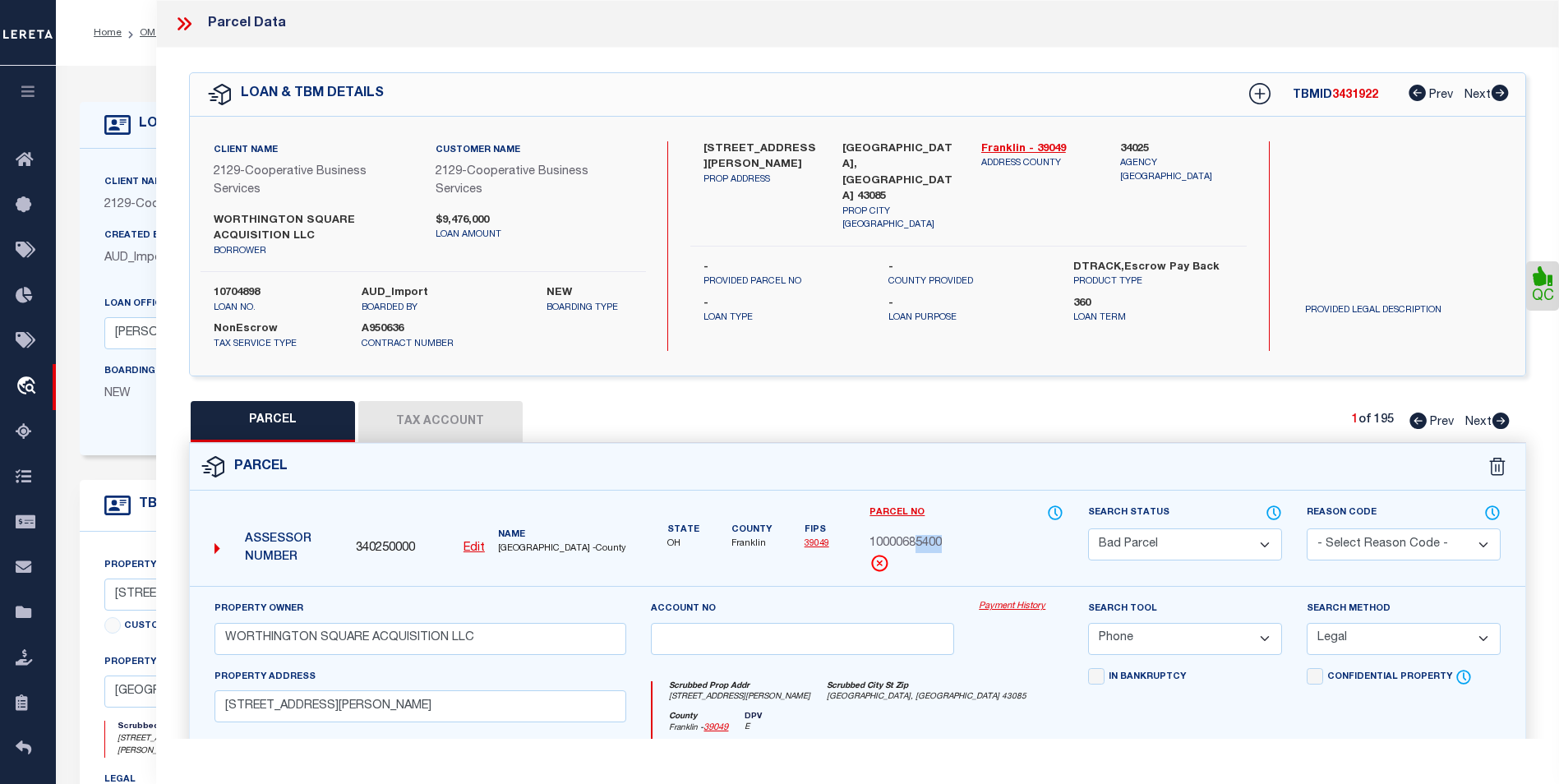
drag, startPoint x: 940, startPoint y: 541, endPoint x: 915, endPoint y: 542, distance: 25.0
click at [915, 542] on span "10000685400" at bounding box center [905, 544] width 72 height 18
click at [917, 543] on span "10000685400" at bounding box center [905, 544] width 72 height 18
drag, startPoint x: 950, startPoint y: 539, endPoint x: 885, endPoint y: 544, distance: 65.2
click at [885, 544] on div "10000685400" at bounding box center [967, 544] width 194 height 18
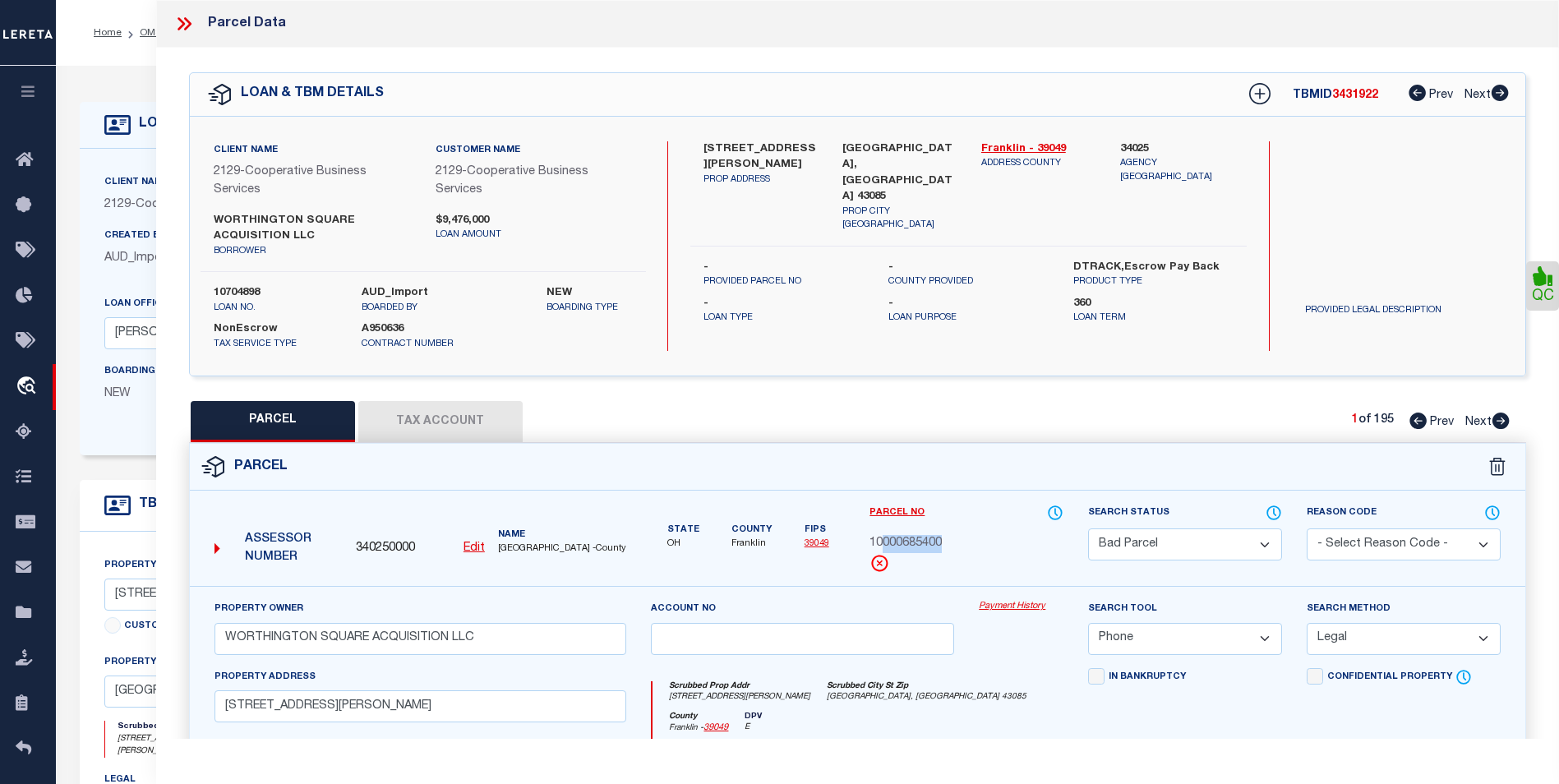
copy span "000685400"
click at [924, 538] on span "10000685400" at bounding box center [905, 544] width 72 height 18
click at [944, 553] on div "Parcel No 10000685400" at bounding box center [967, 538] width 194 height 69
drag, startPoint x: 941, startPoint y: 540, endPoint x: 870, endPoint y: 538, distance: 71.0
click at [870, 538] on div "10000685400" at bounding box center [967, 544] width 194 height 18
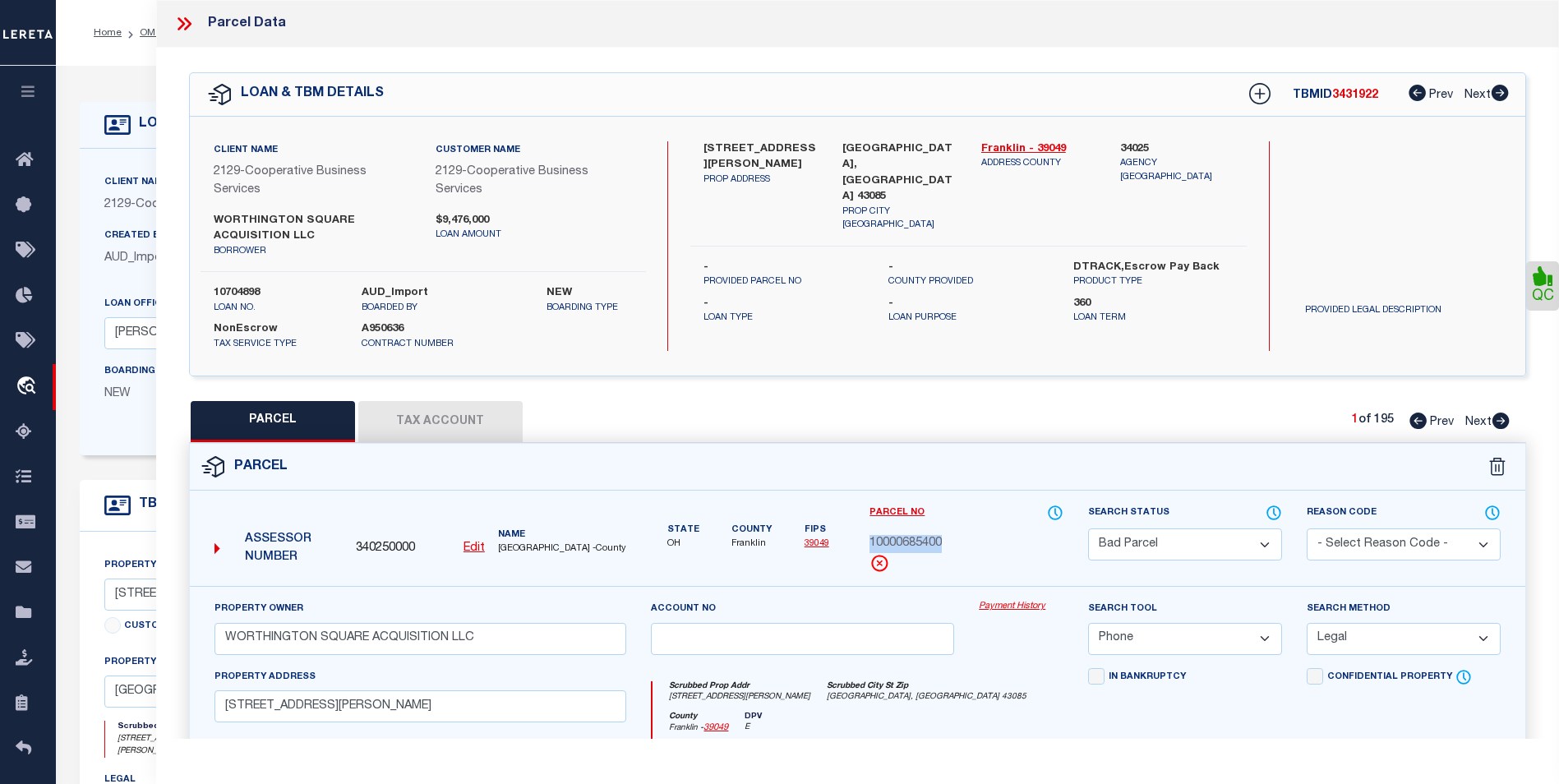
copy span "10000685400"
click at [921, 535] on span "10000685400" at bounding box center [905, 544] width 72 height 18
drag, startPoint x: 950, startPoint y: 541, endPoint x: 864, endPoint y: 538, distance: 86.1
click at [864, 538] on div "Parcel No 10000685400" at bounding box center [967, 544] width 219 height 82
copy span "10000685400"
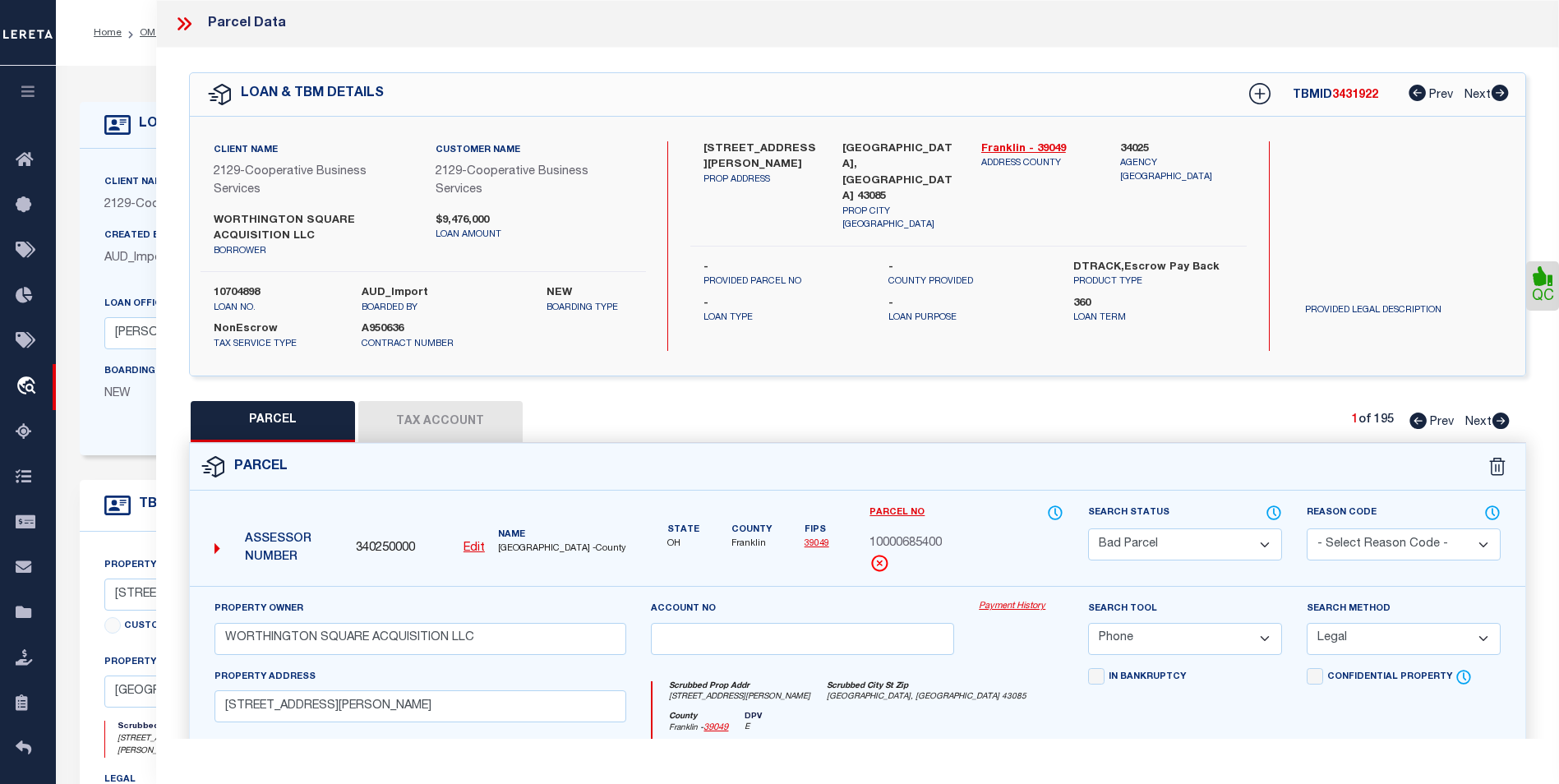
click at [186, 17] on icon at bounding box center [184, 24] width 21 height 21
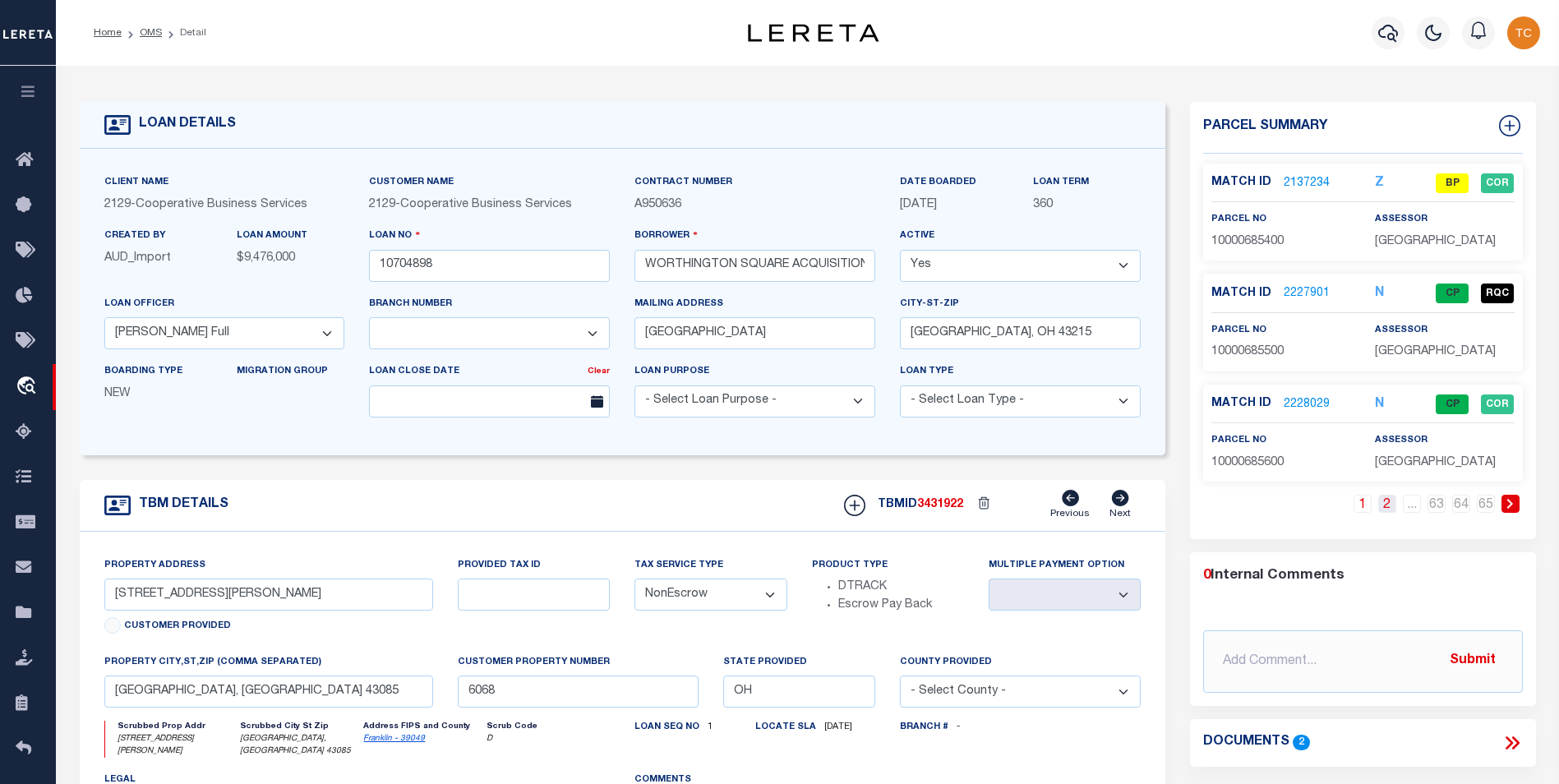
click at [1189, 506] on link "2" at bounding box center [1387, 503] width 18 height 18
click at [1189, 508] on link "65" at bounding box center [1486, 503] width 18 height 18
click at [1189, 402] on link "2228461" at bounding box center [1306, 404] width 46 height 17
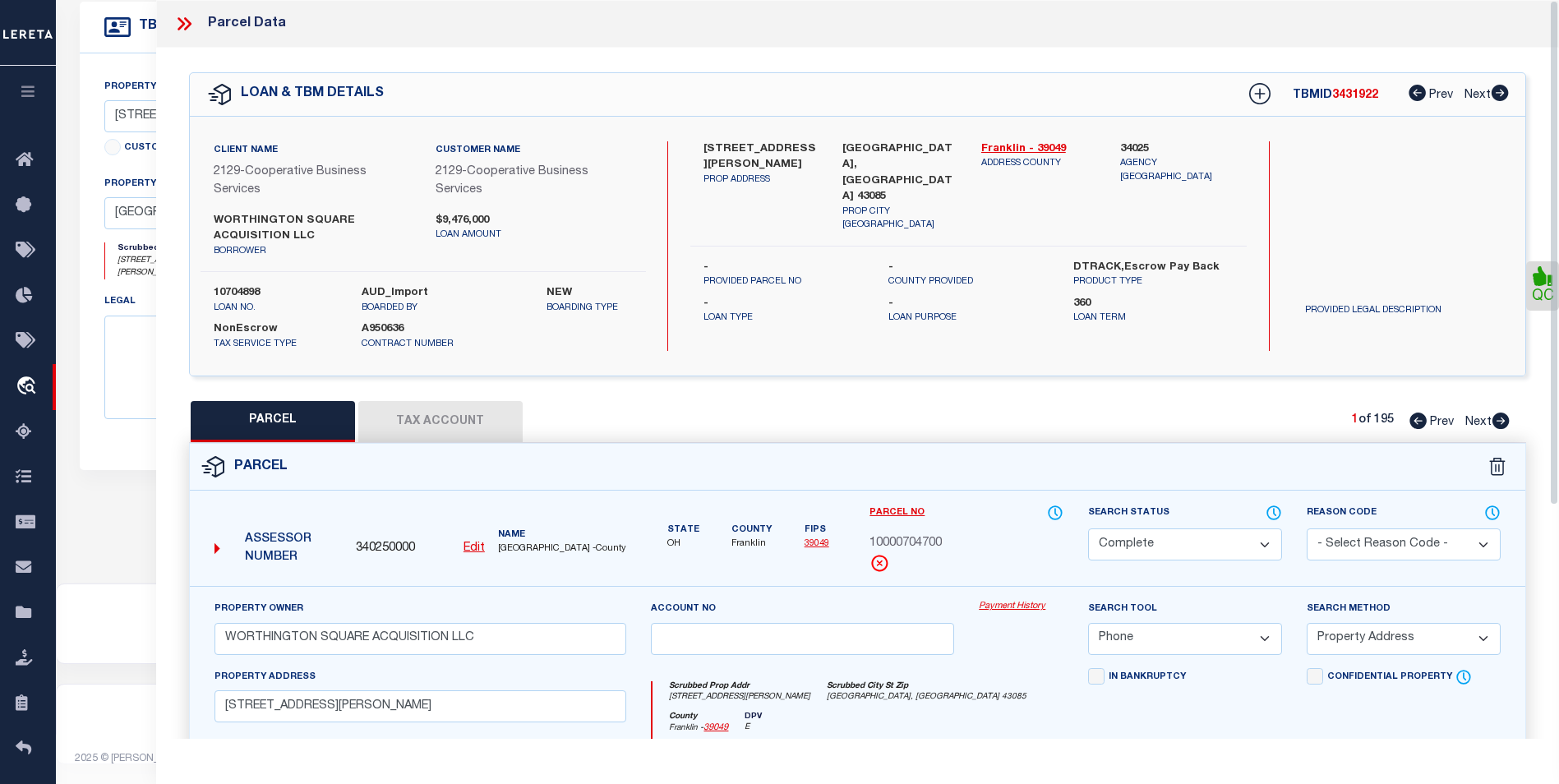
click at [187, 27] on icon at bounding box center [188, 23] width 7 height 13
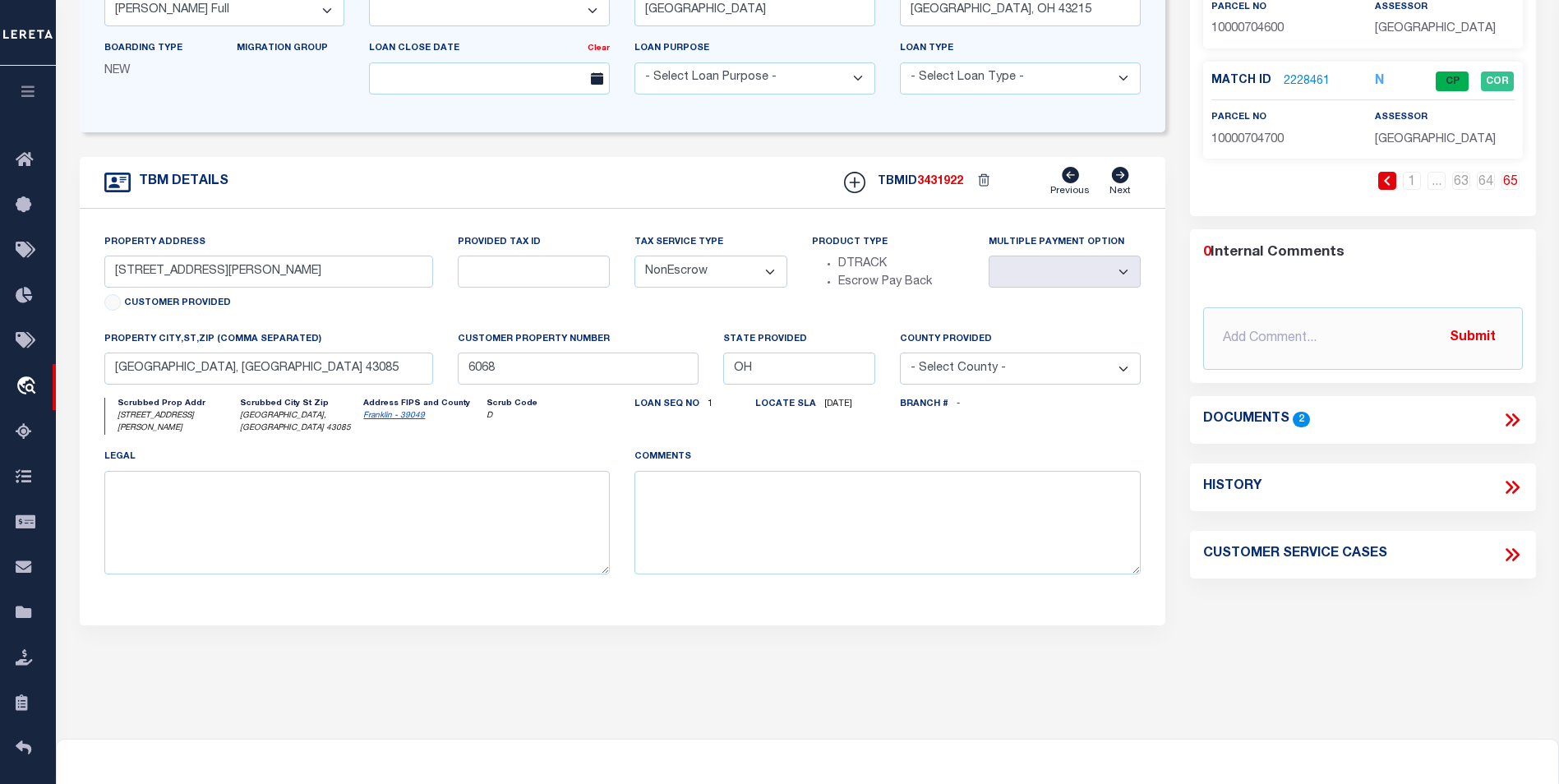
scroll to position [238, 0]
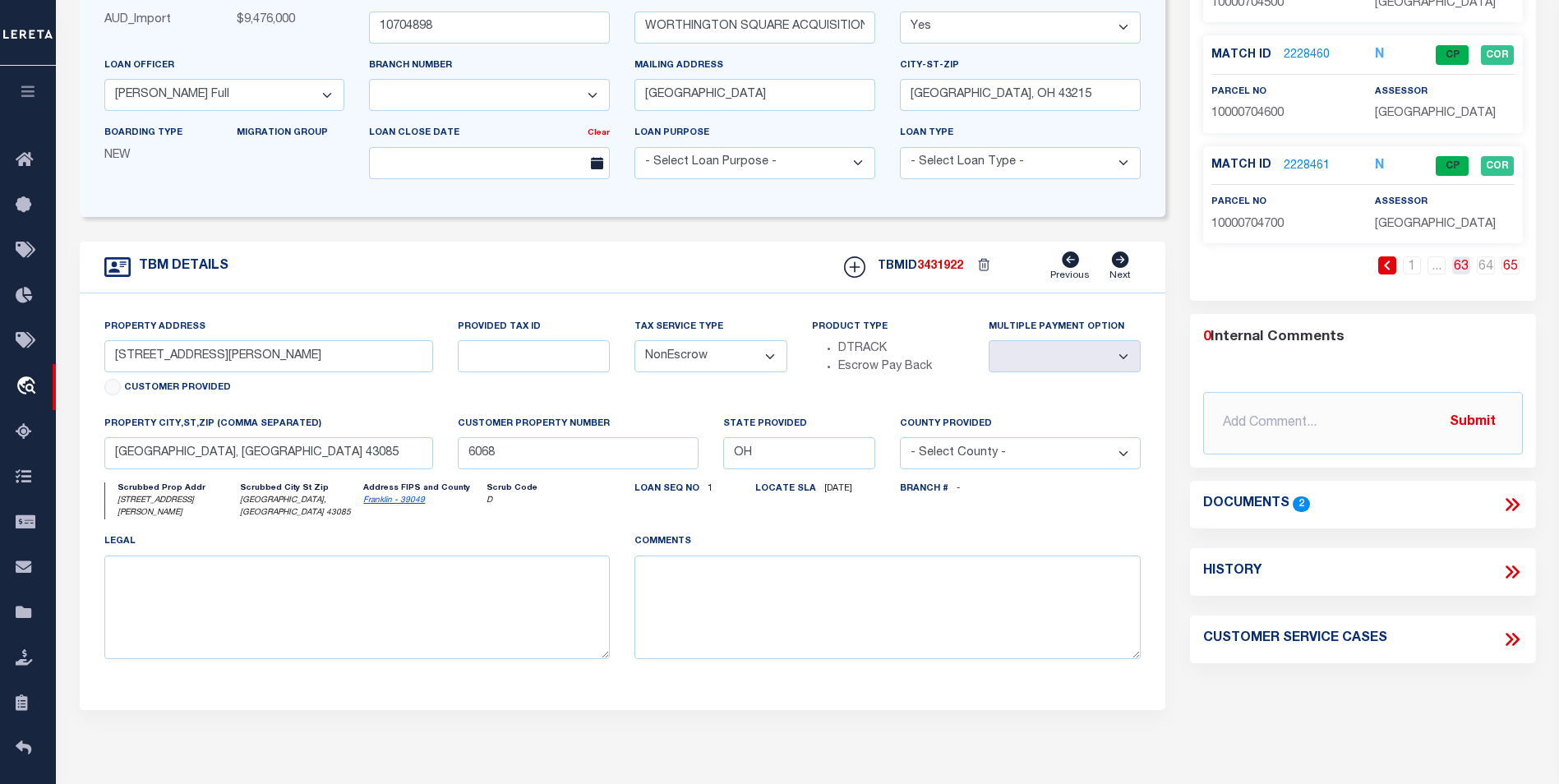
click at [1189, 268] on link "63" at bounding box center [1461, 265] width 18 height 18
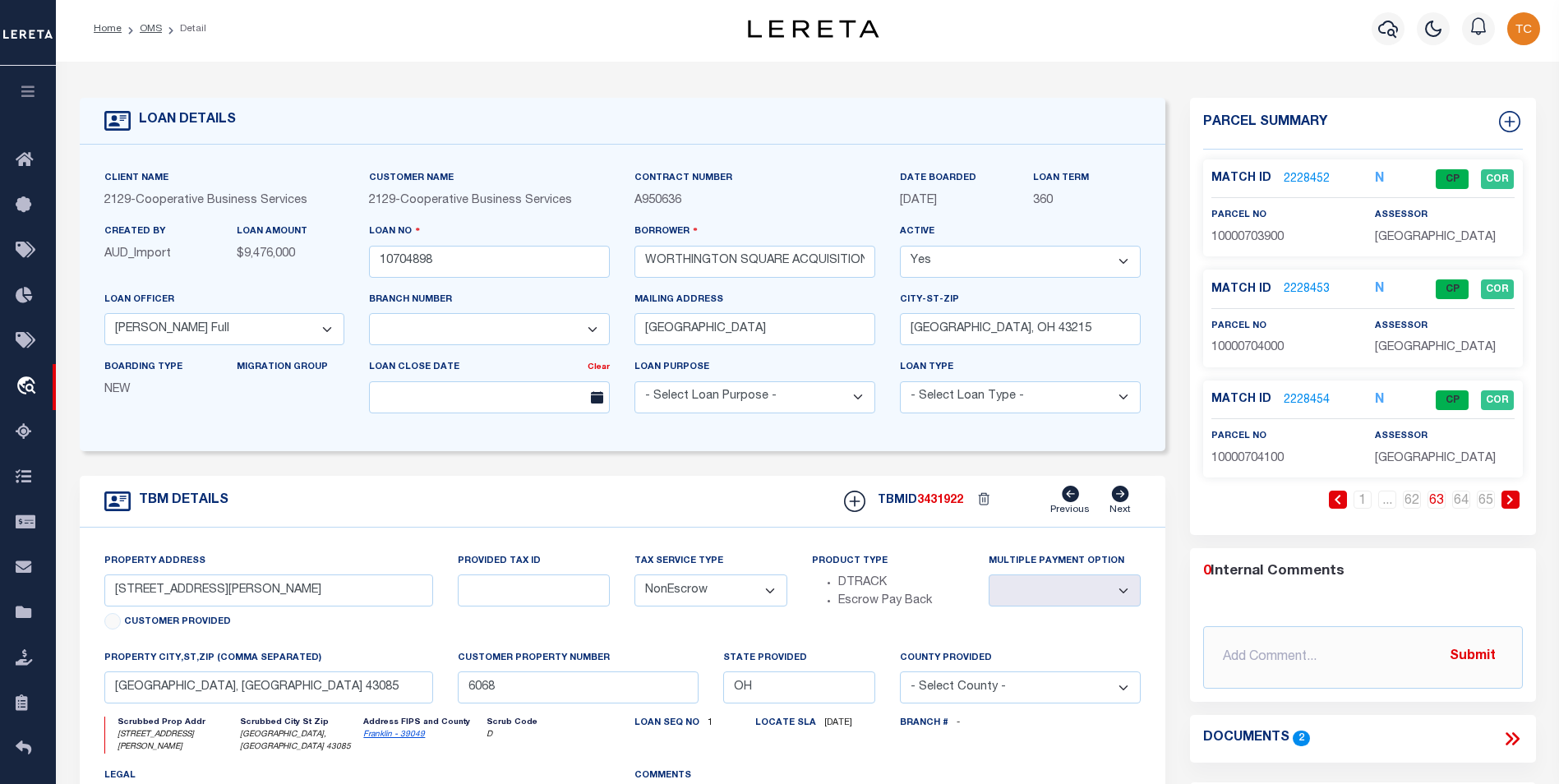
scroll to position [0, 0]
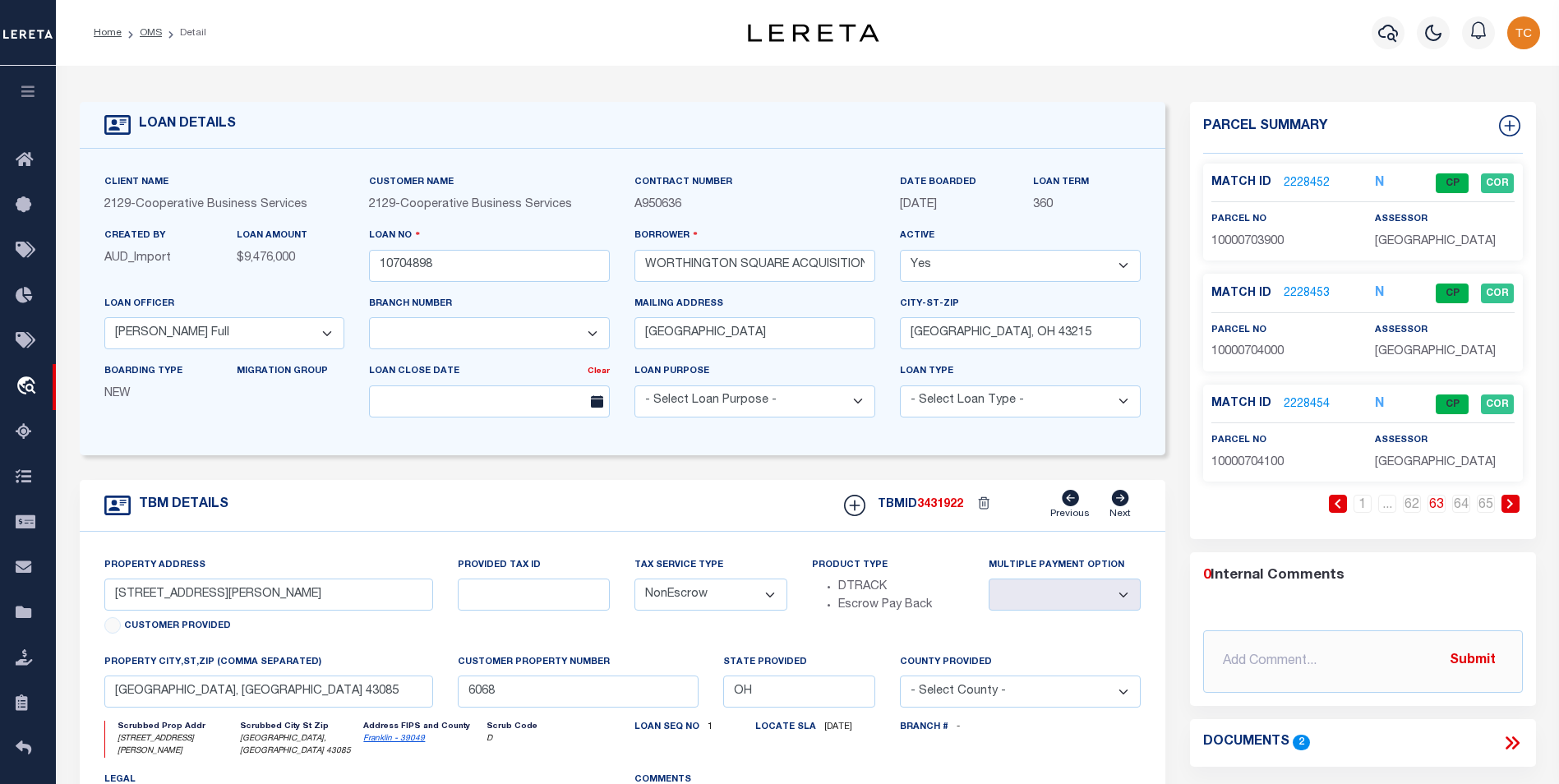
click at [1189, 289] on link "2228453" at bounding box center [1306, 293] width 46 height 17
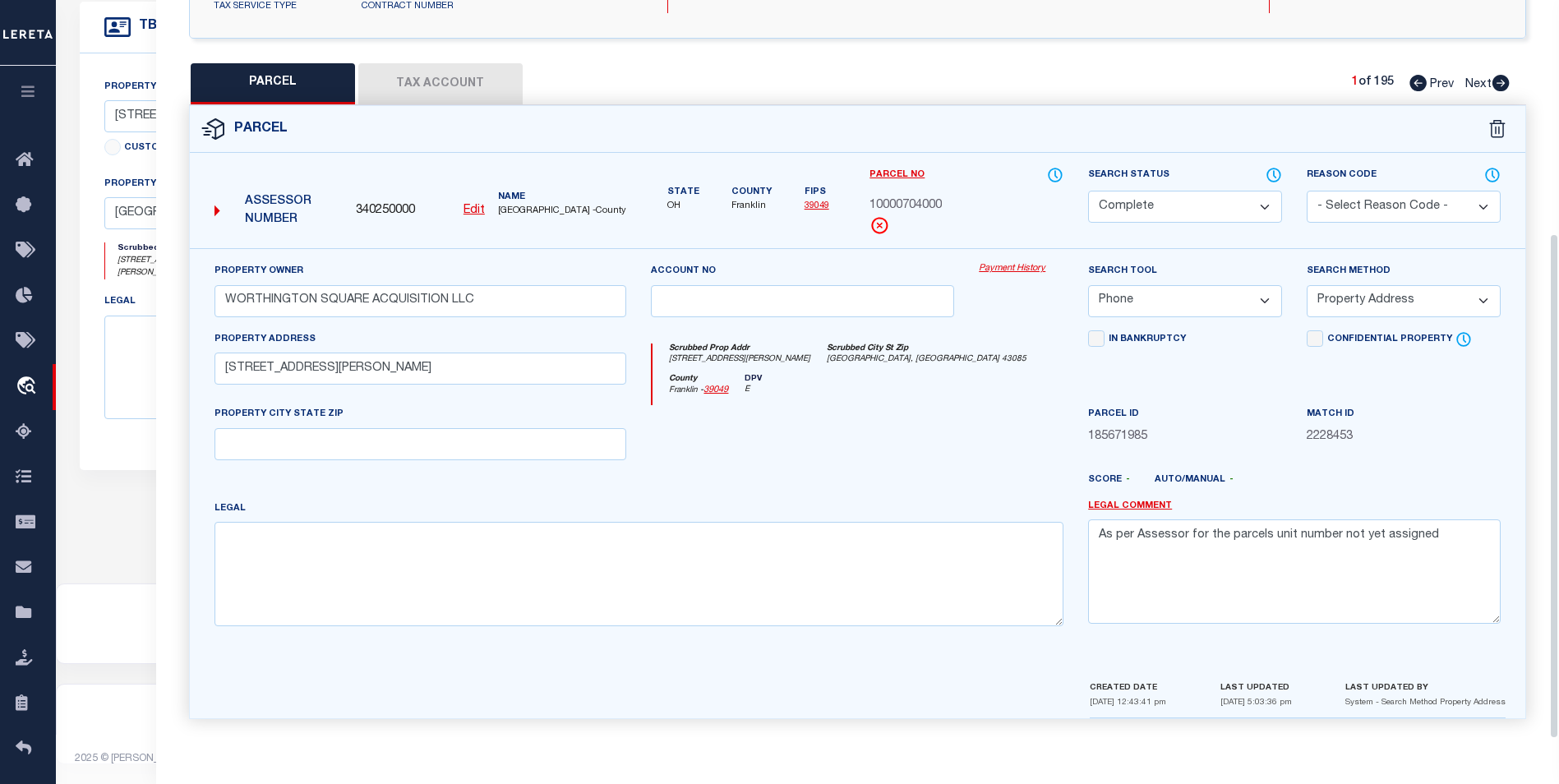
scroll to position [340, 0]
drag, startPoint x: 1354, startPoint y: 534, endPoint x: 1041, endPoint y: 536, distance: 313.0
click at [1041, 536] on div "Property Owner WORTHINGTON SQUARE ACQUISITION LLC Account no Payment History Se…" at bounding box center [857, 450] width 1311 height 376
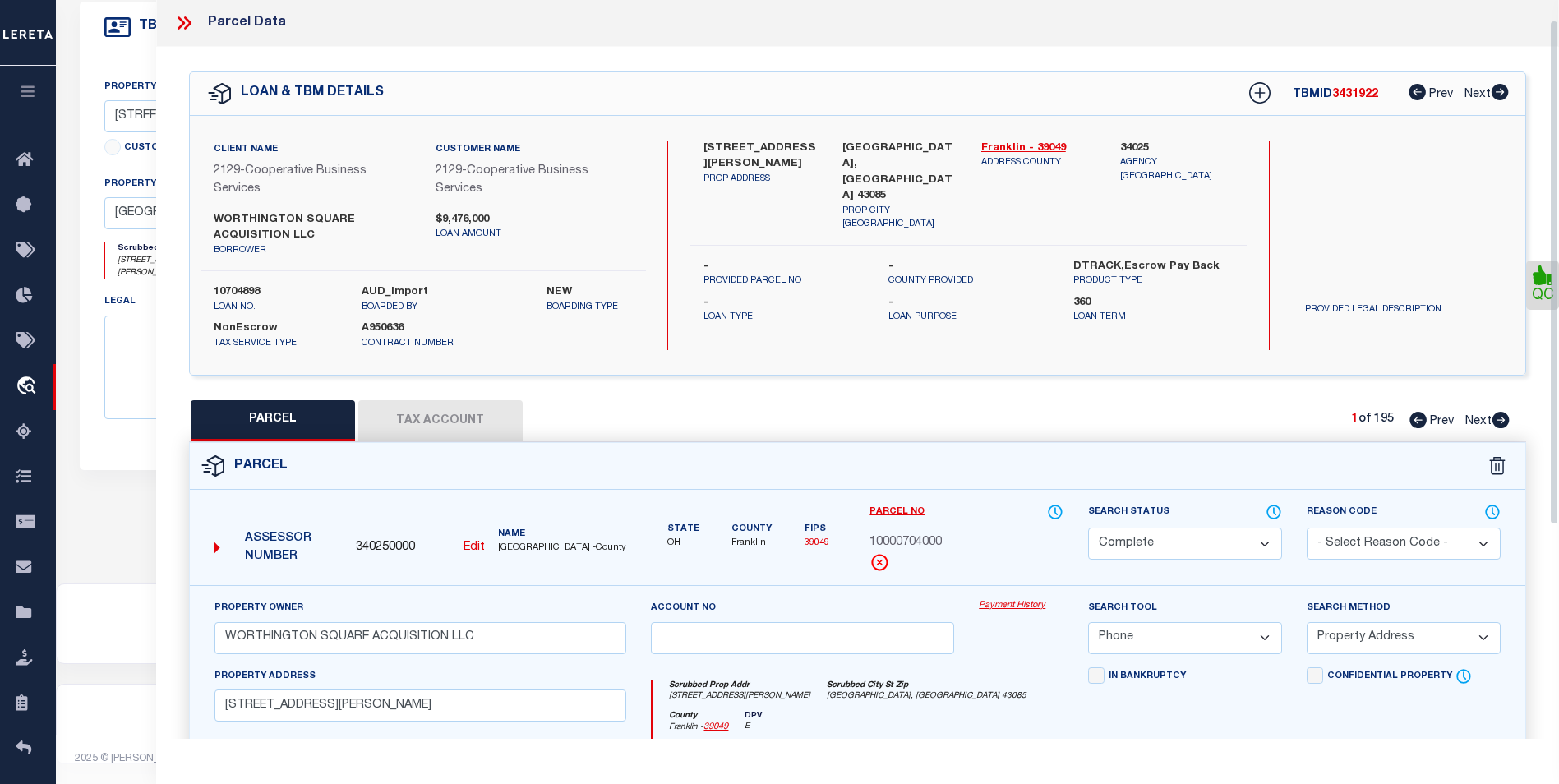
scroll to position [0, 0]
click at [177, 19] on icon at bounding box center [184, 24] width 21 height 21
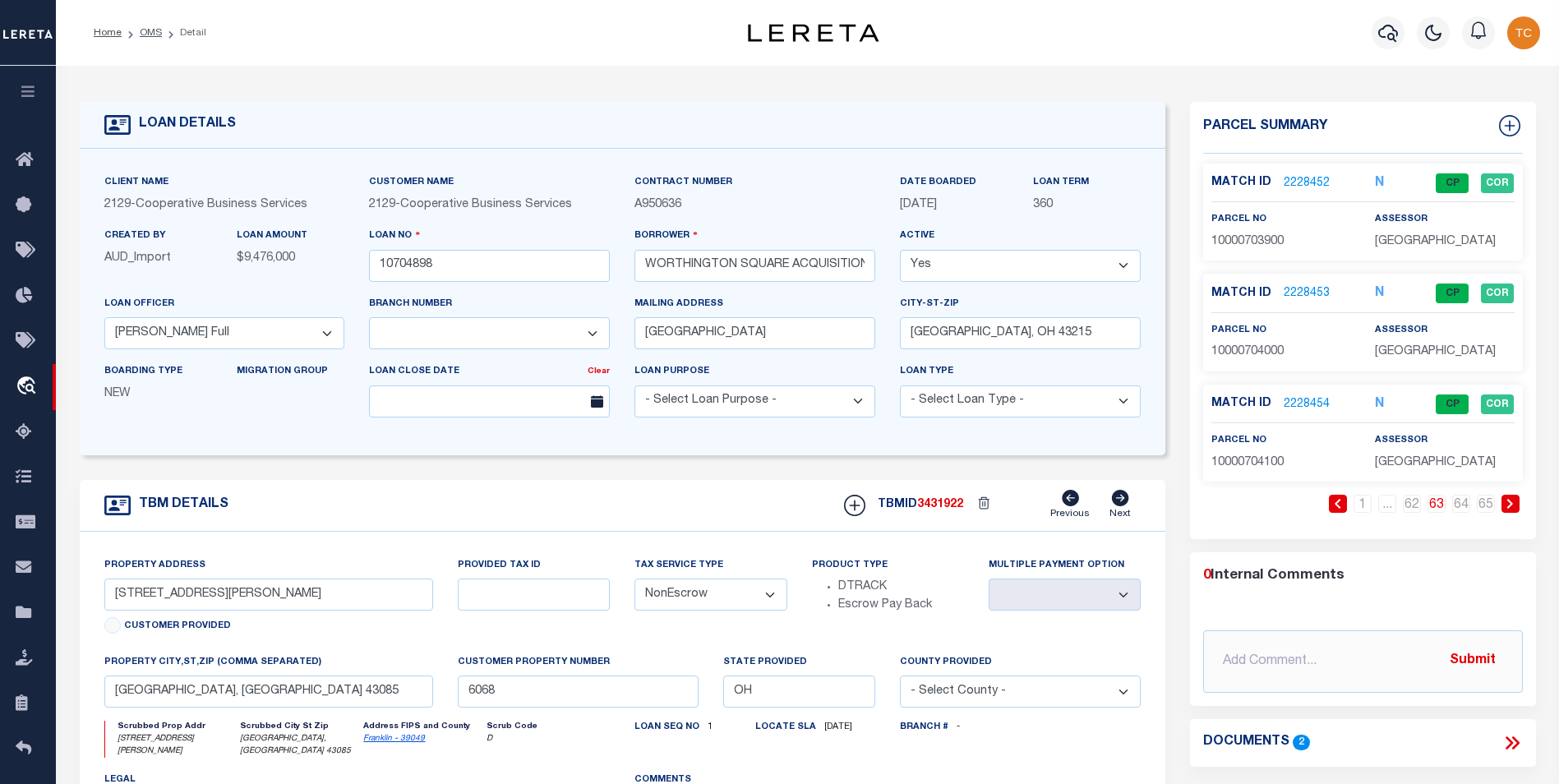
click at [1189, 290] on link "2228453" at bounding box center [1306, 293] width 46 height 17
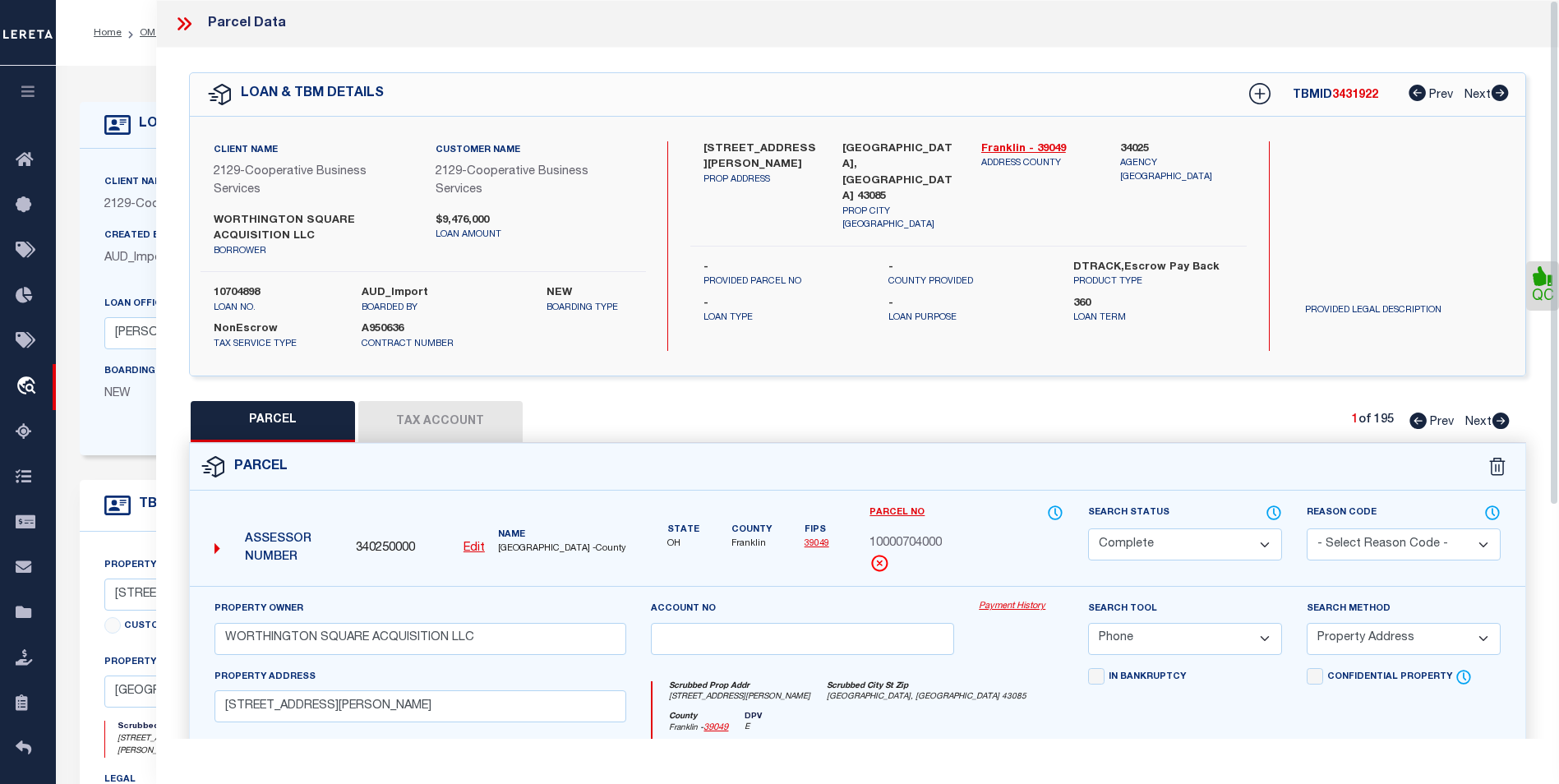
click at [193, 25] on icon at bounding box center [184, 24] width 21 height 21
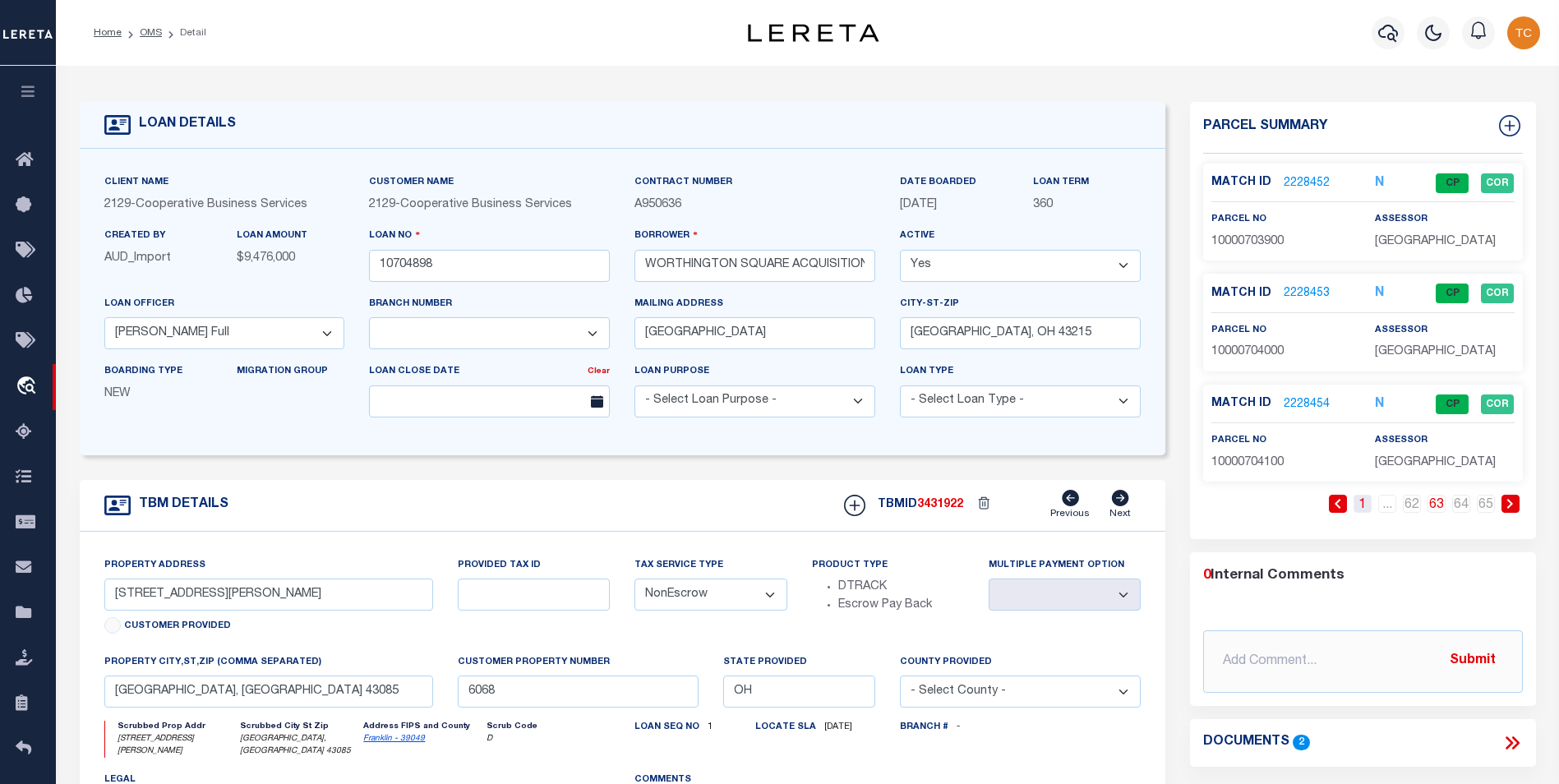
click at [1189, 498] on link "1" at bounding box center [1362, 503] width 18 height 18
click at [1189, 285] on link "2227901" at bounding box center [1306, 293] width 46 height 17
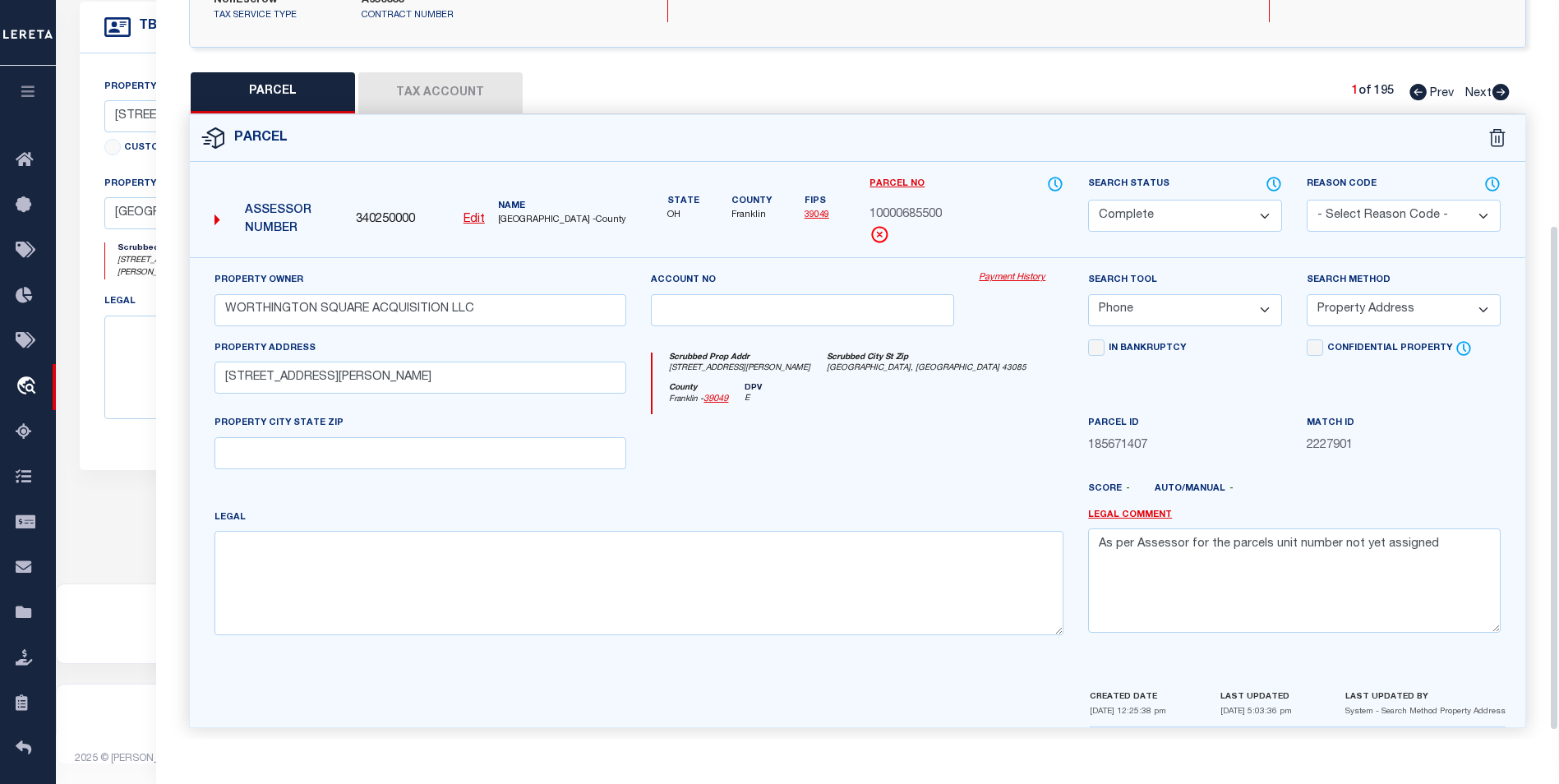
scroll to position [340, 0]
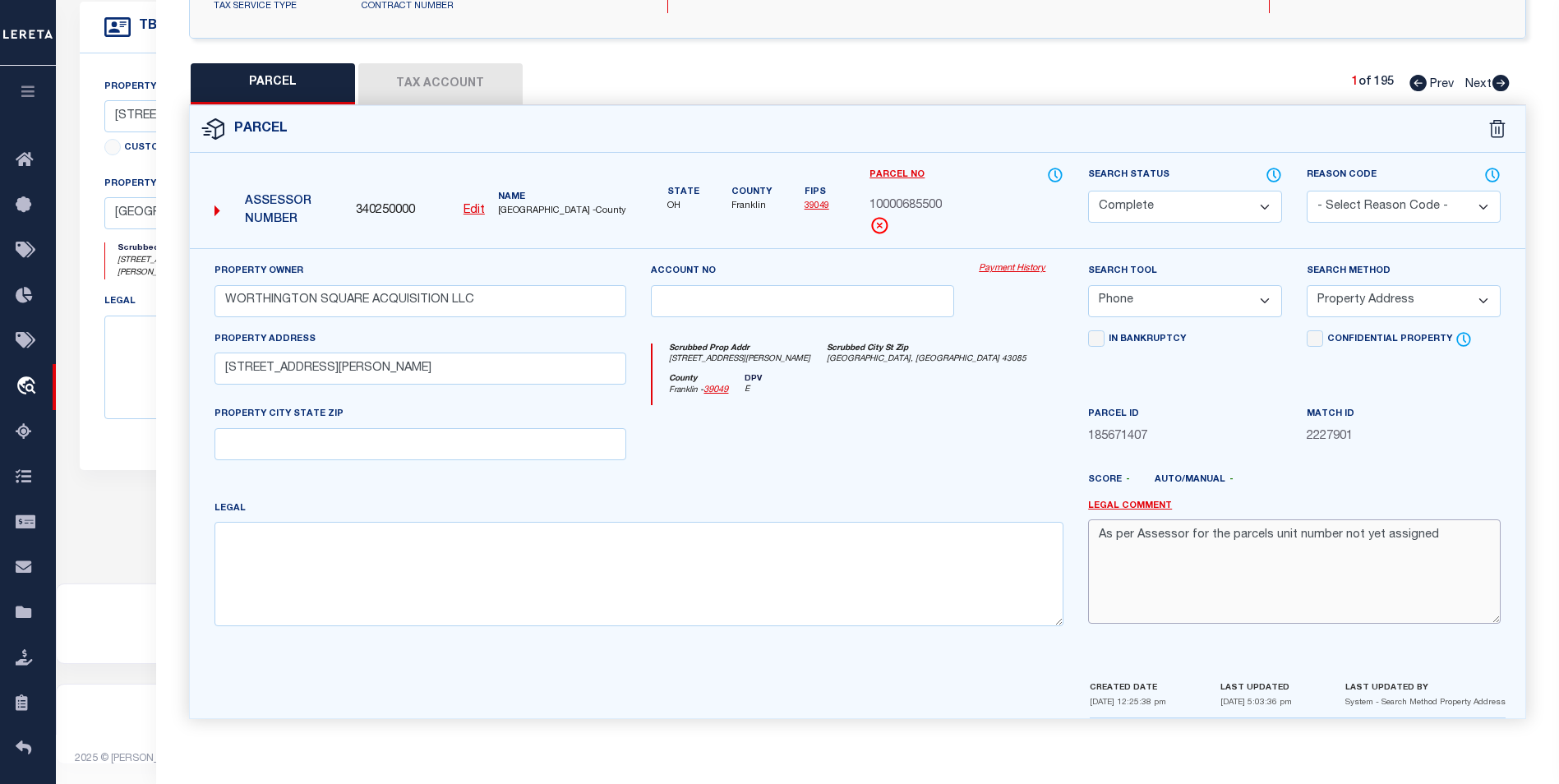
drag, startPoint x: 1362, startPoint y: 535, endPoint x: 1057, endPoint y: 538, distance: 305.0
click at [1057, 538] on div "Property Owner WORTHINGTON SQUARE ACQUISITION LLC Account no Payment History Se…" at bounding box center [857, 450] width 1311 height 376
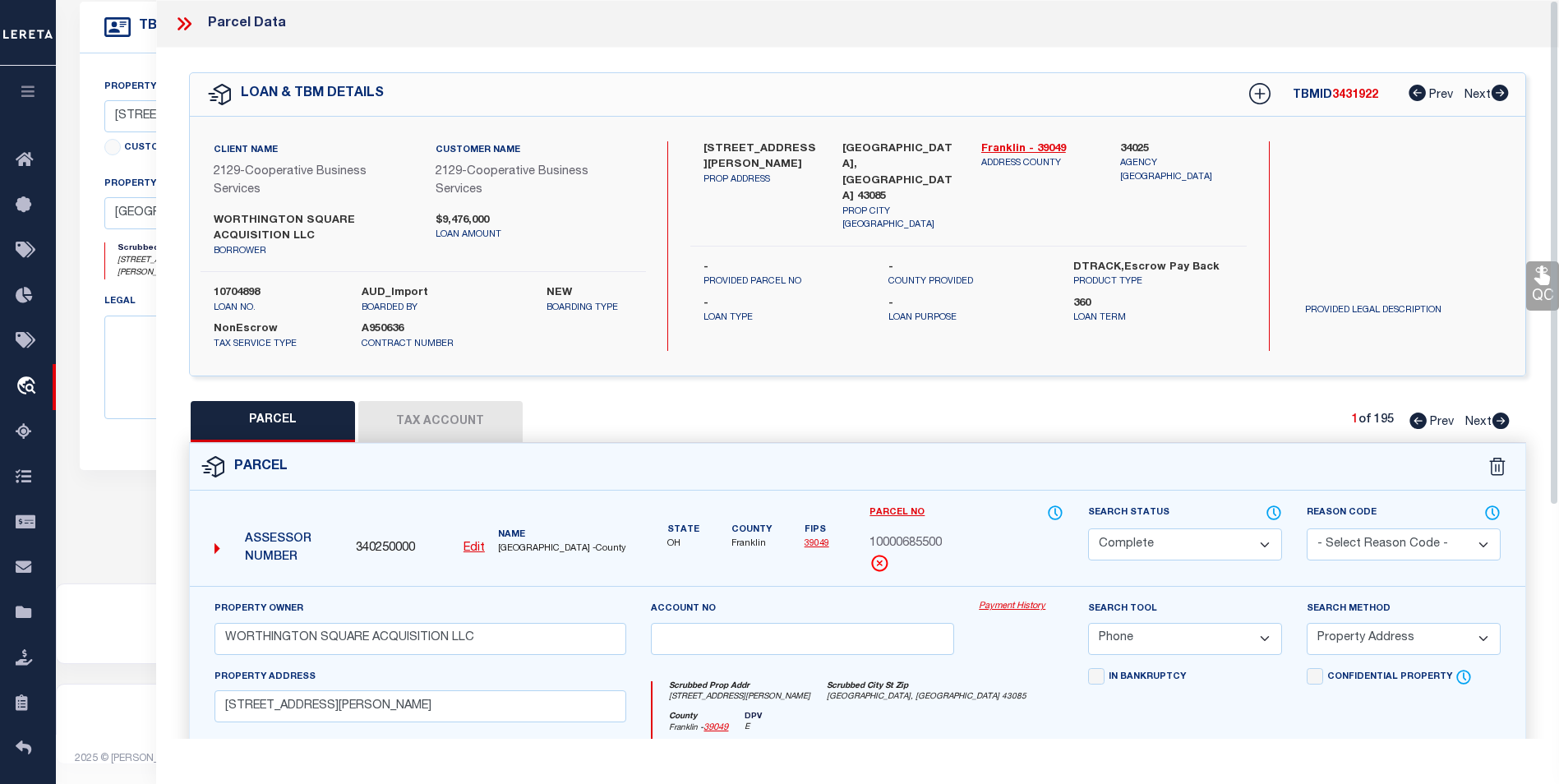
scroll to position [403, 0]
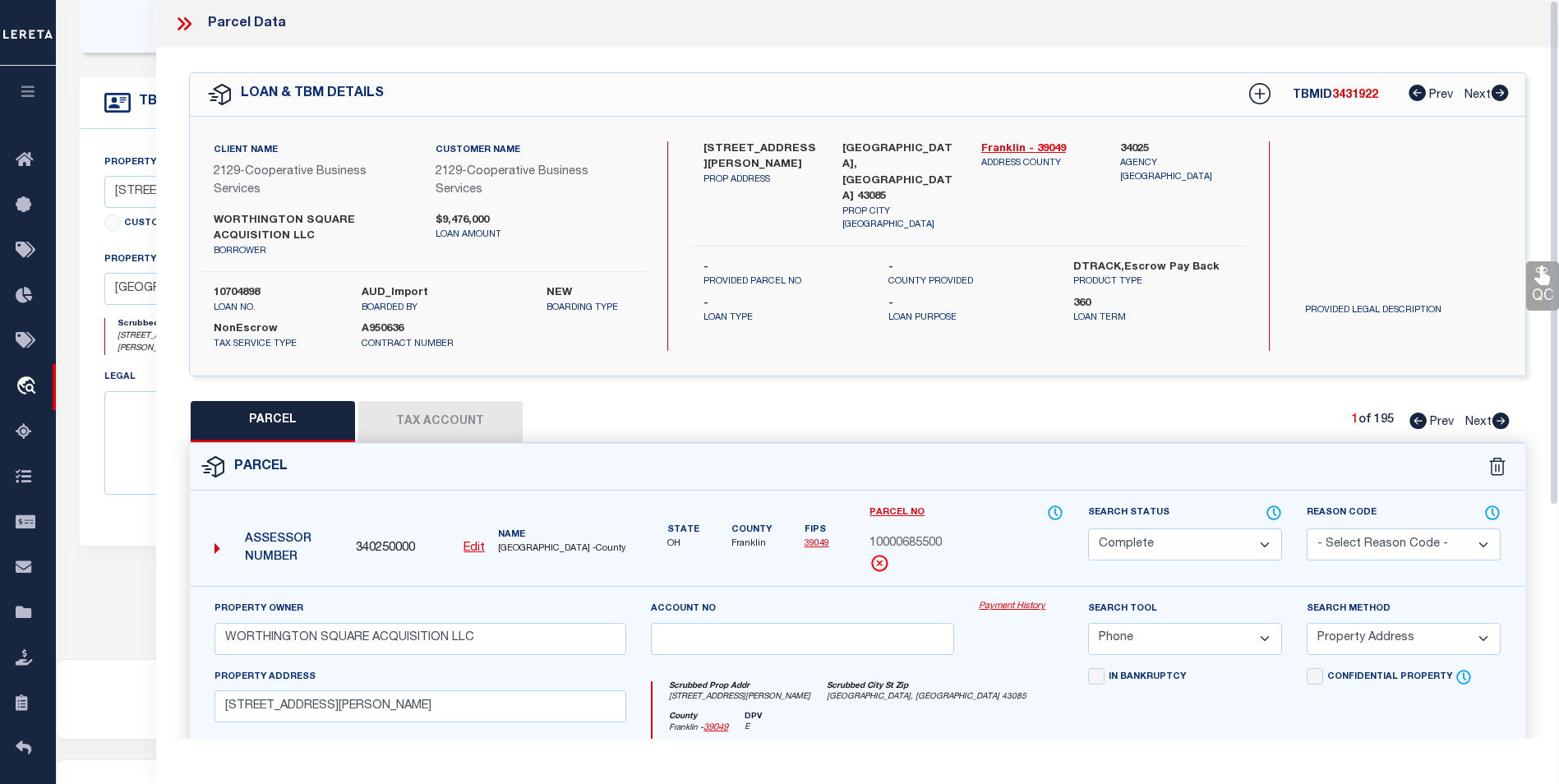
click at [190, 21] on icon at bounding box center [184, 24] width 21 height 21
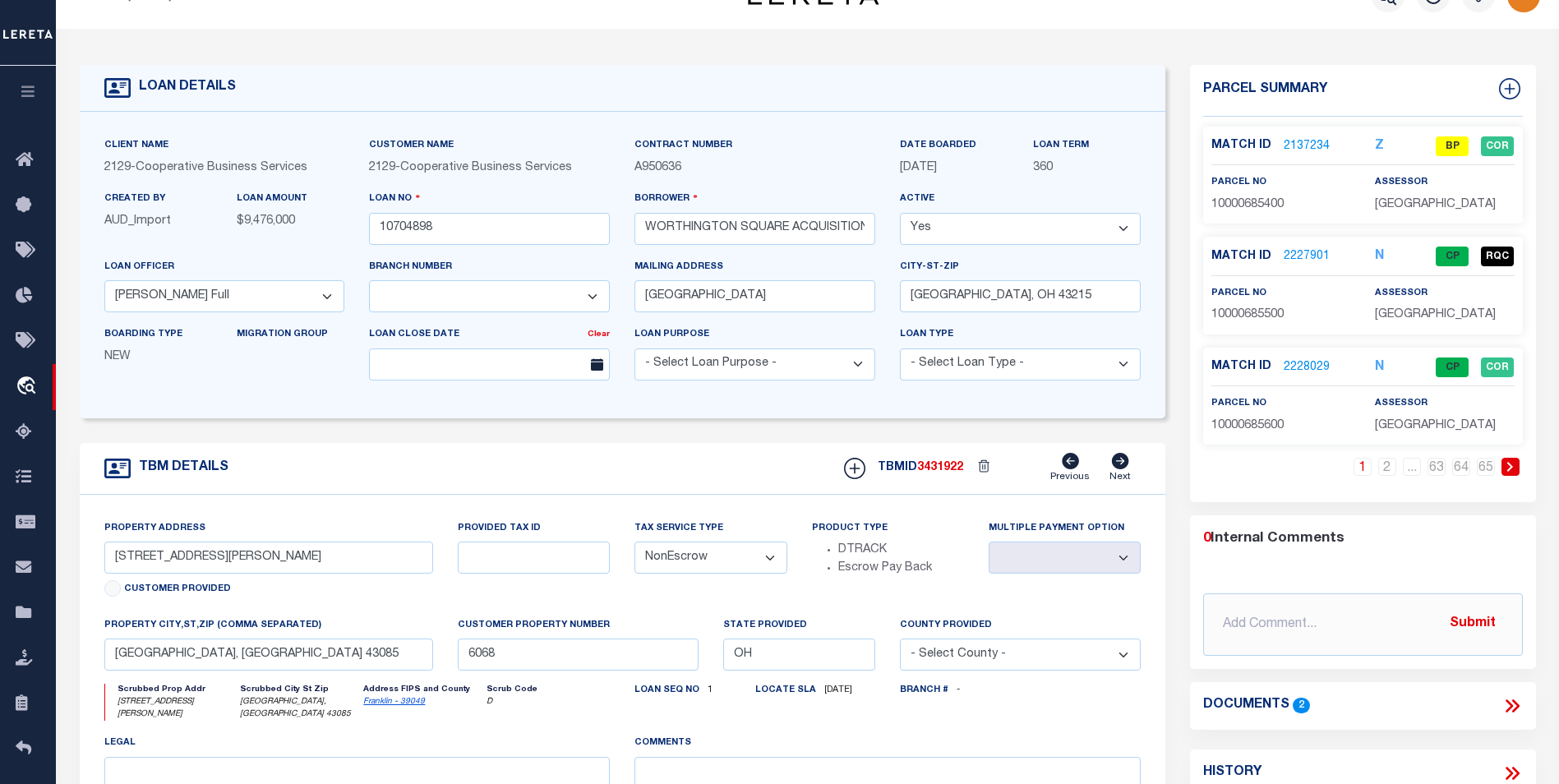
scroll to position [0, 0]
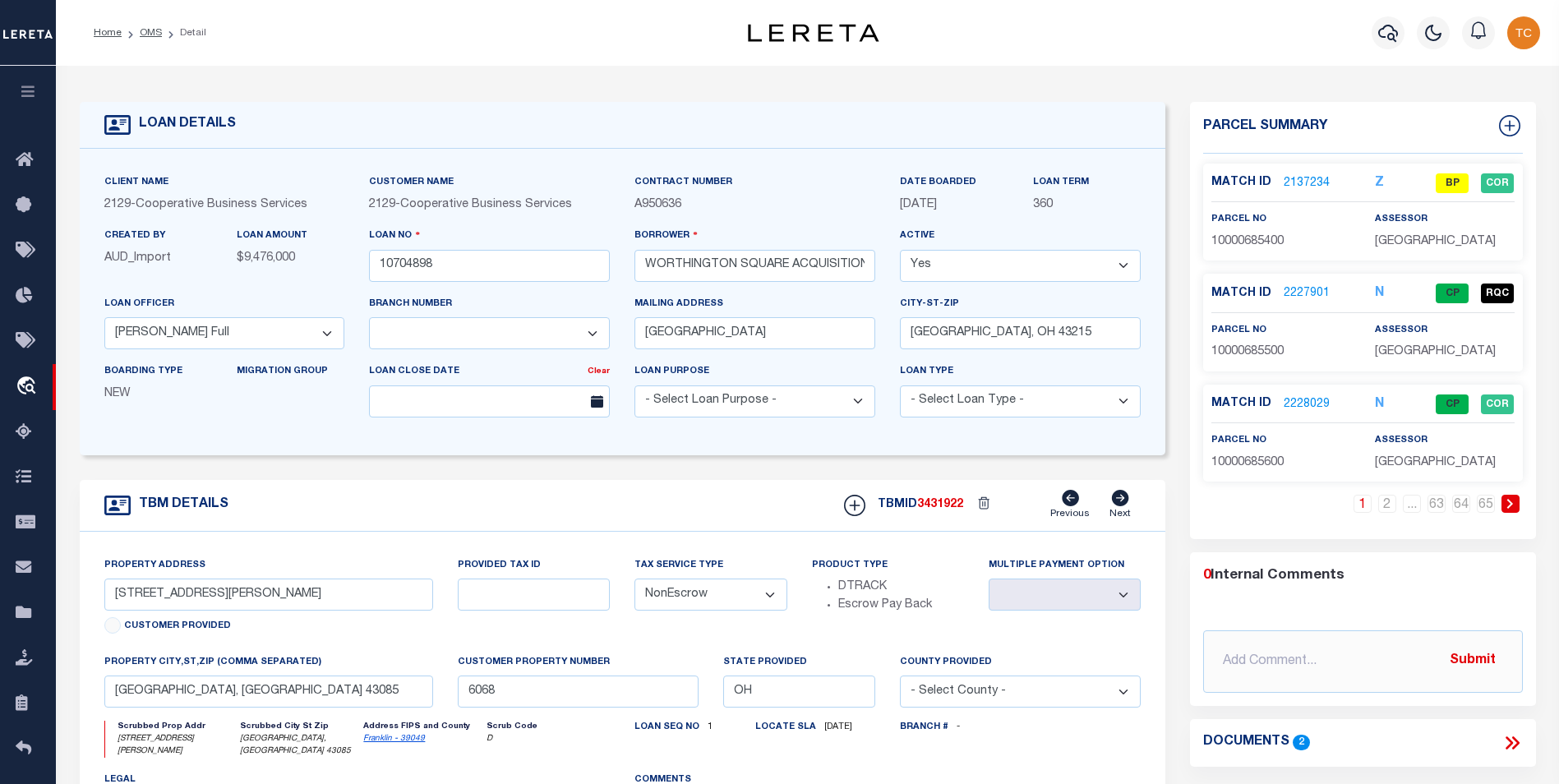
click at [1189, 175] on link "2137234" at bounding box center [1306, 183] width 46 height 17
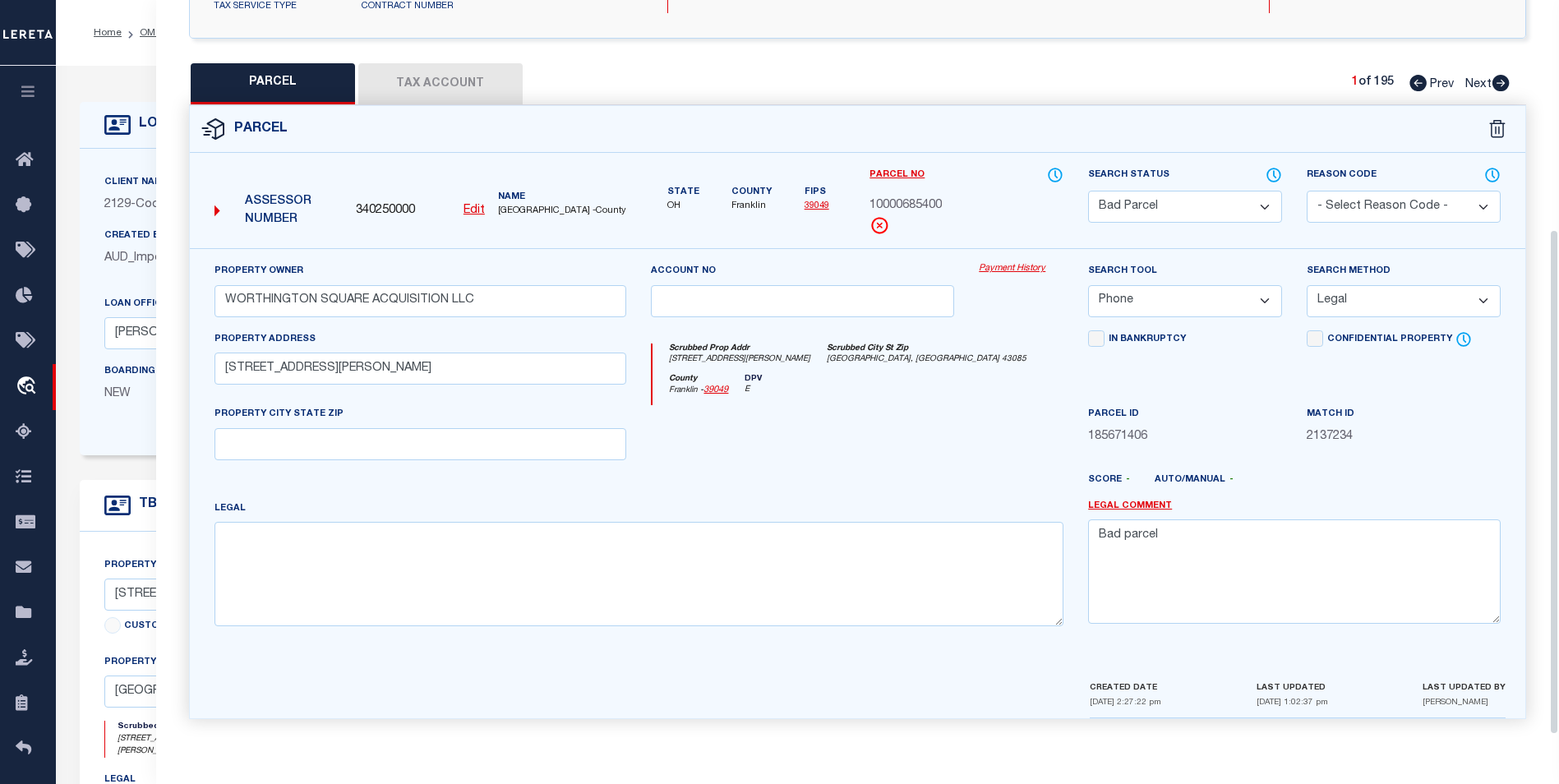
scroll to position [340, 0]
drag, startPoint x: 1181, startPoint y: 545, endPoint x: 1057, endPoint y: 523, distance: 125.9
click at [1057, 523] on div "Property Owner WORTHINGTON SQUARE ACQUISITION LLC Account no Payment History Se…" at bounding box center [857, 450] width 1311 height 376
drag, startPoint x: 1120, startPoint y: 530, endPoint x: 1205, endPoint y: 540, distance: 85.6
click at [1189, 540] on textarea "Bad parcel" at bounding box center [1295, 571] width 413 height 103
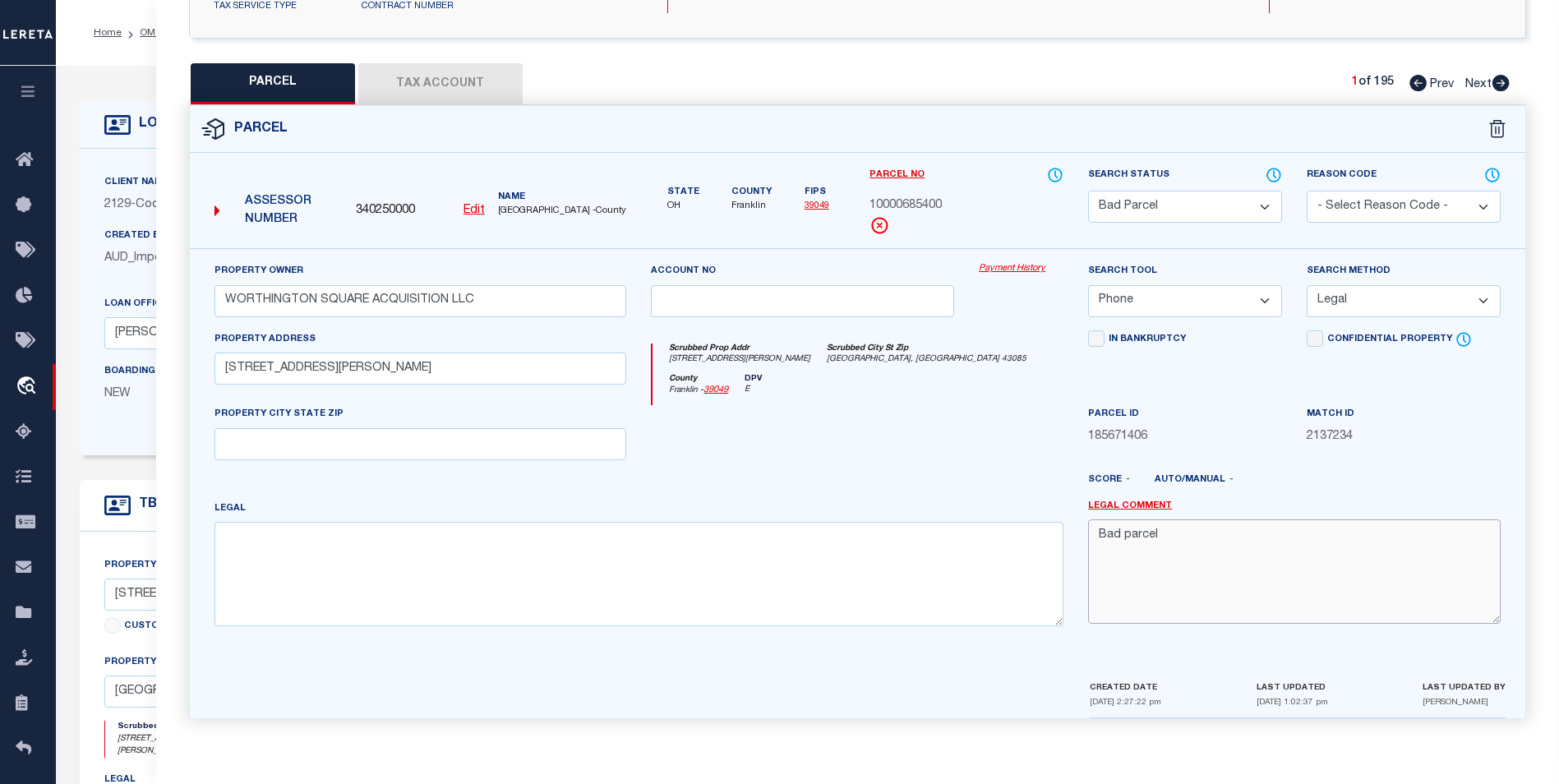
click at [1128, 576] on textarea "Bad parcel" at bounding box center [1295, 571] width 413 height 103
paste textarea "As per Assessor for the parcels unit number not yet assigned"
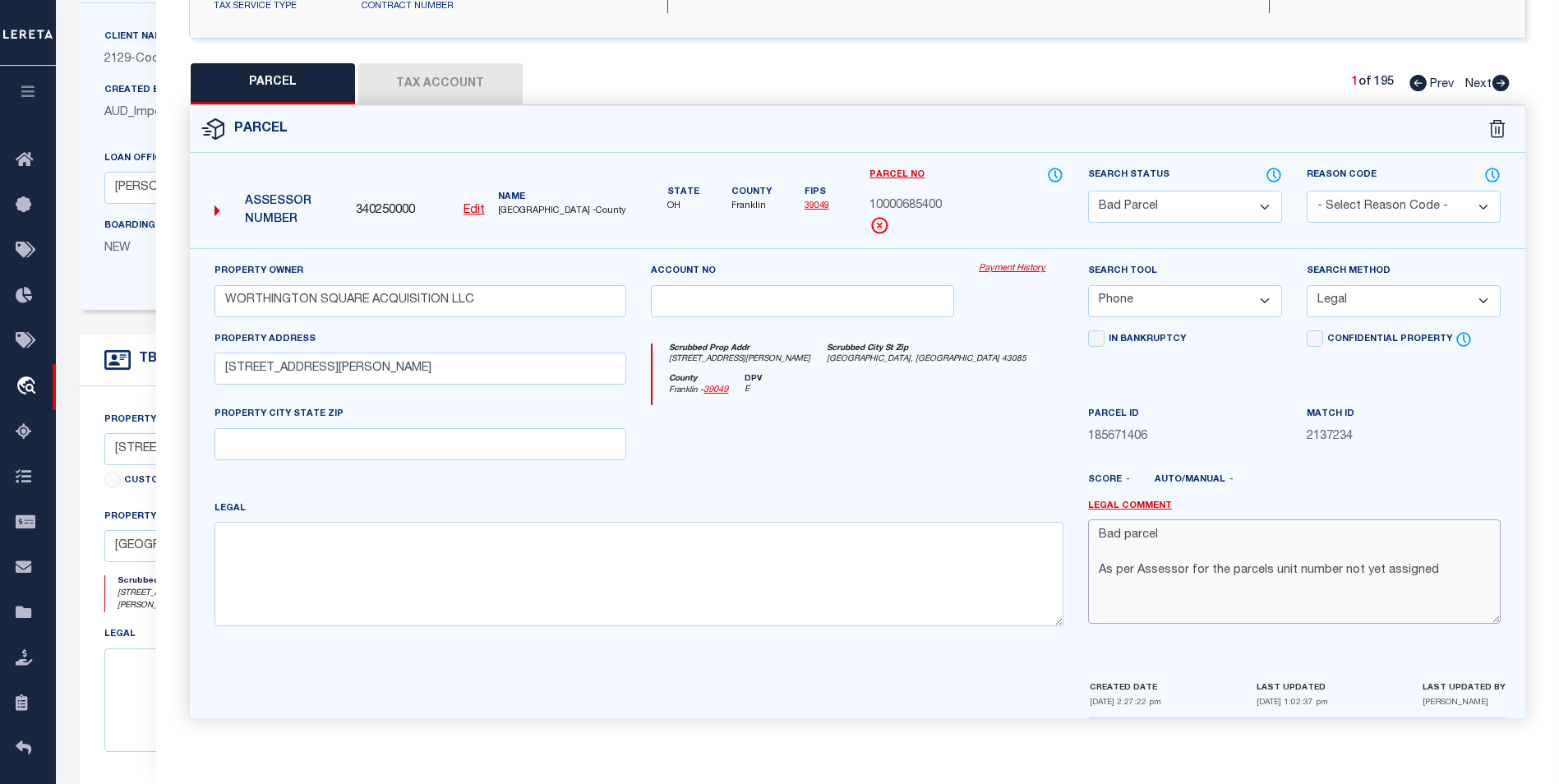
scroll to position [329, 0]
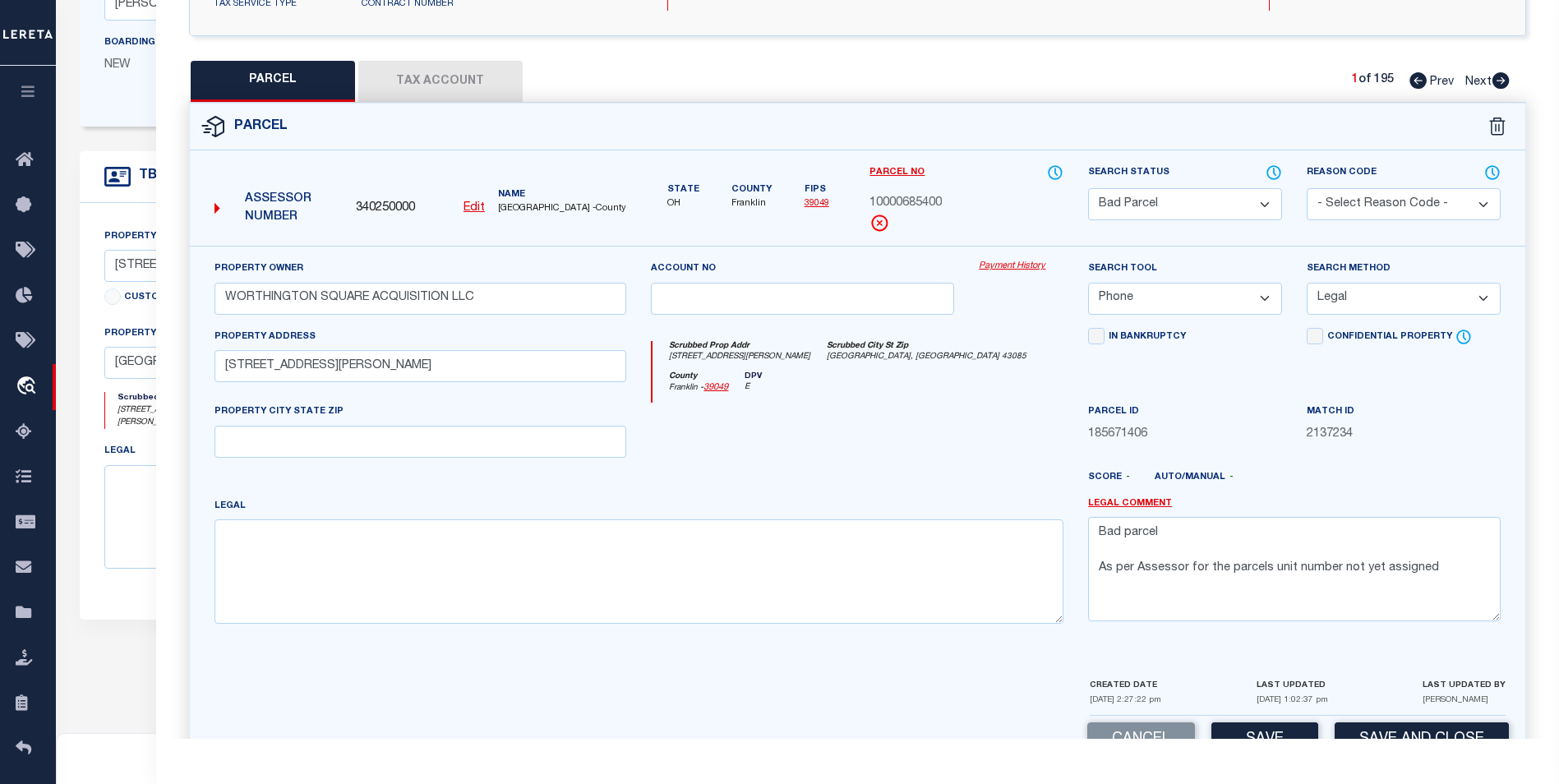
click at [1189, 203] on select "Automated Search Bad Parcel Complete Duplicate Parcel High Dollar Reporting In …" at bounding box center [1185, 204] width 194 height 32
click at [1089, 188] on select "Automated Search Bad Parcel Complete Duplicate Parcel High Dollar Reporting In …" at bounding box center [1185, 204] width 194 height 32
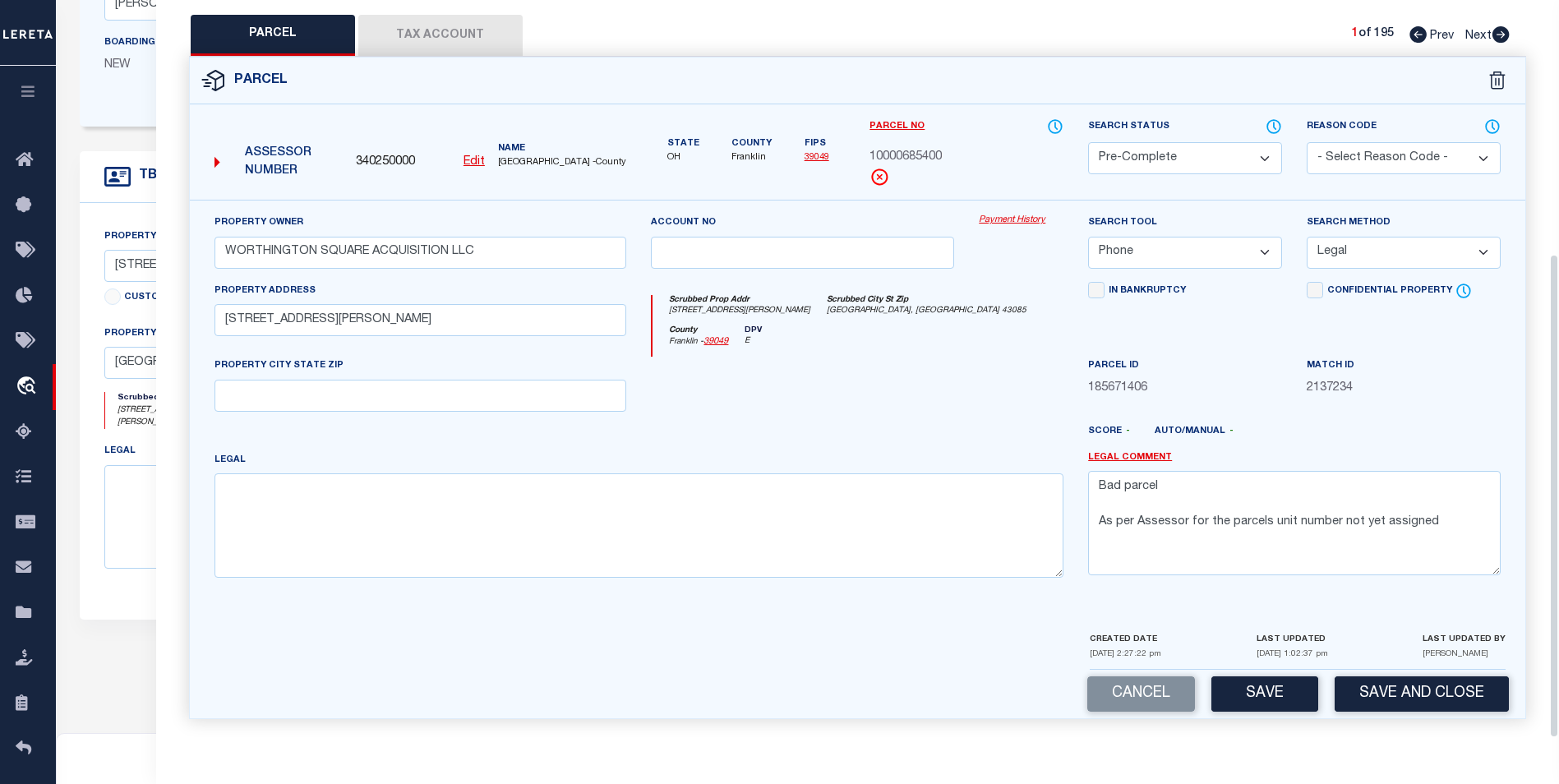
scroll to position [388, 0]
click at [1189, 707] on button "Save" at bounding box center [1265, 694] width 107 height 36
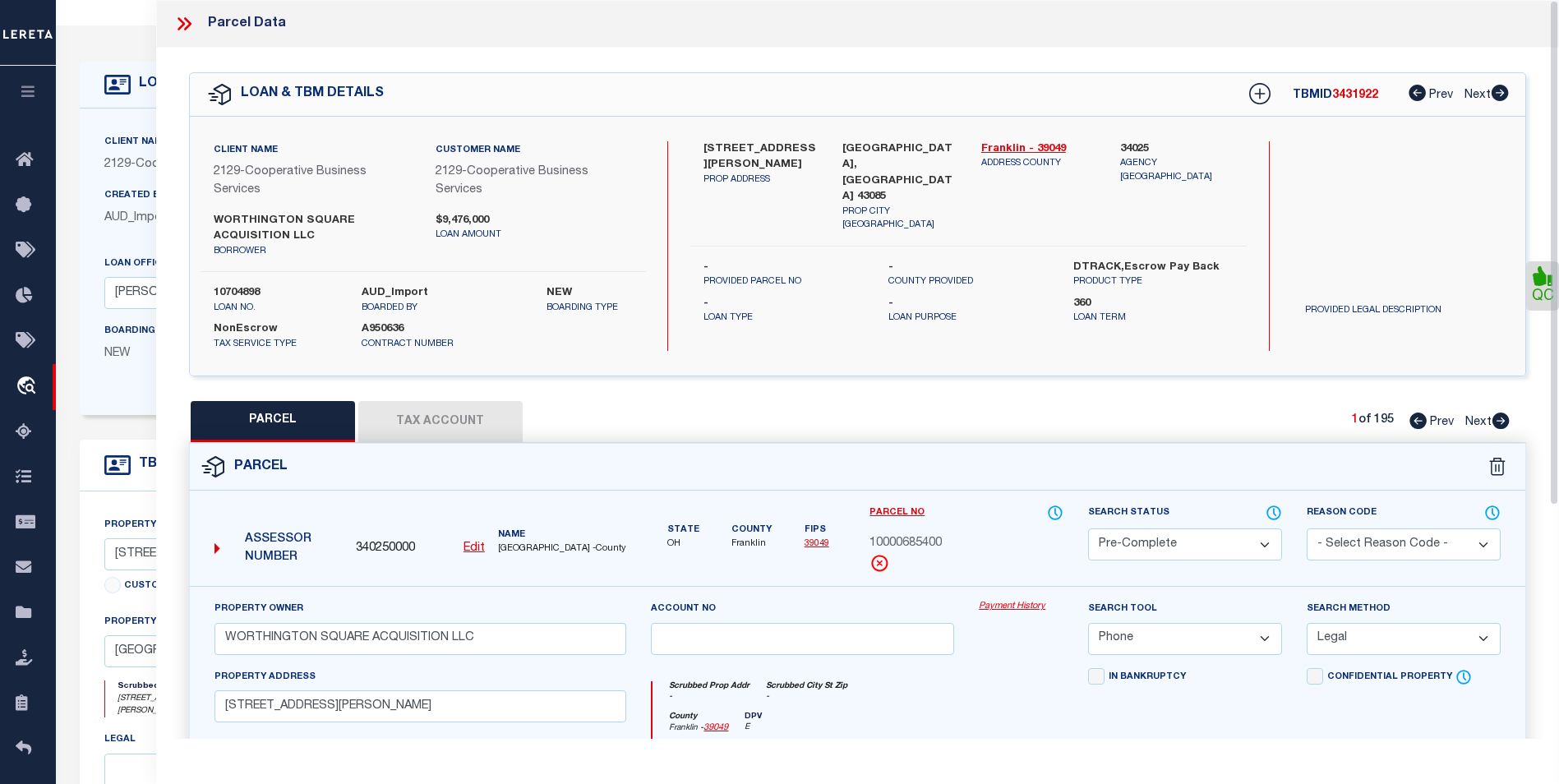
scroll to position [0, 0]
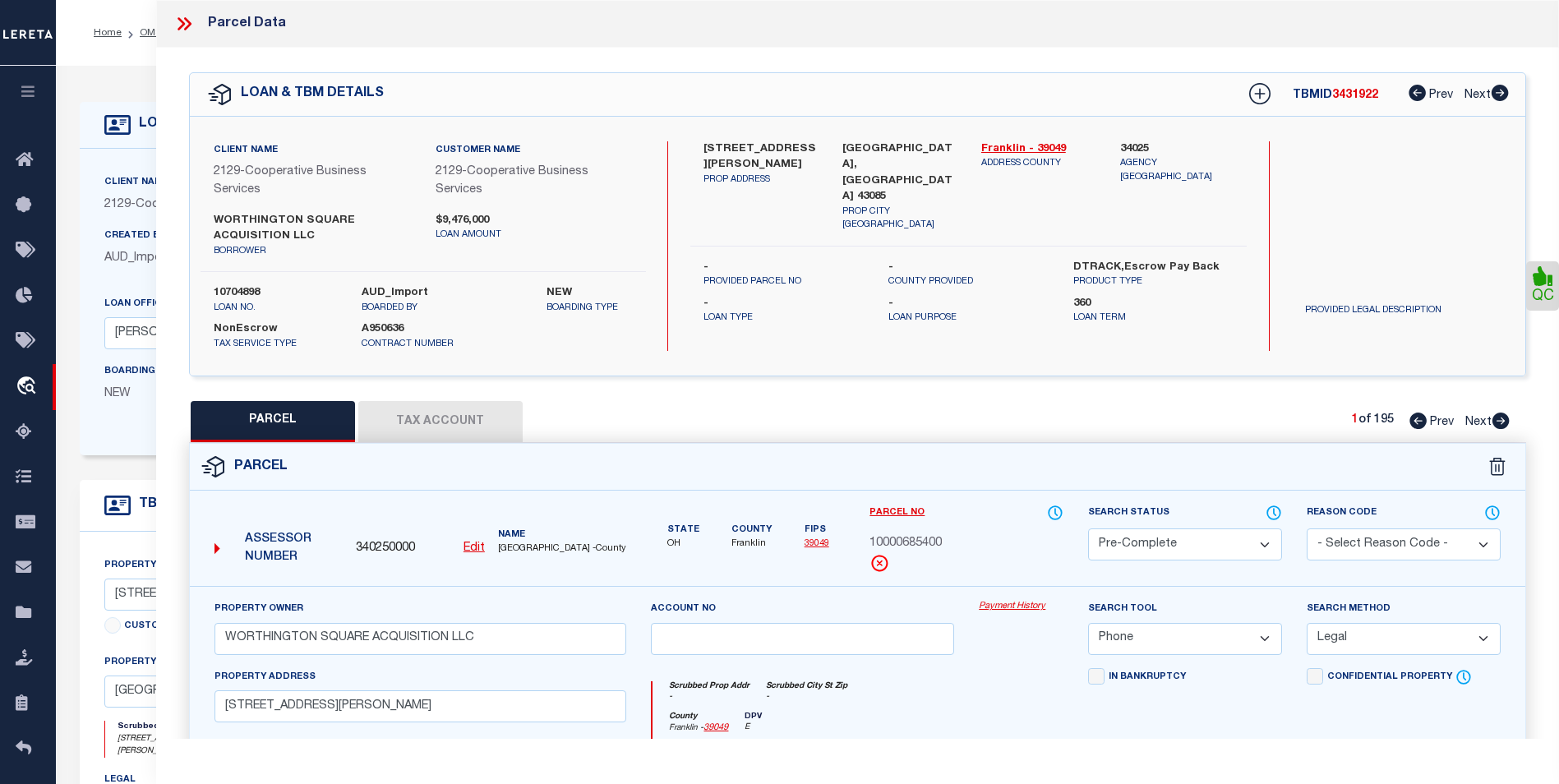
click at [181, 16] on icon at bounding box center [184, 24] width 21 height 21
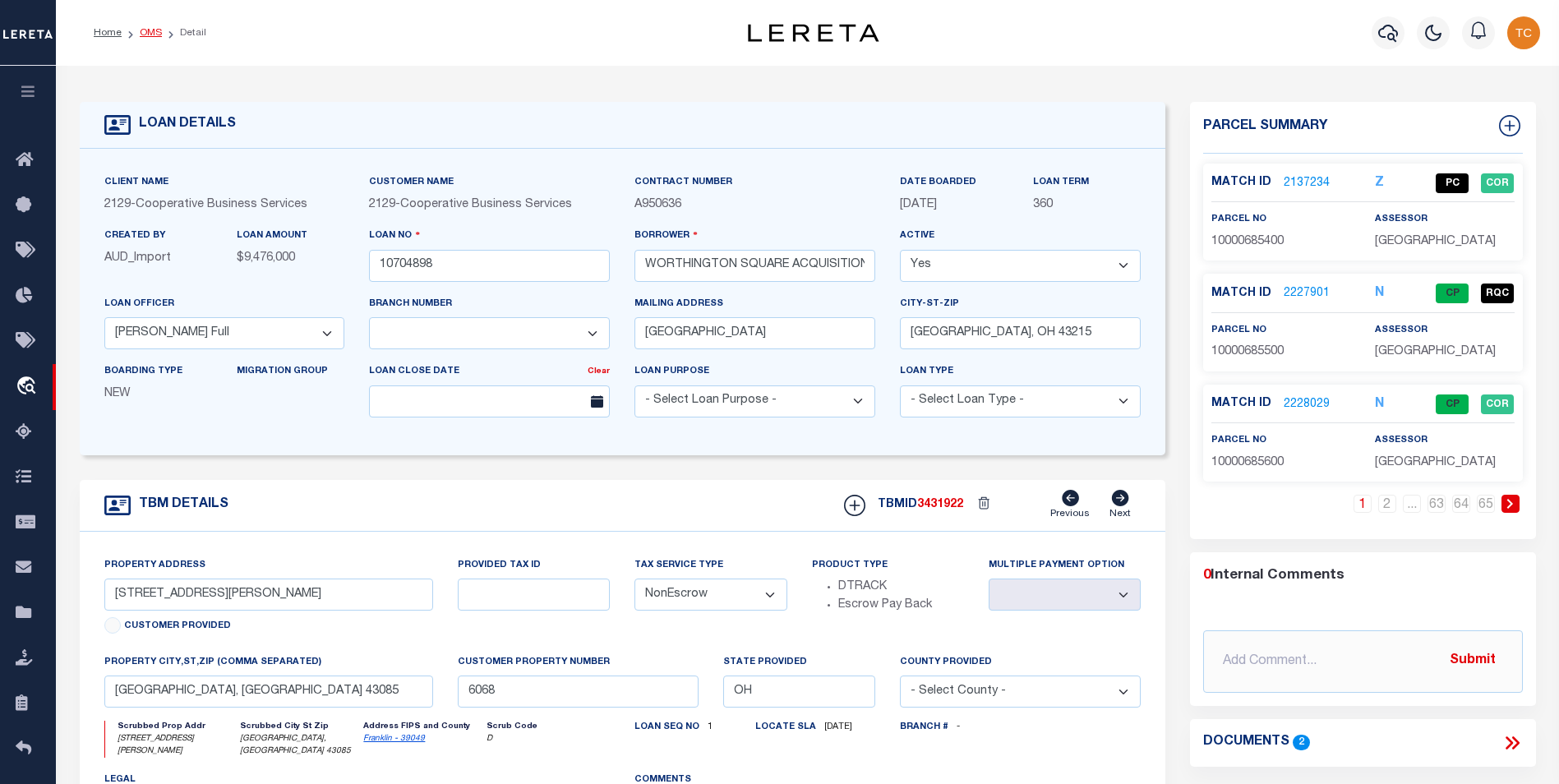
click at [148, 36] on link "OMS" at bounding box center [150, 32] width 22 height 10
